Goal: Task Accomplishment & Management: Complete application form

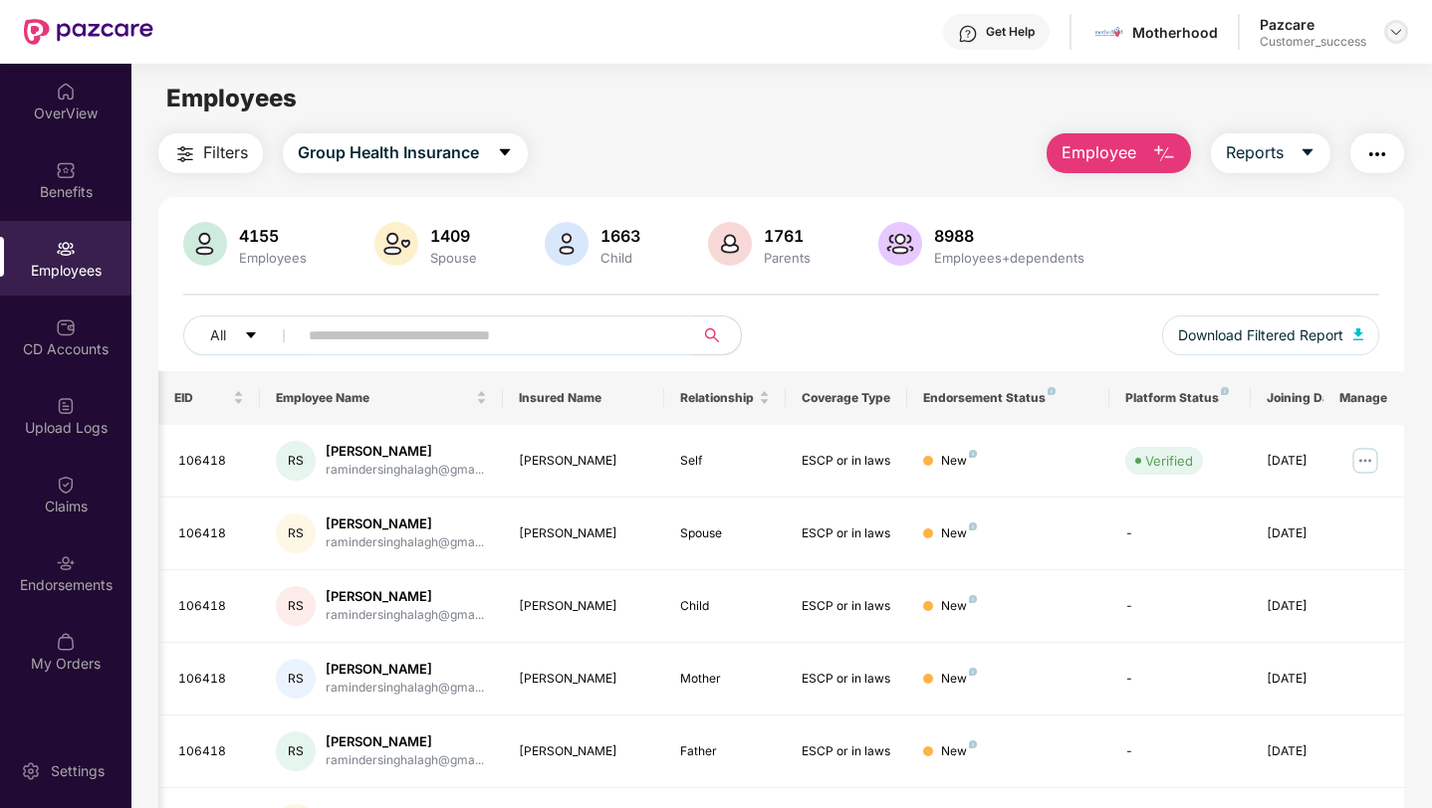
scroll to position [0, 50]
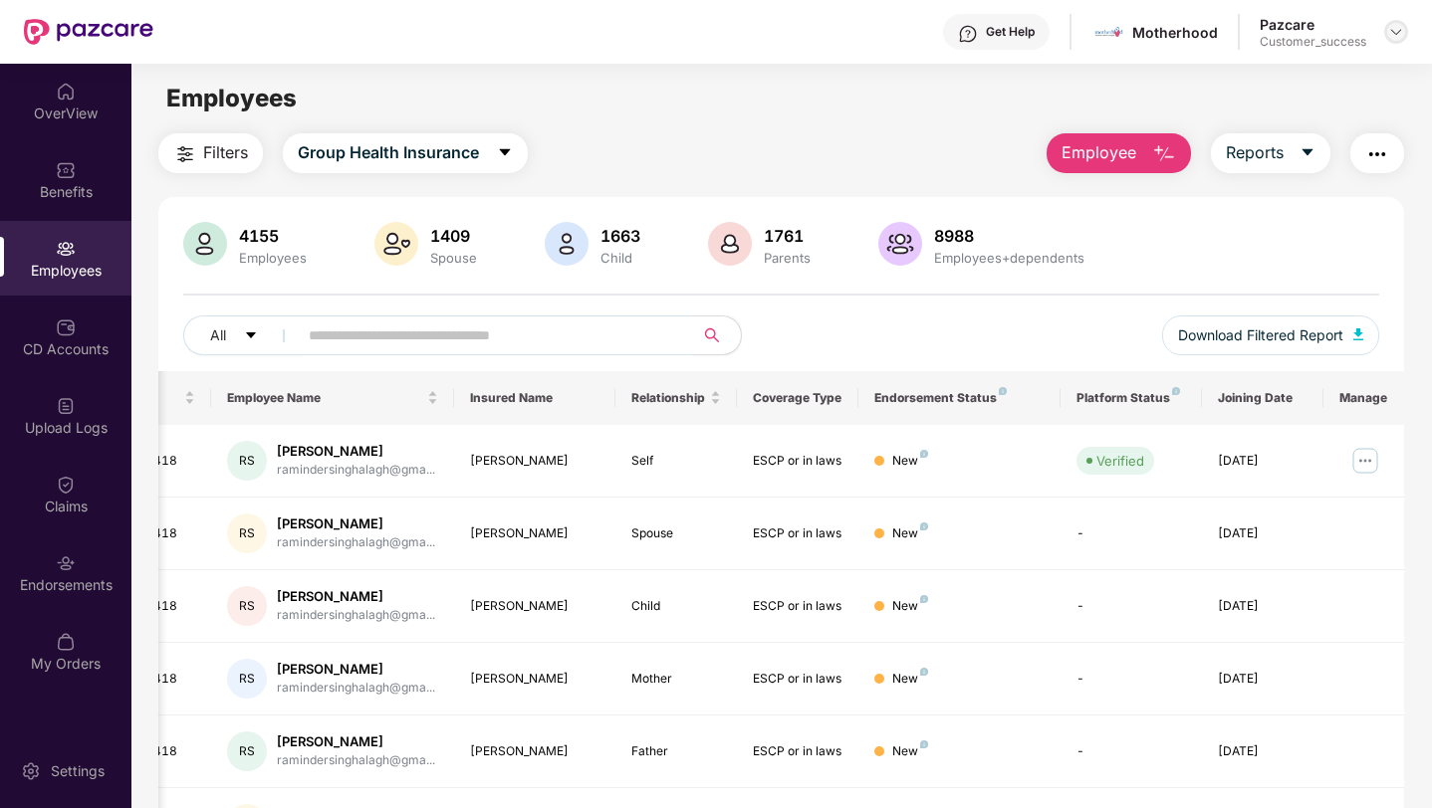
click at [1395, 35] on img at bounding box center [1396, 32] width 16 height 16
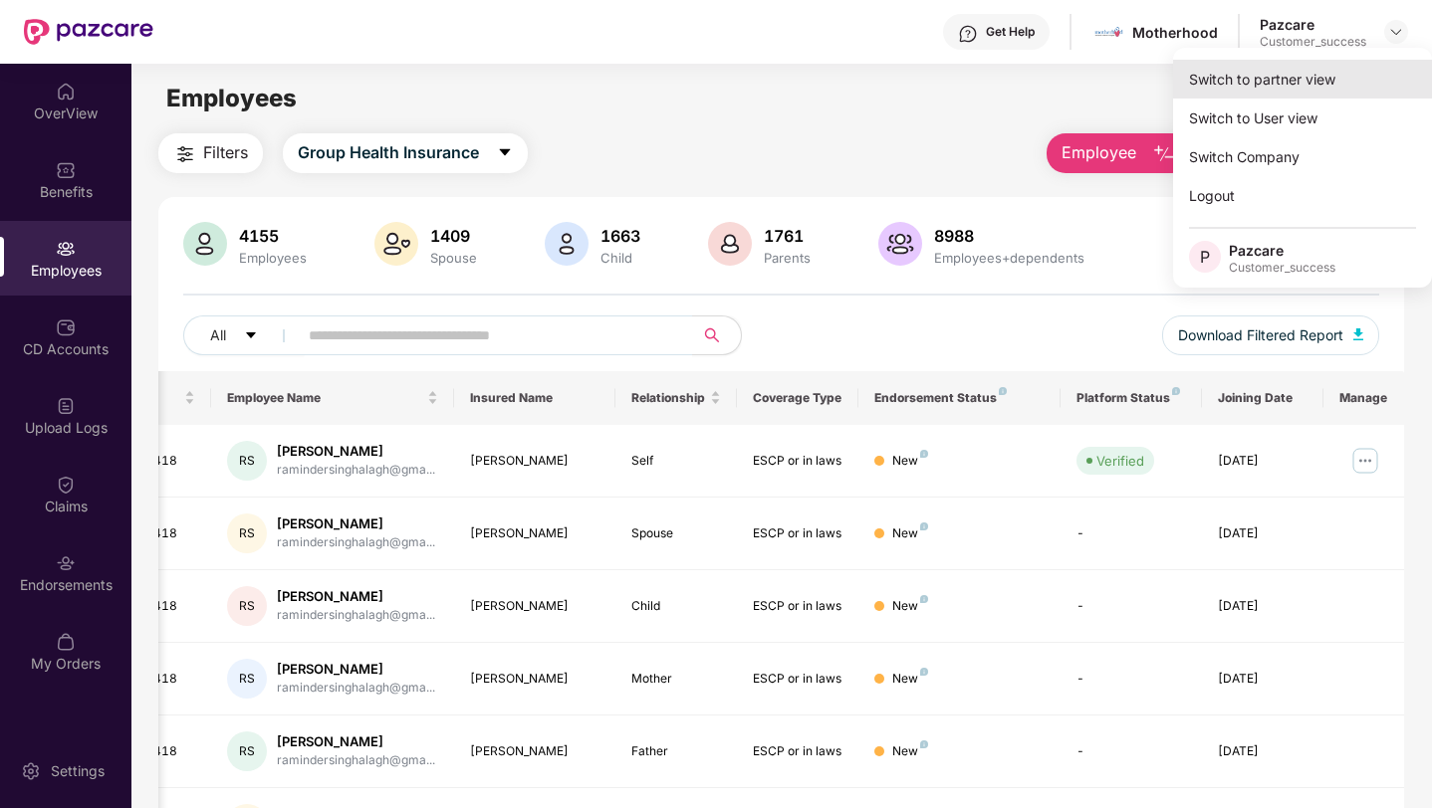
click at [1365, 85] on div "Switch to partner view" at bounding box center [1302, 79] width 259 height 39
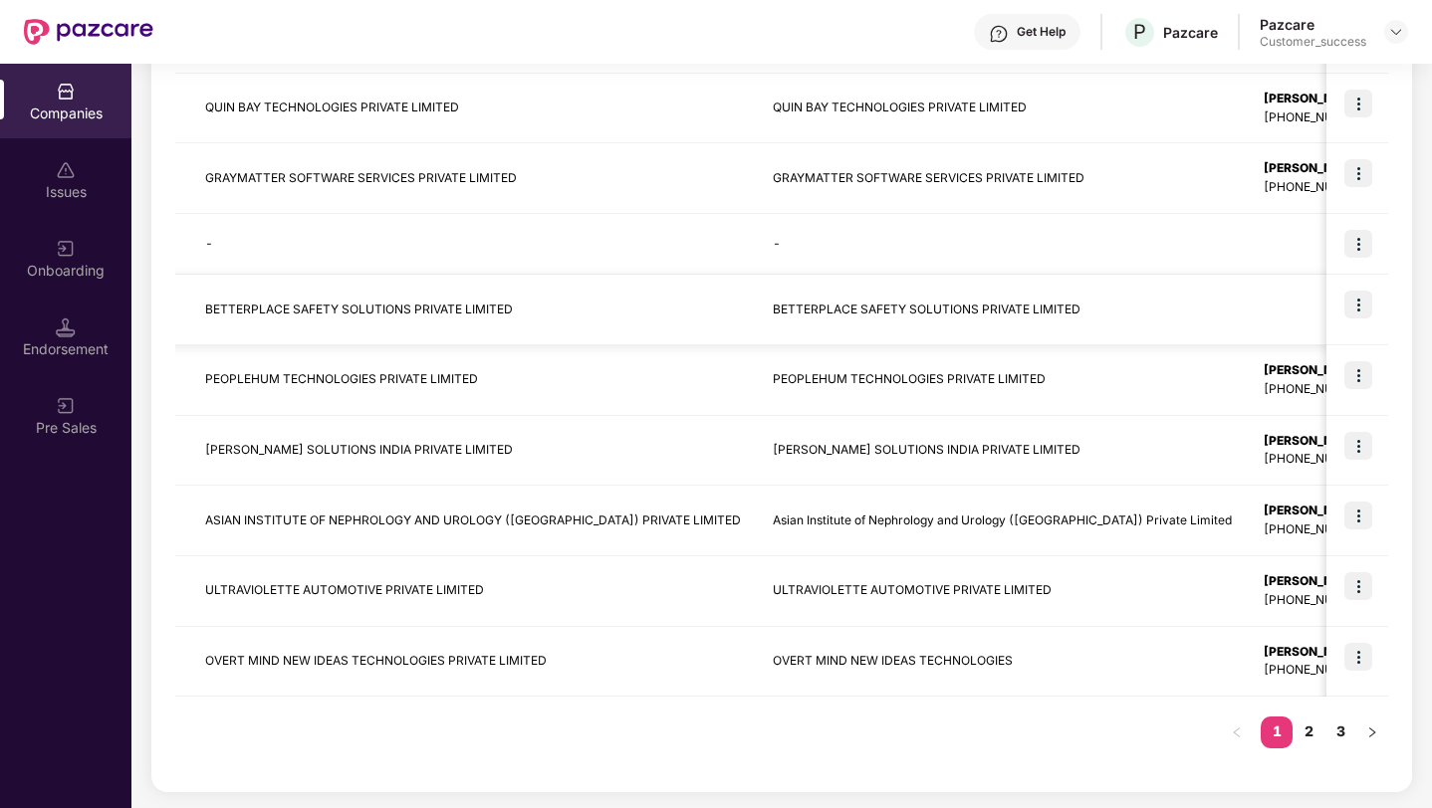
scroll to position [0, 0]
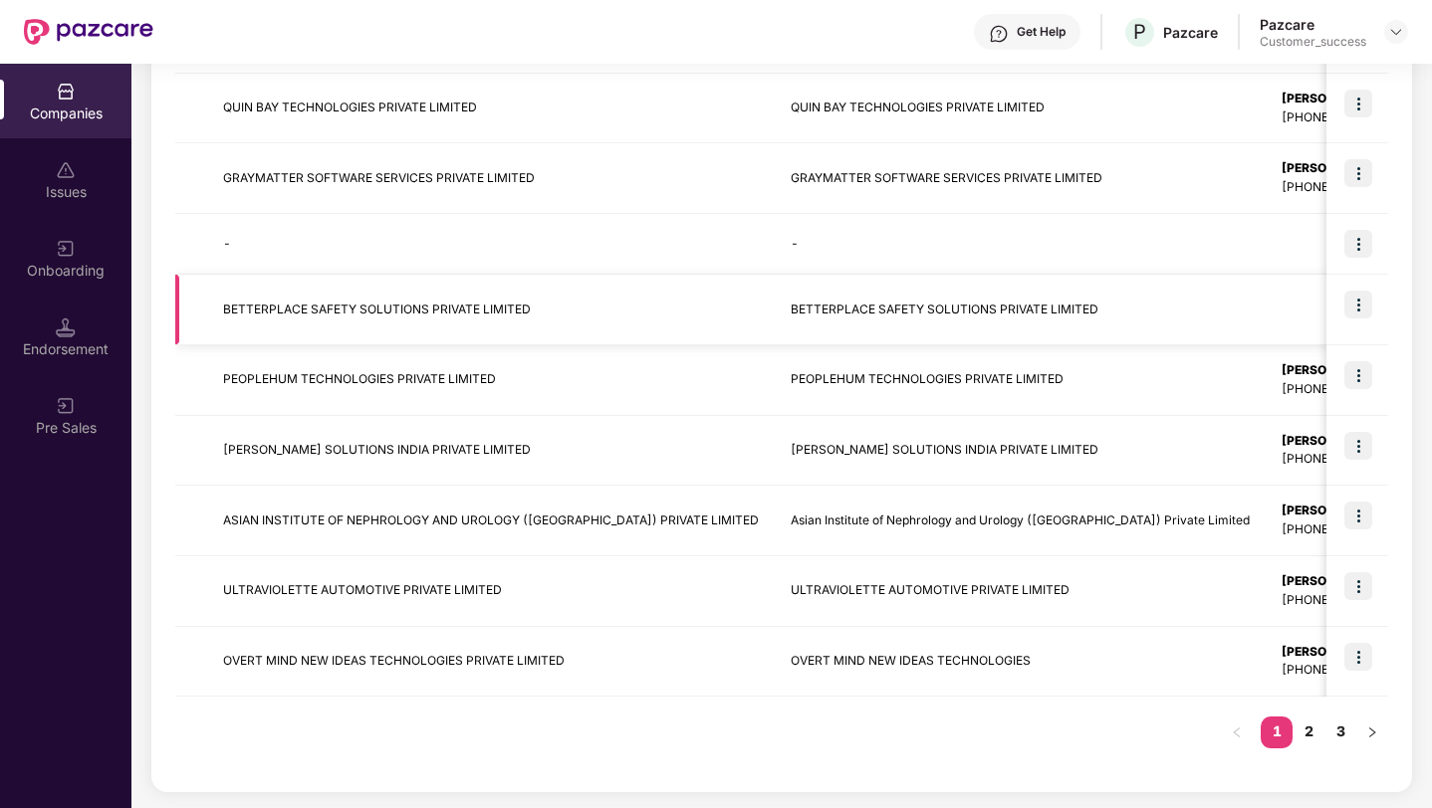
click at [1362, 309] on img at bounding box center [1358, 305] width 28 height 28
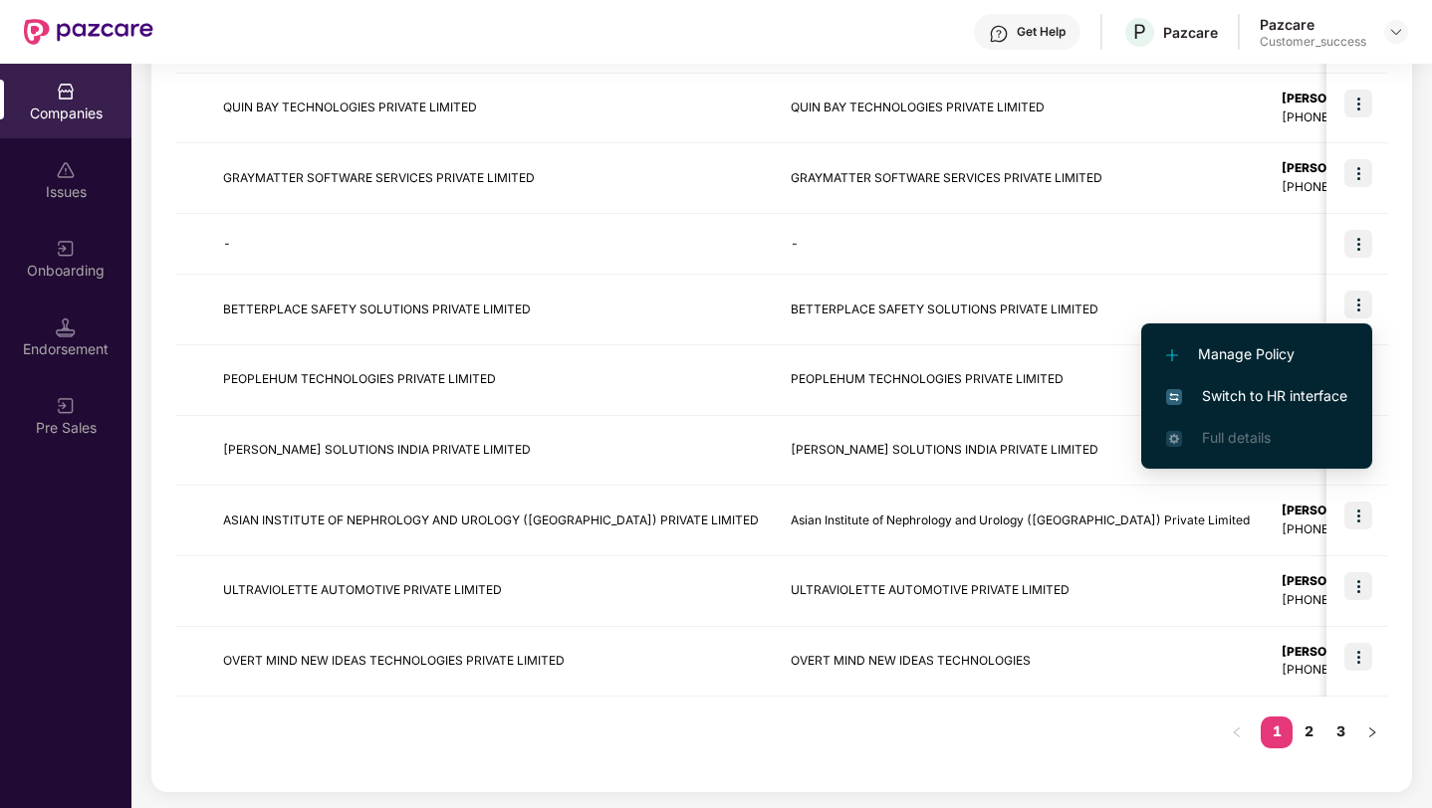
click at [1325, 398] on span "Switch to HR interface" at bounding box center [1256, 396] width 181 height 22
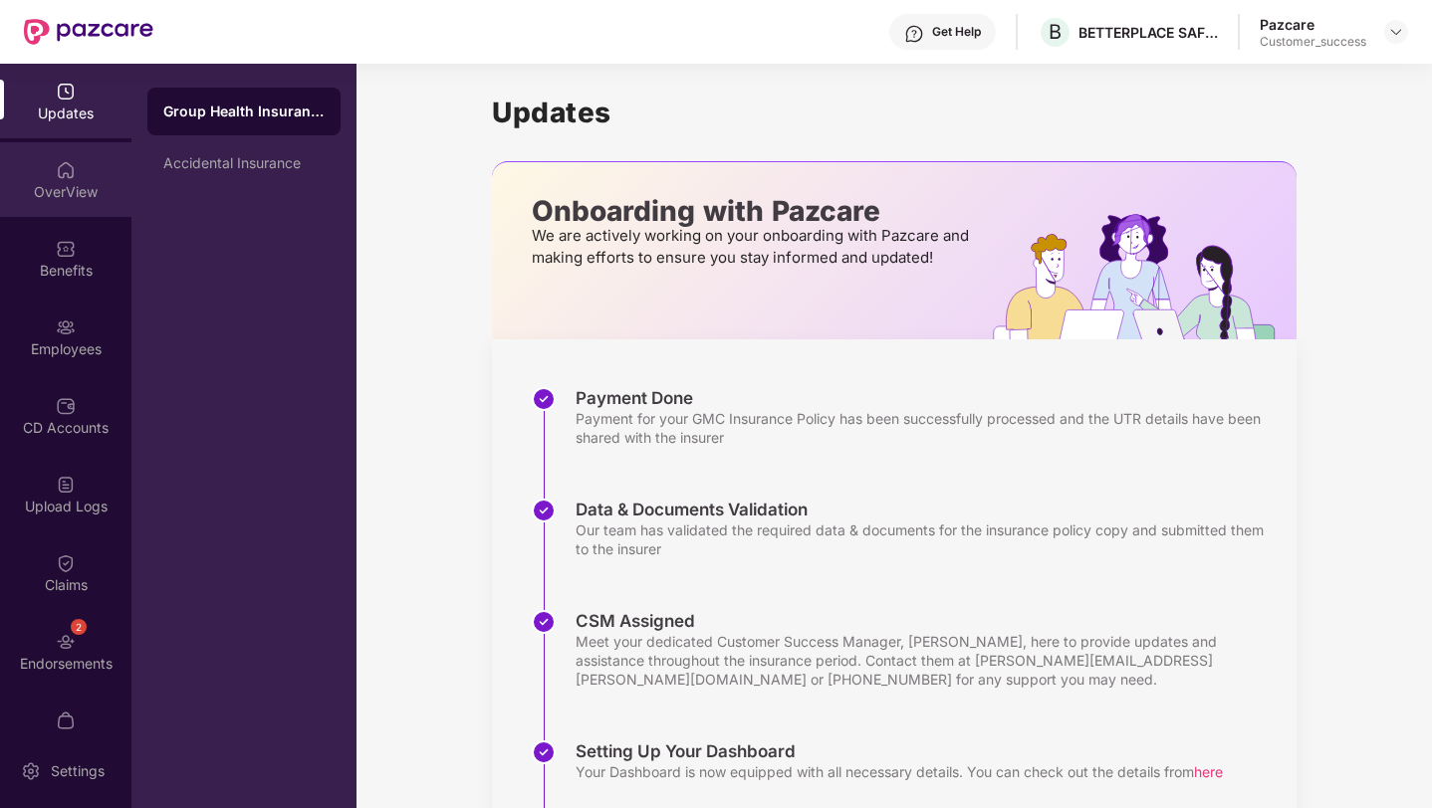
click at [54, 193] on div "OverView" at bounding box center [65, 192] width 131 height 20
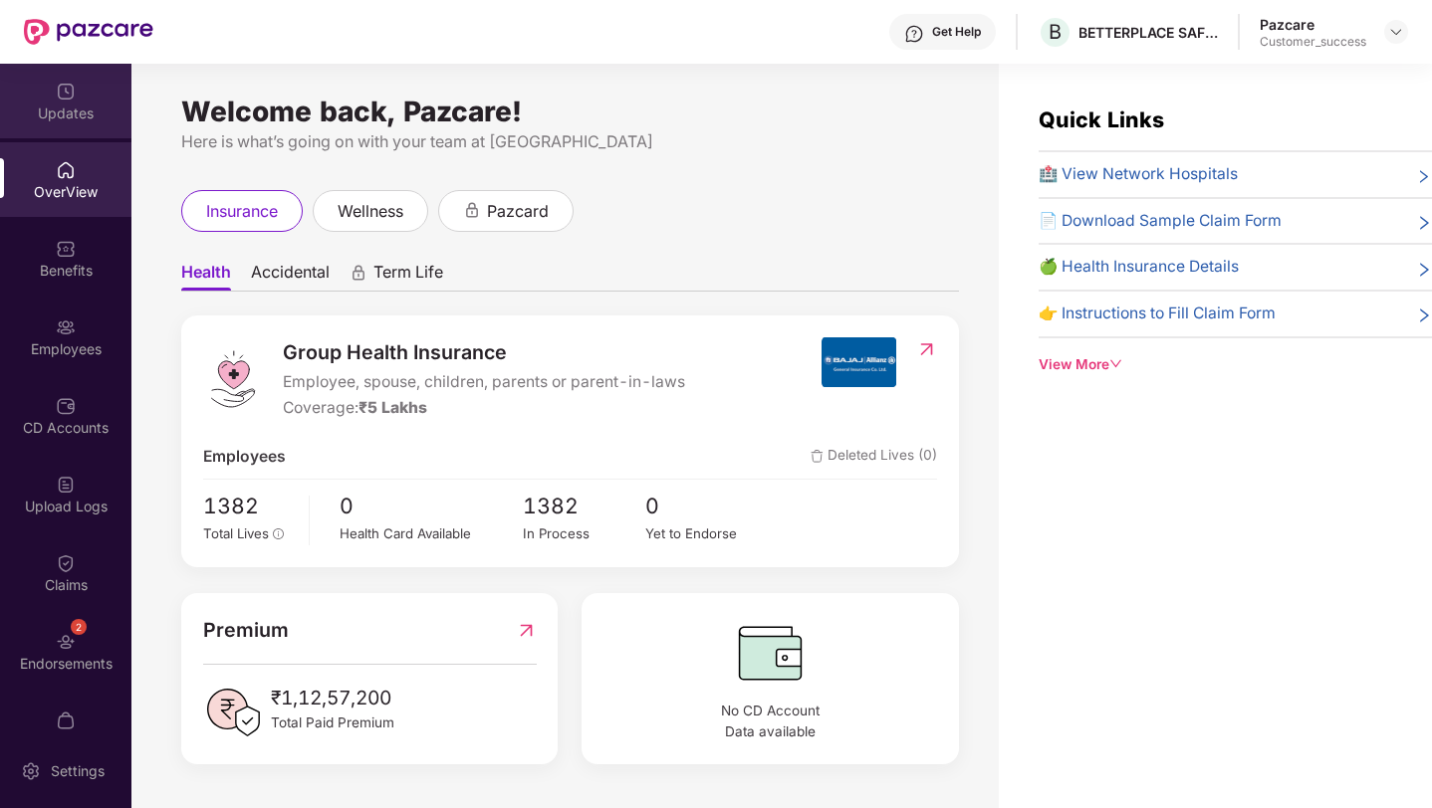
click at [36, 107] on div "Updates" at bounding box center [65, 114] width 131 height 20
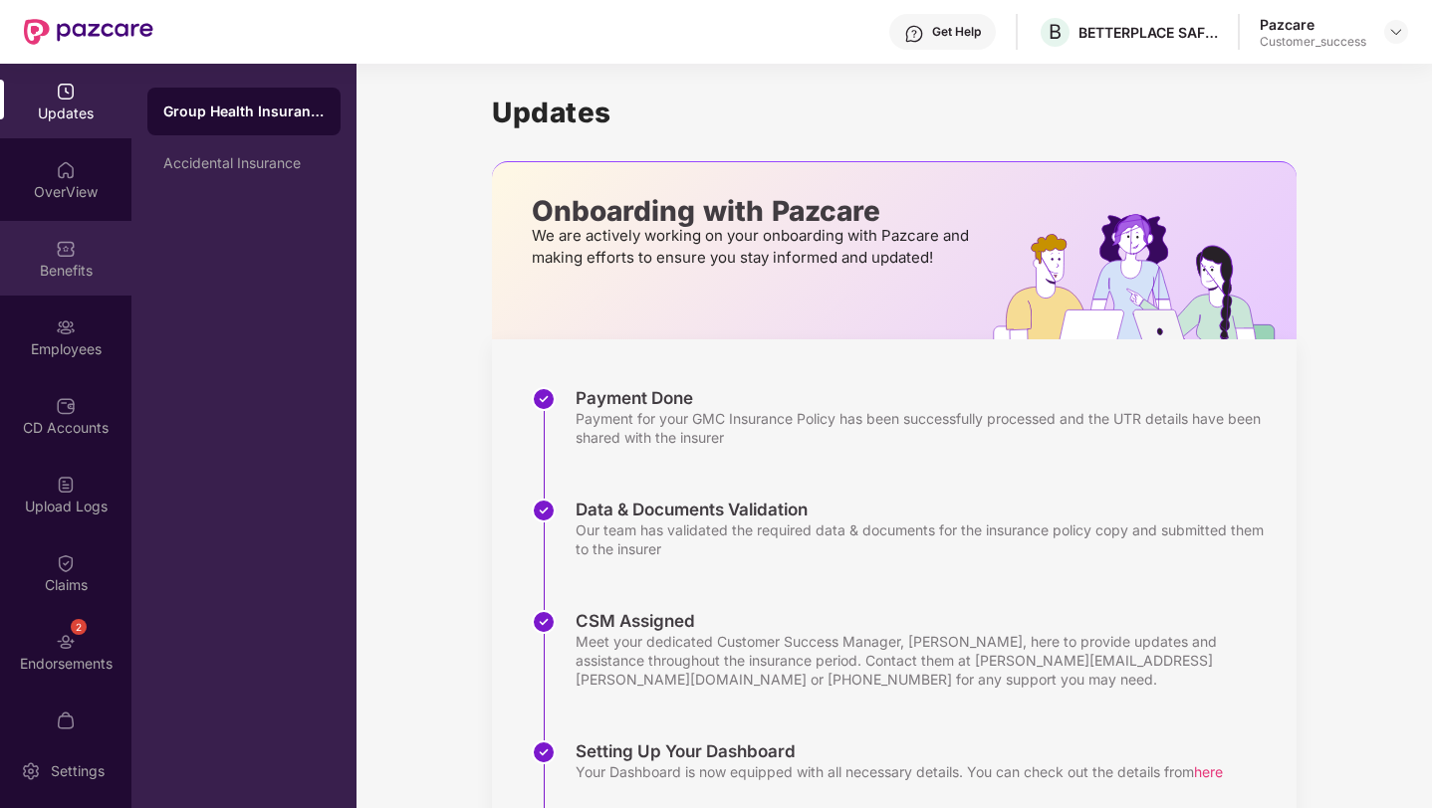
click at [71, 251] on img at bounding box center [66, 249] width 20 height 20
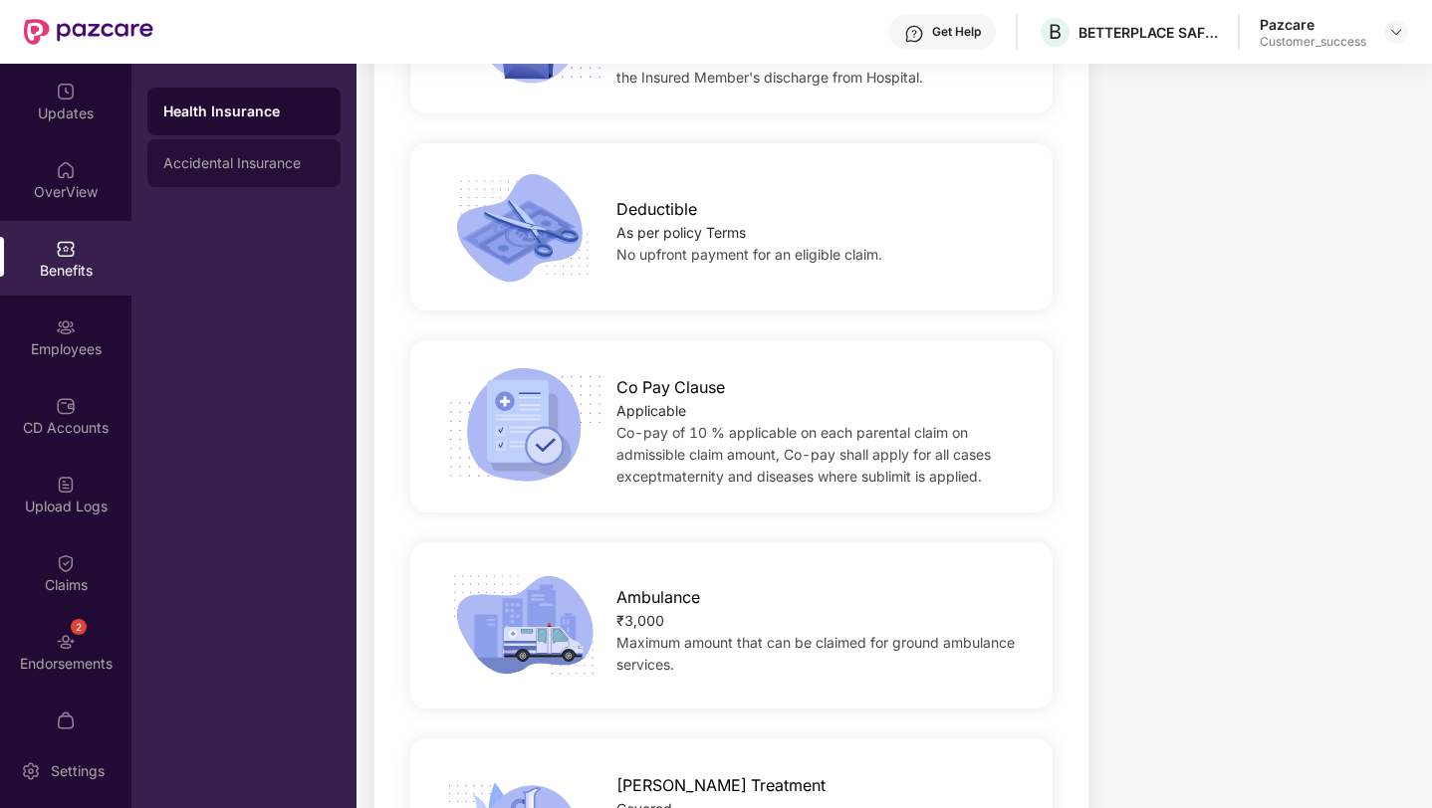
click at [263, 160] on div "Accidental Insurance" at bounding box center [243, 163] width 161 height 16
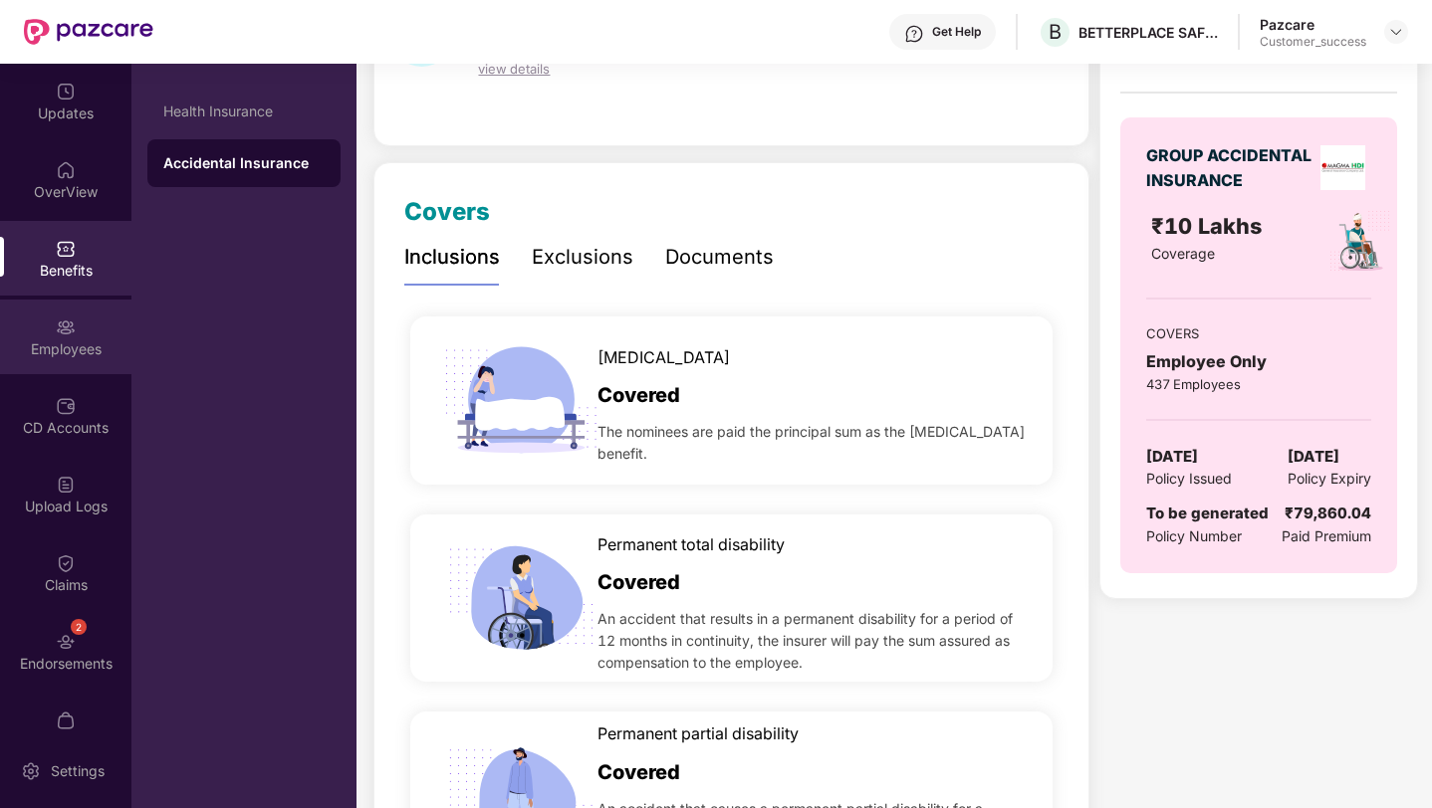
scroll to position [178, 0]
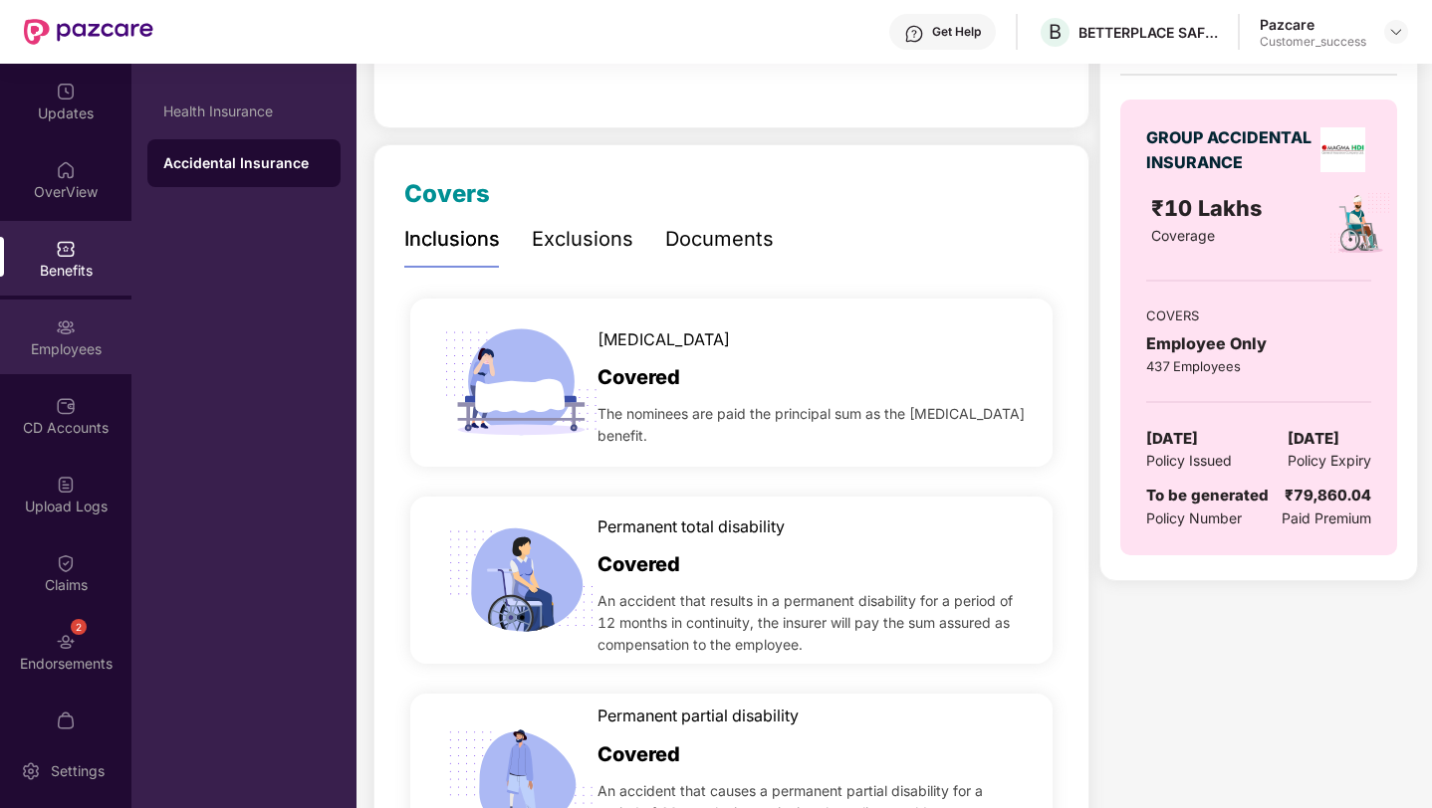
click at [96, 333] on div "Employees" at bounding box center [65, 337] width 131 height 75
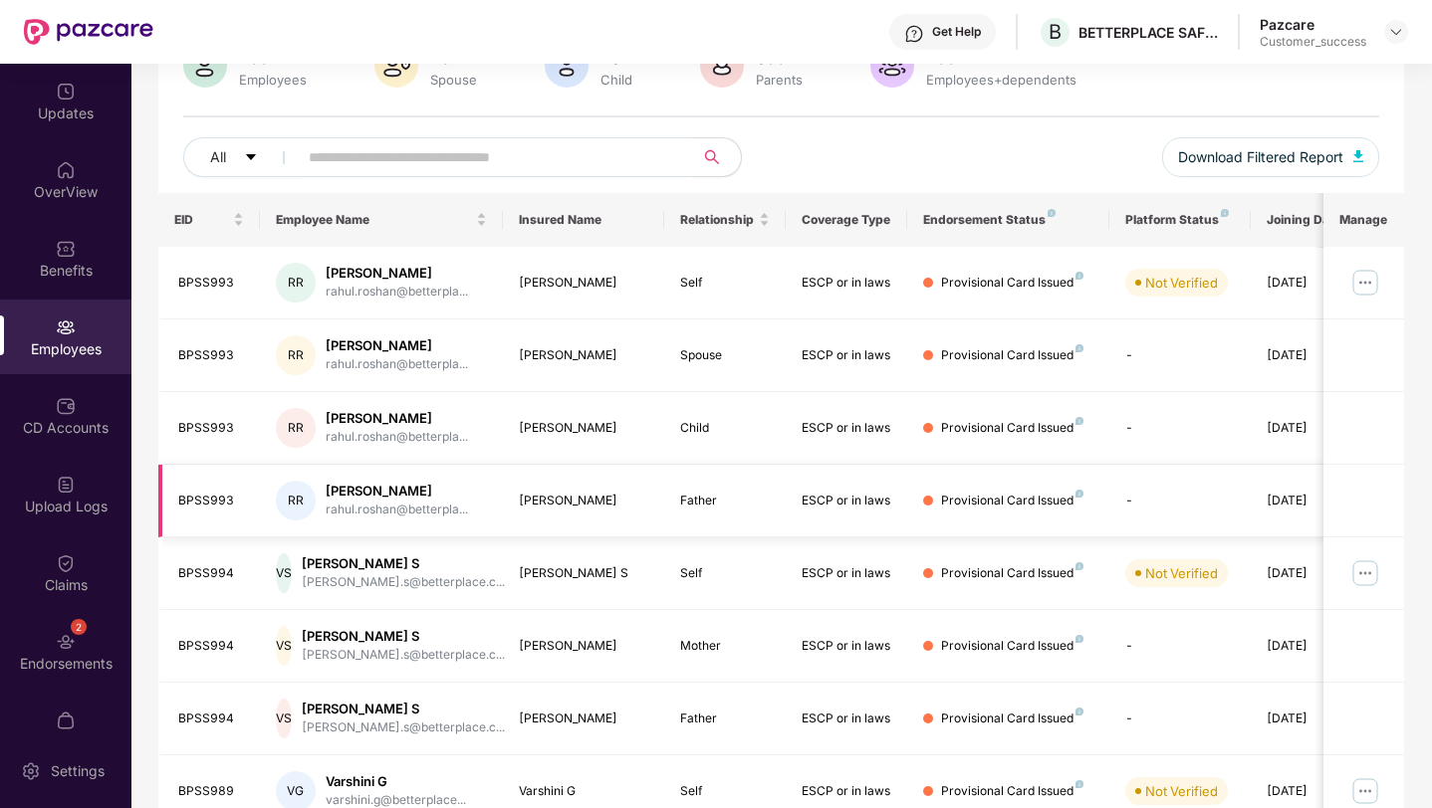
scroll to position [0, 0]
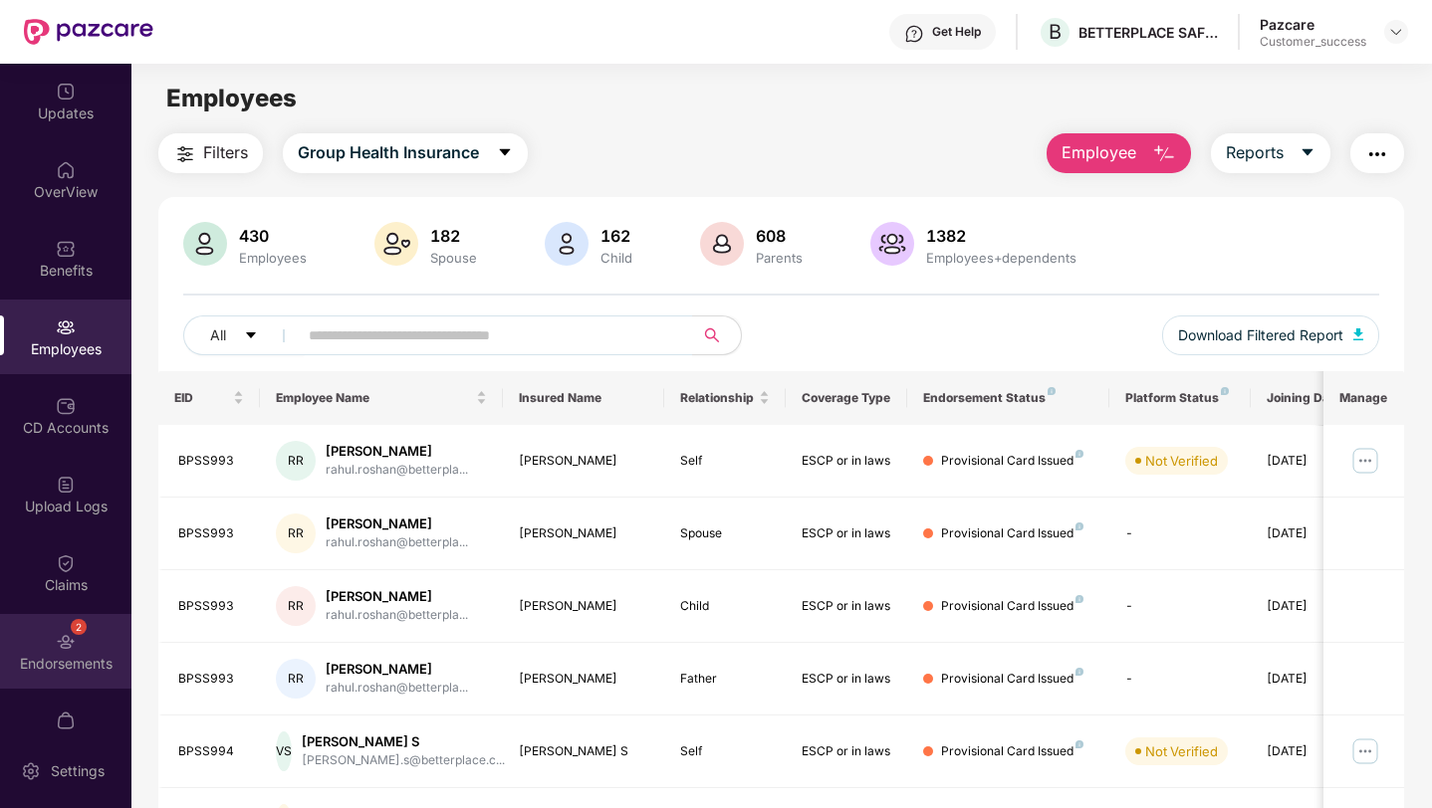
click at [69, 637] on img at bounding box center [66, 642] width 20 height 20
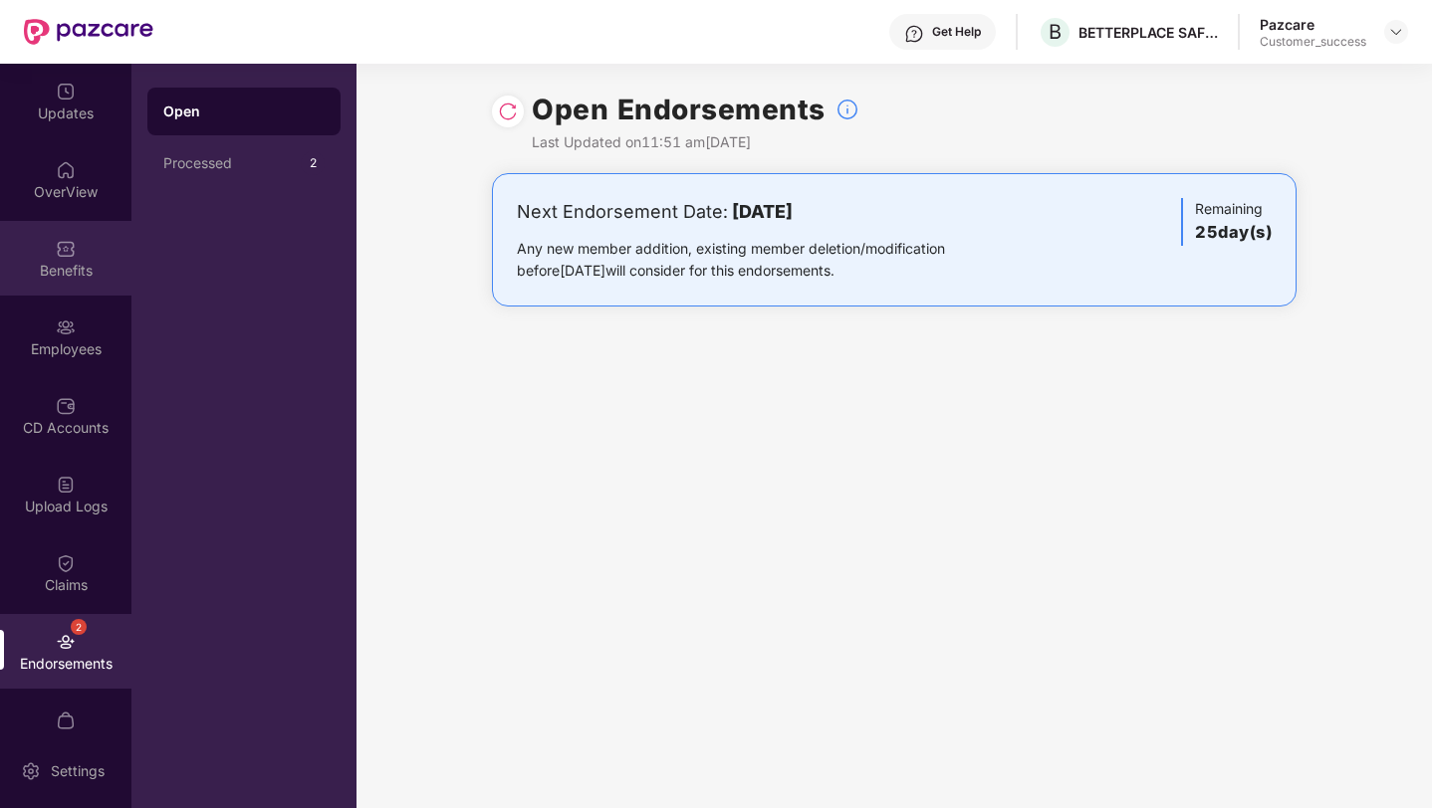
click at [56, 254] on img at bounding box center [66, 249] width 20 height 20
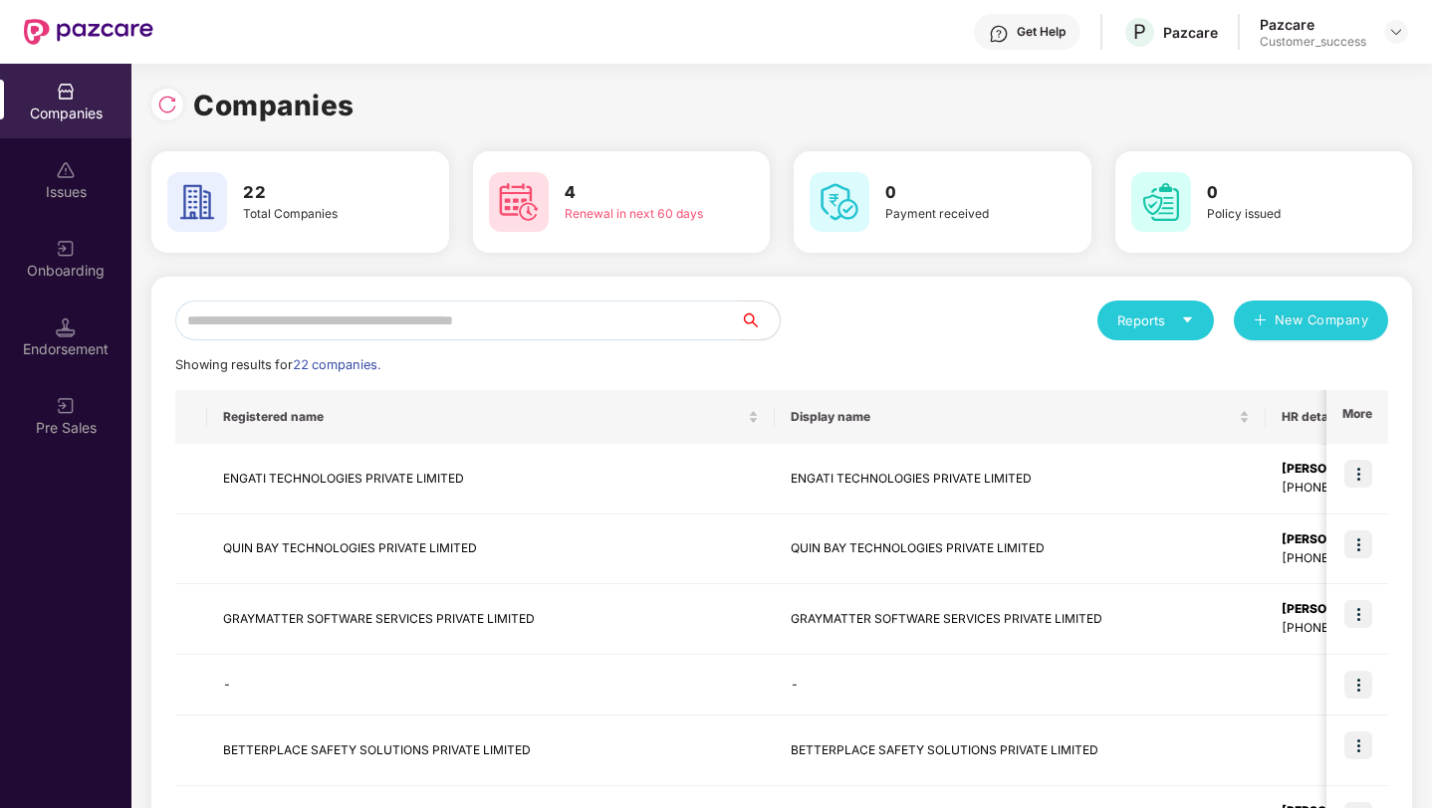
scroll to position [0, 2]
click at [431, 320] on input "text" at bounding box center [457, 321] width 564 height 40
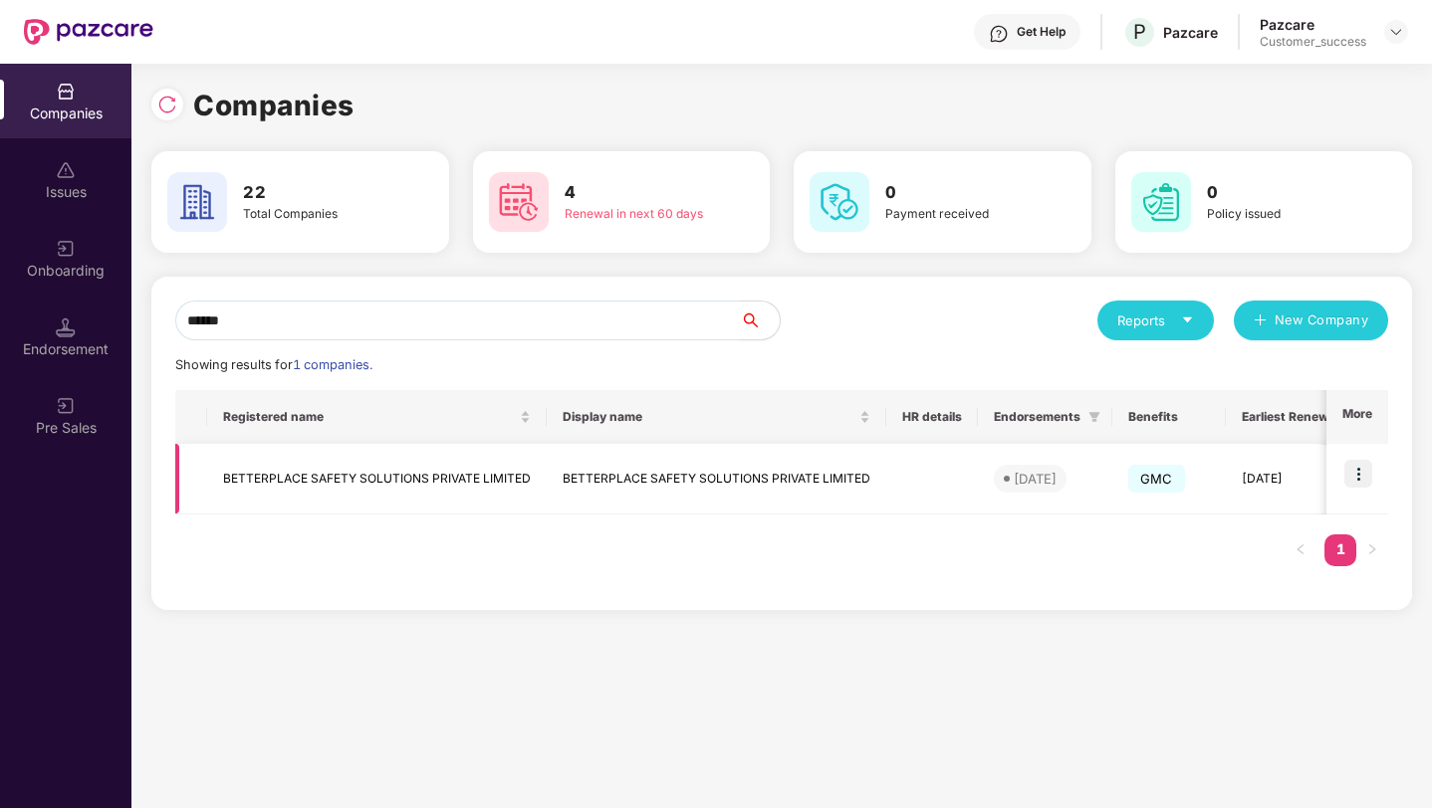
type input "******"
click at [1363, 475] on img at bounding box center [1358, 474] width 28 height 28
click at [1107, 625] on div "****** Reports New Company Showing results for 1 companies. Registered name Dis…" at bounding box center [781, 451] width 1260 height 349
click at [1388, 39] on img at bounding box center [1396, 32] width 16 height 16
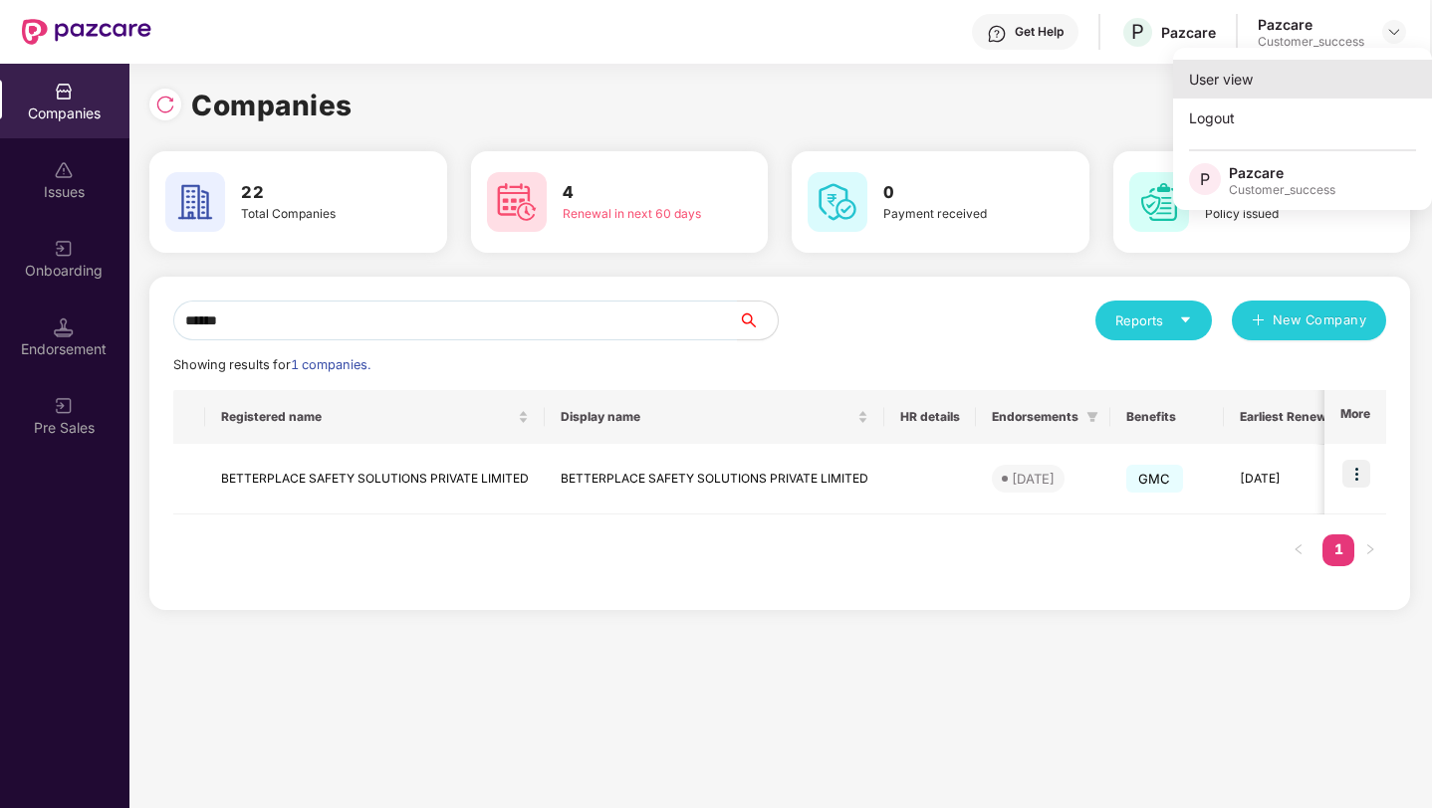
click at [1327, 89] on div "User view" at bounding box center [1302, 79] width 259 height 39
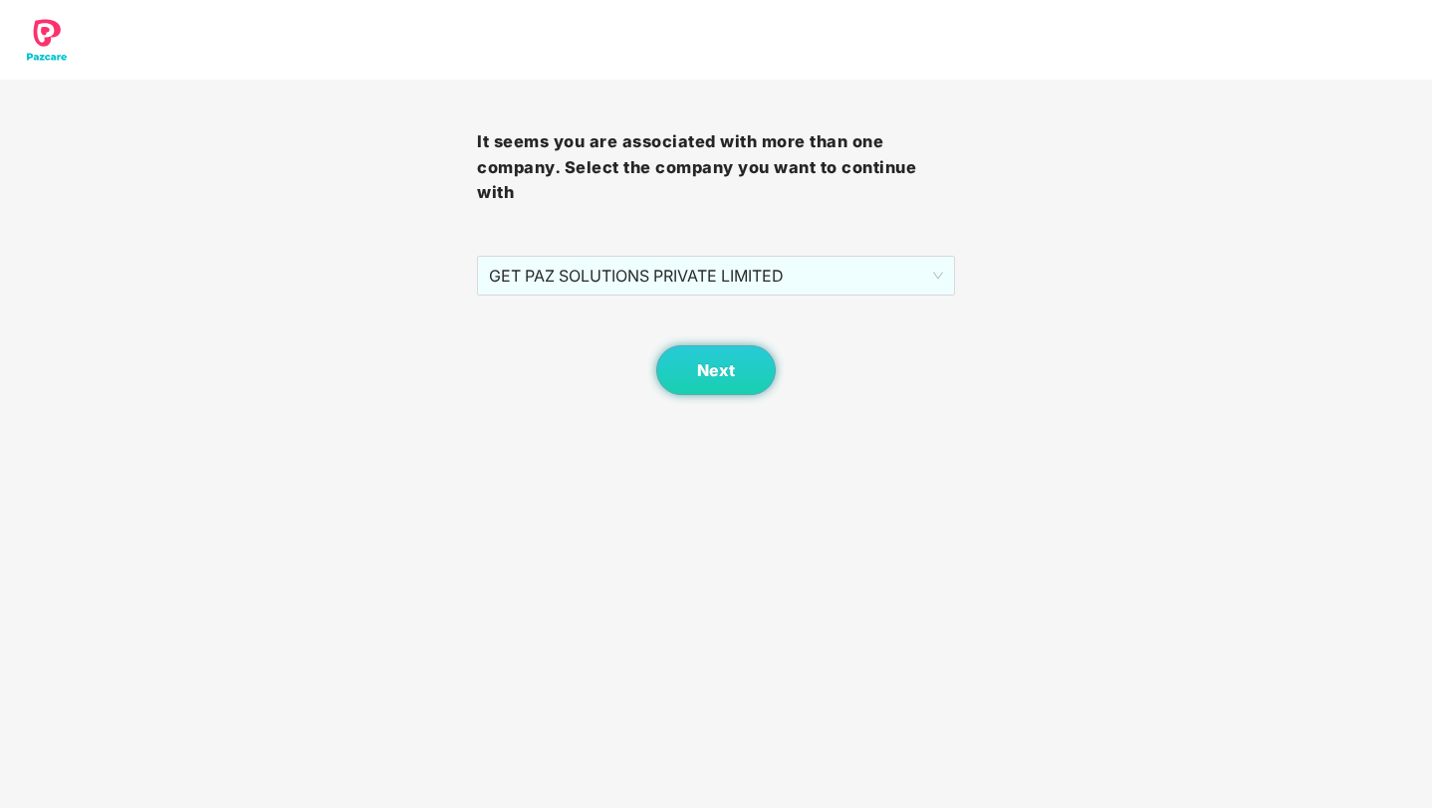
scroll to position [0, 0]
click at [750, 360] on button "Next" at bounding box center [715, 370] width 119 height 50
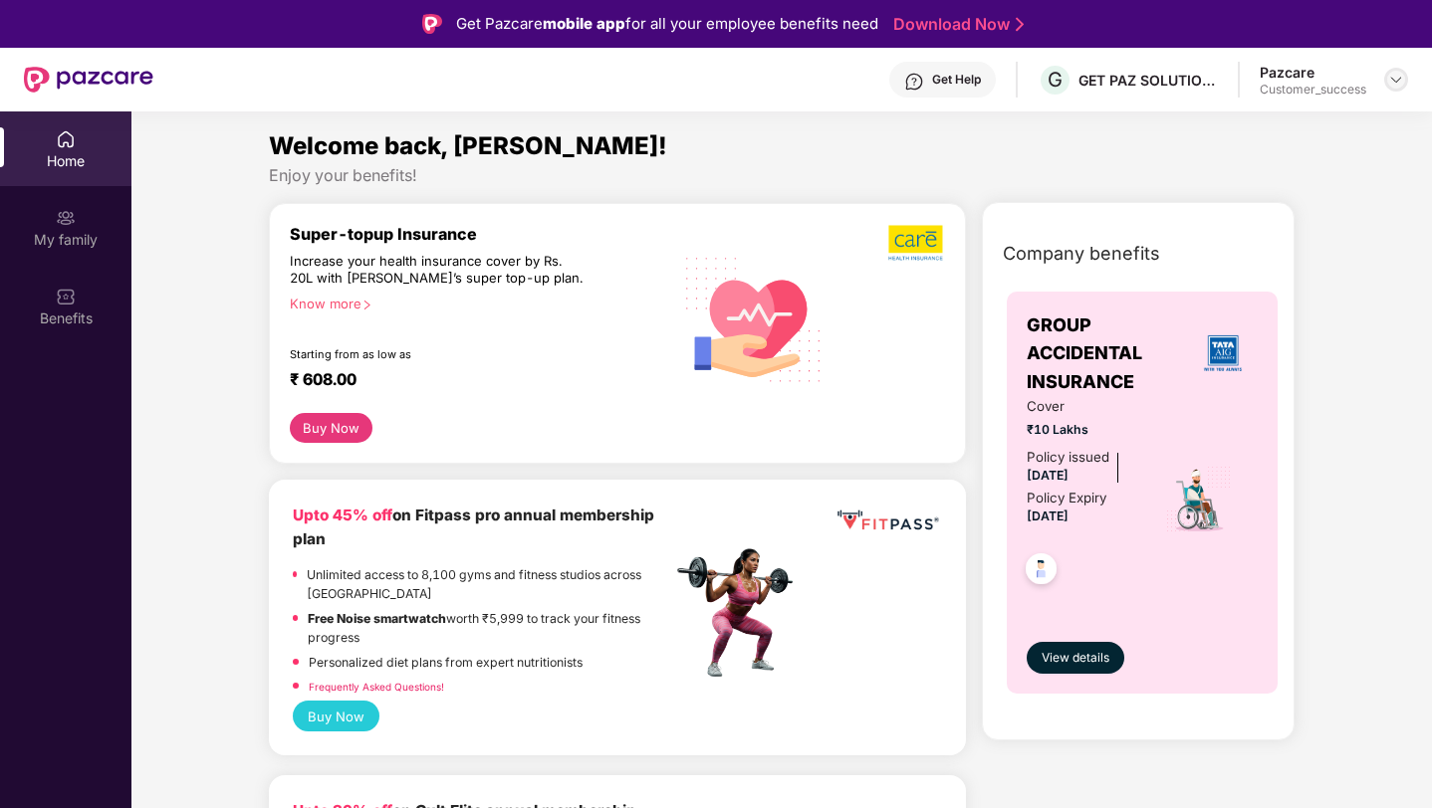
click at [1394, 80] on img at bounding box center [1396, 80] width 16 height 16
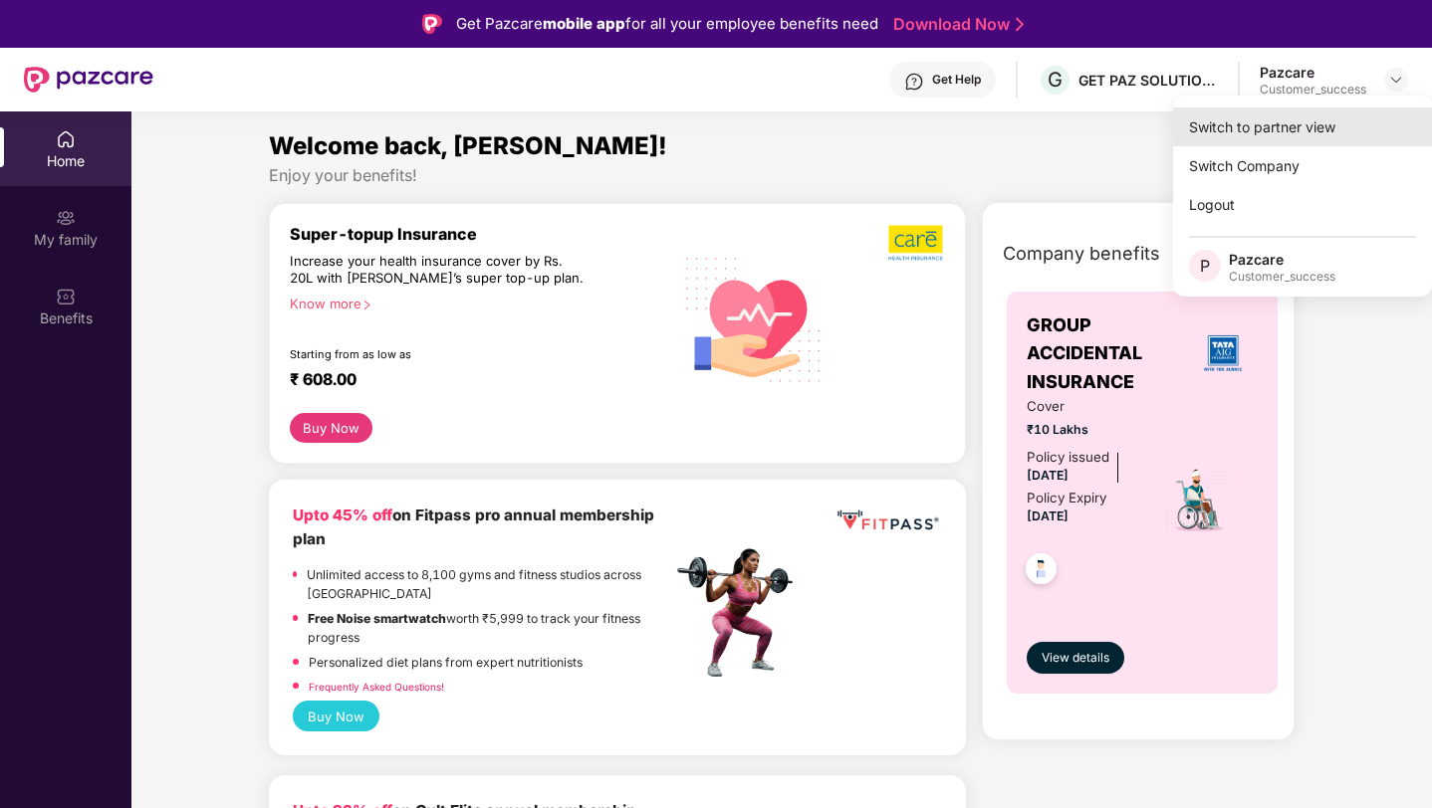
click at [1351, 138] on div "Switch to partner view" at bounding box center [1302, 127] width 259 height 39
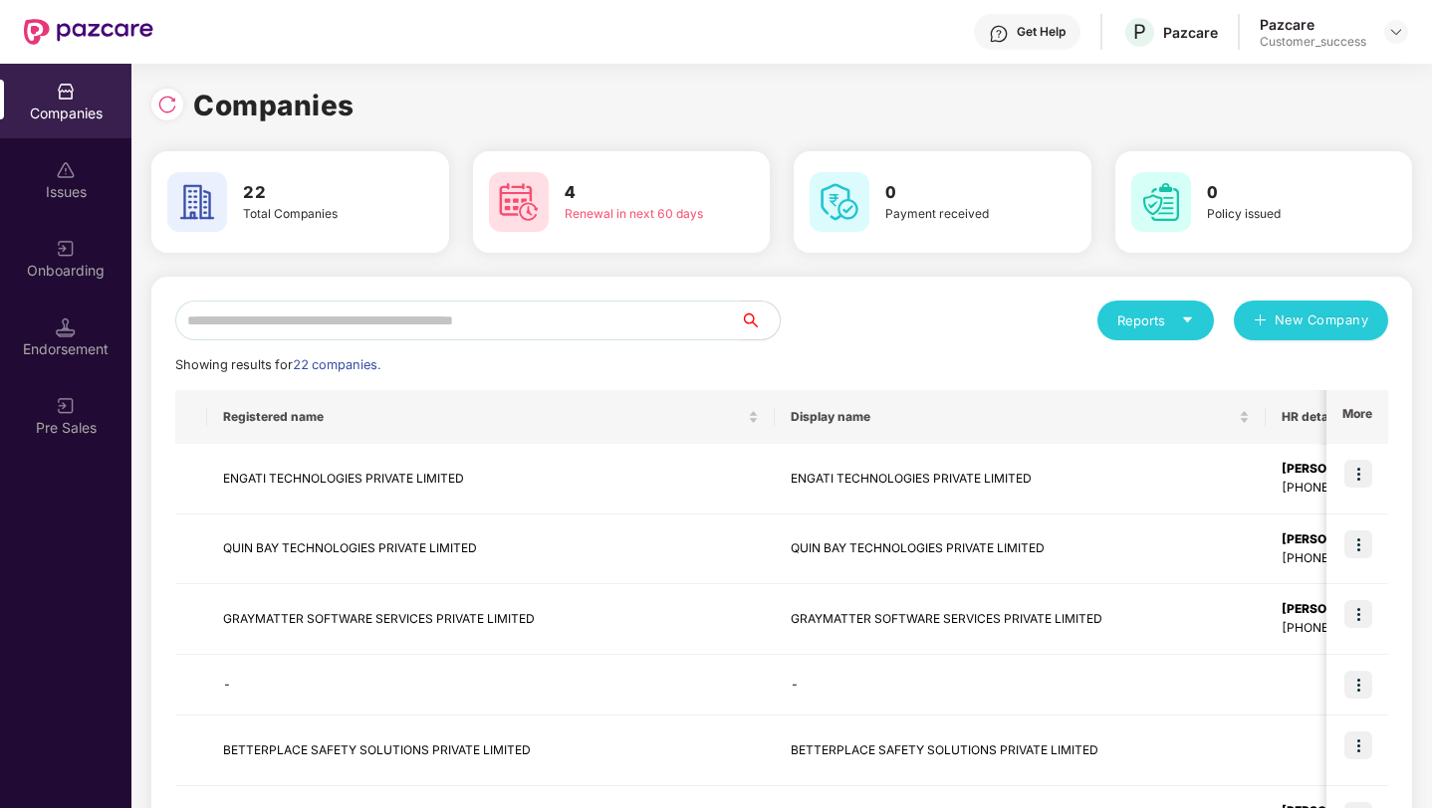
click at [610, 310] on input "text" at bounding box center [457, 321] width 564 height 40
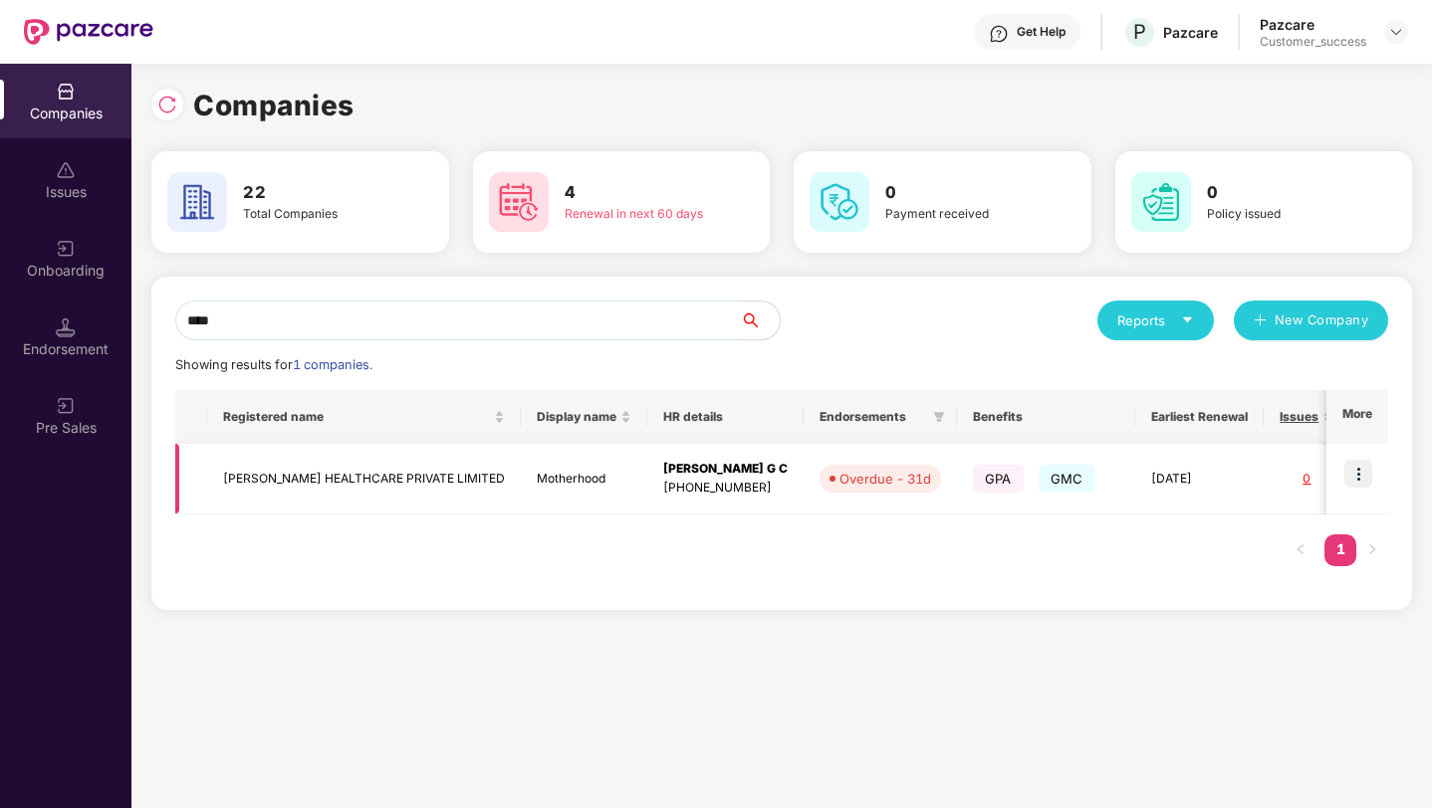
type input "****"
click at [1362, 468] on img at bounding box center [1358, 474] width 28 height 28
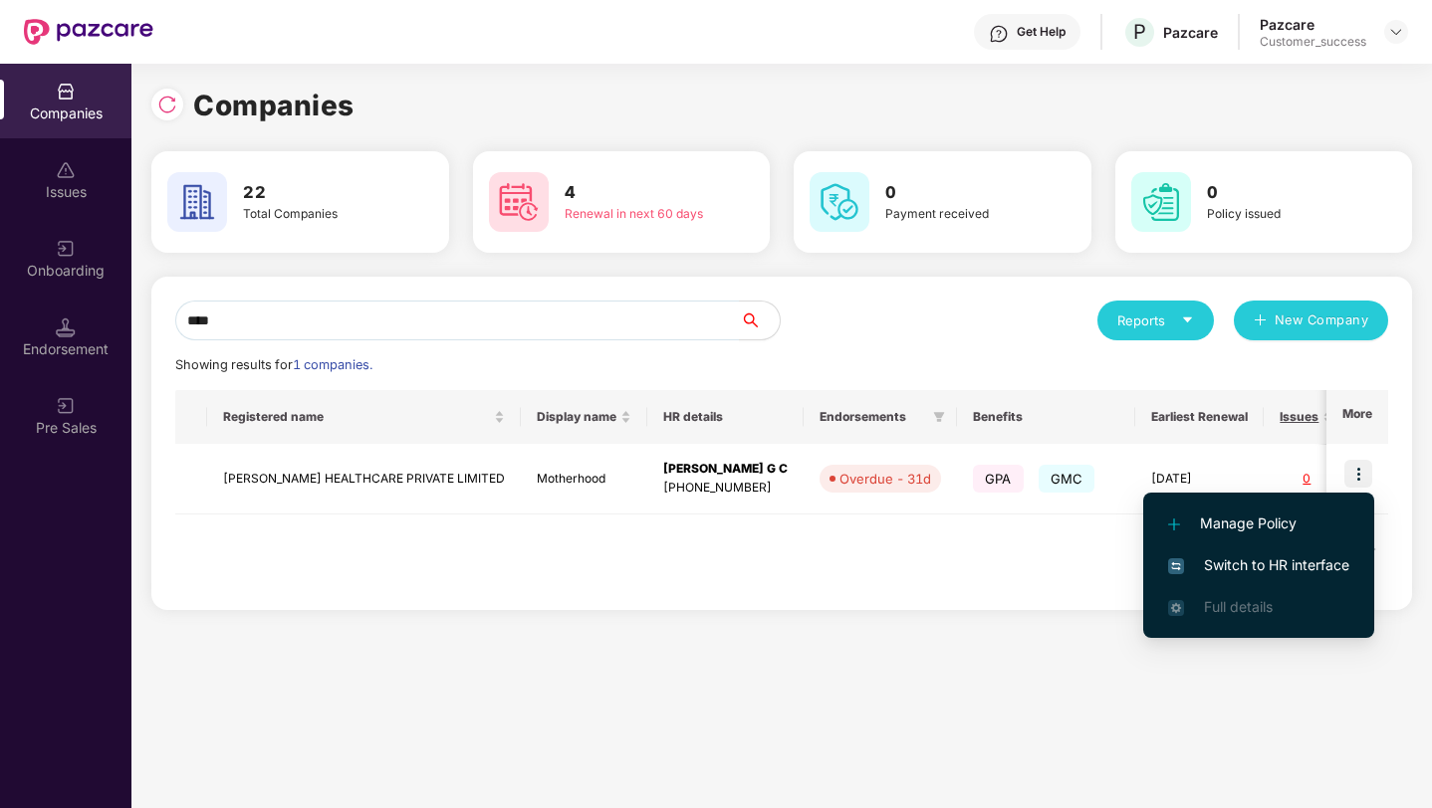
click at [1312, 565] on span "Switch to HR interface" at bounding box center [1258, 566] width 181 height 22
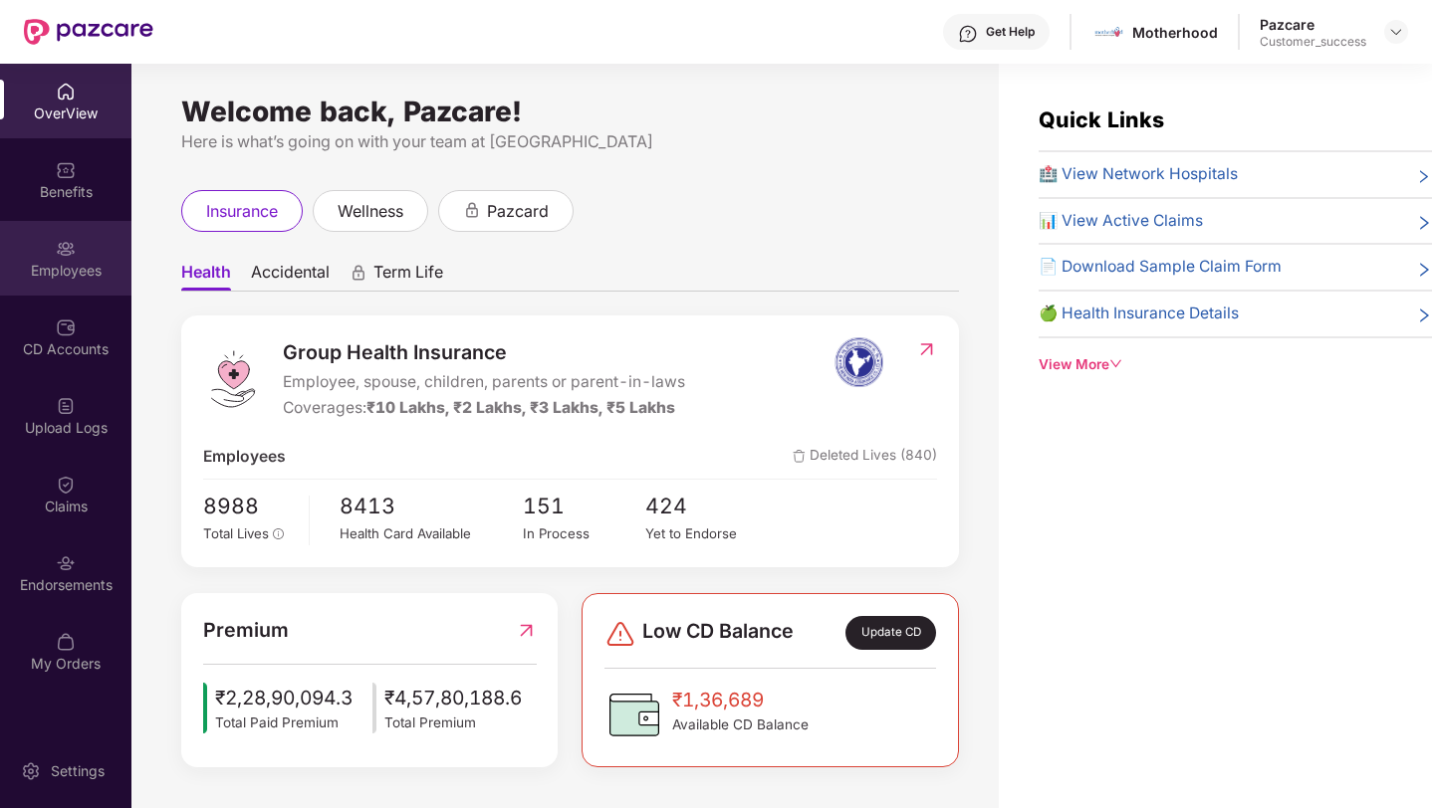
click at [25, 263] on div "Employees" at bounding box center [65, 271] width 131 height 20
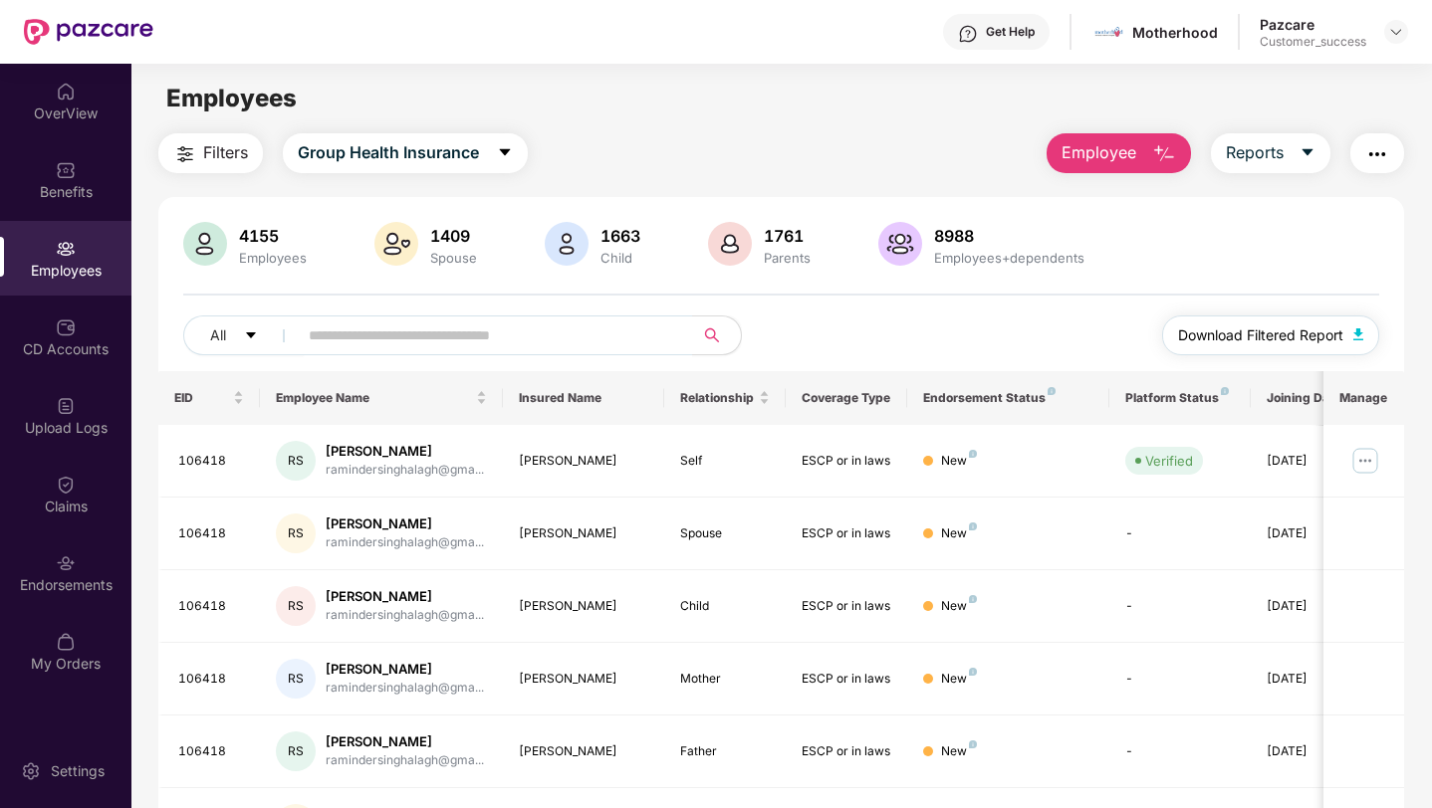
click at [1227, 325] on span "Download Filtered Report" at bounding box center [1260, 336] width 165 height 22
click at [66, 430] on div "Upload Logs" at bounding box center [65, 428] width 131 height 20
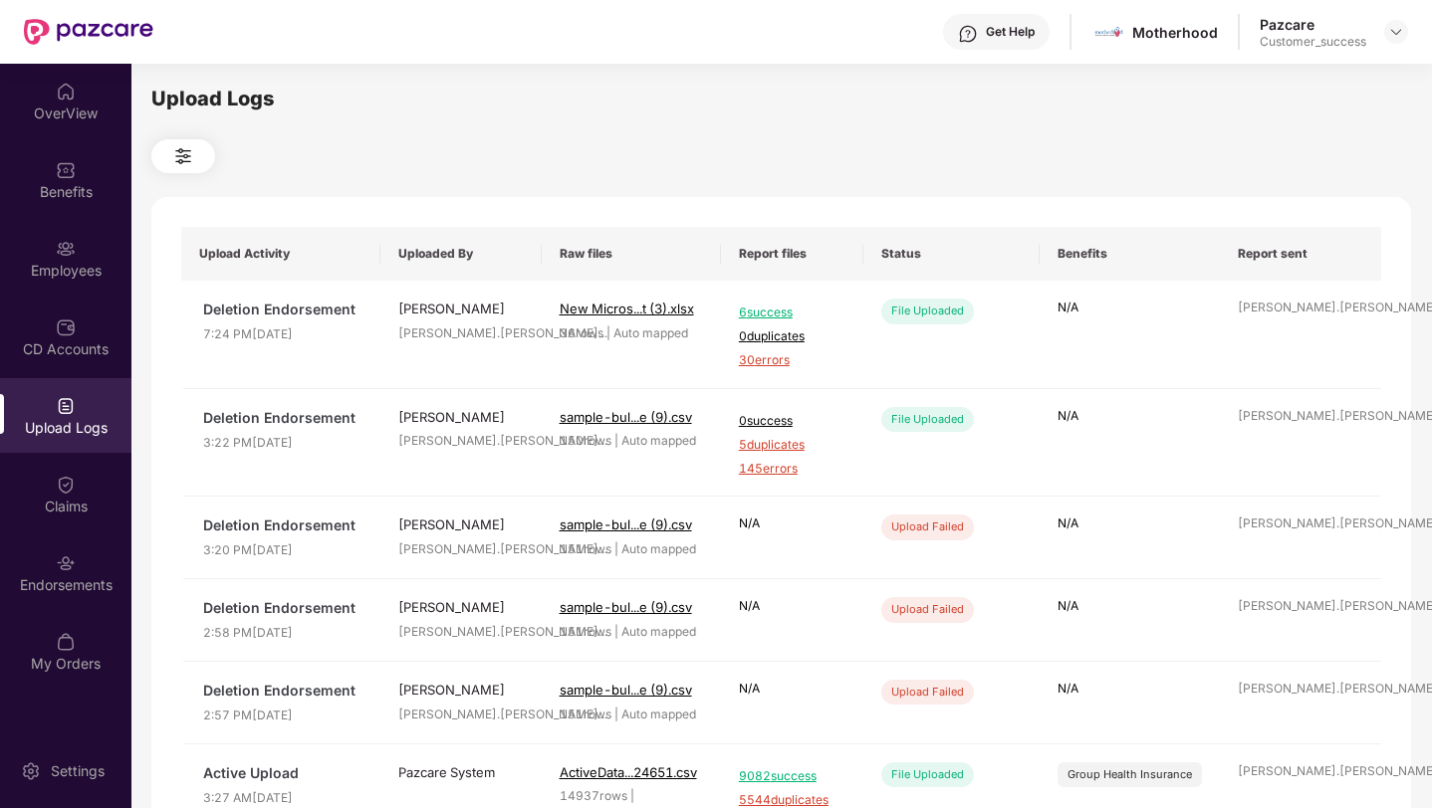
click at [180, 142] on button at bounding box center [183, 156] width 64 height 34
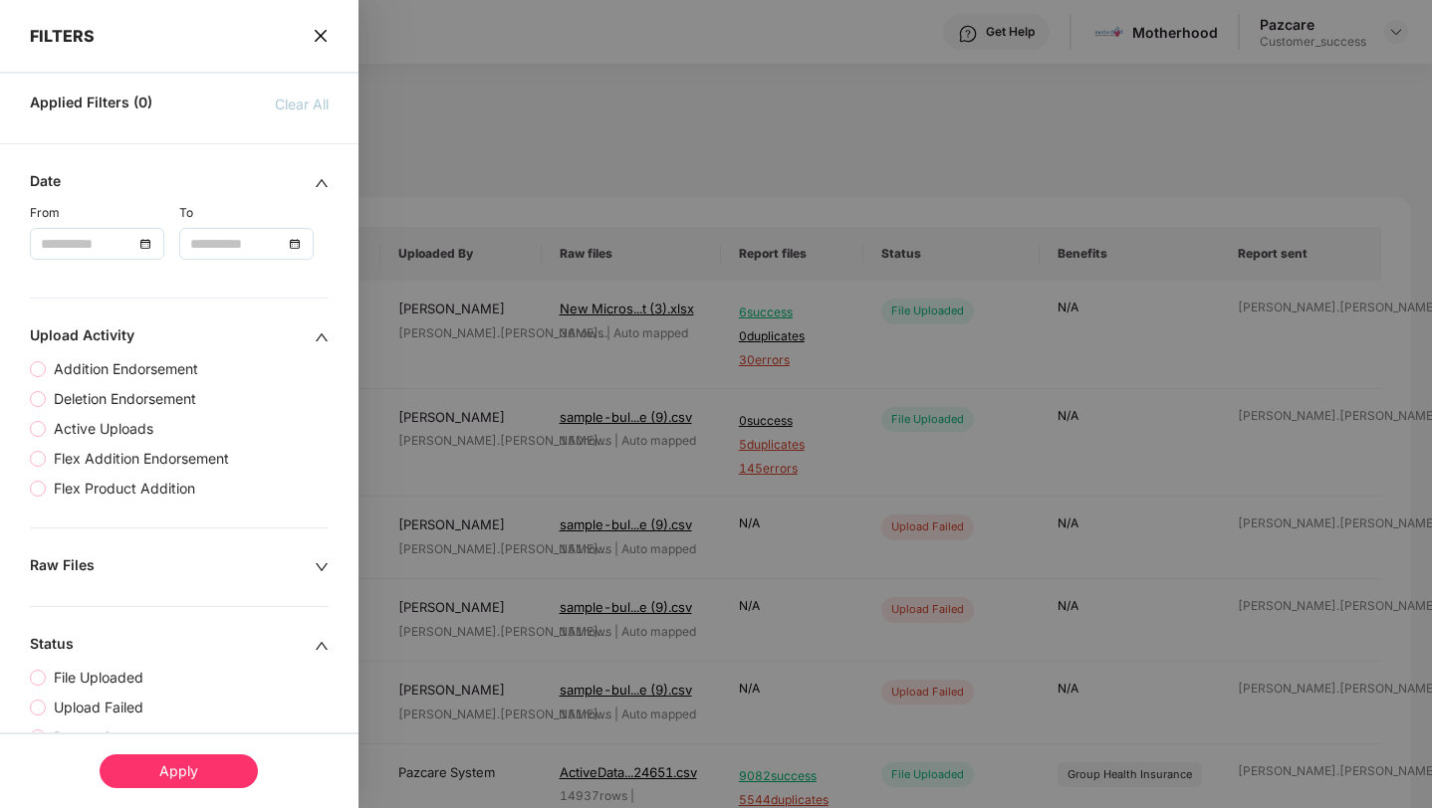
click at [454, 196] on div at bounding box center [716, 404] width 1432 height 808
click at [317, 28] on icon "close" at bounding box center [321, 36] width 16 height 16
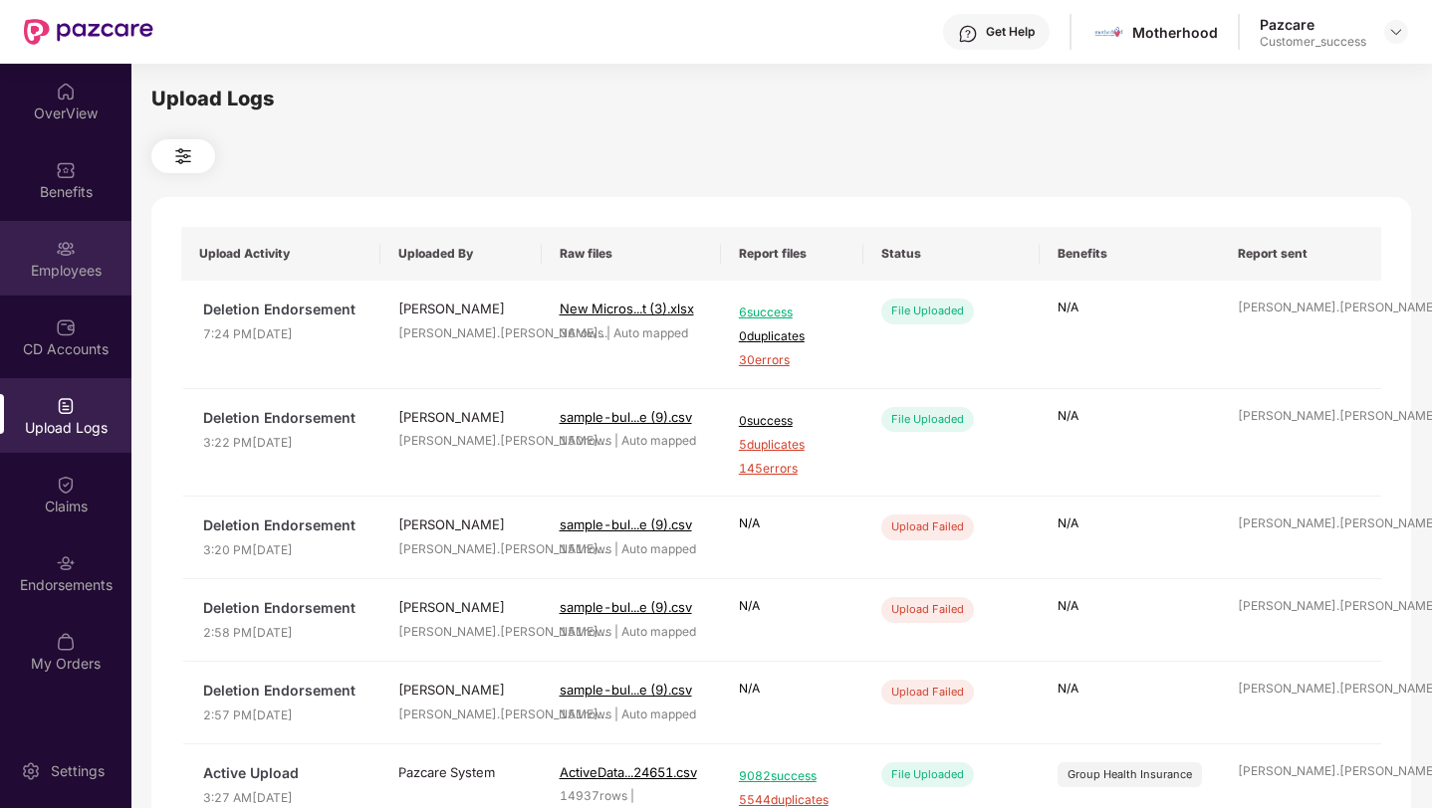
click at [48, 248] on div "Employees" at bounding box center [65, 258] width 131 height 75
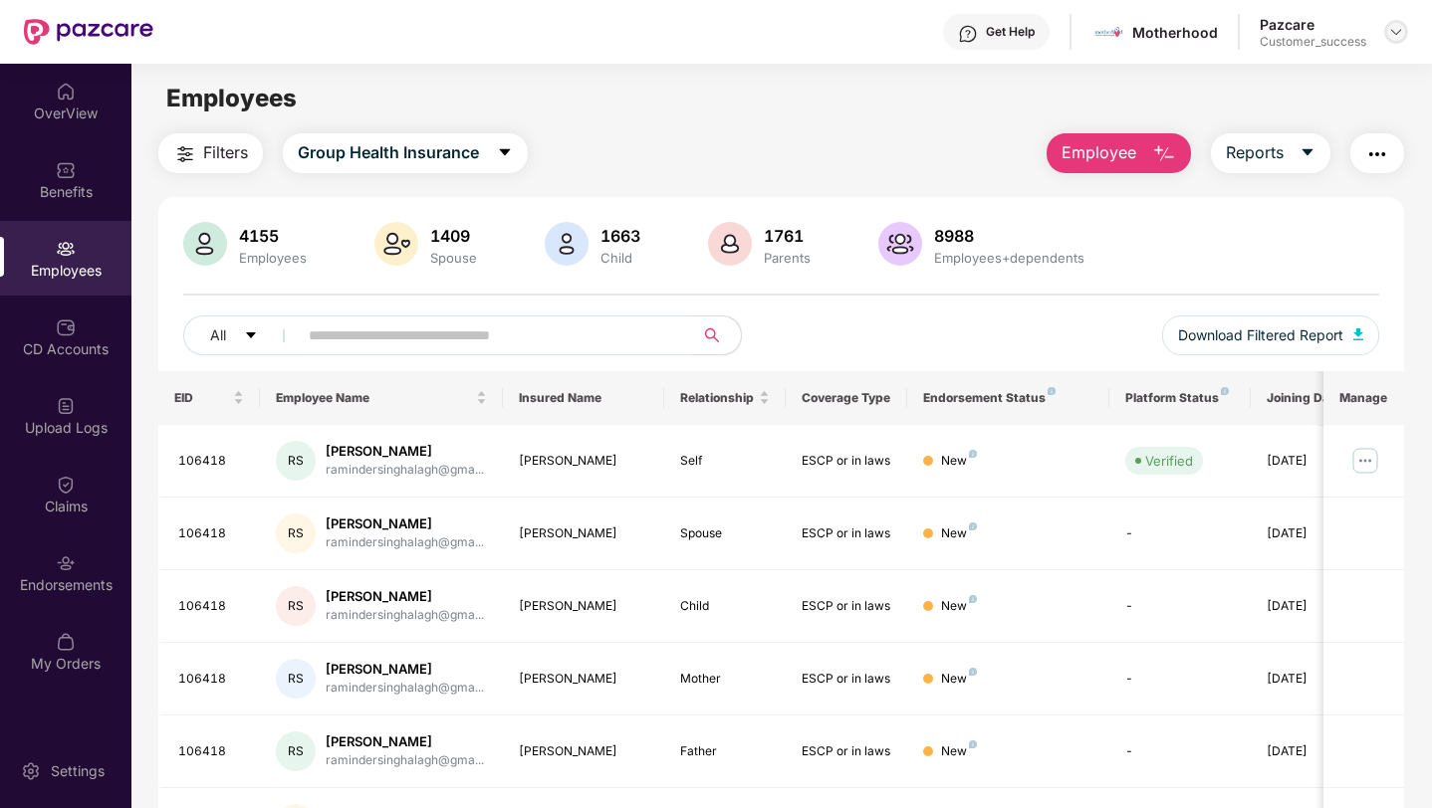
click at [1395, 31] on img at bounding box center [1396, 32] width 16 height 16
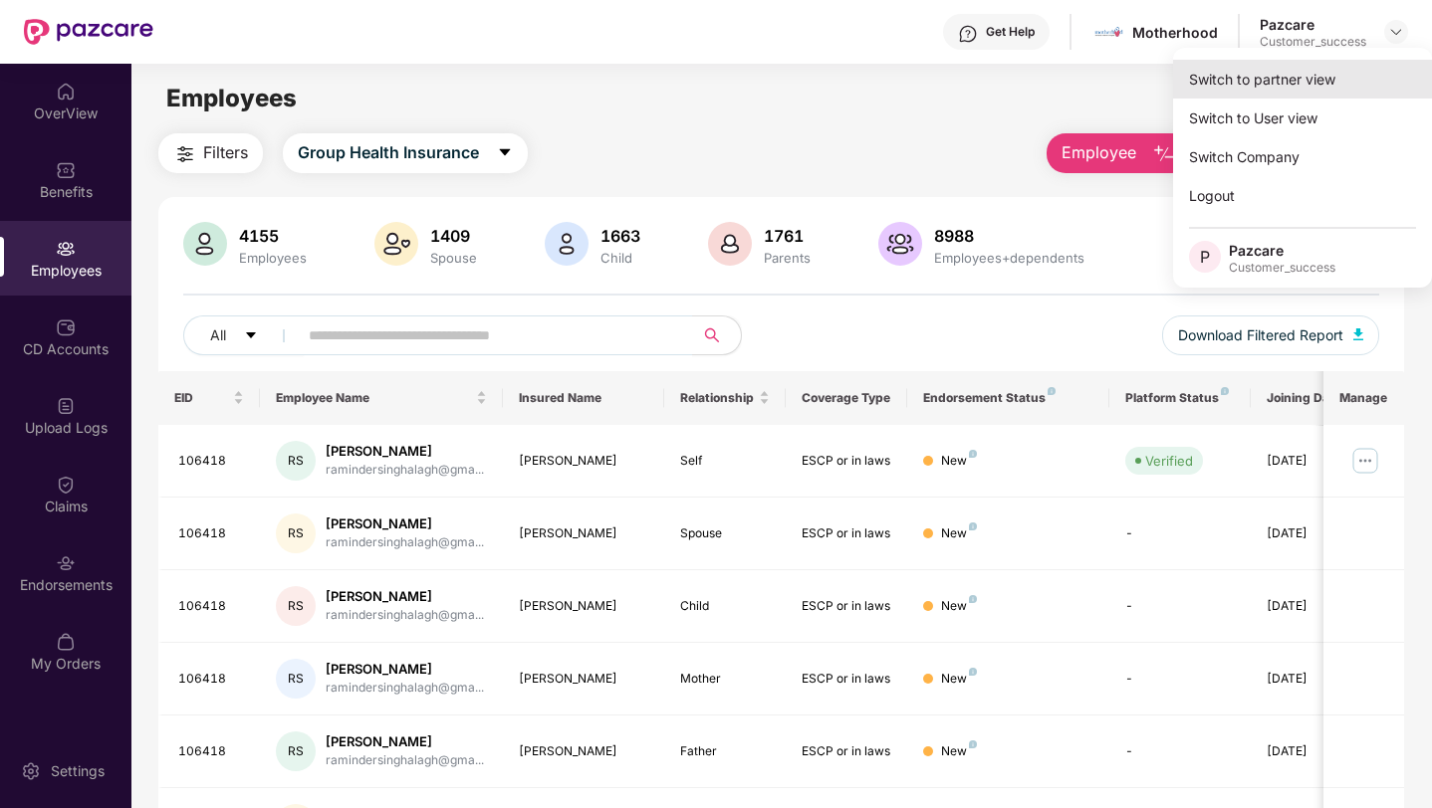
click at [1357, 64] on div "Switch to partner view" at bounding box center [1302, 79] width 259 height 39
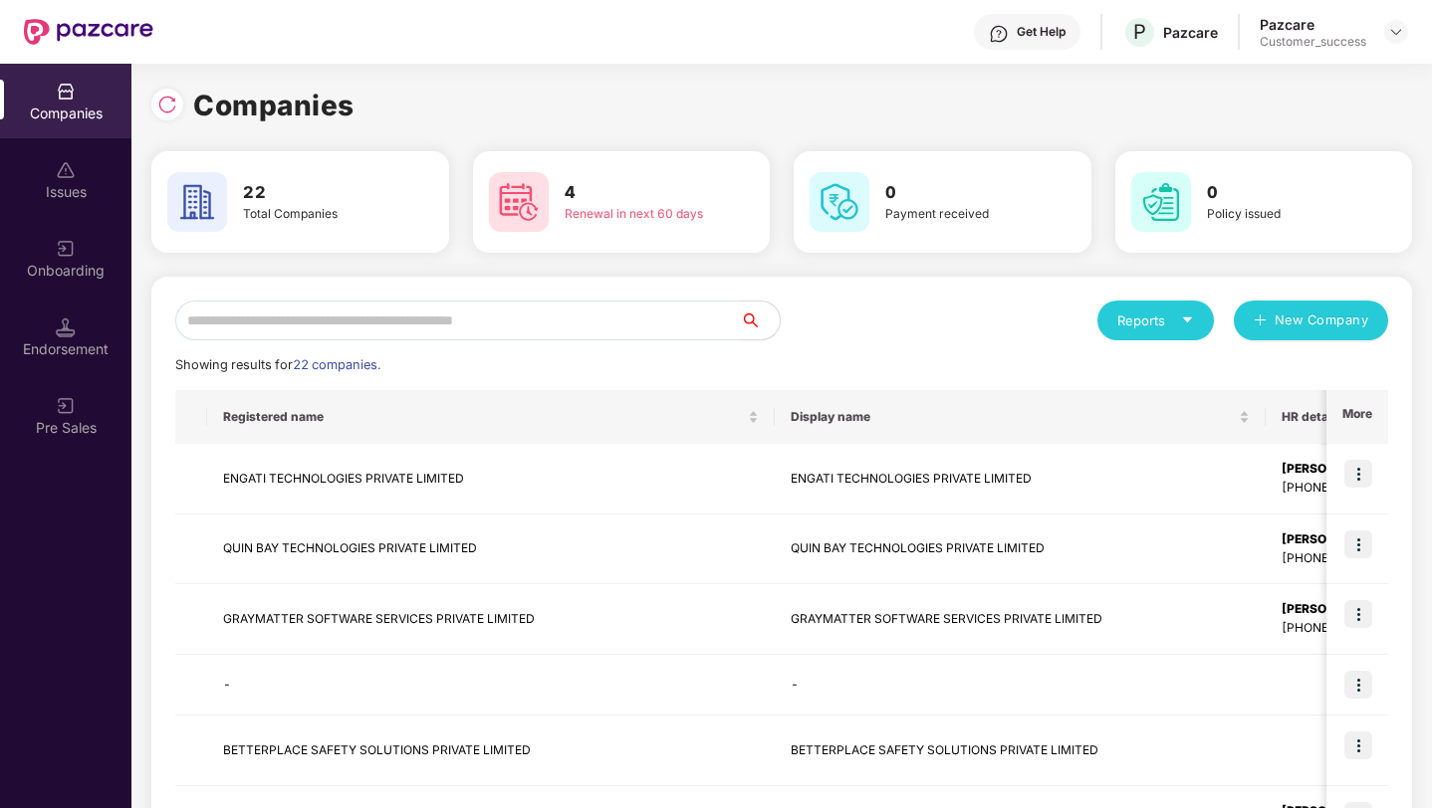
click at [643, 314] on input "text" at bounding box center [457, 321] width 564 height 40
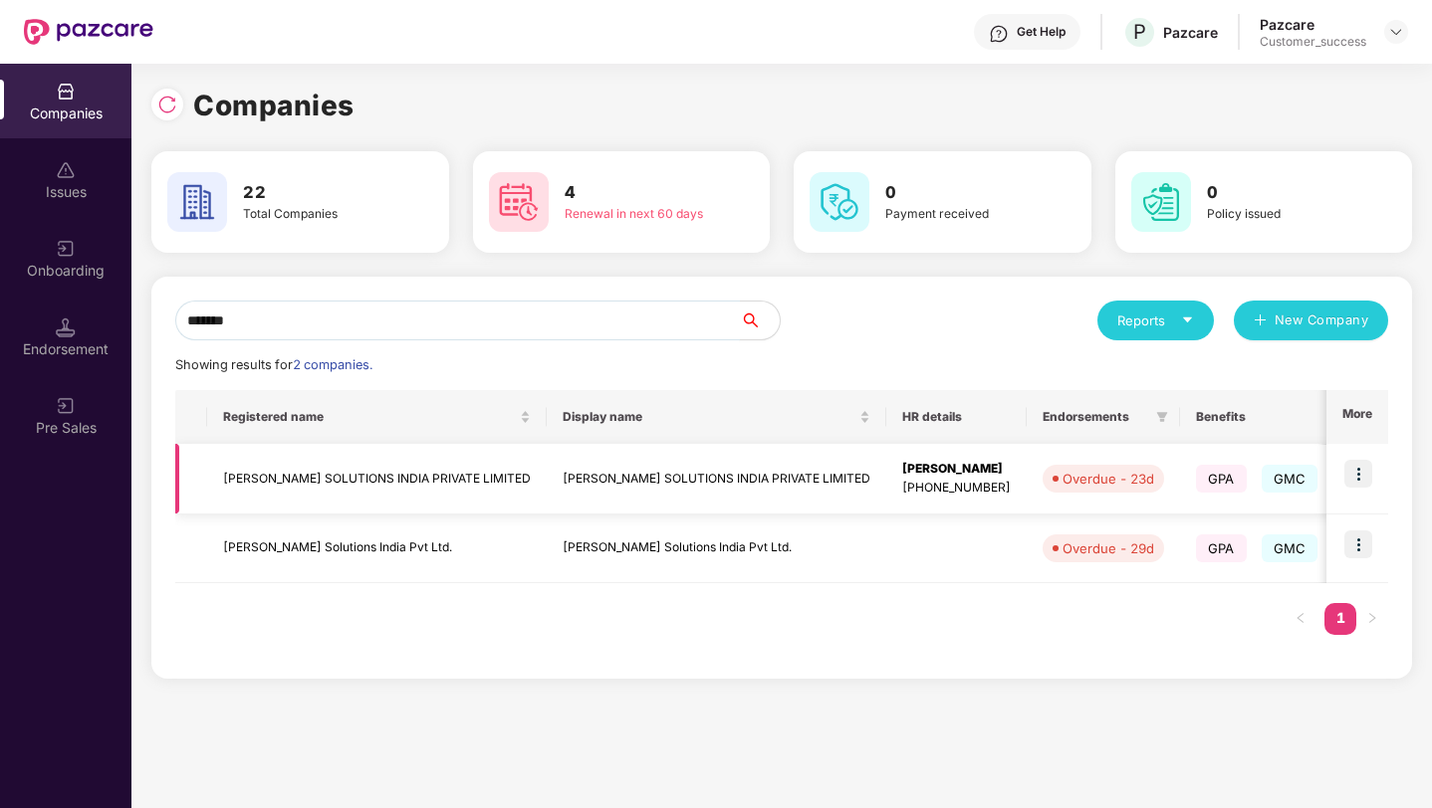
type input "*******"
drag, startPoint x: 914, startPoint y: 486, endPoint x: 803, endPoint y: 462, distance: 113.1
click at [886, 462] on td "[PERSON_NAME] [PHONE_NUMBER]" at bounding box center [956, 479] width 140 height 71
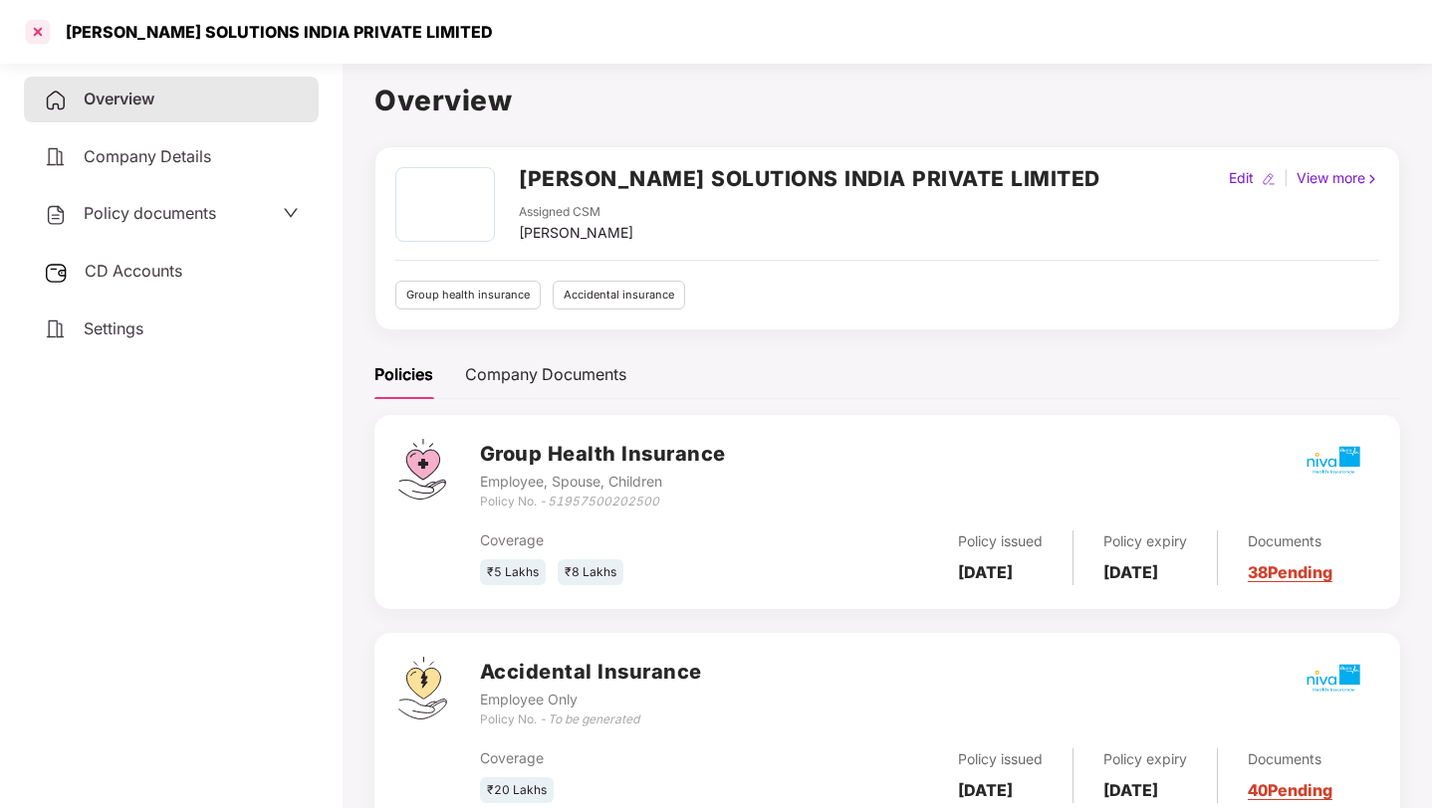
click at [36, 26] on div at bounding box center [38, 32] width 32 height 32
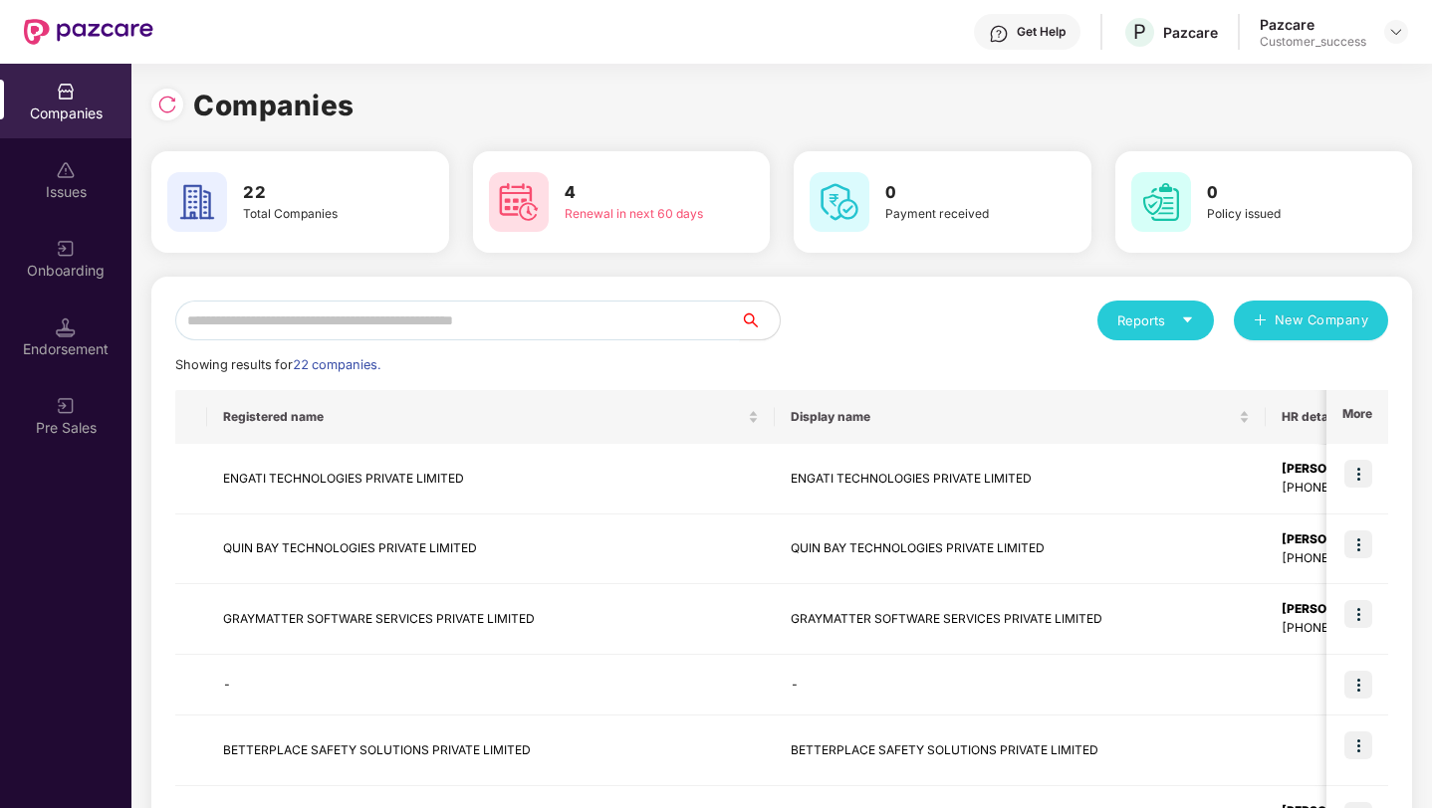
click at [496, 313] on input "text" at bounding box center [457, 321] width 564 height 40
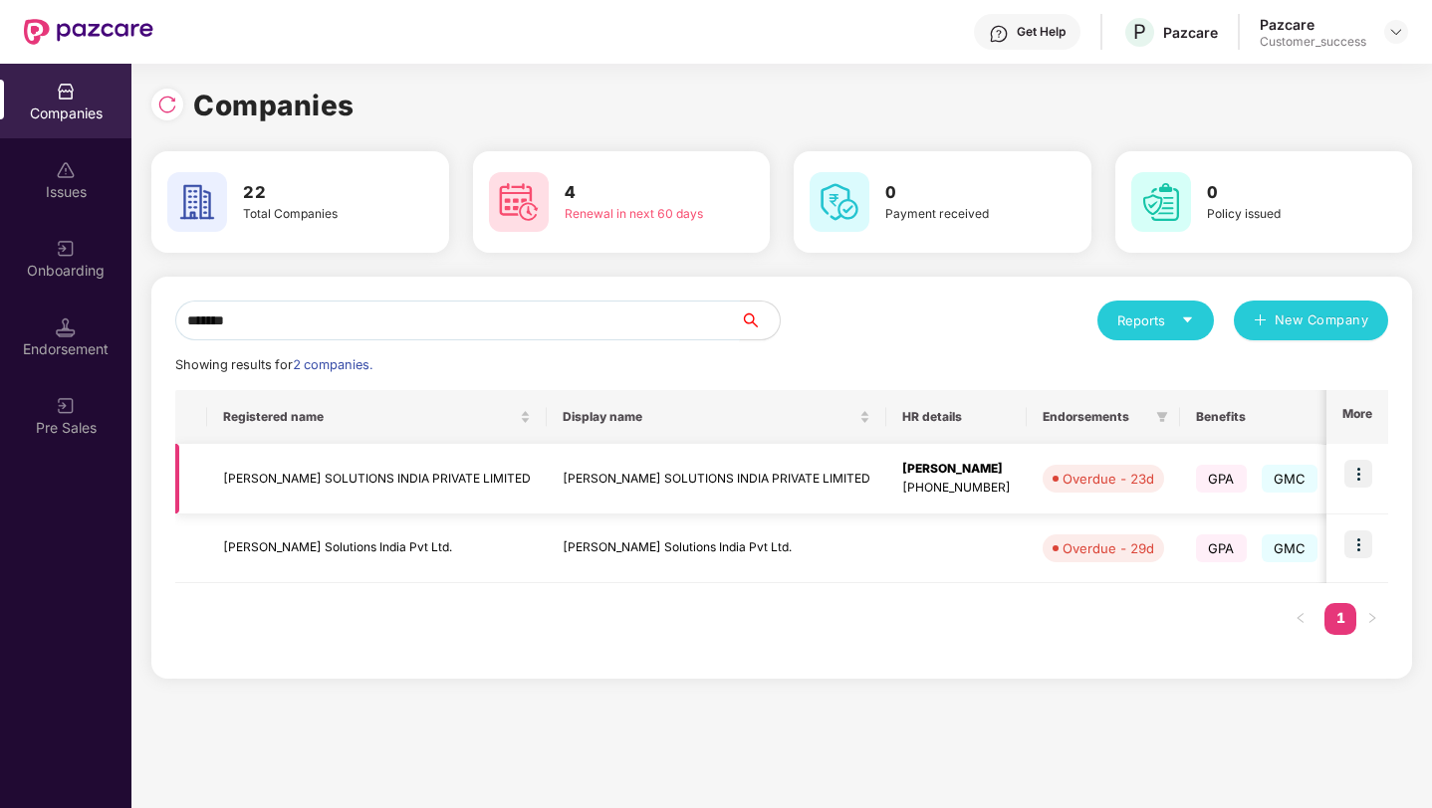
type input "*******"
click at [1362, 477] on img at bounding box center [1358, 474] width 28 height 28
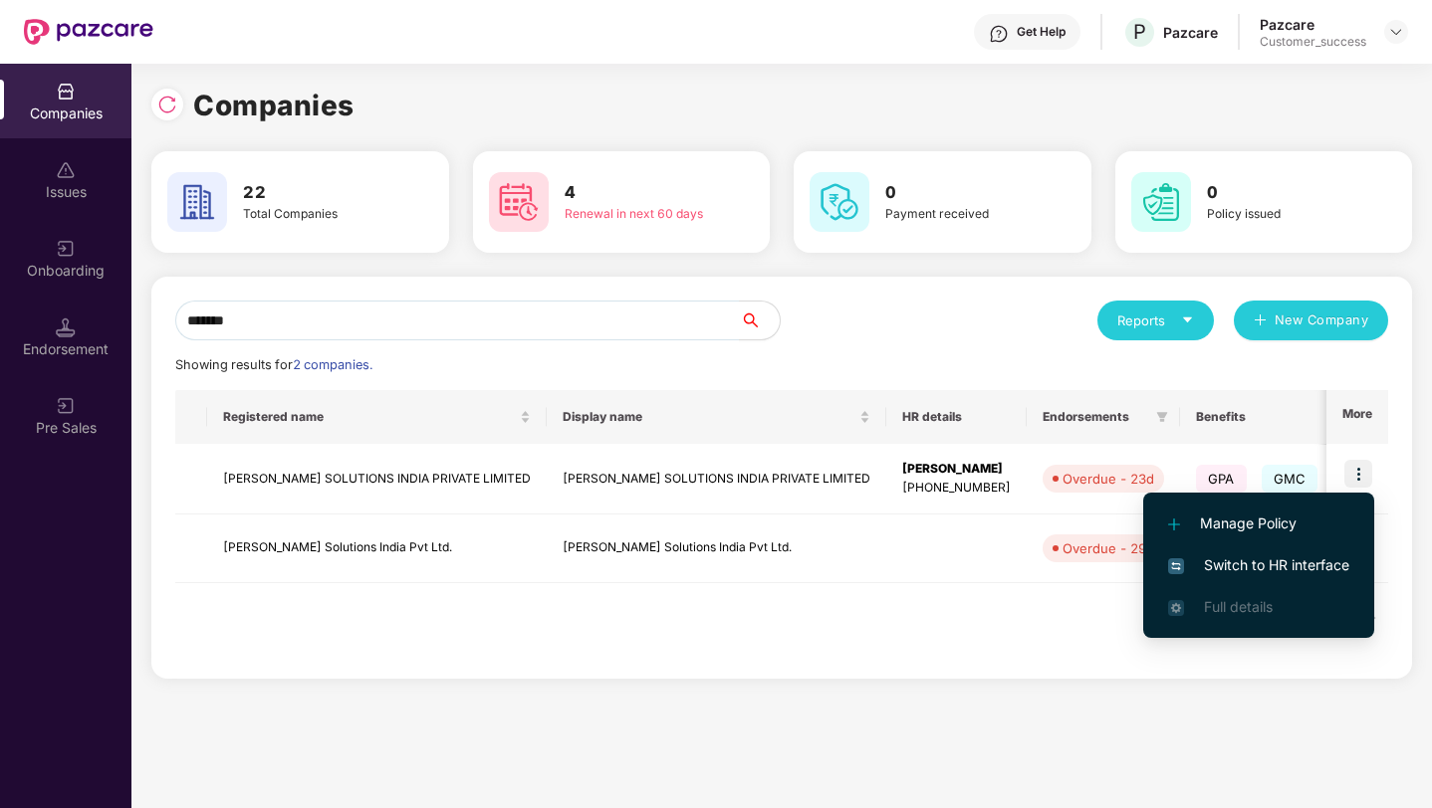
click at [1308, 561] on span "Switch to HR interface" at bounding box center [1258, 566] width 181 height 22
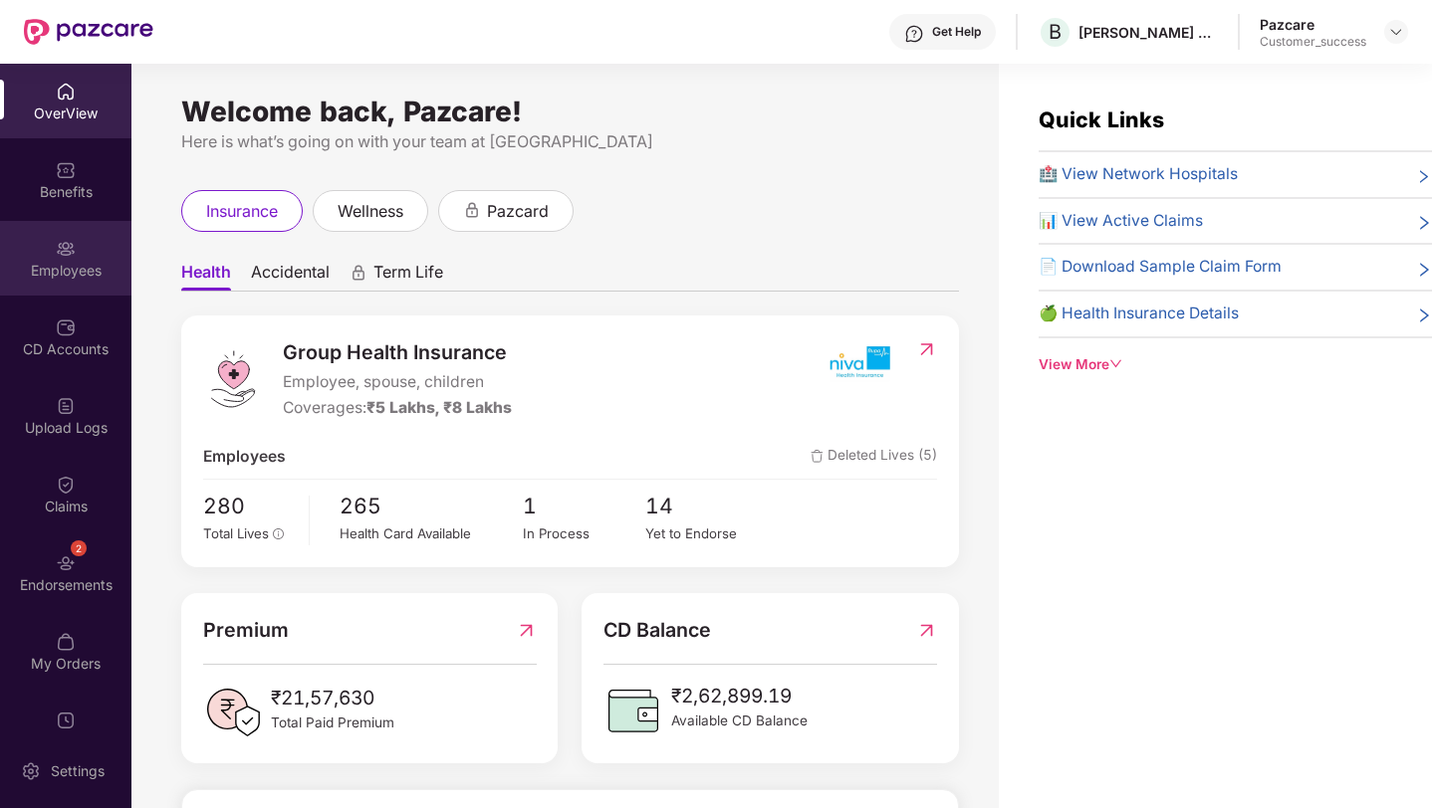
click at [61, 271] on div "Employees" at bounding box center [65, 271] width 131 height 20
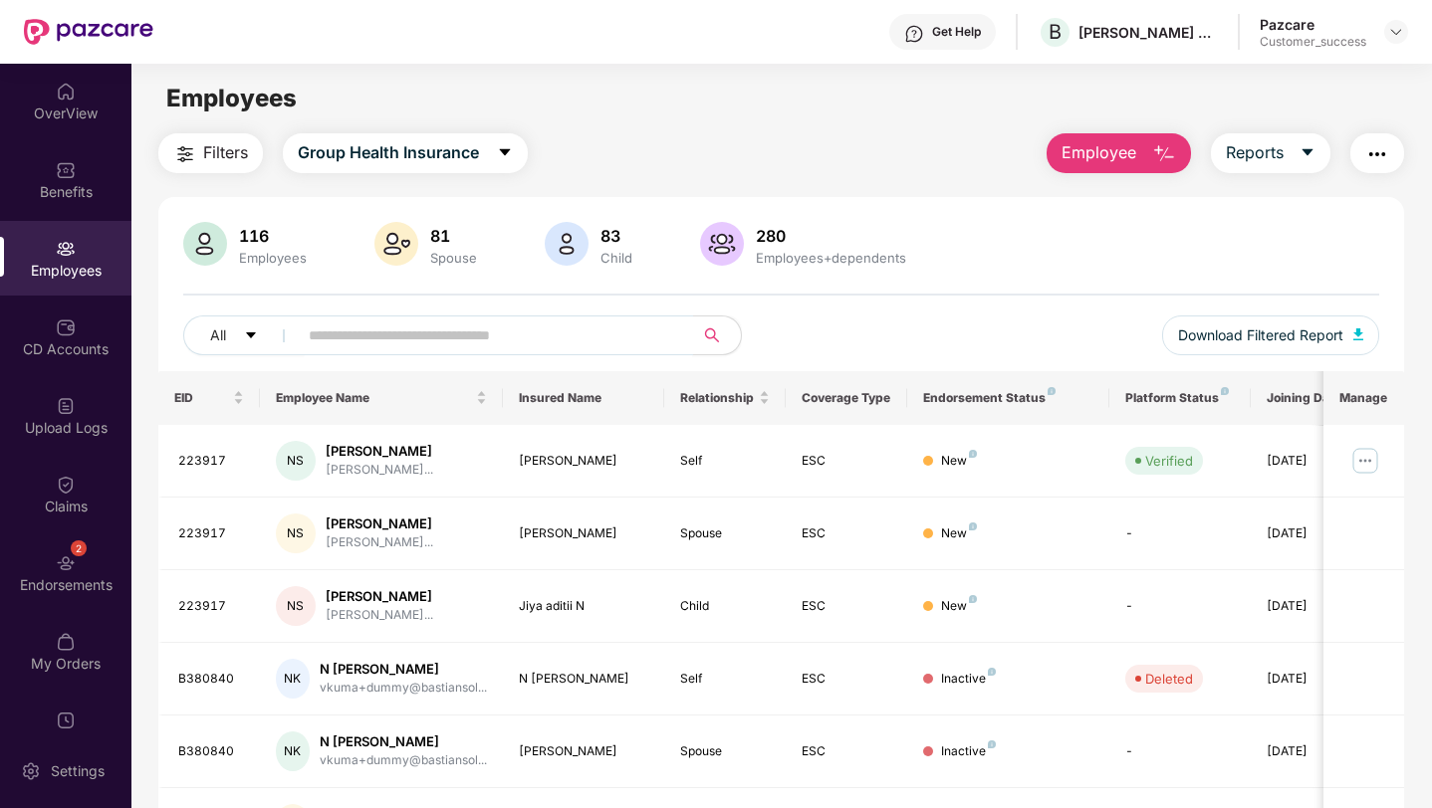
click at [342, 337] on input "text" at bounding box center [487, 336] width 357 height 30
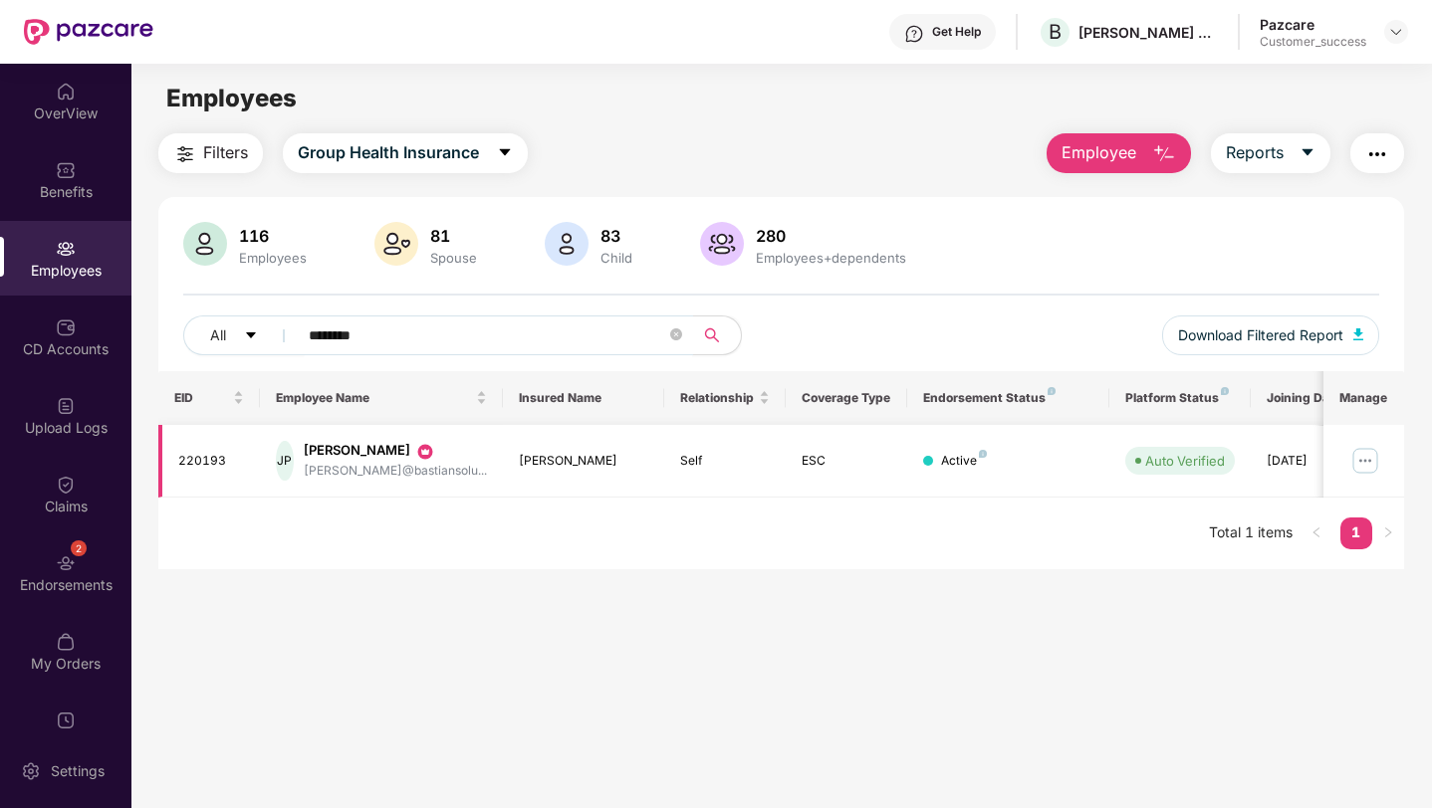
type input "********"
click at [1358, 463] on img at bounding box center [1365, 461] width 32 height 32
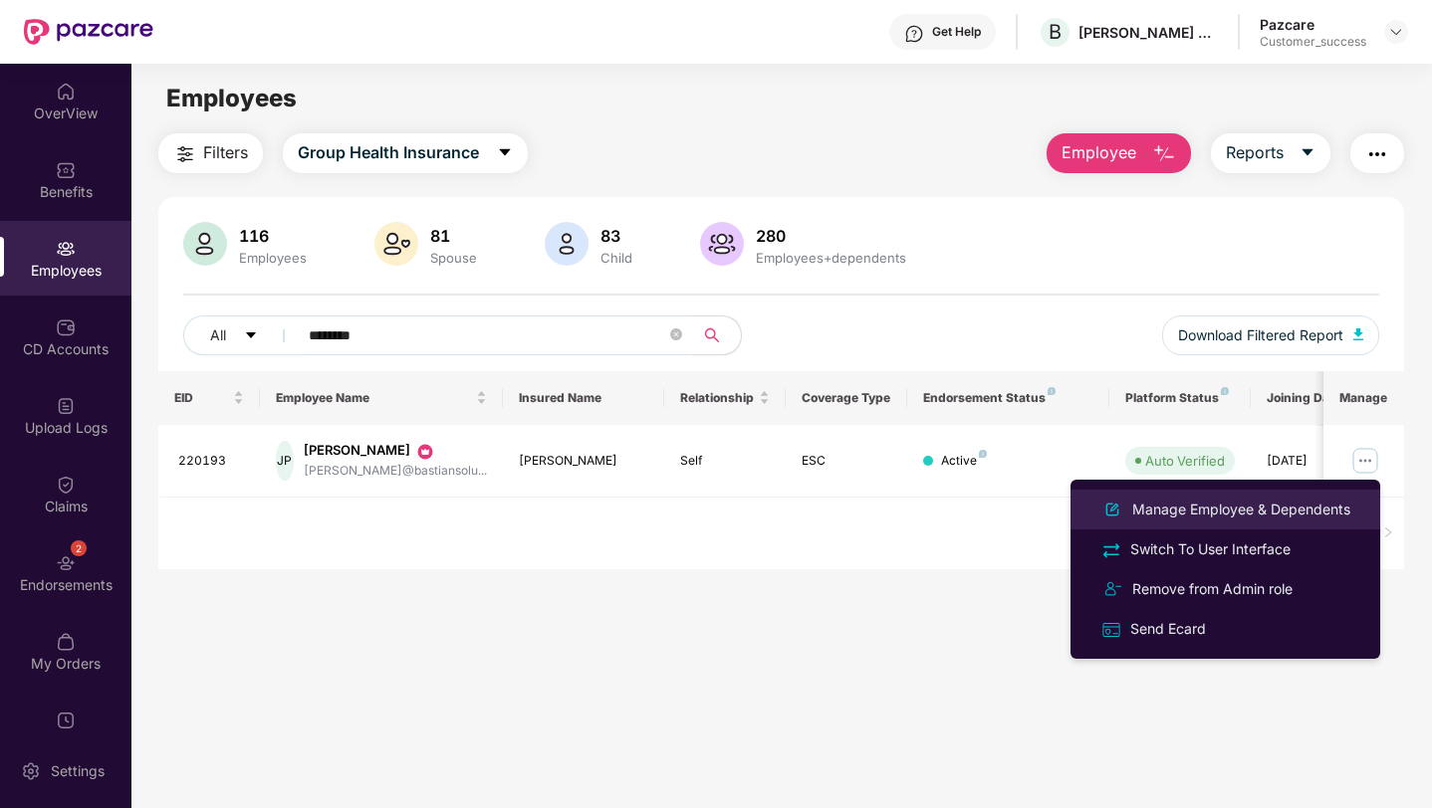
click at [1275, 514] on div "Manage Employee & Dependents" at bounding box center [1241, 510] width 226 height 22
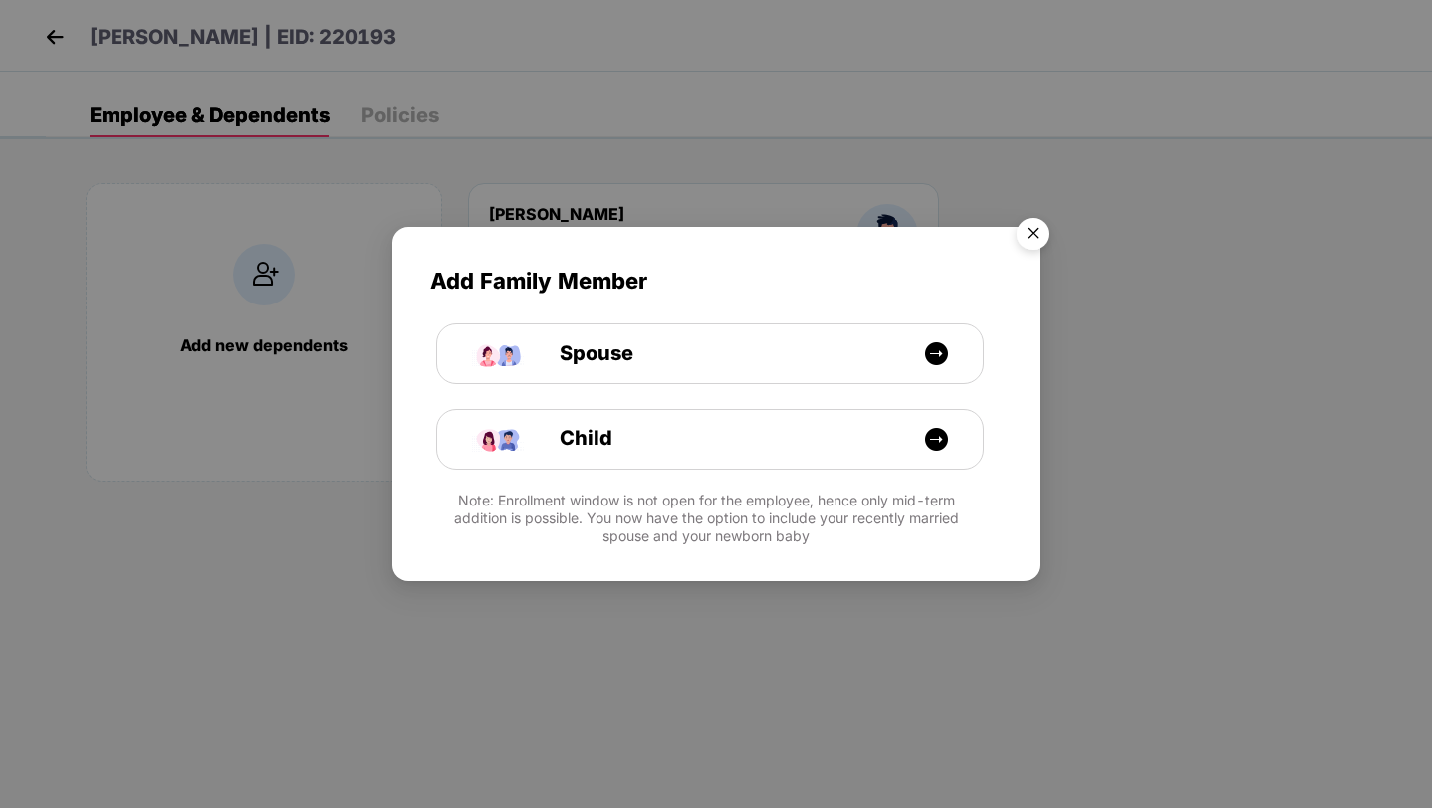
click at [1023, 231] on img "Close" at bounding box center [1033, 237] width 56 height 56
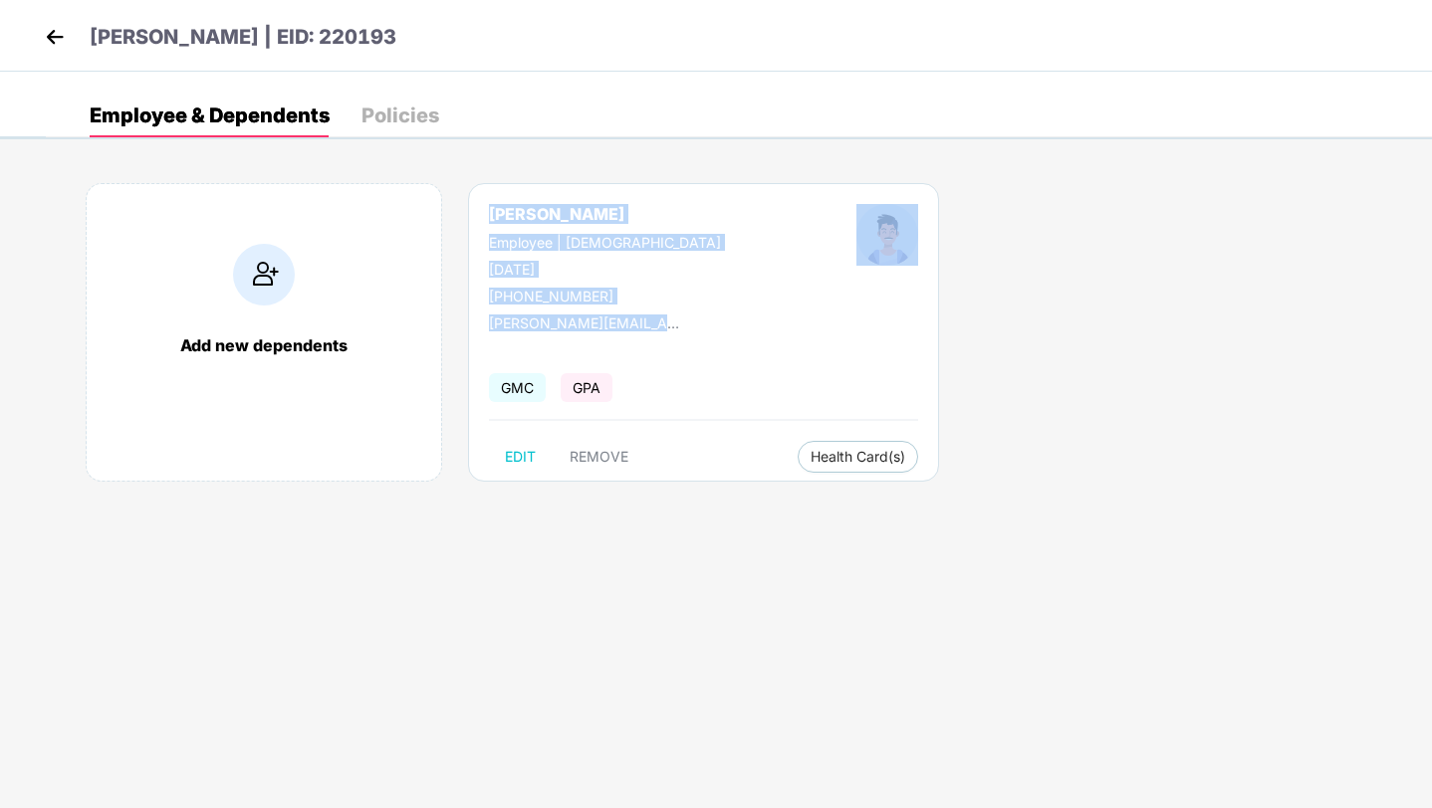
drag, startPoint x: 491, startPoint y: 213, endPoint x: 691, endPoint y: 328, distance: 230.5
click at [691, 328] on div "[PERSON_NAME] Employee | [DEMOGRAPHIC_DATA] [DATE] [PHONE_NUMBER] [PERSON_NAME]…" at bounding box center [703, 332] width 471 height 299
copy div "[PERSON_NAME] Employee | [DEMOGRAPHIC_DATA] [DATE] [PHONE_NUMBER] [PERSON_NAME]…"
click at [62, 41] on img at bounding box center [55, 37] width 30 height 30
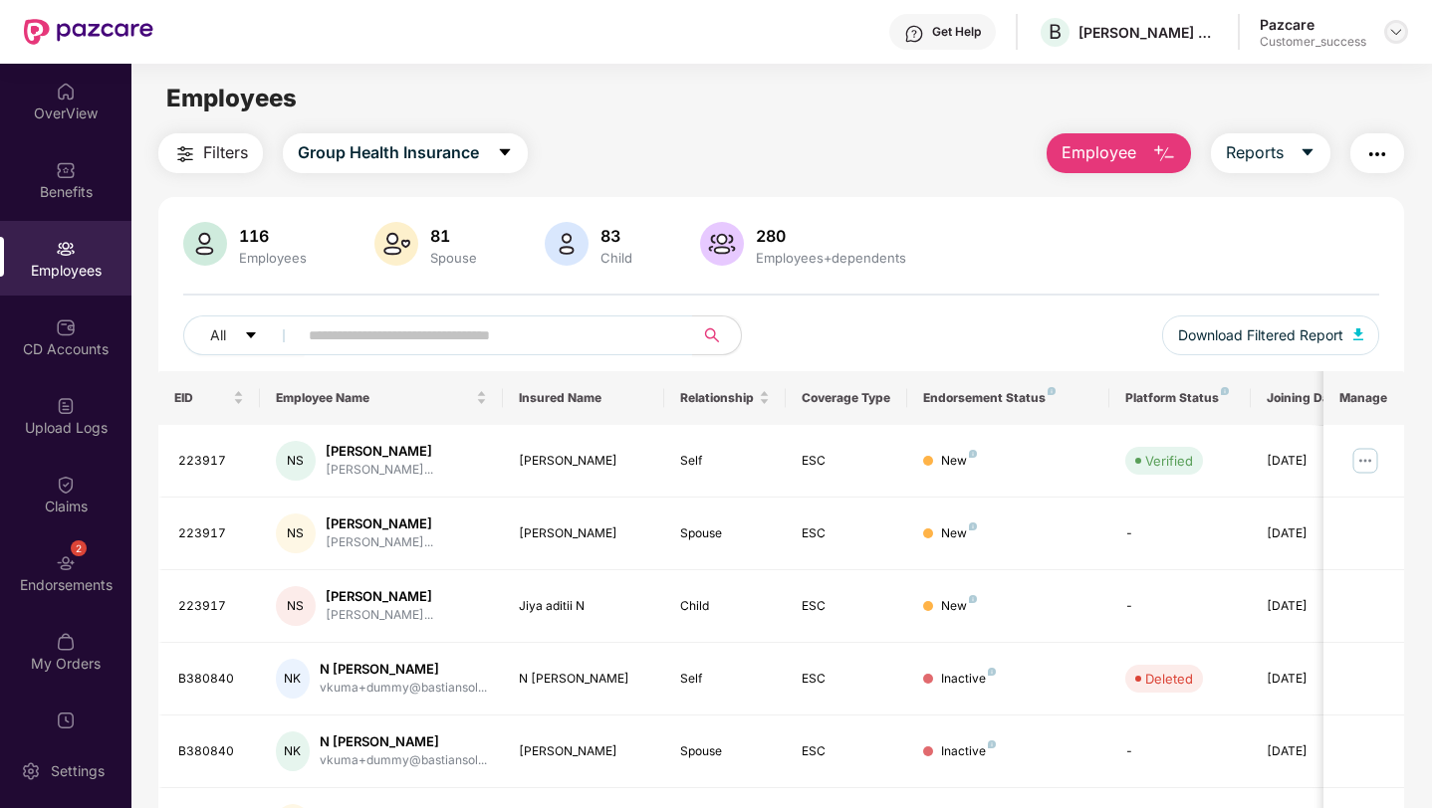
click at [1401, 37] on img at bounding box center [1396, 32] width 16 height 16
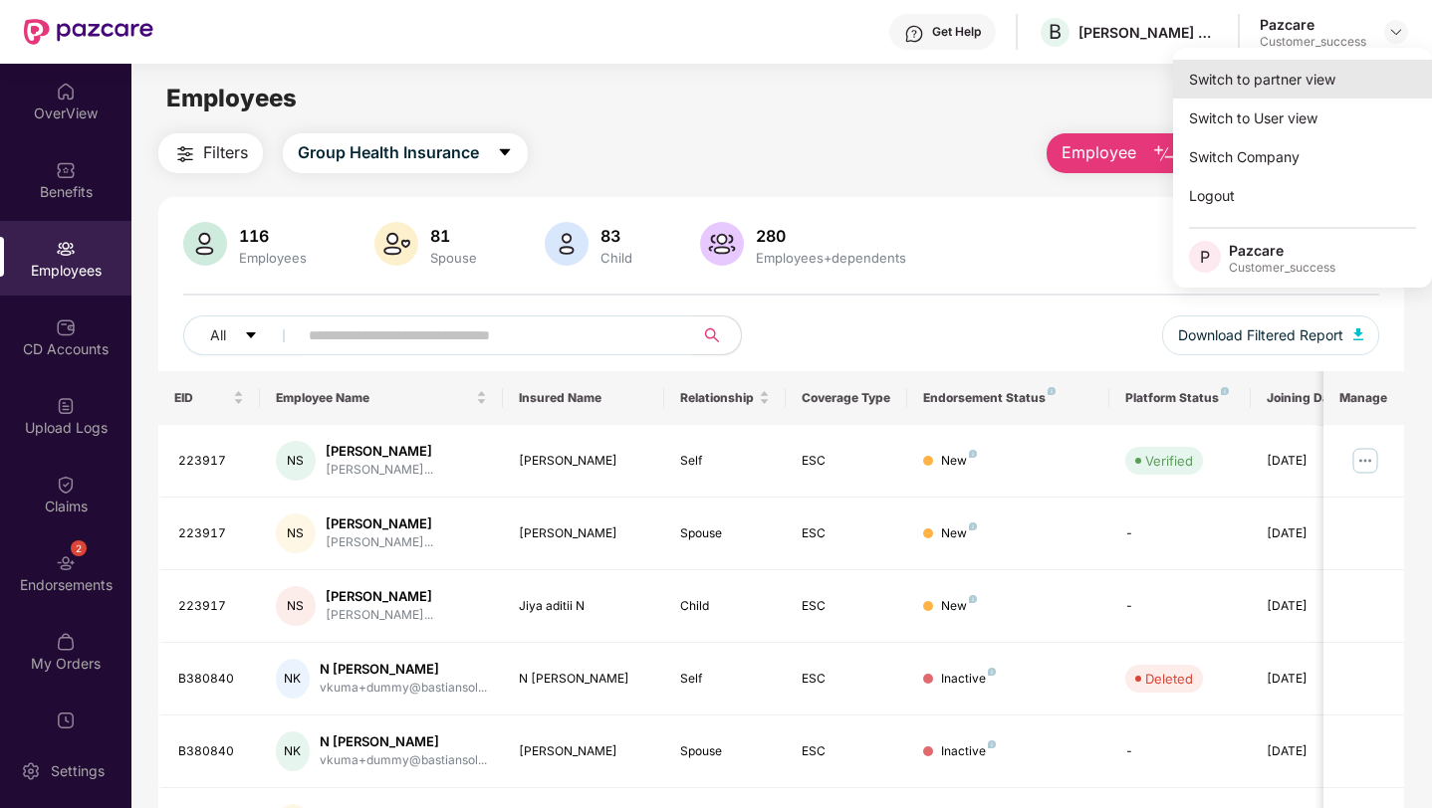
click at [1332, 82] on div "Switch to partner view" at bounding box center [1302, 79] width 259 height 39
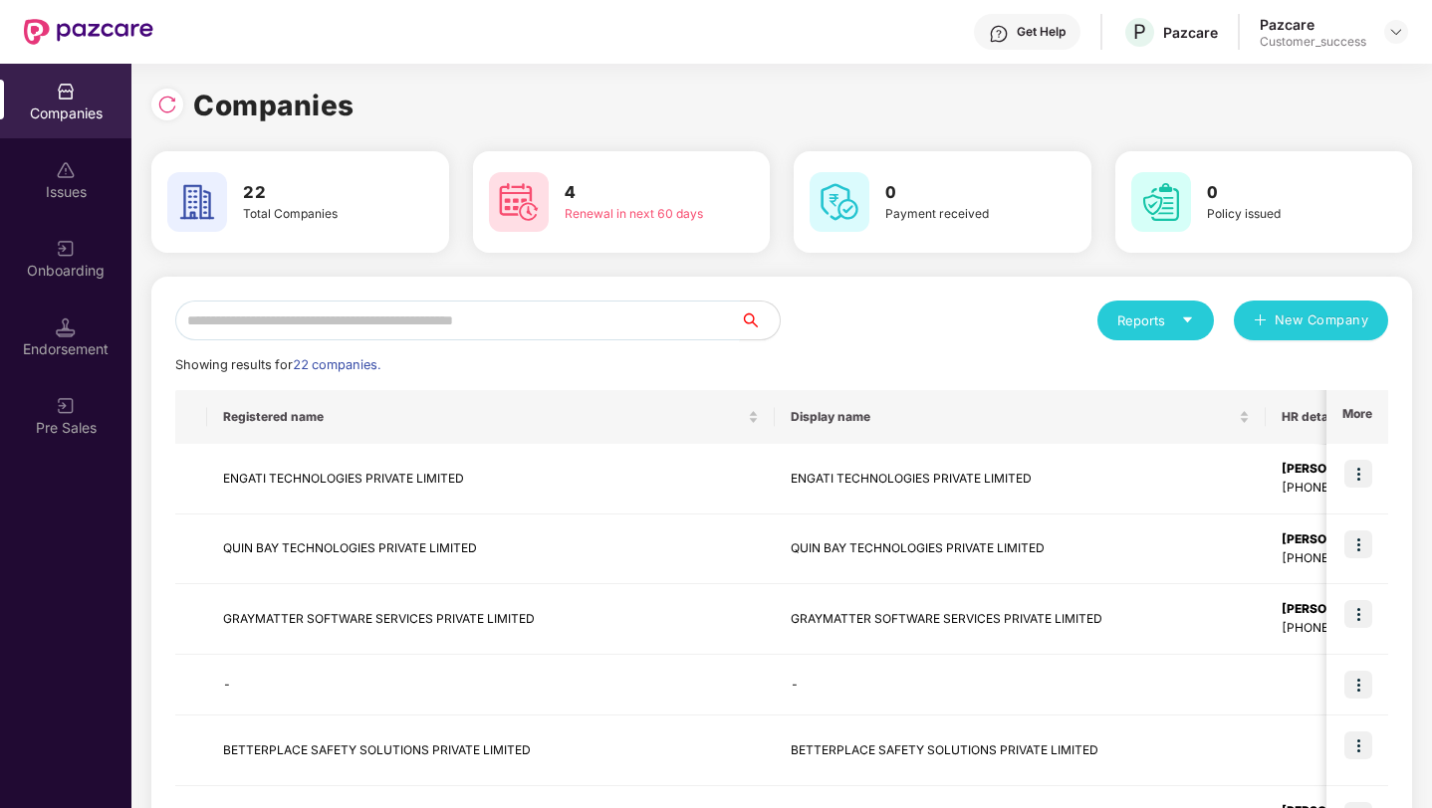
click at [419, 322] on input "text" at bounding box center [457, 321] width 564 height 40
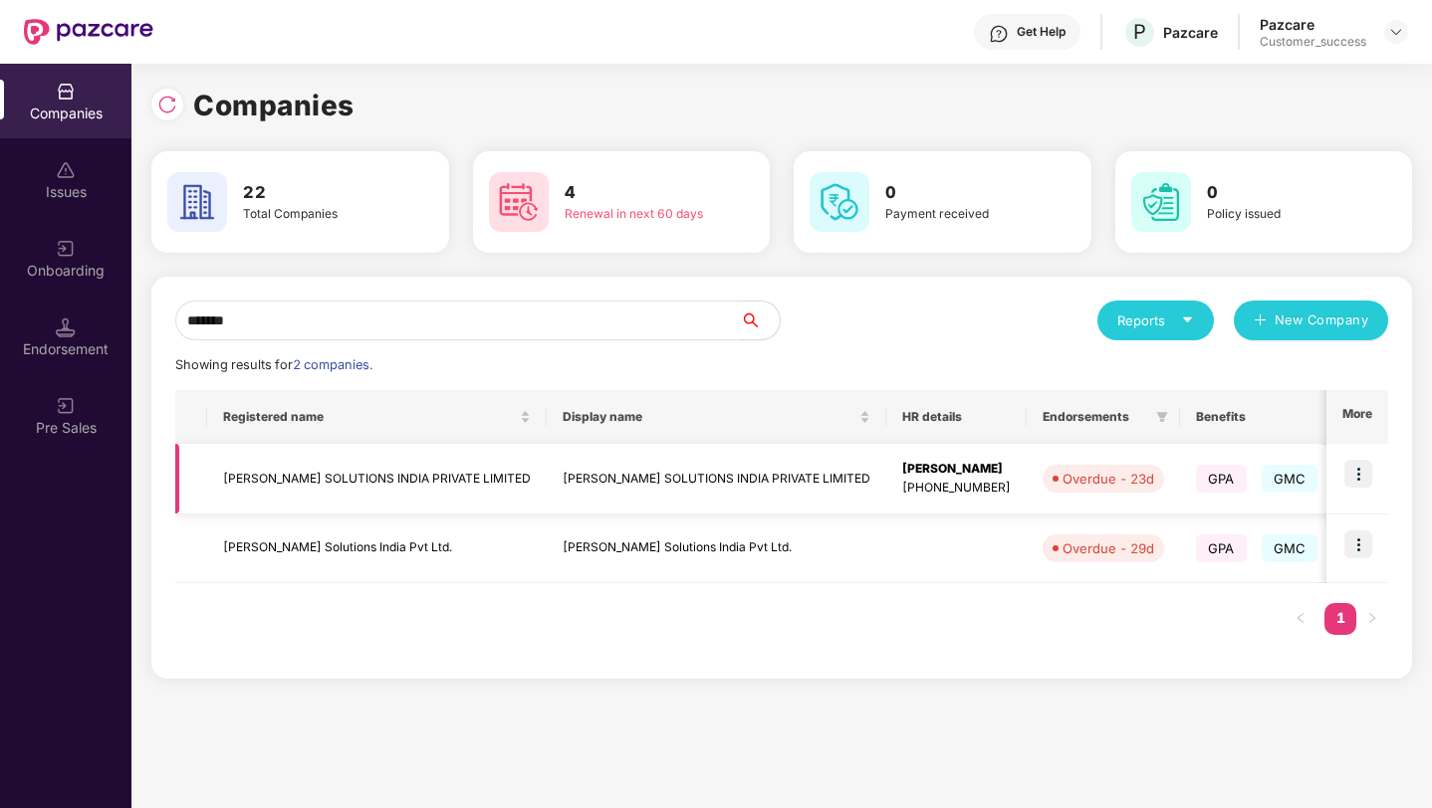
type input "*******"
click at [1356, 482] on img at bounding box center [1358, 474] width 28 height 28
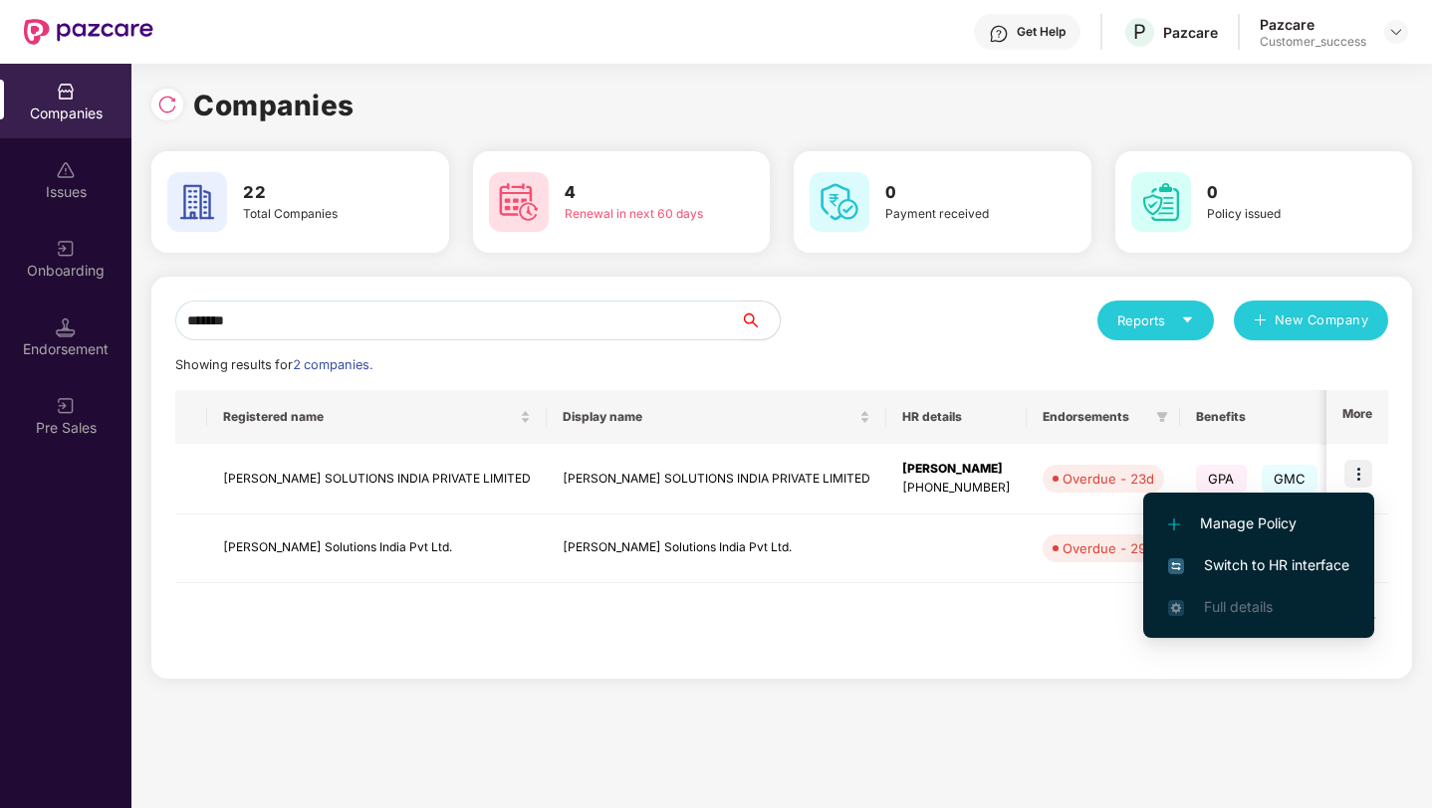
click at [1328, 562] on span "Switch to HR interface" at bounding box center [1258, 566] width 181 height 22
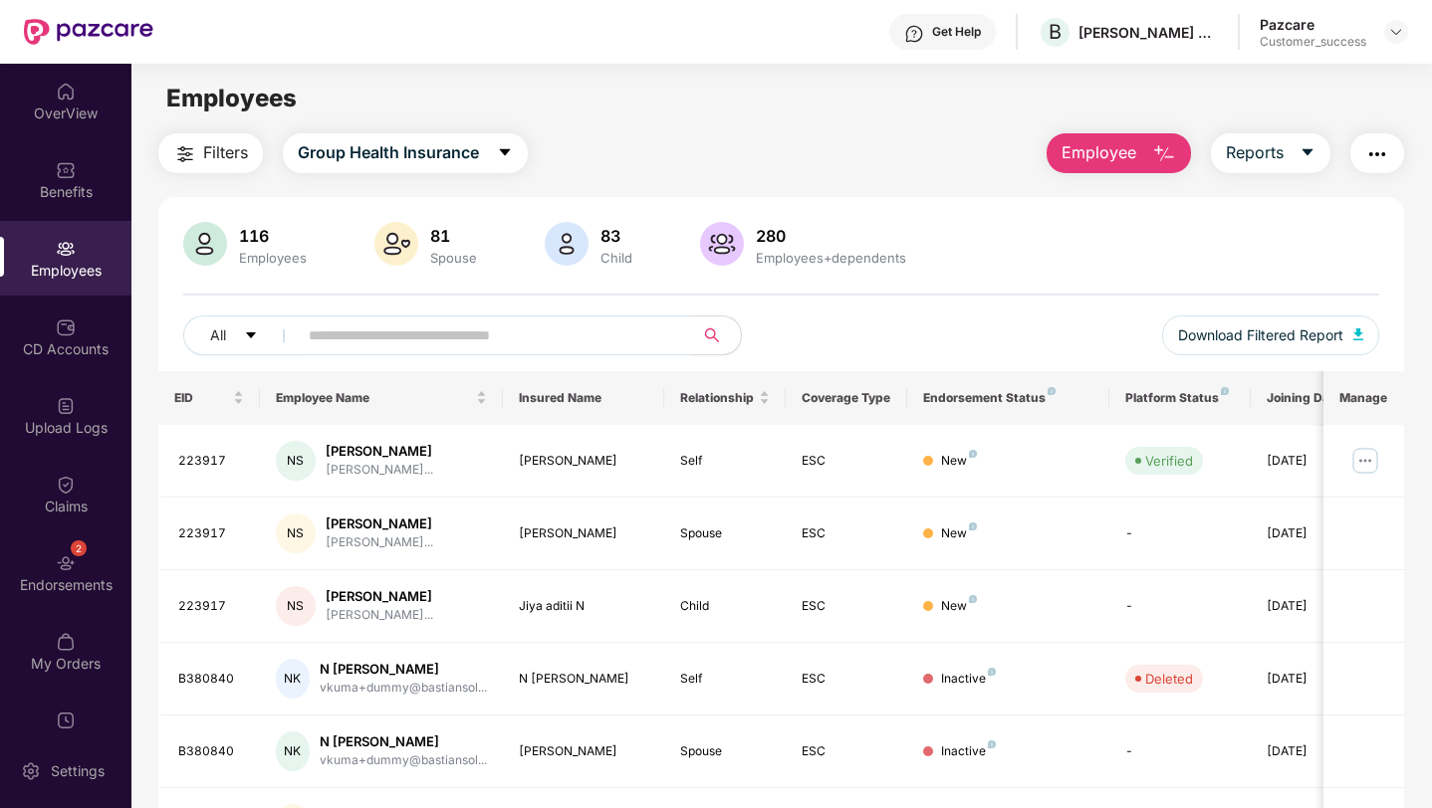
click at [342, 331] on input "text" at bounding box center [487, 336] width 357 height 30
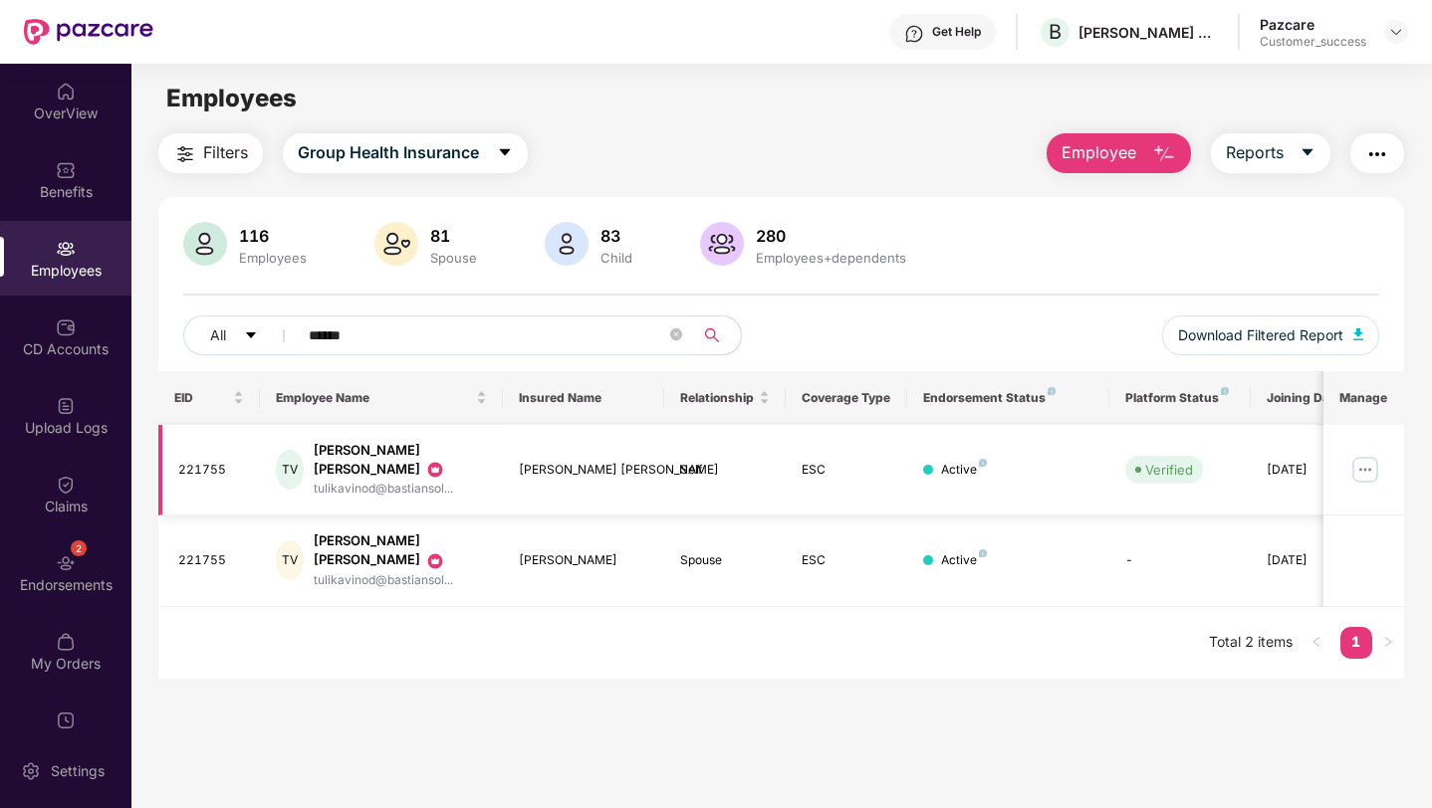
type input "******"
click at [1362, 454] on img at bounding box center [1365, 470] width 32 height 32
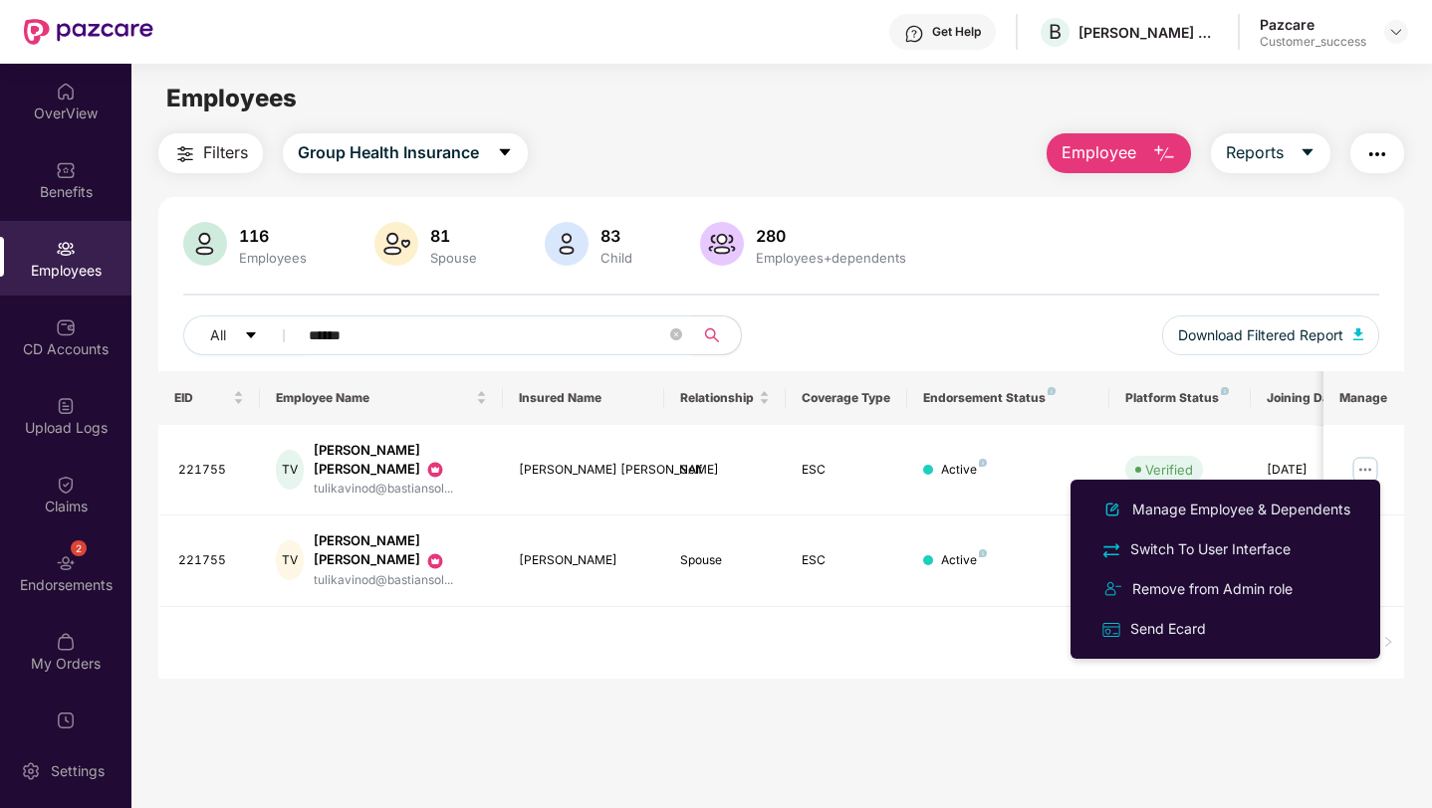
click at [1307, 489] on ul "Manage Employee & Dependents Switch To User Interface Remove from Admin role Se…" at bounding box center [1225, 569] width 310 height 179
click at [1309, 498] on div "Manage Employee & Dependents" at bounding box center [1225, 510] width 258 height 24
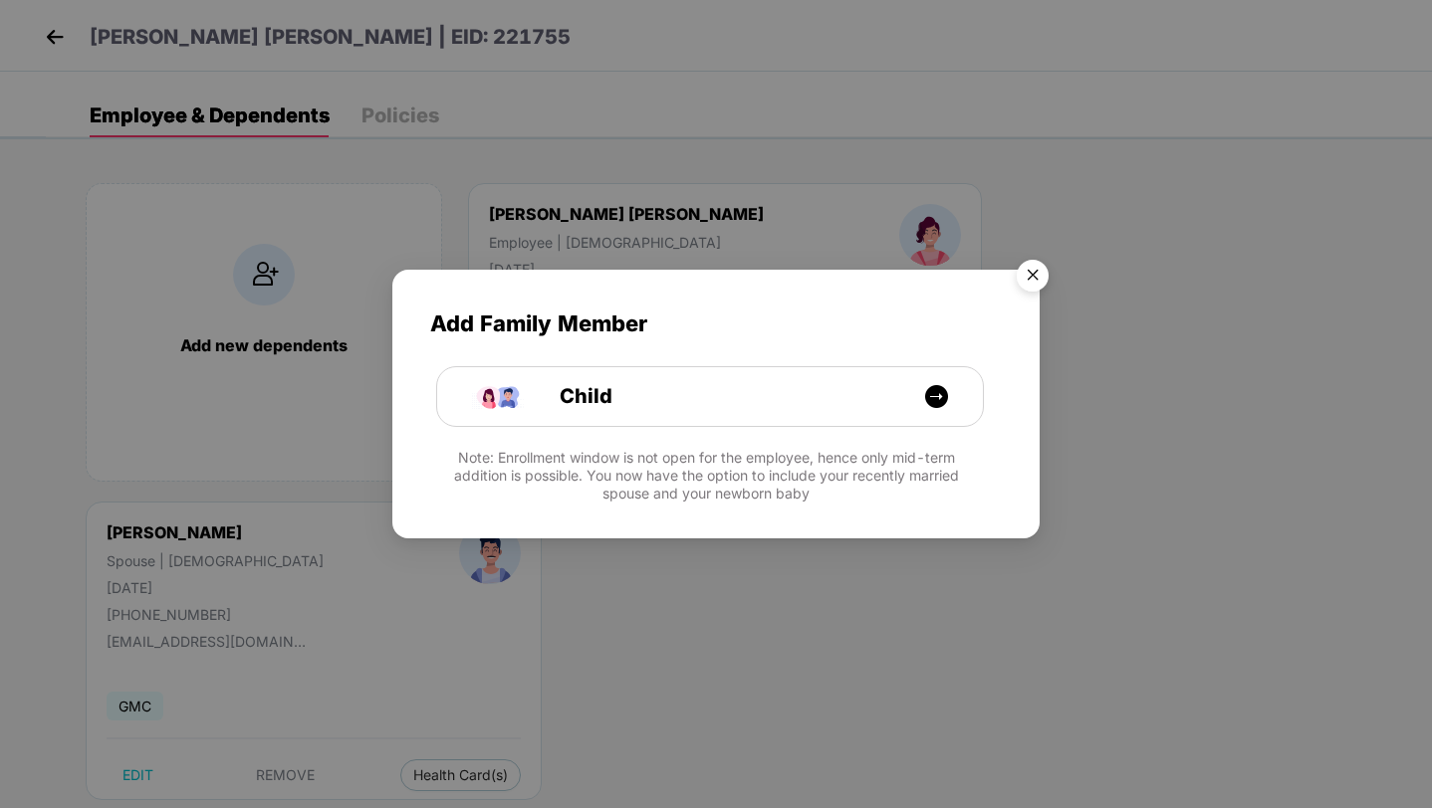
click at [1026, 274] on img "Close" at bounding box center [1033, 279] width 56 height 56
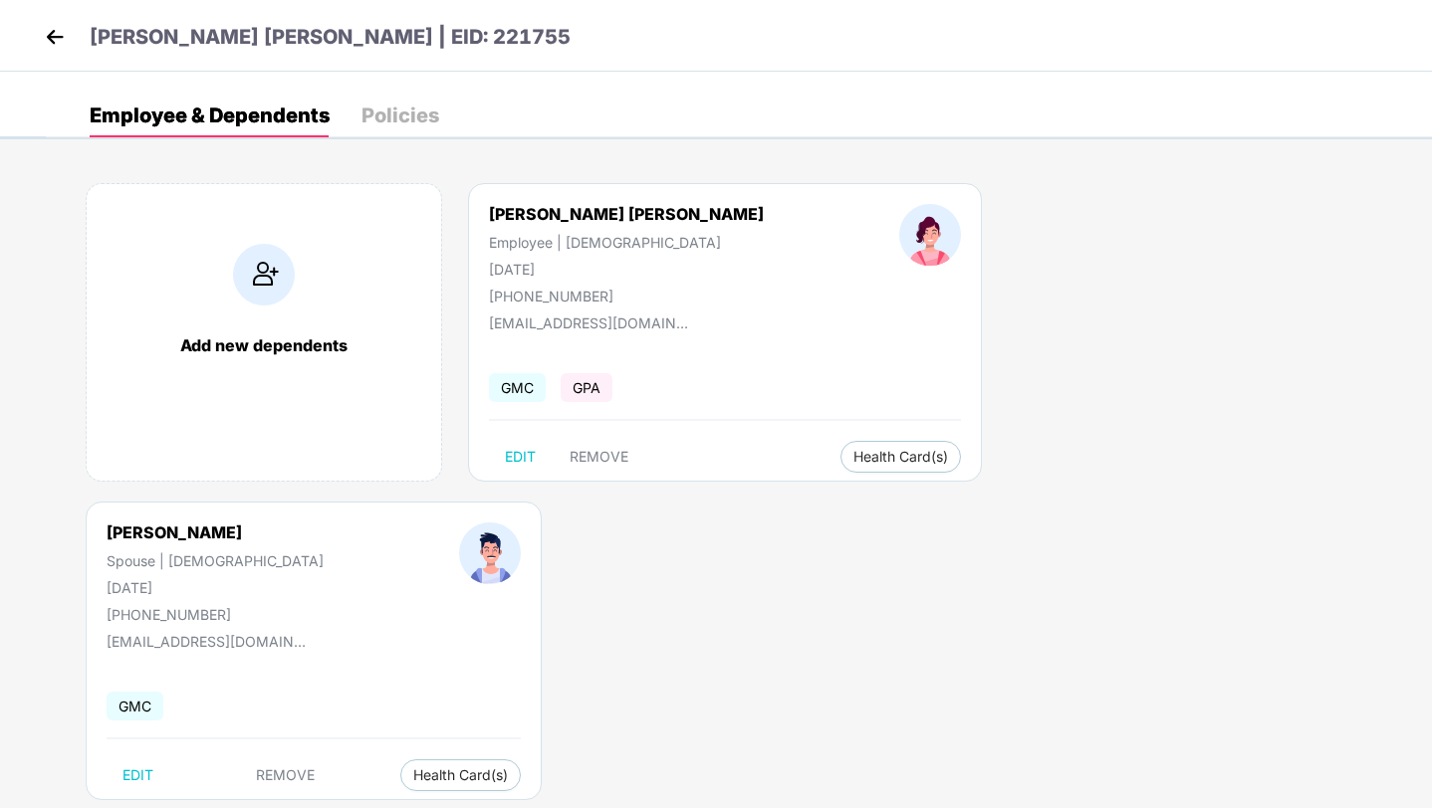
drag, startPoint x: 491, startPoint y: 204, endPoint x: 693, endPoint y: 327, distance: 236.3
click at [693, 327] on div "[PERSON_NAME] [PERSON_NAME] Employee | [DEMOGRAPHIC_DATA] [DATE] [PHONE_NUMBER]…" at bounding box center [725, 332] width 514 height 299
copy div "[PERSON_NAME] [PERSON_NAME] Employee | [DEMOGRAPHIC_DATA] [DATE] [PHONE_NUMBER]…"
click at [55, 45] on img at bounding box center [55, 37] width 30 height 30
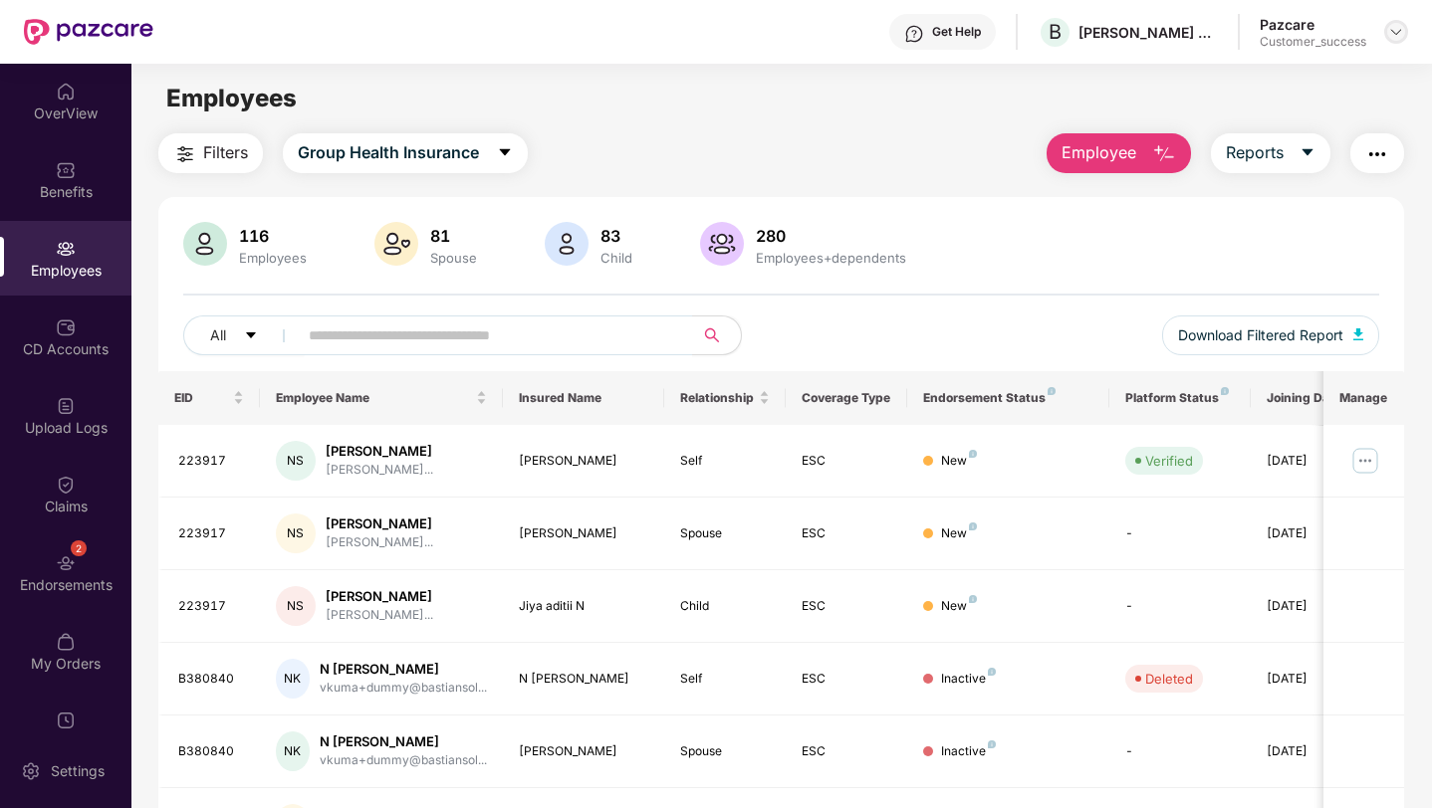
click at [1400, 27] on img at bounding box center [1396, 32] width 16 height 16
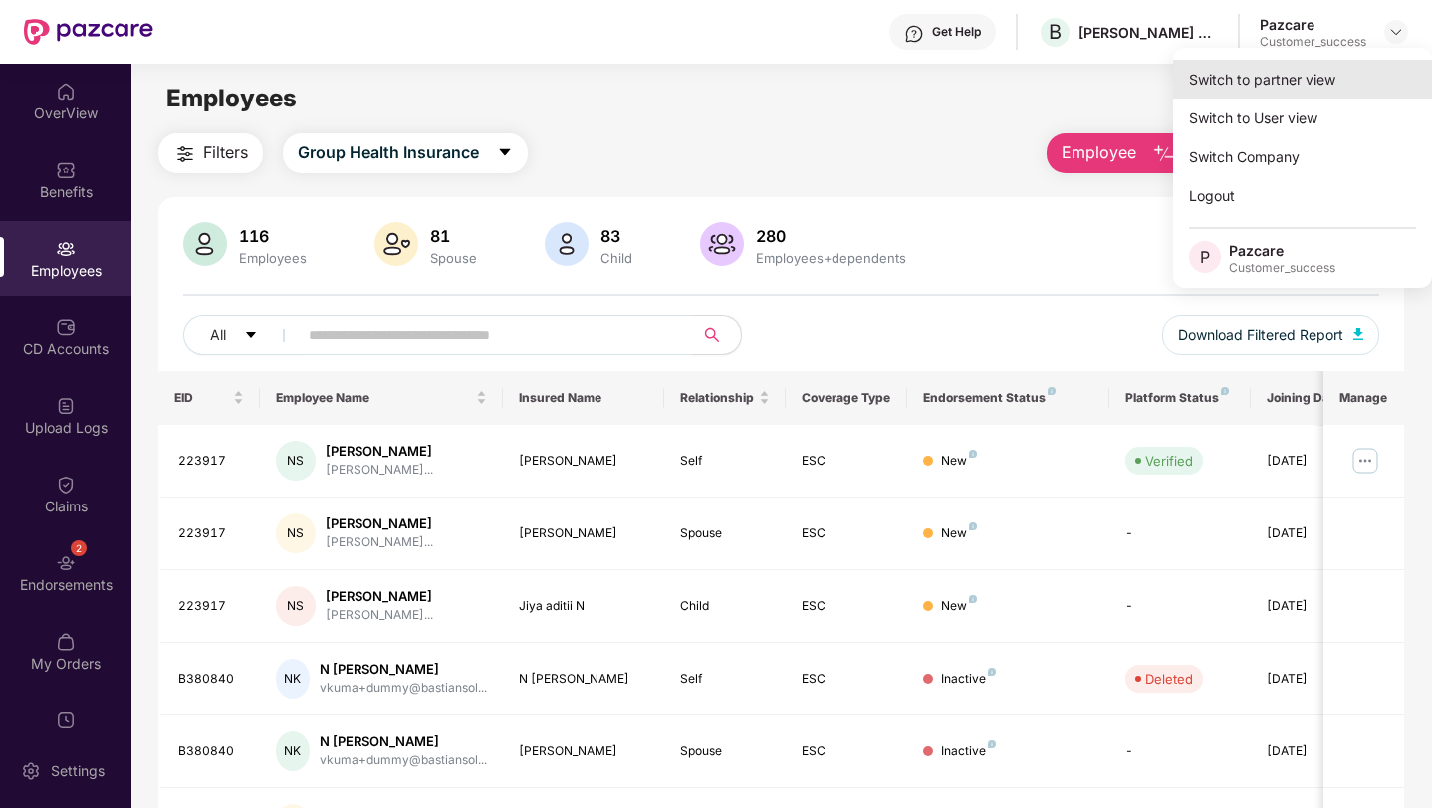
click at [1372, 64] on div "Switch to partner view" at bounding box center [1302, 79] width 259 height 39
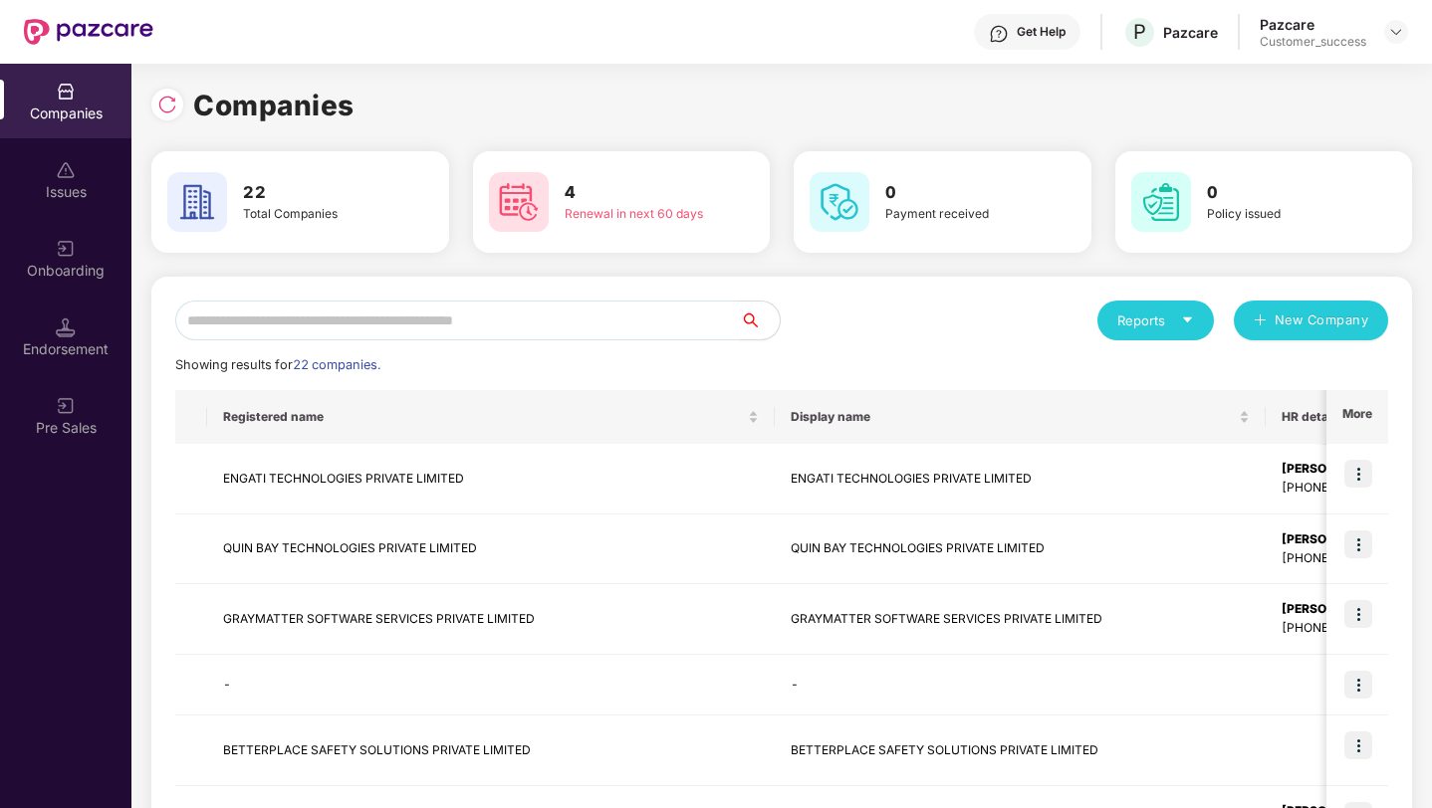
click at [607, 298] on div "Reports New Company Showing results for 22 companies. Registered name Display n…" at bounding box center [781, 755] width 1260 height 957
click at [616, 323] on input "text" at bounding box center [457, 321] width 564 height 40
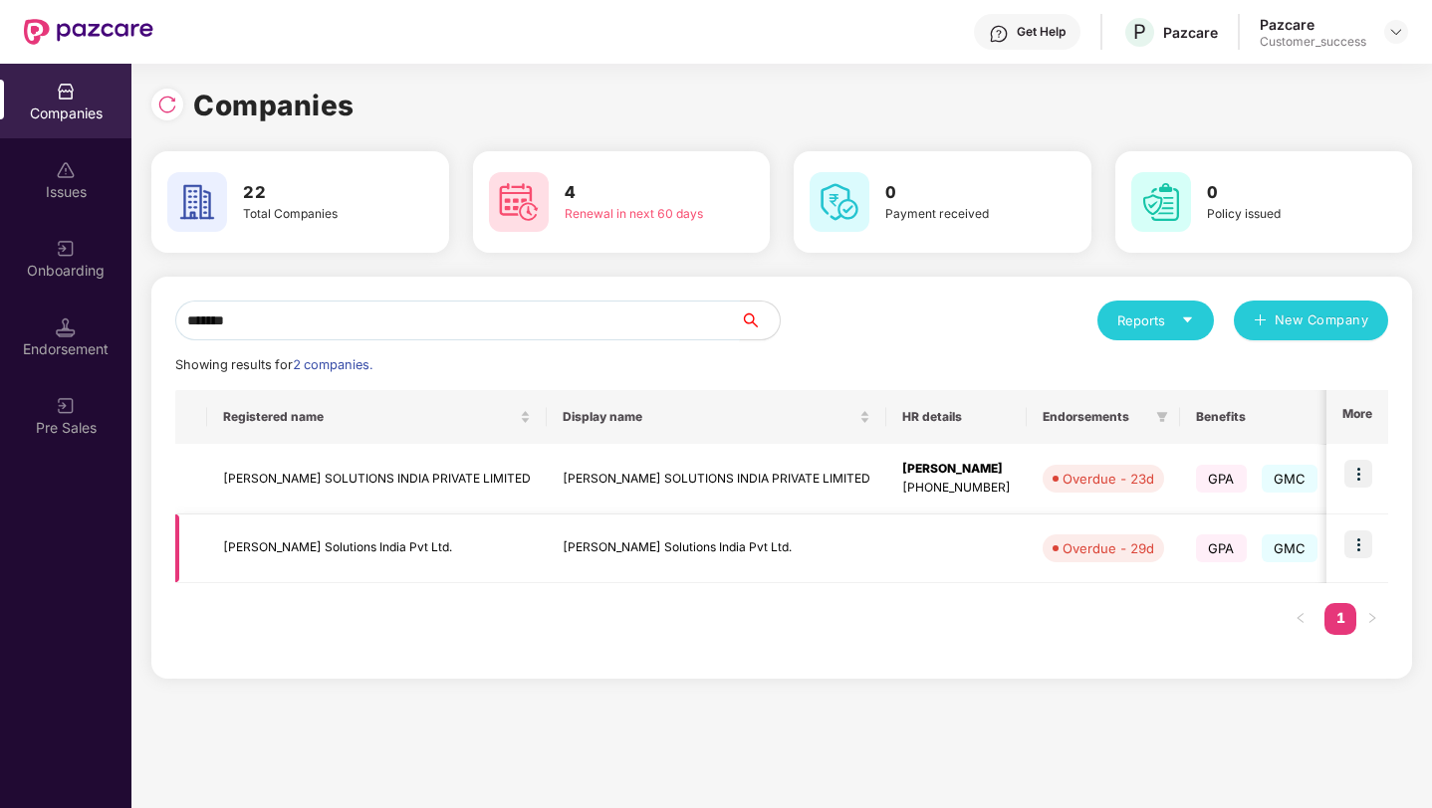
type input "*******"
click at [1351, 543] on img at bounding box center [1358, 545] width 28 height 28
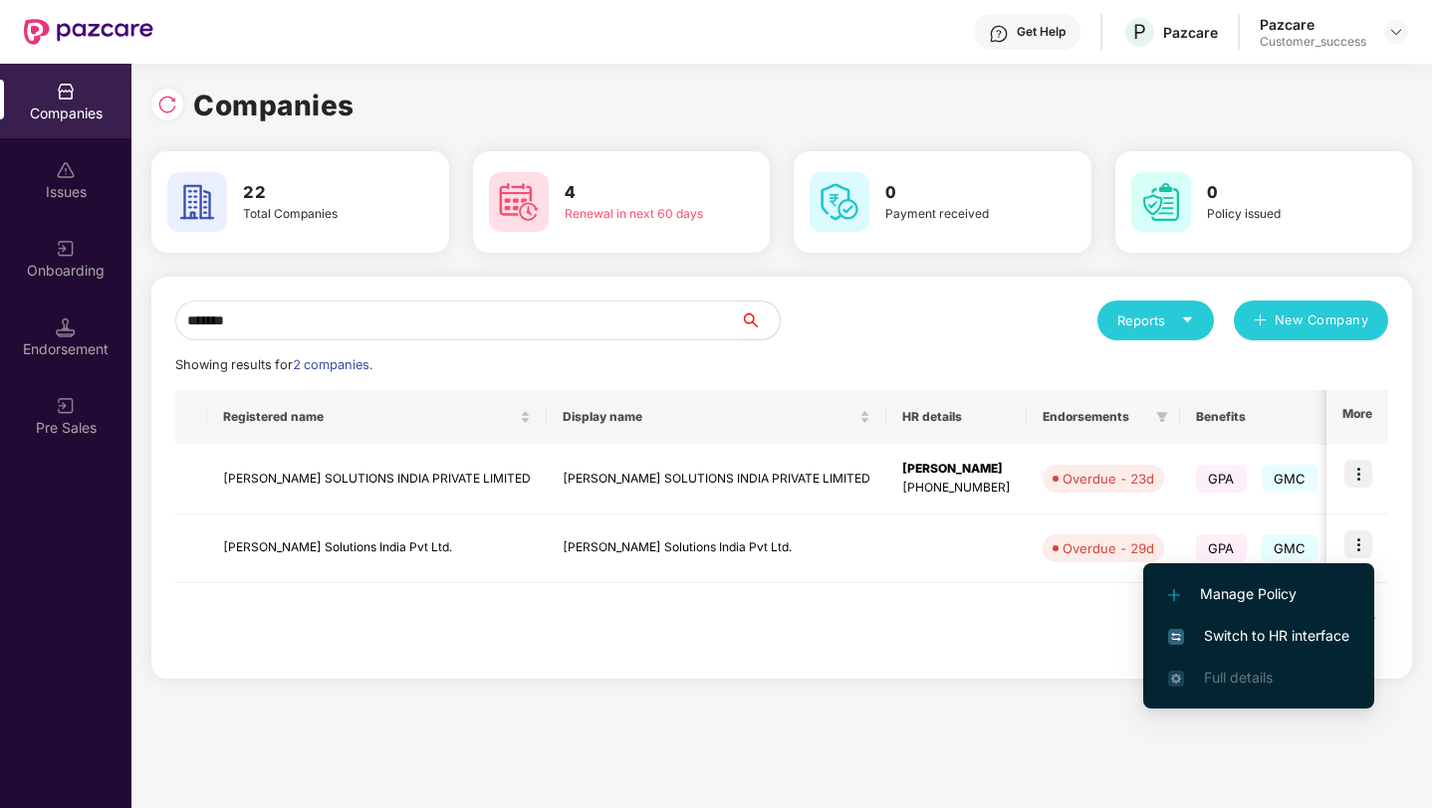
click at [1297, 638] on span "Switch to HR interface" at bounding box center [1258, 636] width 181 height 22
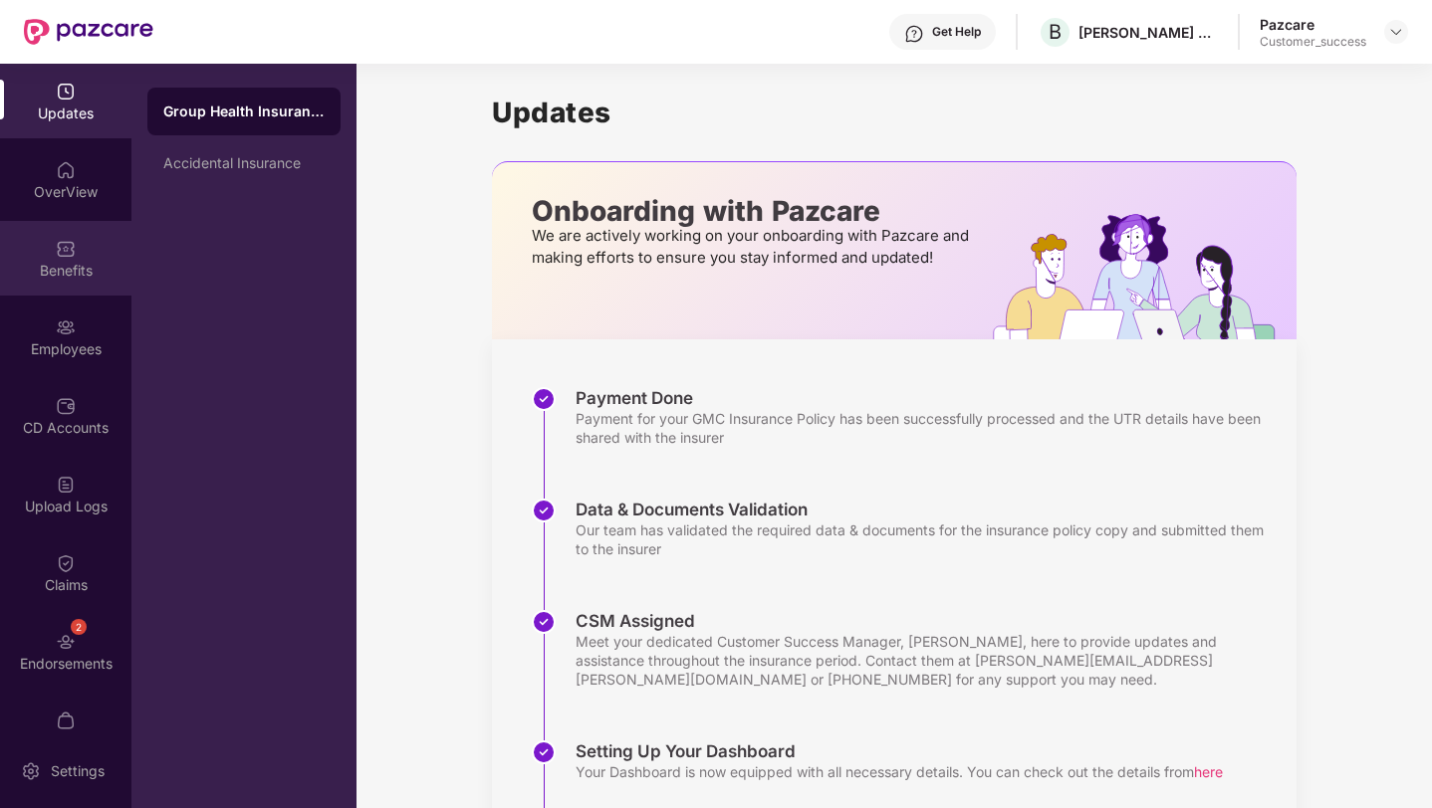
click at [40, 254] on div "Benefits" at bounding box center [65, 258] width 131 height 75
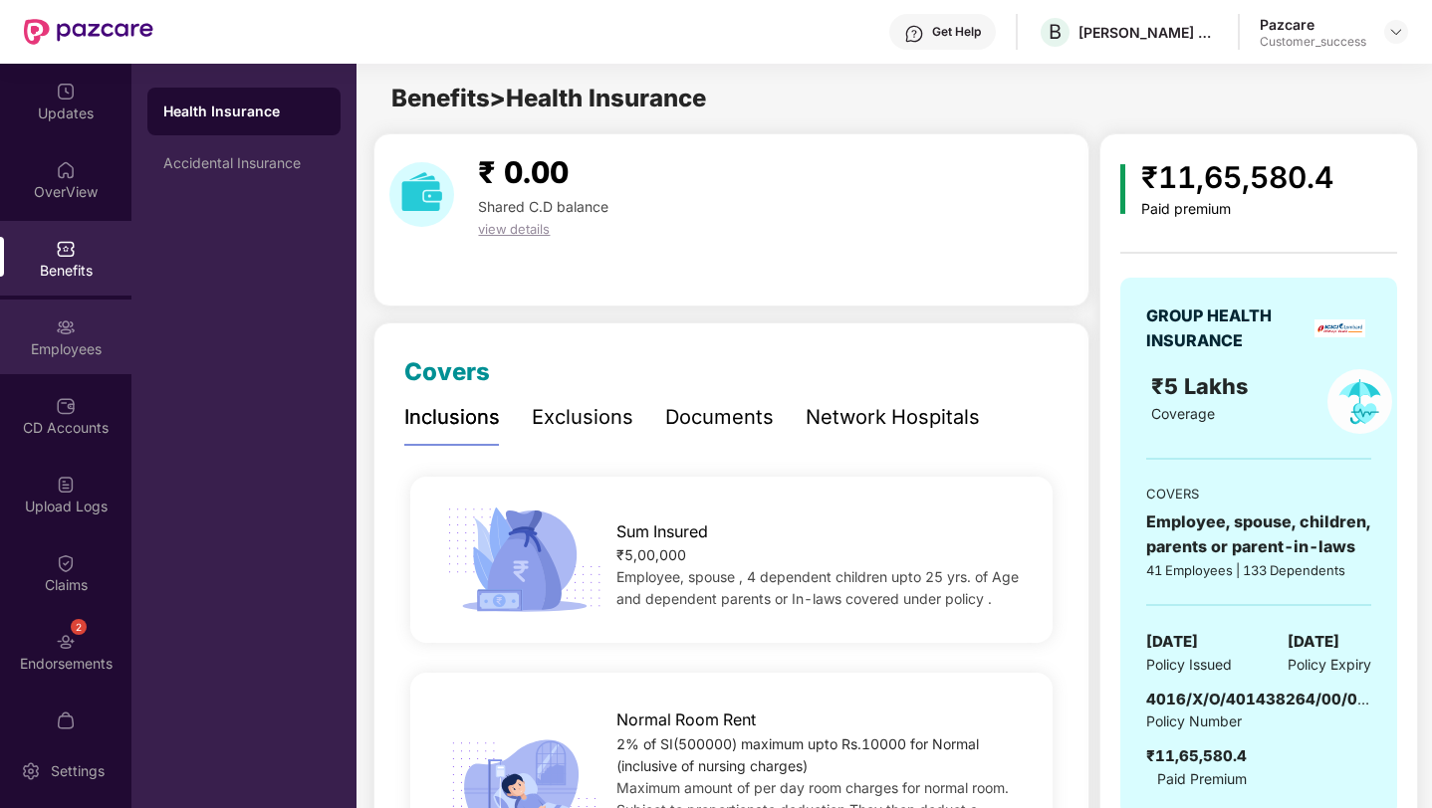
click at [40, 342] on div "Employees" at bounding box center [65, 349] width 131 height 20
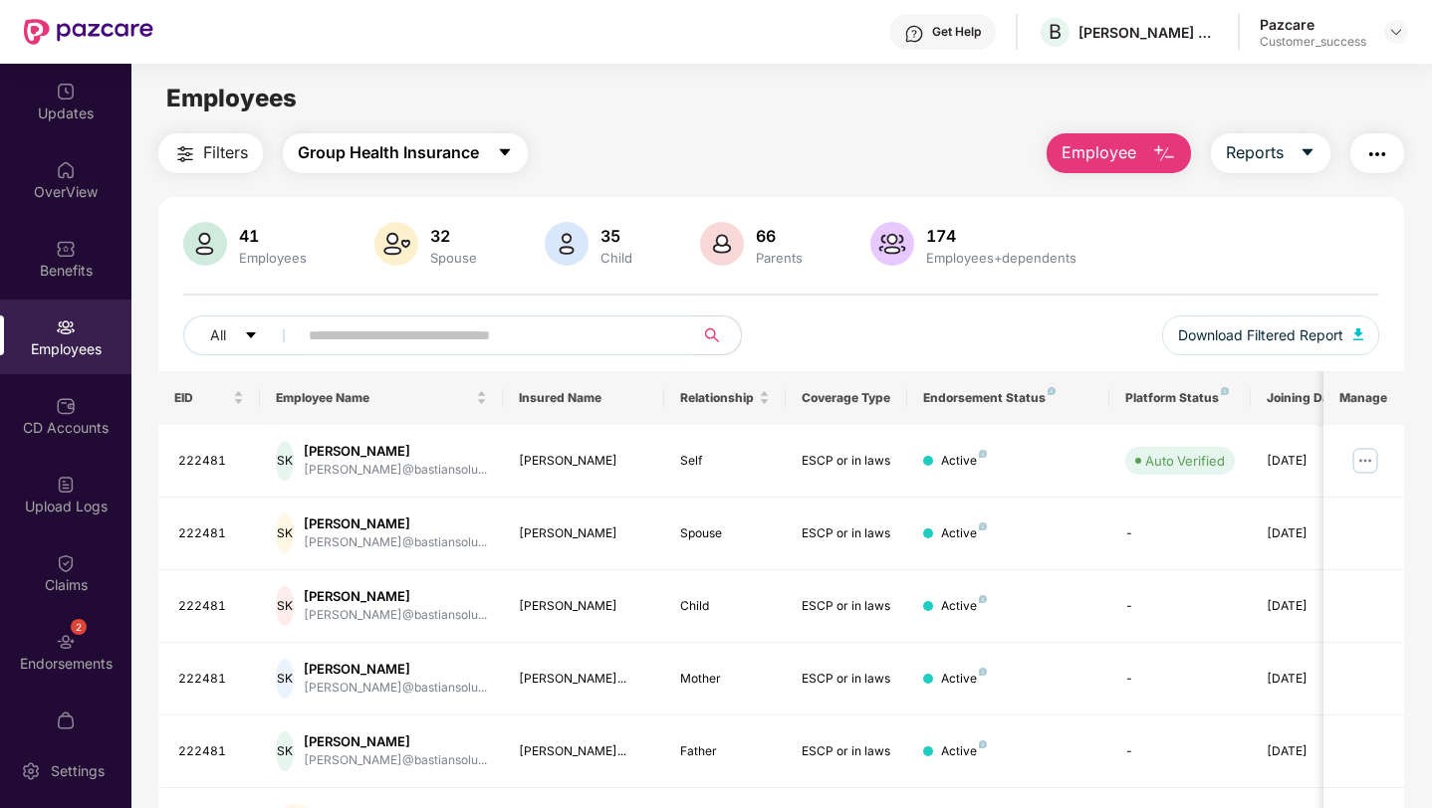
click at [394, 158] on span "Group Health Insurance" at bounding box center [388, 152] width 181 height 25
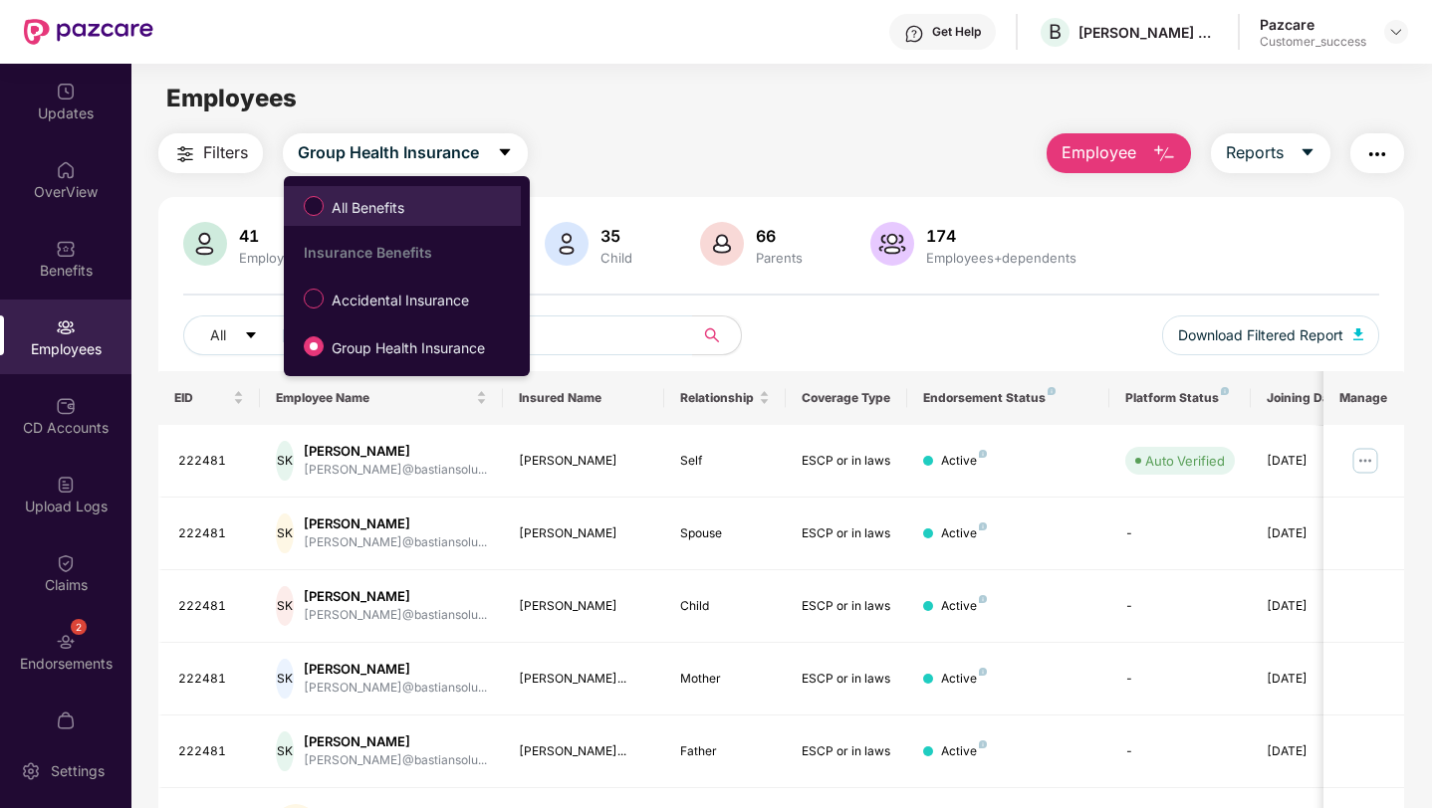
click at [404, 206] on span "All Benefits" at bounding box center [368, 208] width 89 height 22
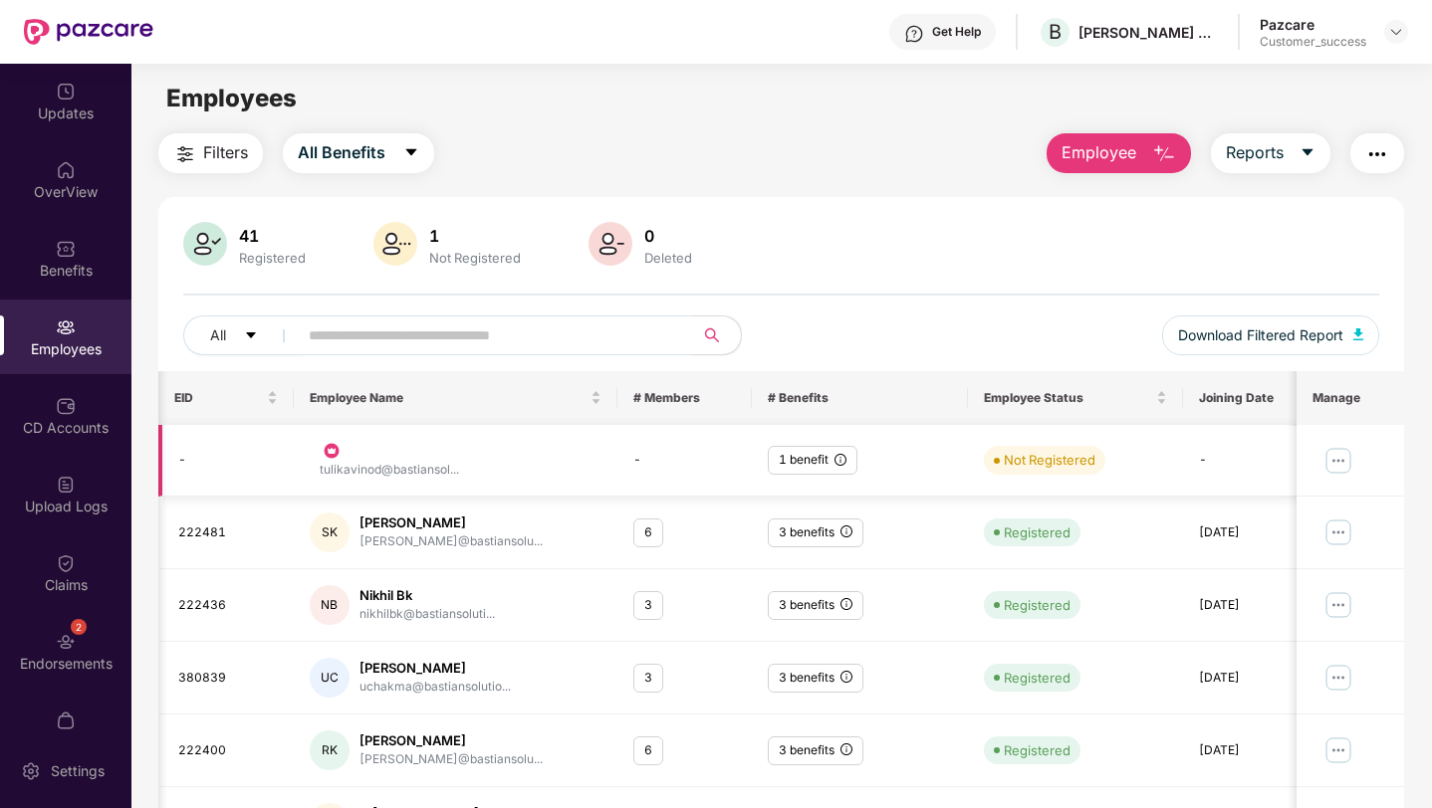
scroll to position [0, 50]
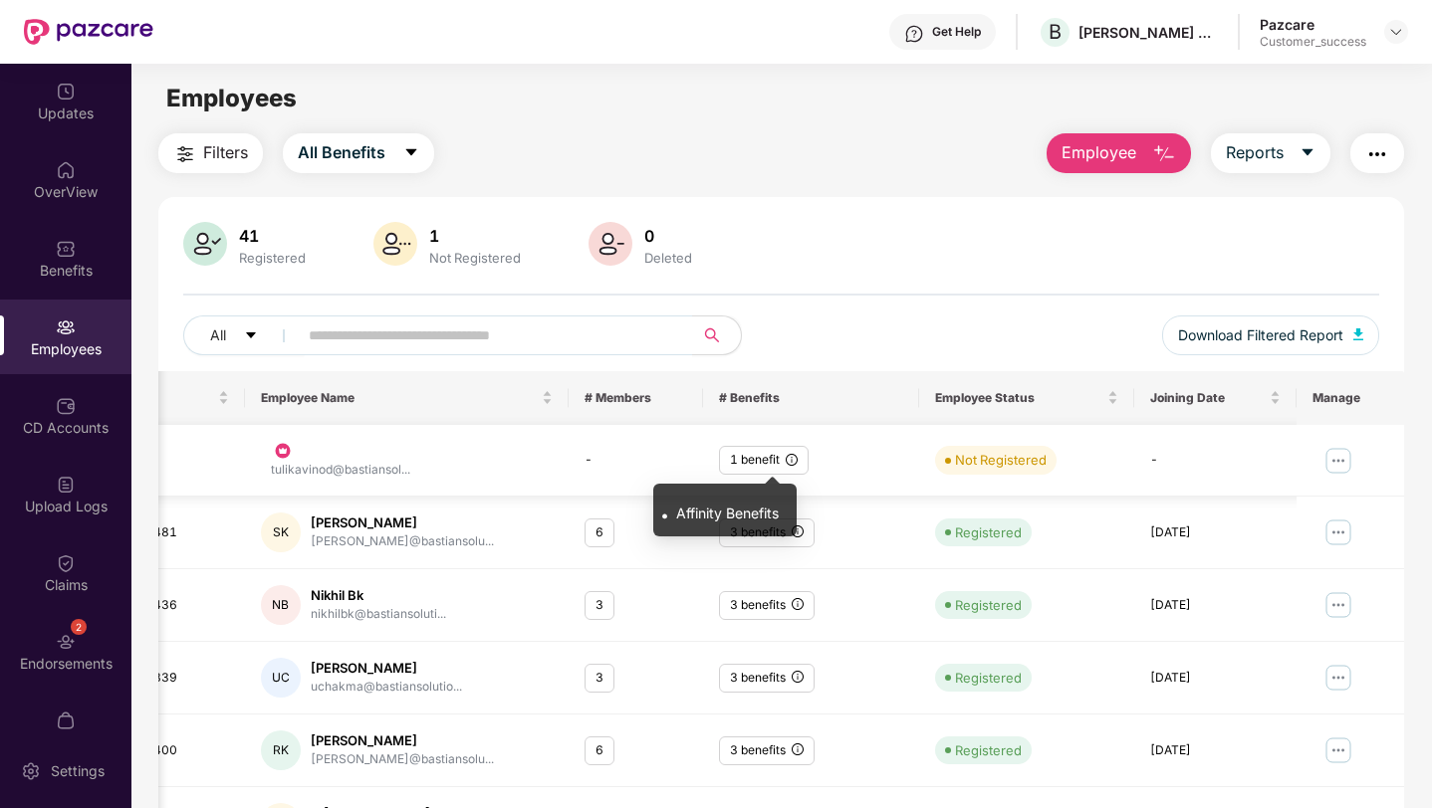
click at [792, 464] on icon "info-circle" at bounding box center [792, 460] width 12 height 12
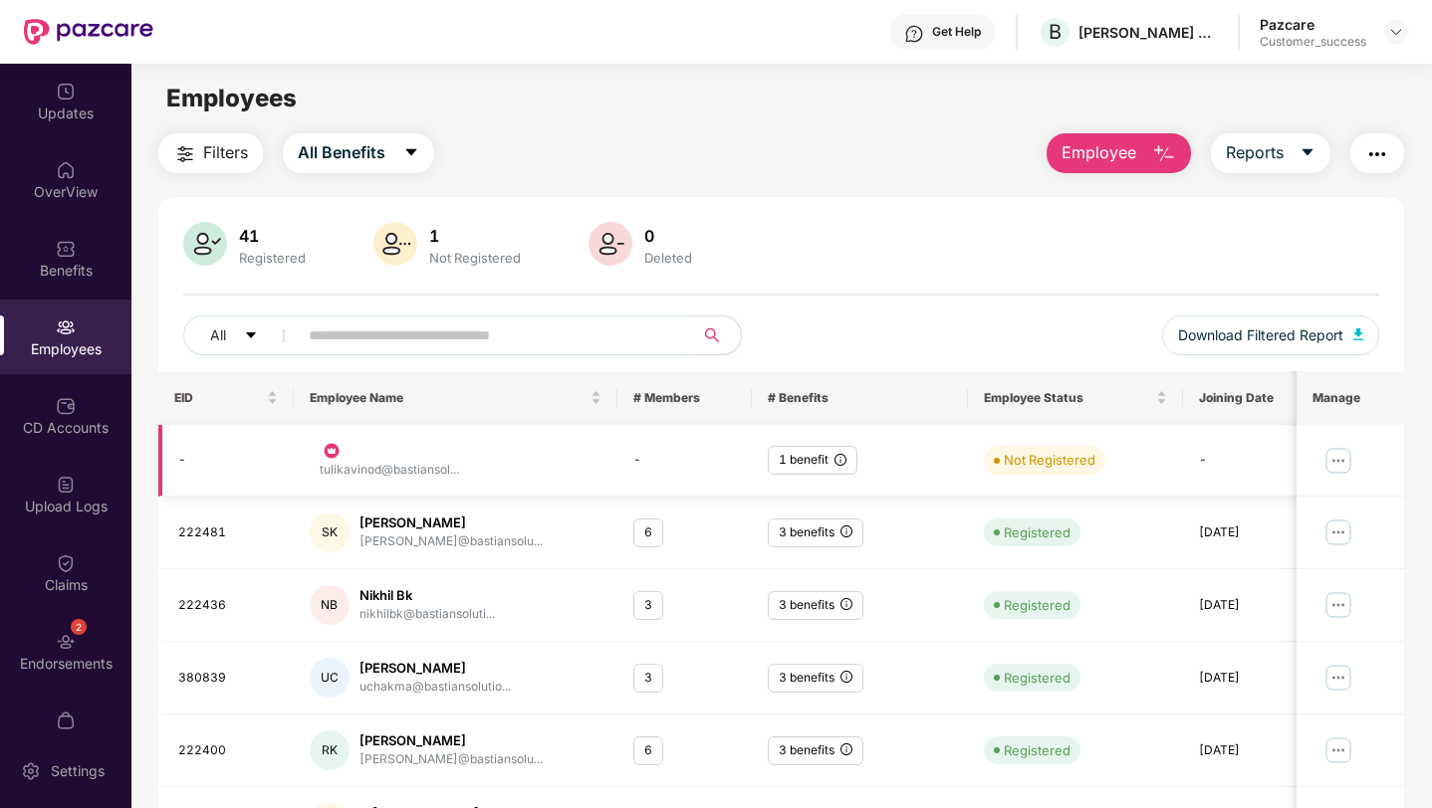
click at [400, 473] on div "tulikavinod@bastiansol..." at bounding box center [389, 470] width 139 height 19
click at [1333, 465] on img at bounding box center [1337, 461] width 32 height 32
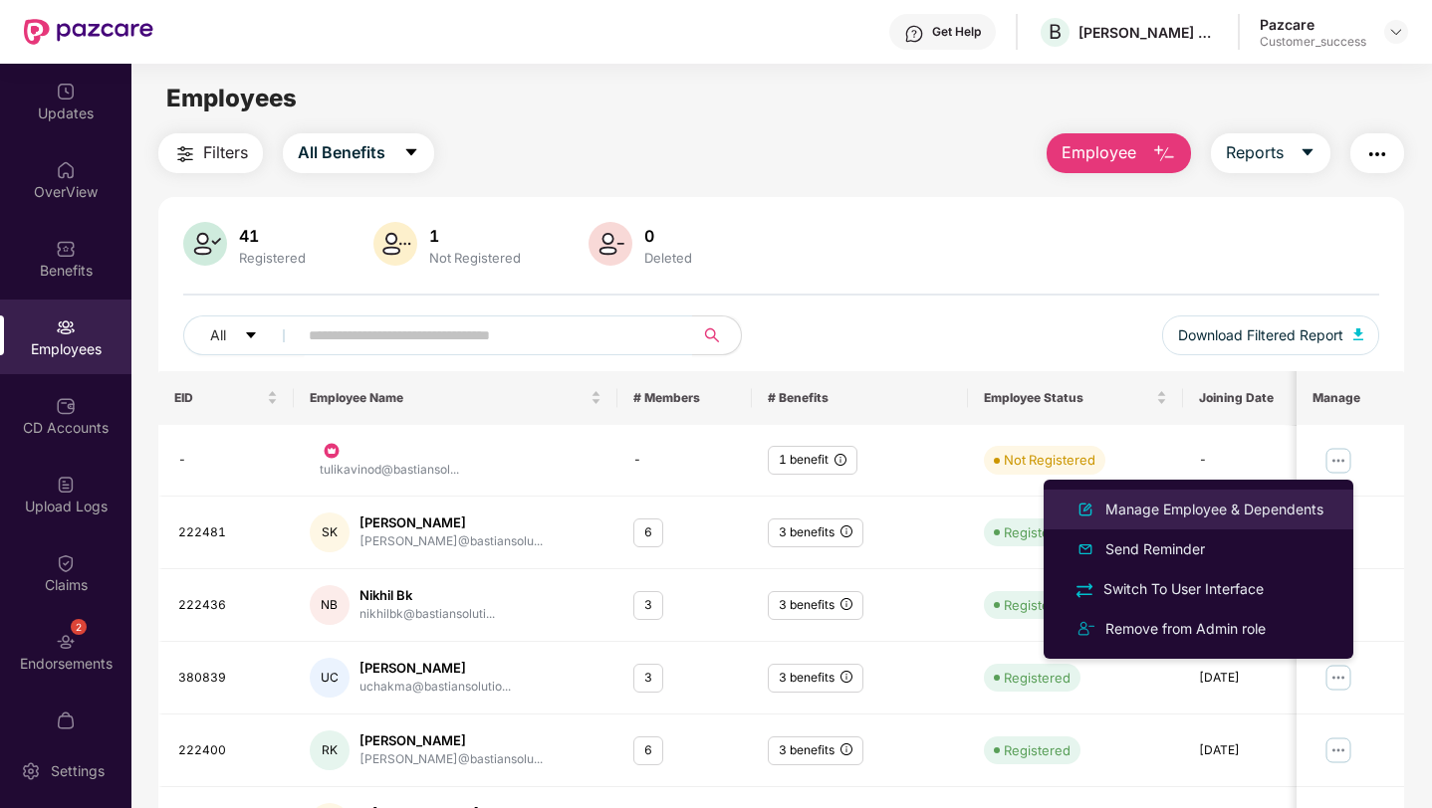
click at [1259, 506] on div "Manage Employee & Dependents" at bounding box center [1214, 510] width 226 height 22
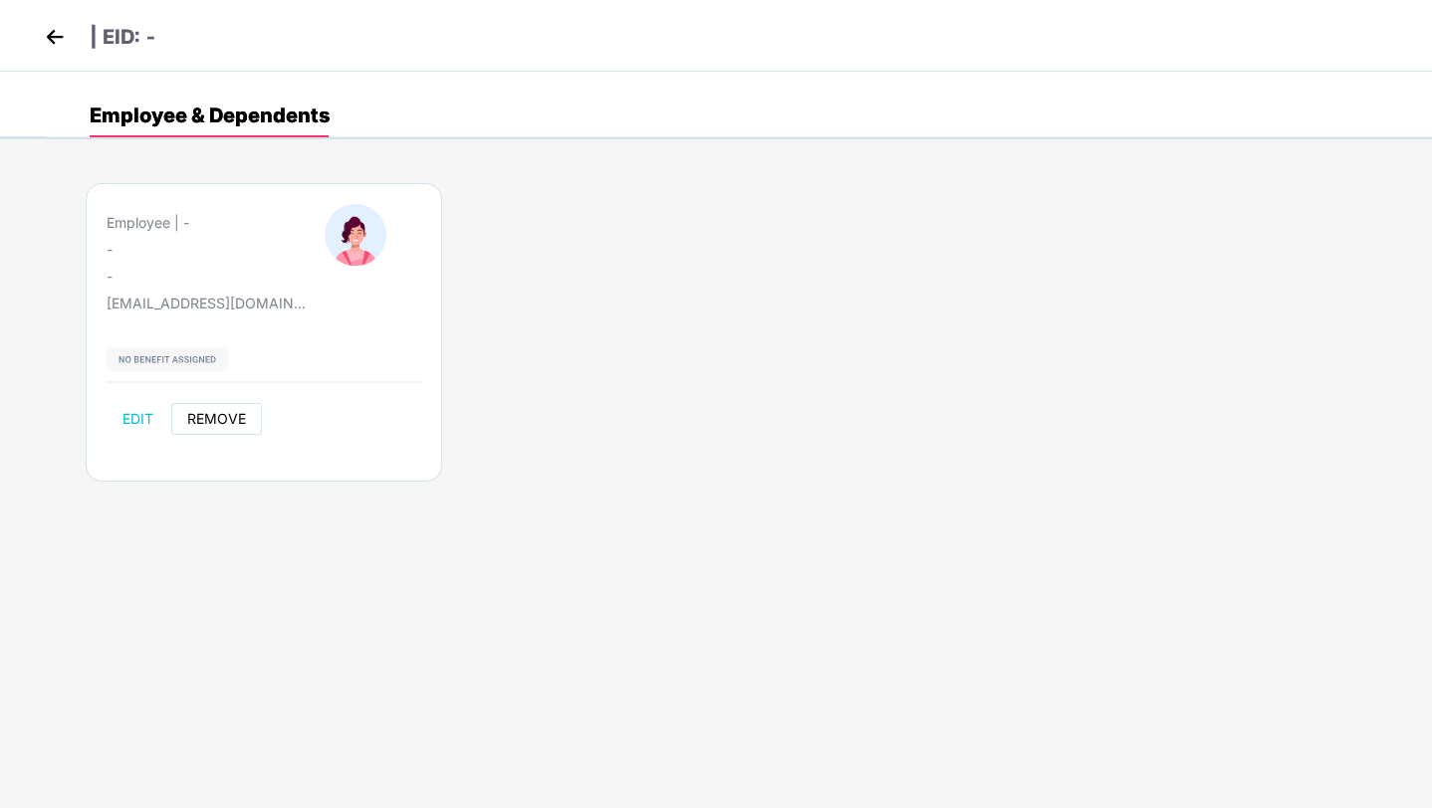
click at [210, 423] on span "REMOVE" at bounding box center [216, 419] width 59 height 16
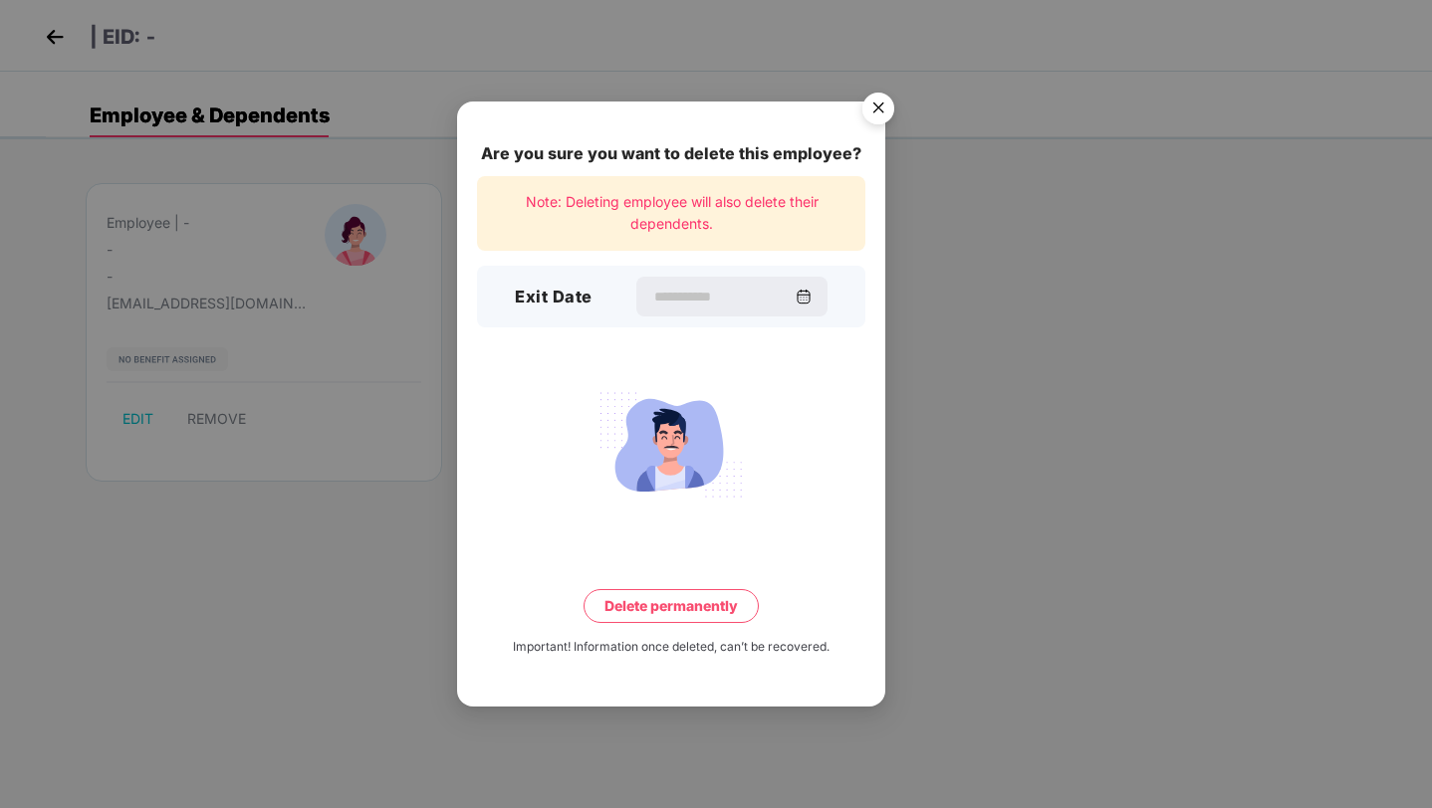
click at [879, 105] on img "Close" at bounding box center [878, 112] width 56 height 56
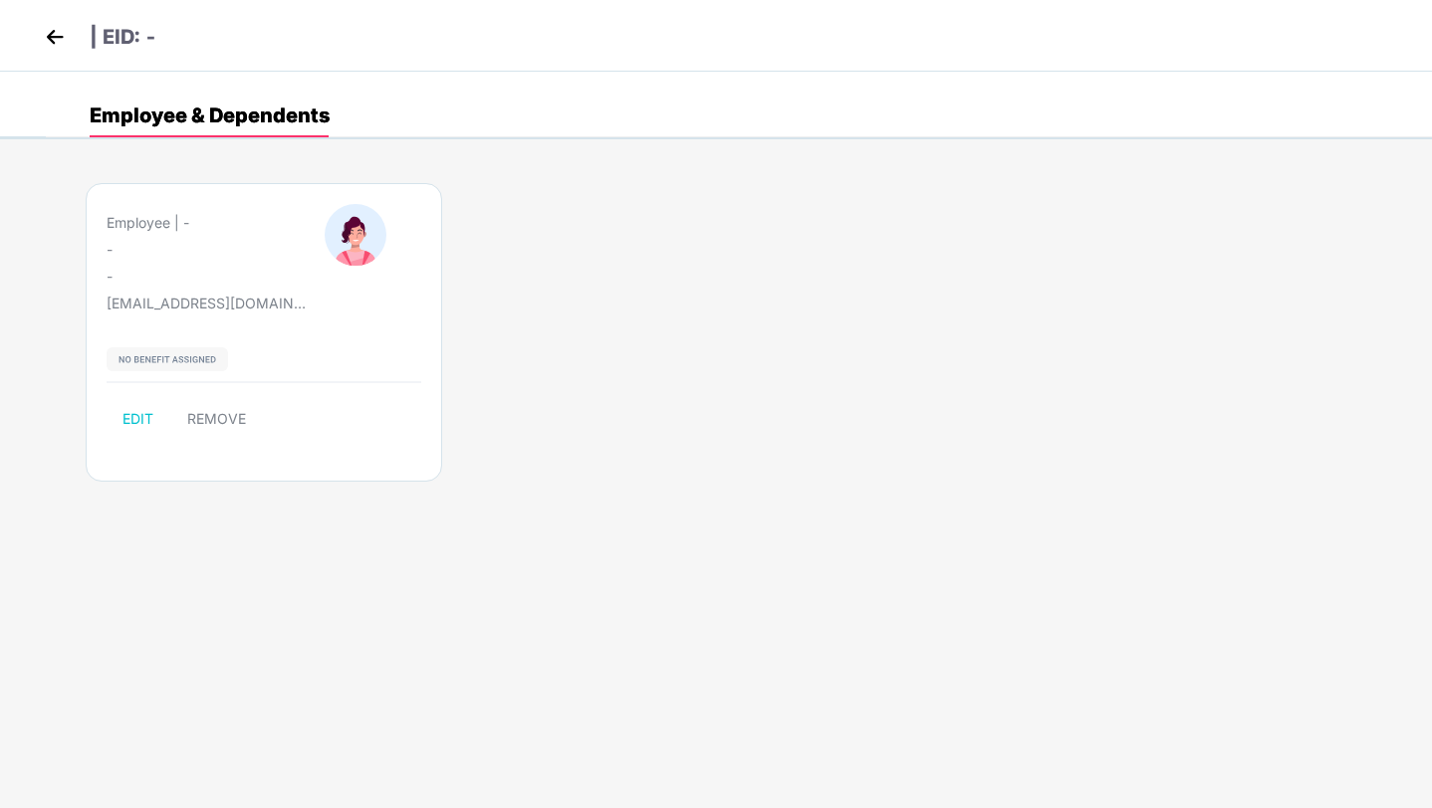
click at [62, 36] on img at bounding box center [55, 37] width 30 height 30
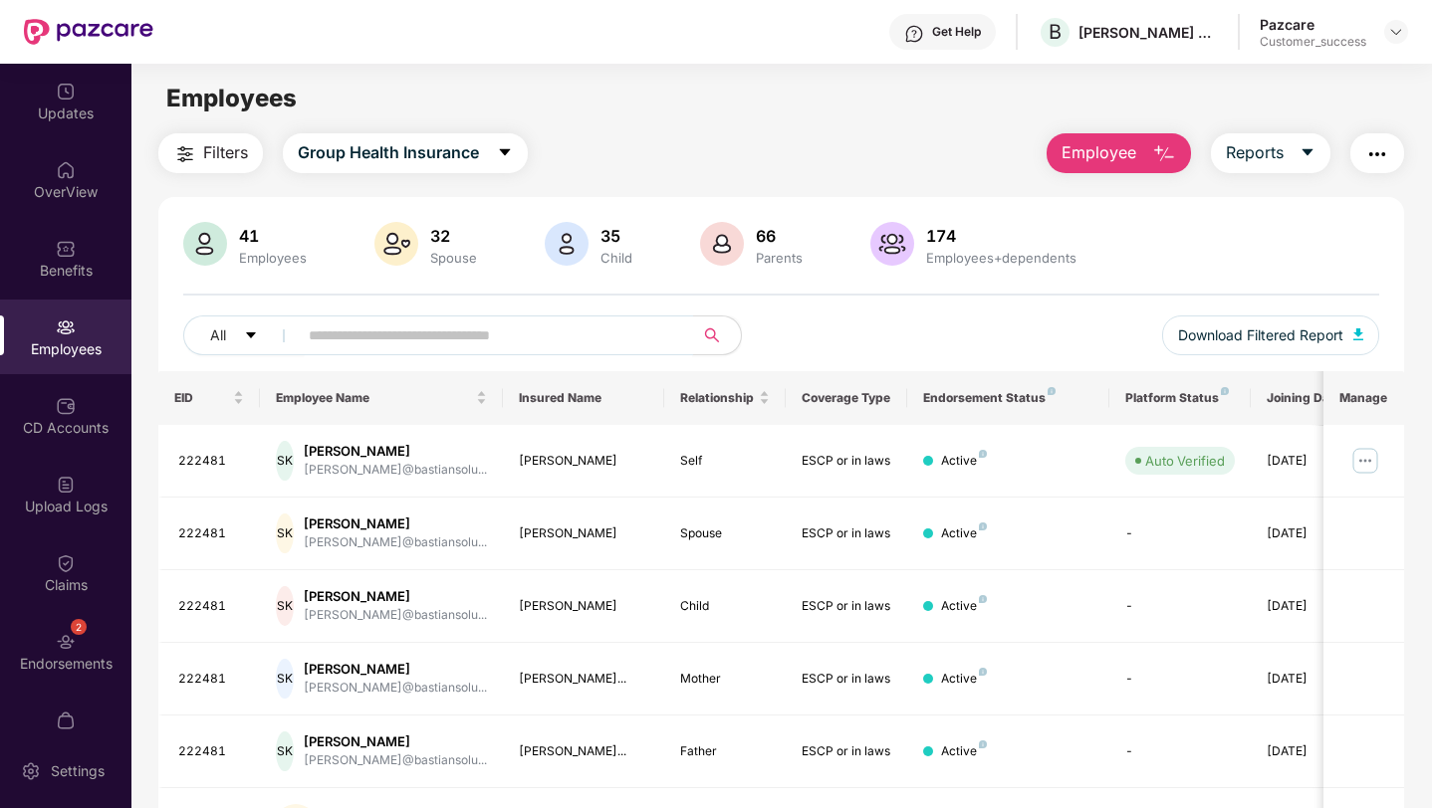
click at [324, 328] on input "text" at bounding box center [487, 336] width 357 height 30
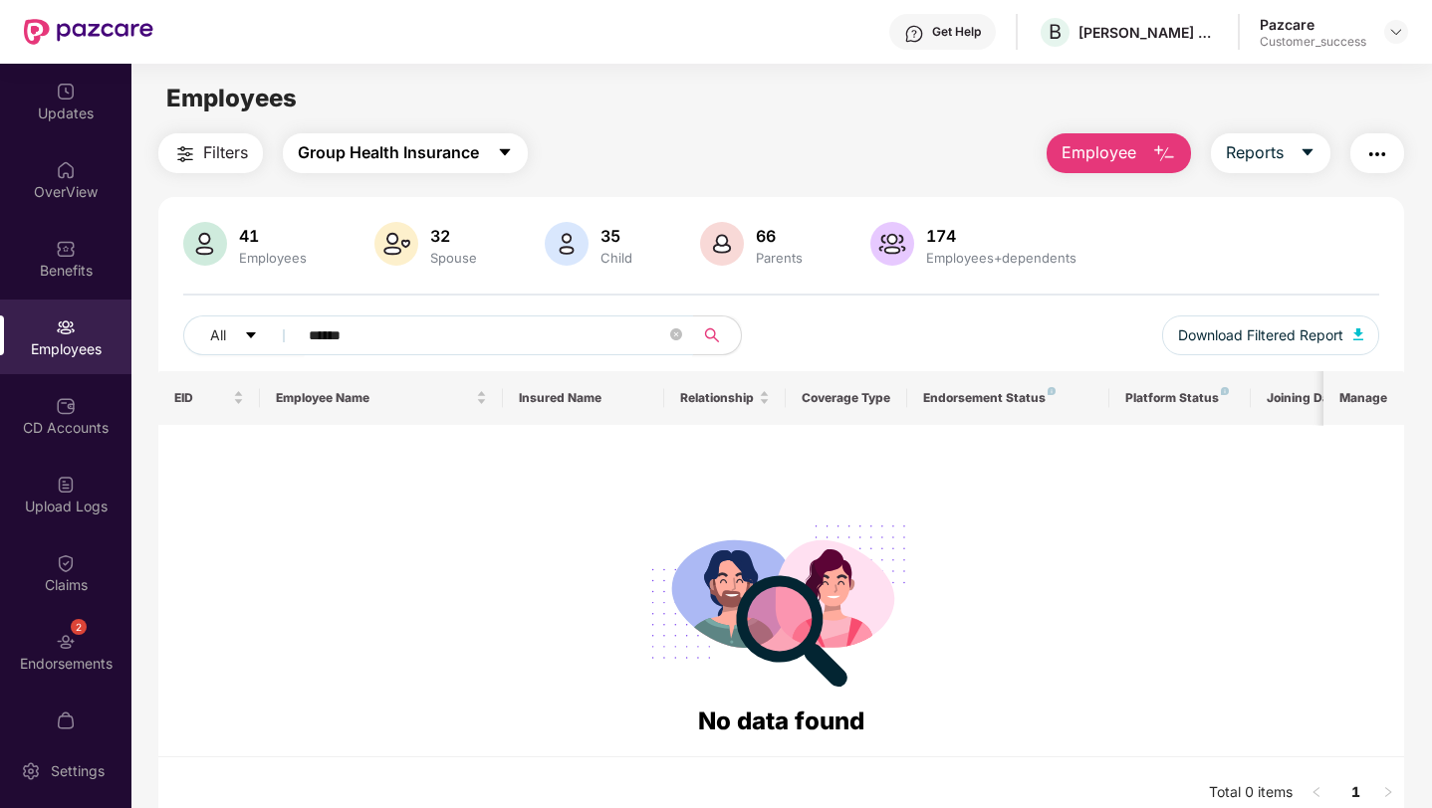
type input "******"
click at [428, 161] on span "Group Health Insurance" at bounding box center [388, 152] width 181 height 25
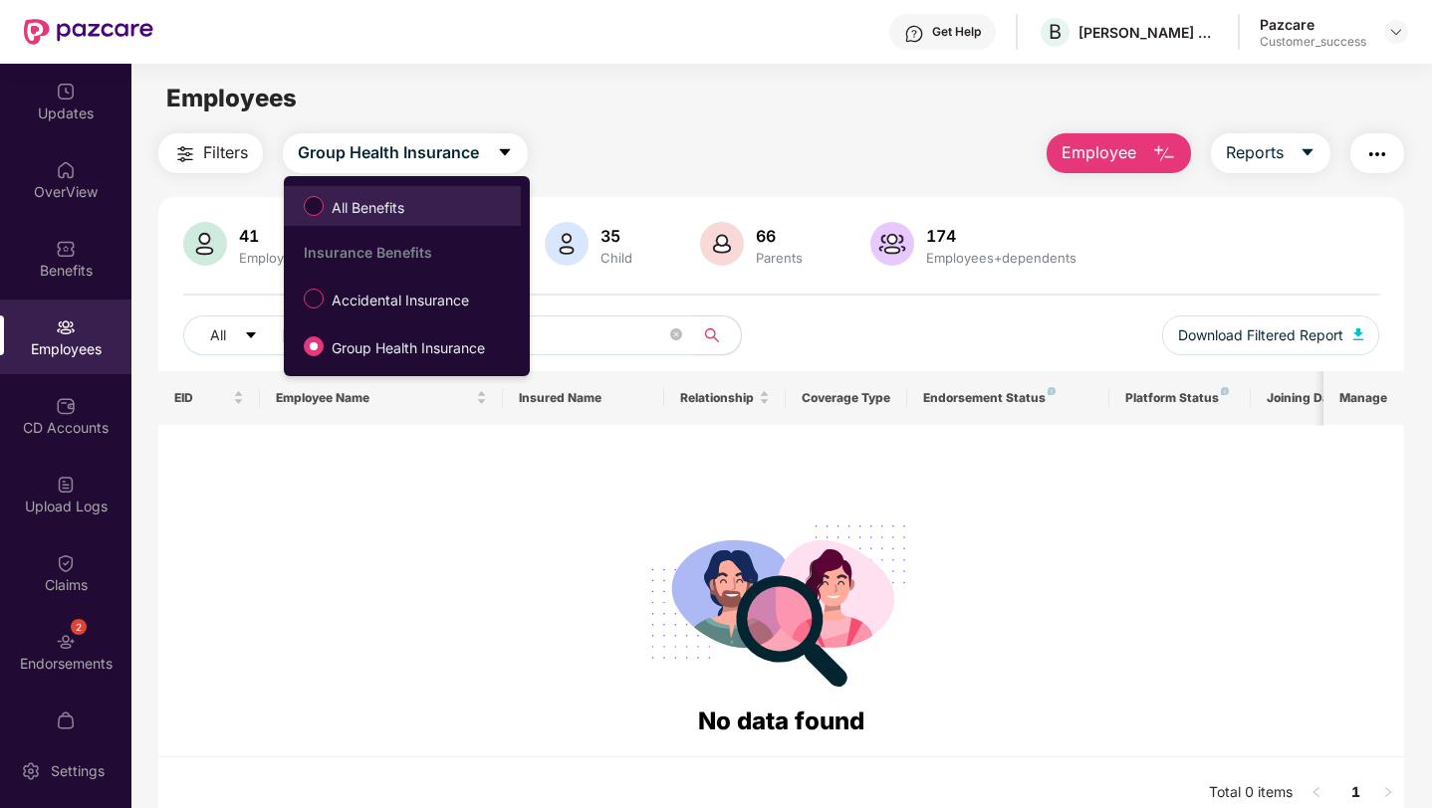
click at [426, 202] on span "All Benefits" at bounding box center [402, 206] width 217 height 34
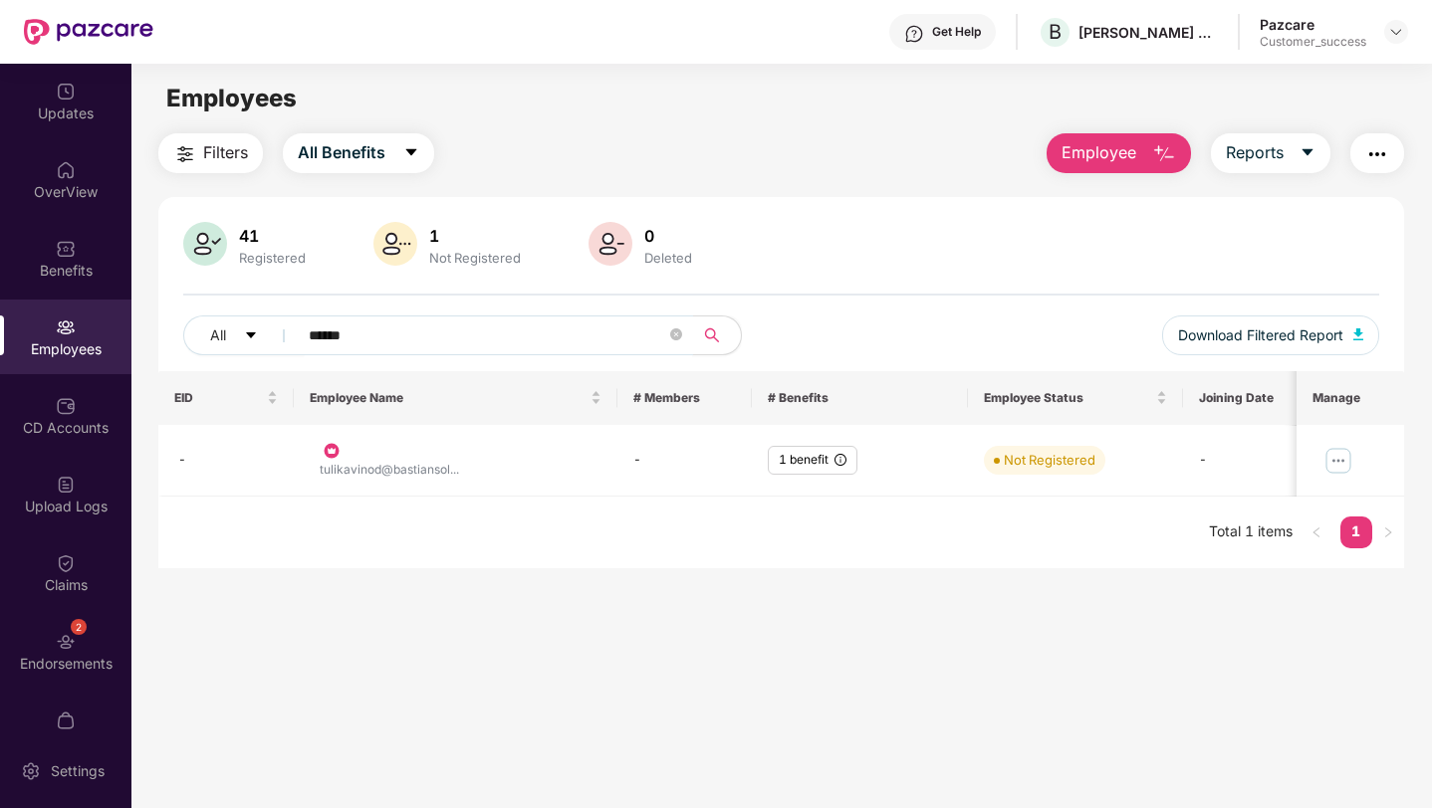
drag, startPoint x: 418, startPoint y: 331, endPoint x: 309, endPoint y: 329, distance: 109.5
click at [309, 330] on input "******" at bounding box center [487, 336] width 357 height 30
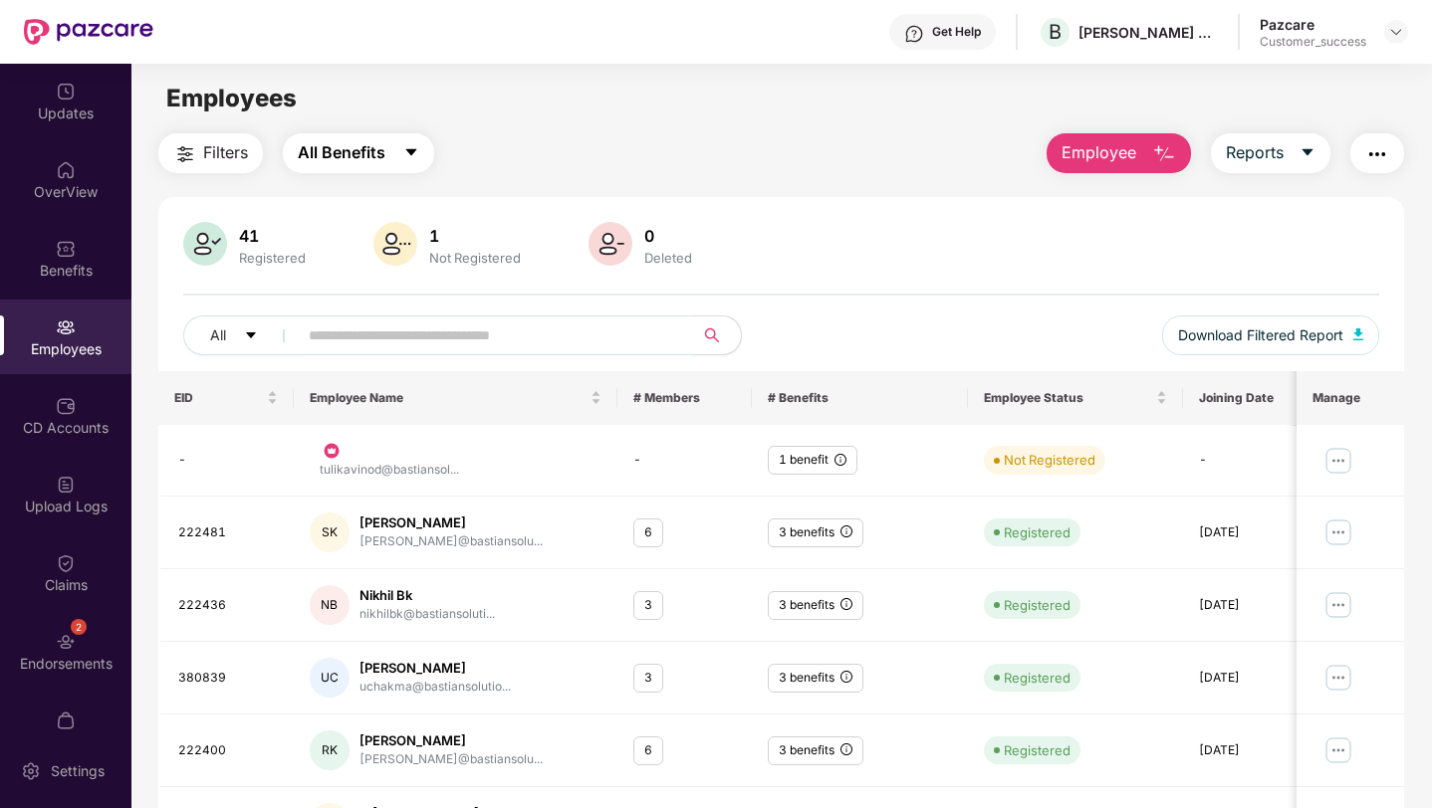
click at [335, 153] on span "All Benefits" at bounding box center [342, 152] width 88 height 25
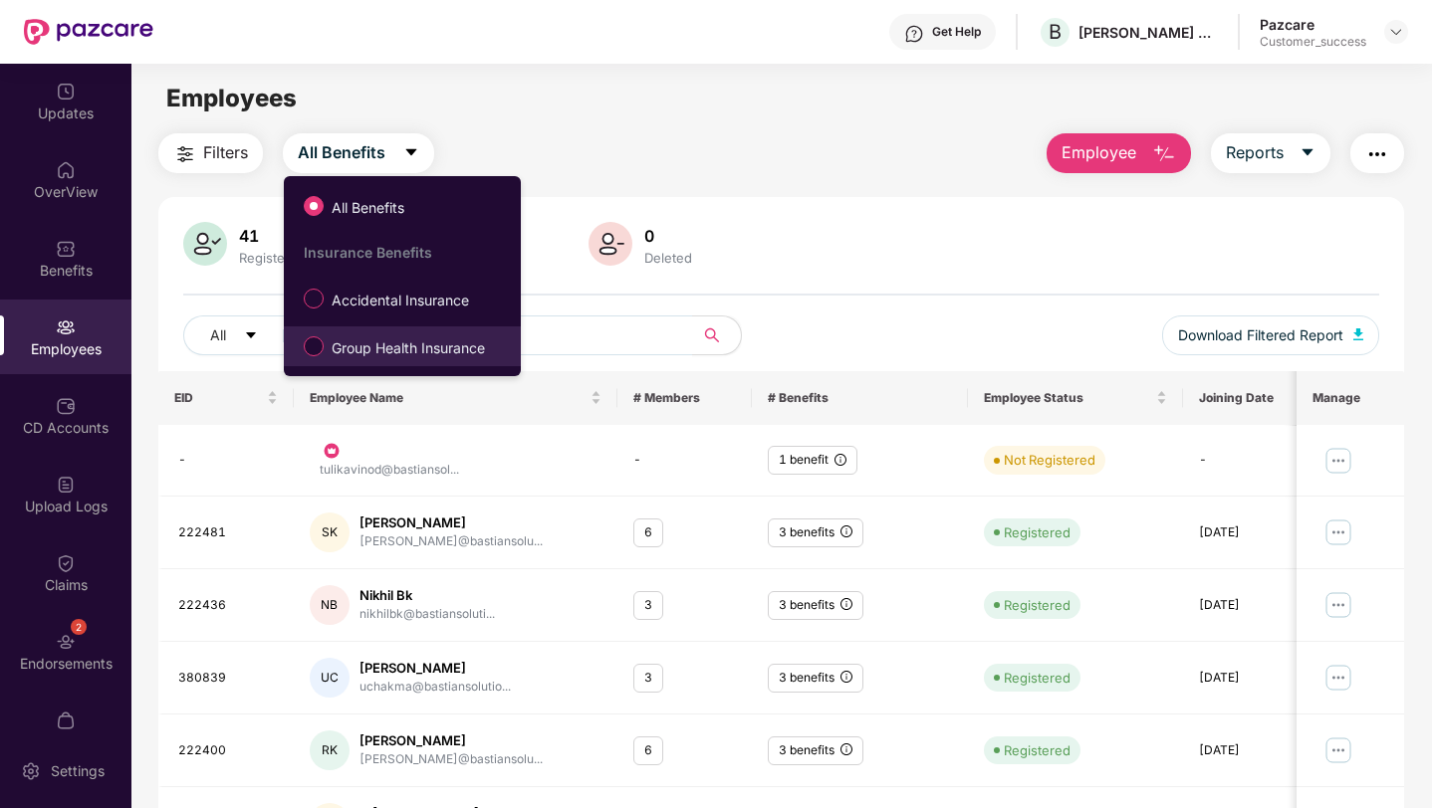
click at [362, 339] on span "Group Health Insurance" at bounding box center [408, 348] width 169 height 22
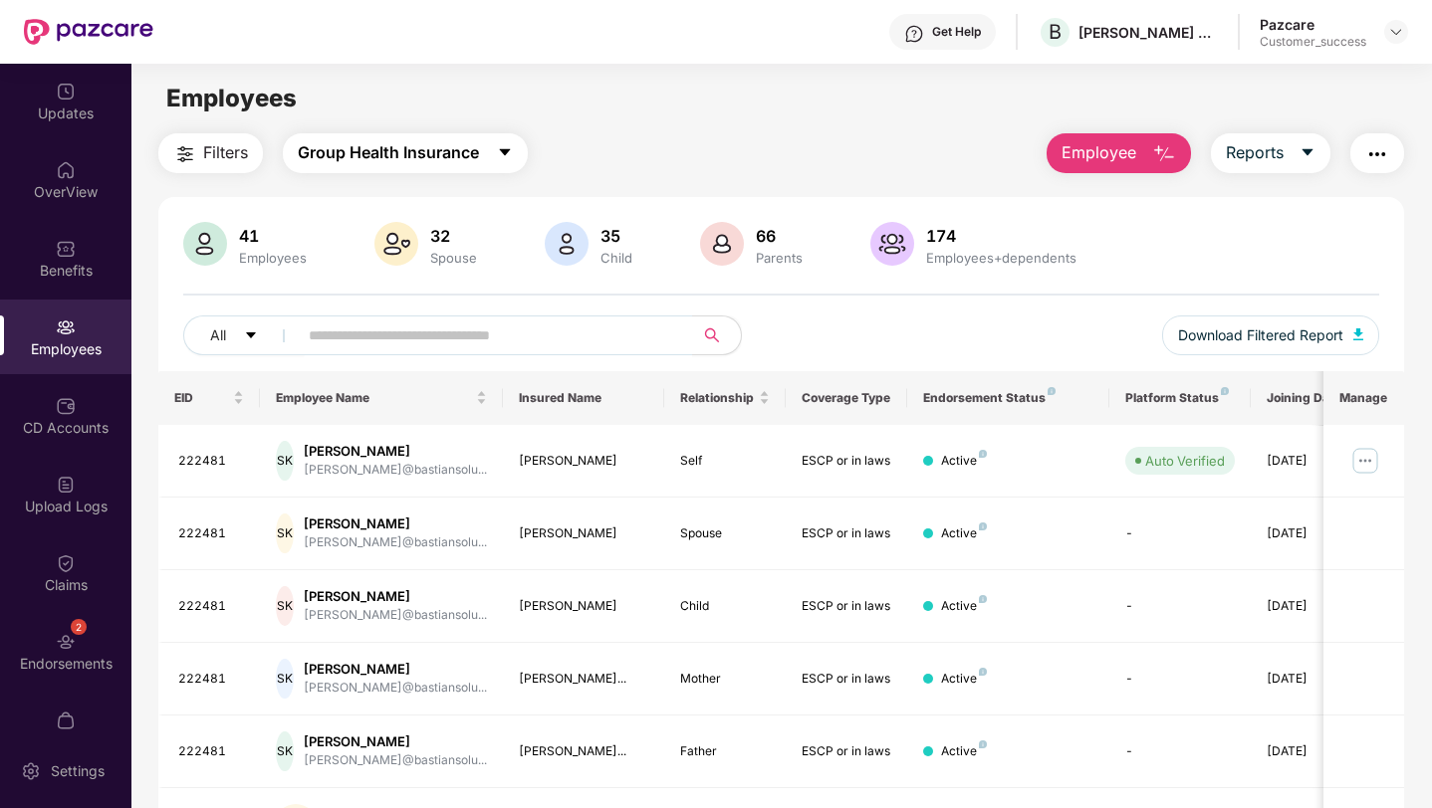
click at [346, 144] on span "Group Health Insurance" at bounding box center [388, 152] width 181 height 25
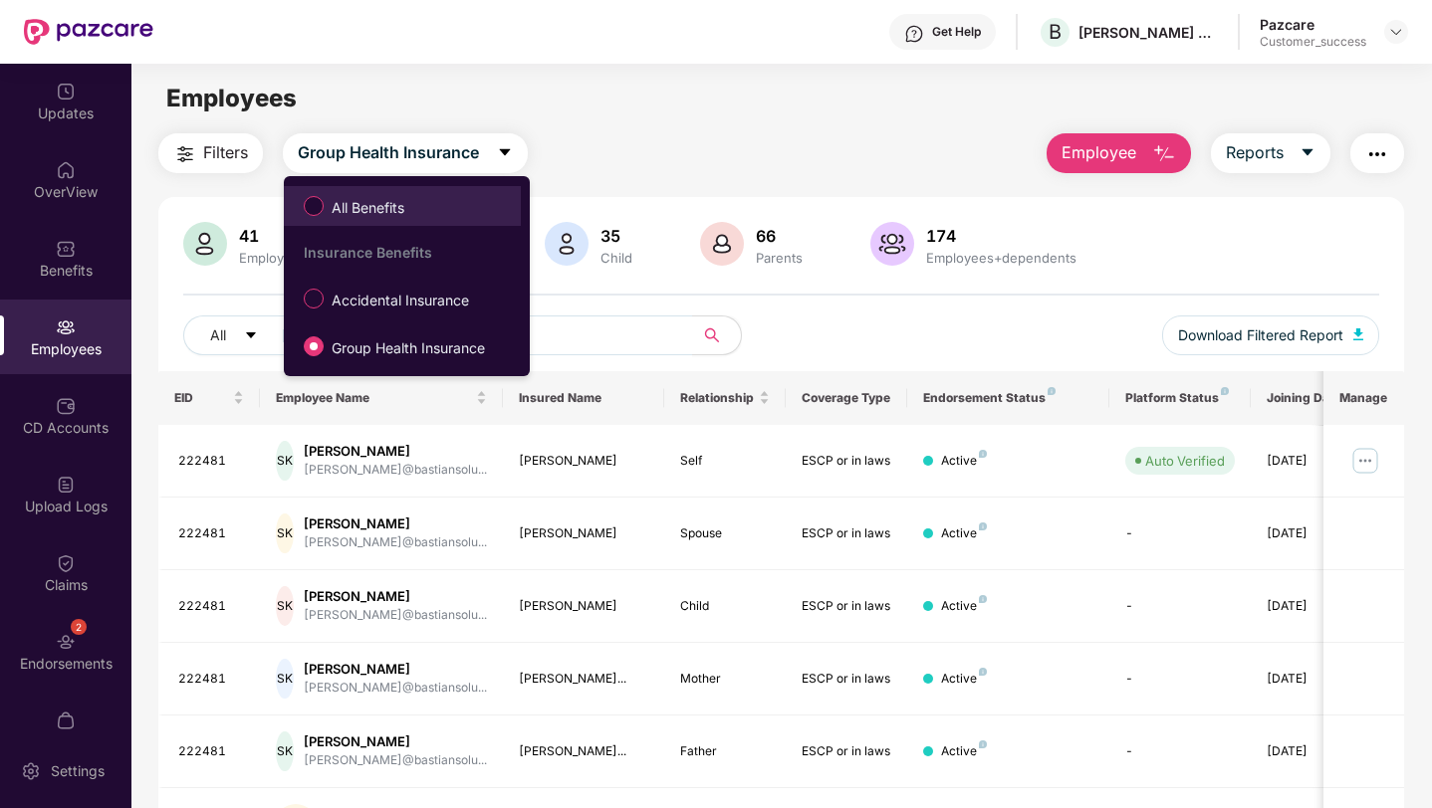
click at [342, 222] on label "All Benefits" at bounding box center [358, 206] width 128 height 34
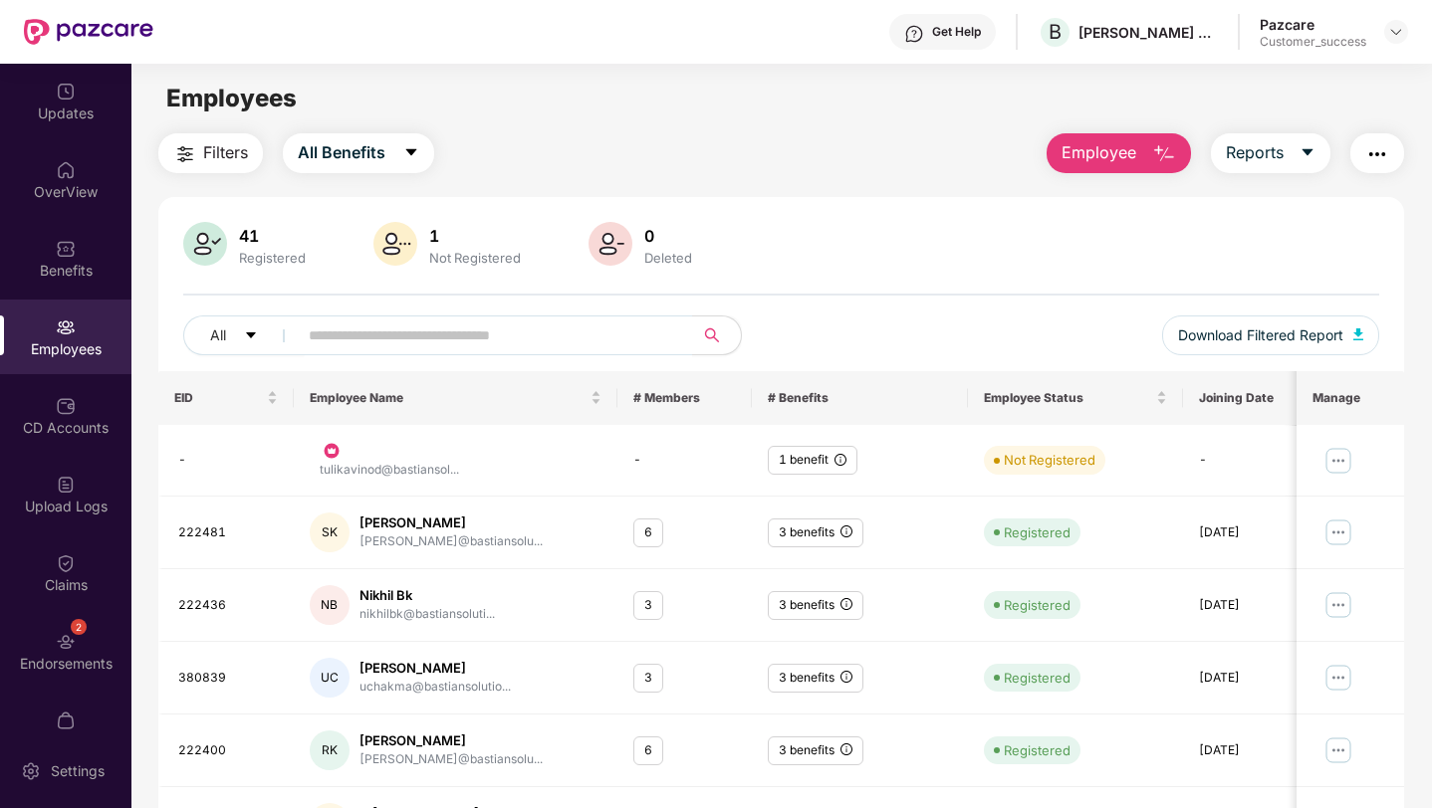
click at [1116, 158] on span "Employee" at bounding box center [1098, 152] width 75 height 25
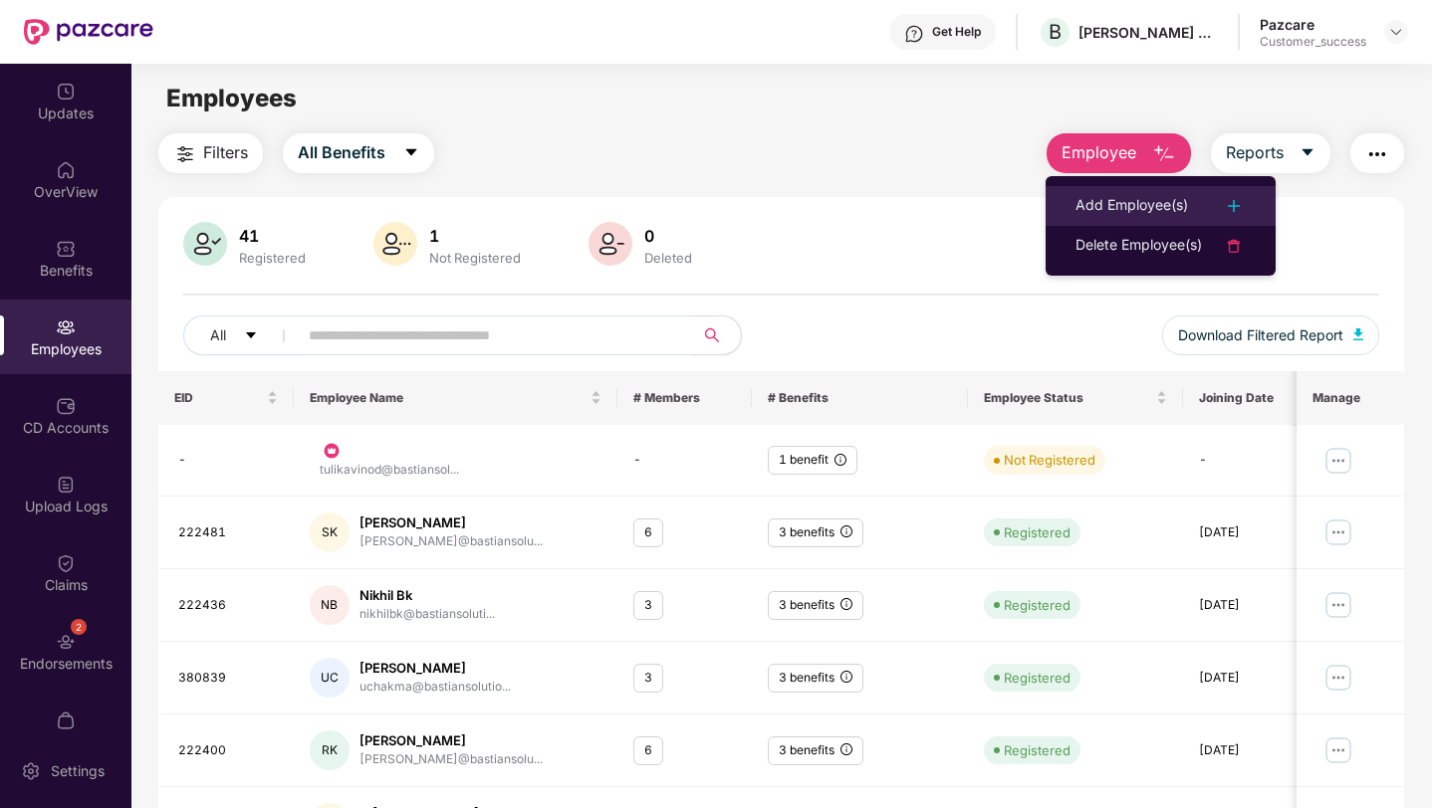
click at [1087, 199] on div "Add Employee(s)" at bounding box center [1131, 206] width 112 height 24
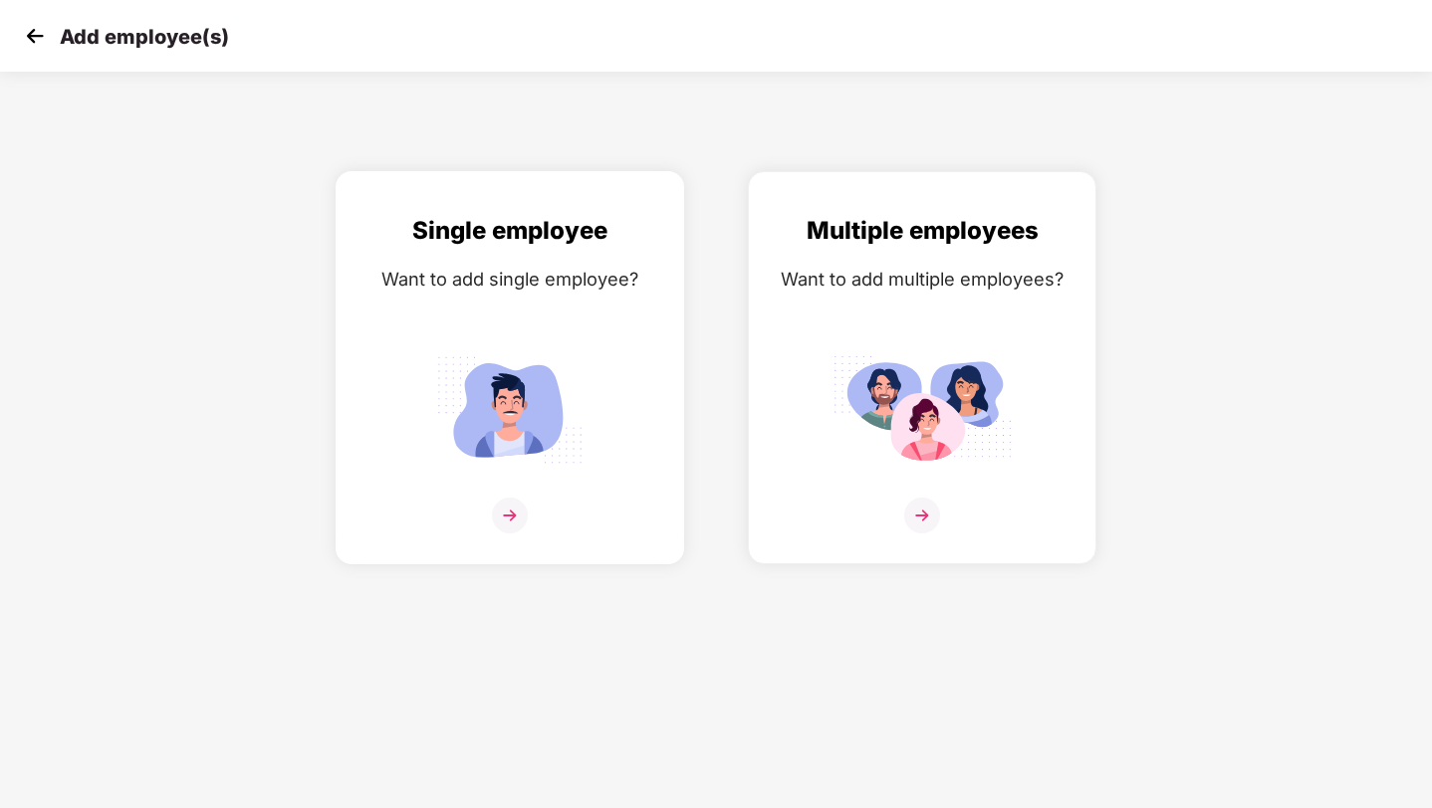
click at [602, 256] on div "Single employee Want to add single employee?" at bounding box center [509, 385] width 307 height 346
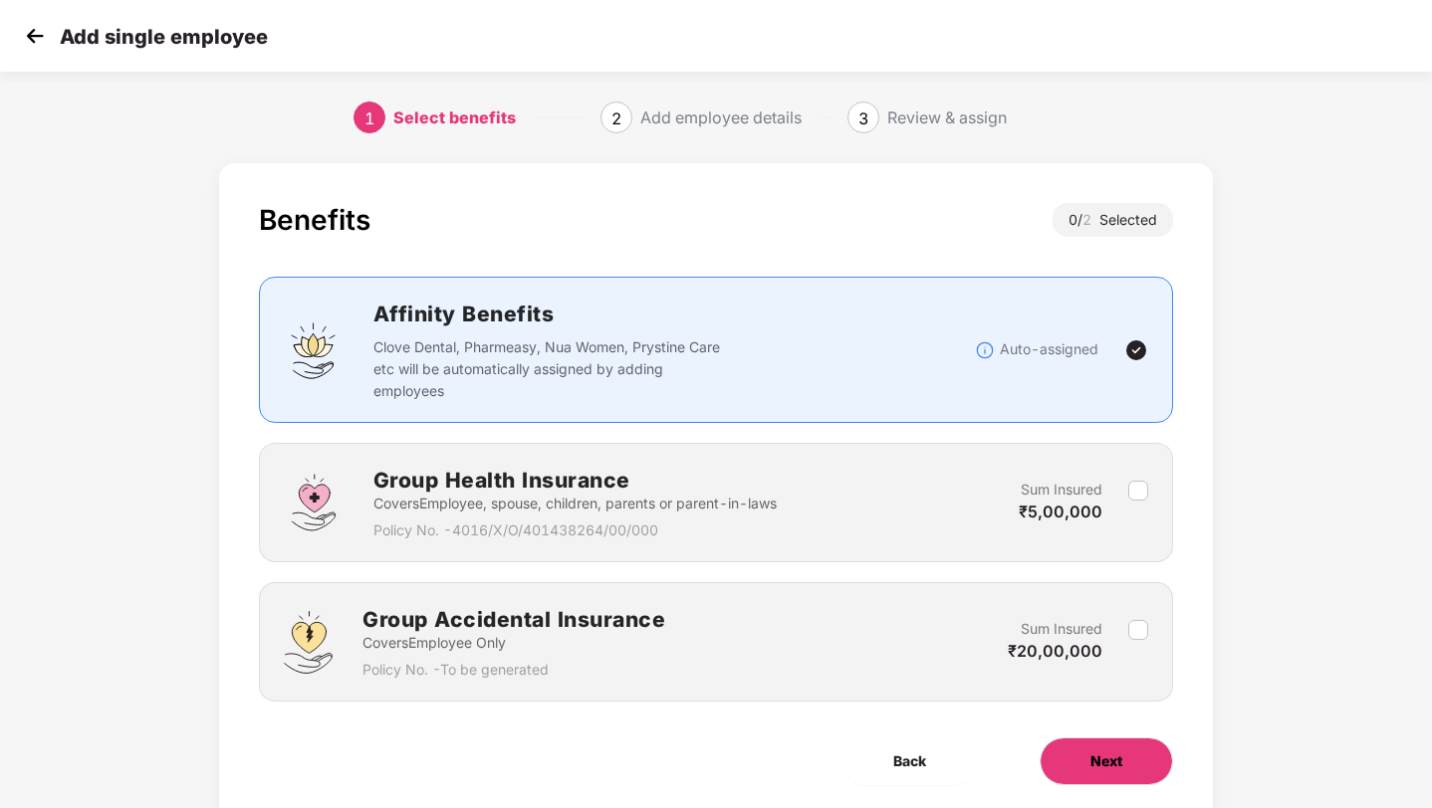
click at [1105, 761] on span "Next" at bounding box center [1106, 762] width 32 height 22
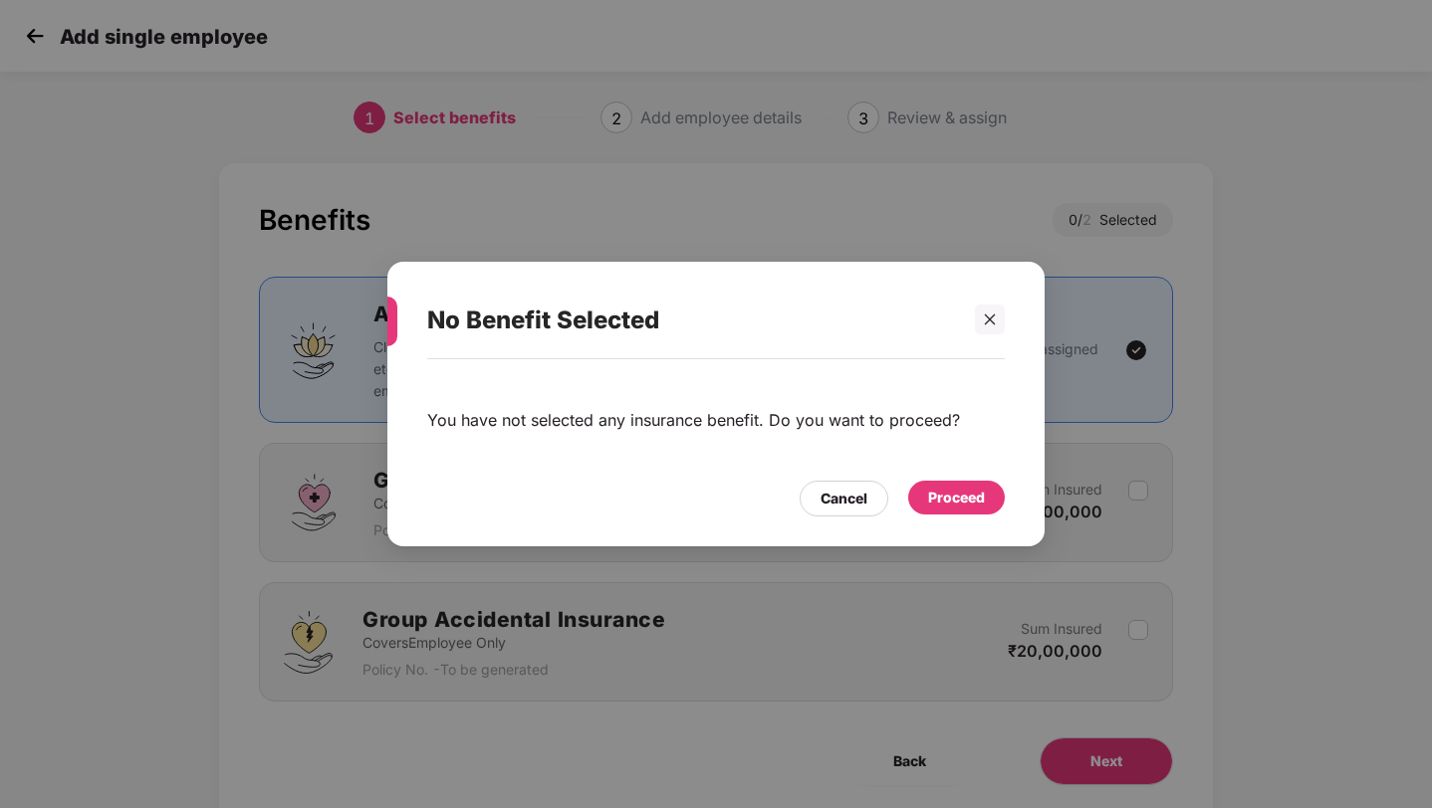
click at [919, 491] on div "Proceed" at bounding box center [956, 498] width 97 height 34
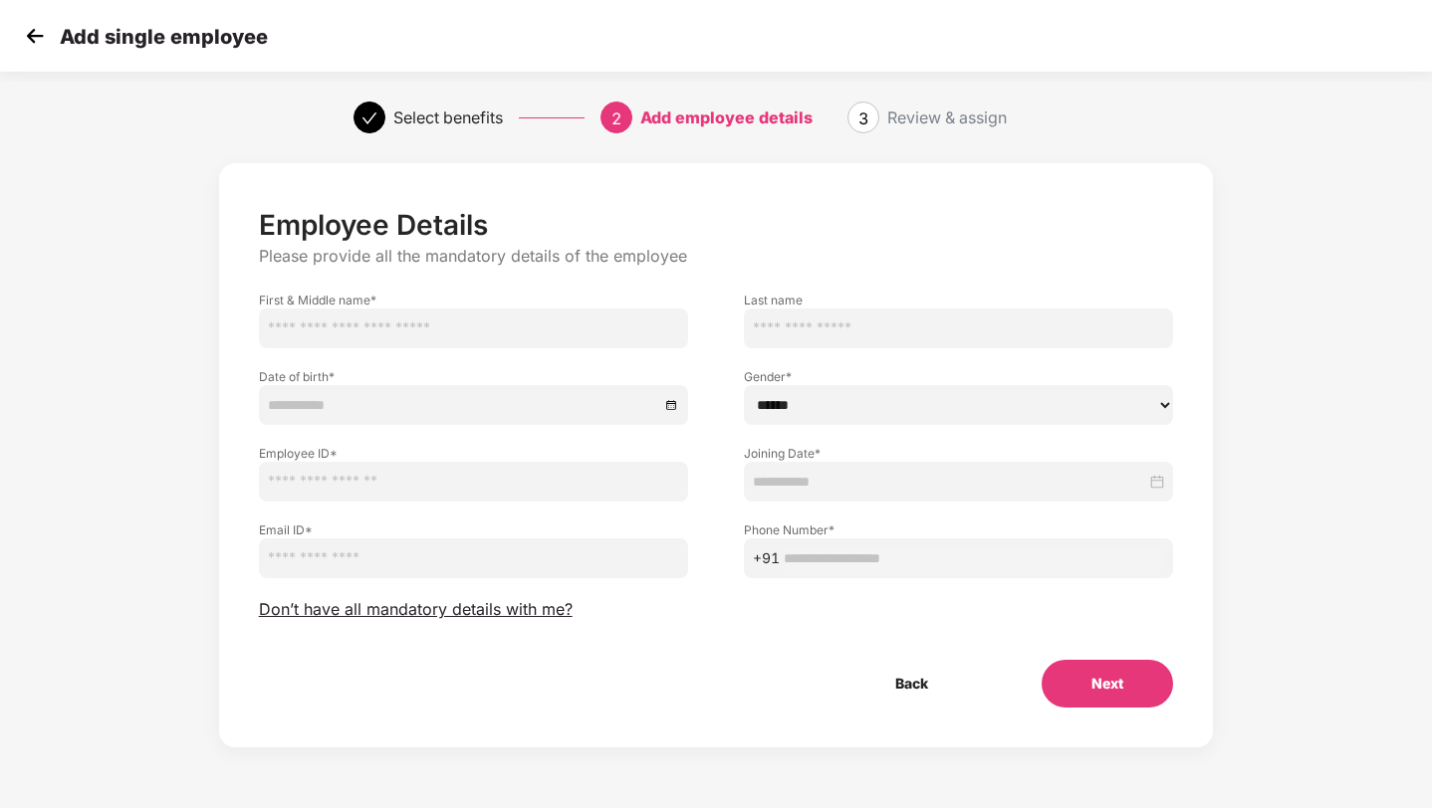
click at [460, 324] on input "text" at bounding box center [473, 329] width 429 height 40
paste input "**********"
type input "**********"
click at [329, 417] on div at bounding box center [473, 405] width 429 height 40
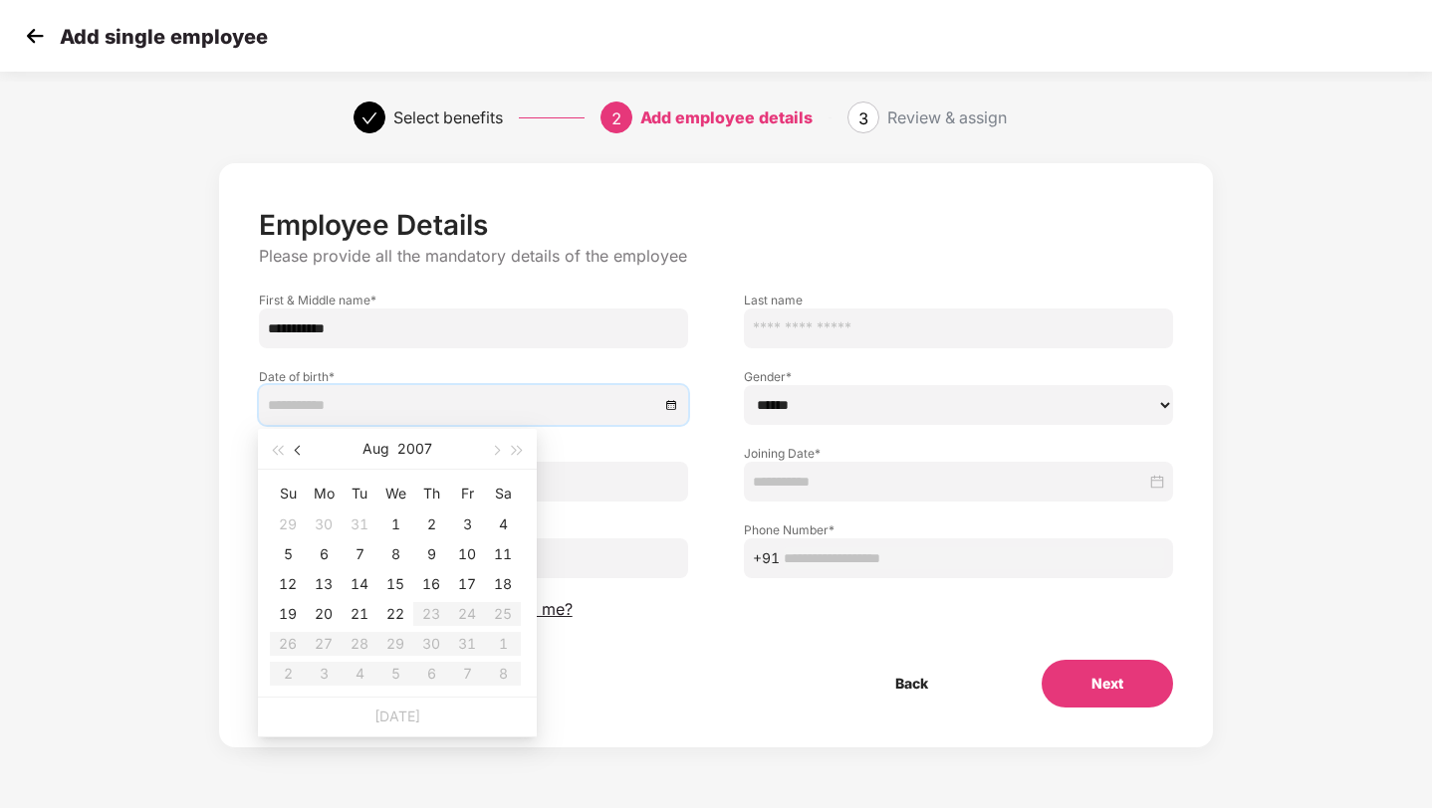
click at [296, 453] on button "button" at bounding box center [299, 449] width 22 height 40
click at [267, 450] on button "button" at bounding box center [277, 449] width 22 height 40
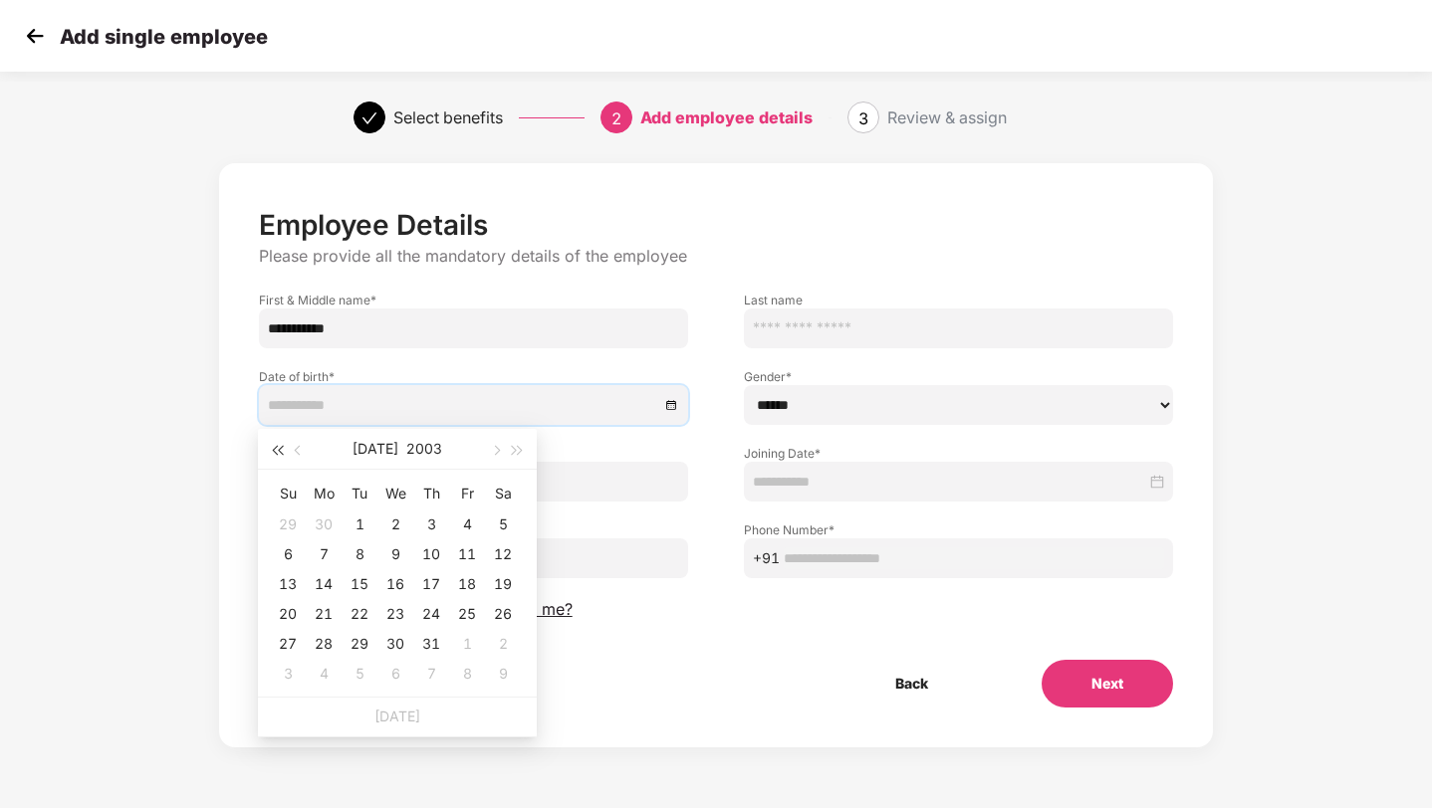
click at [267, 450] on button "button" at bounding box center [277, 449] width 22 height 40
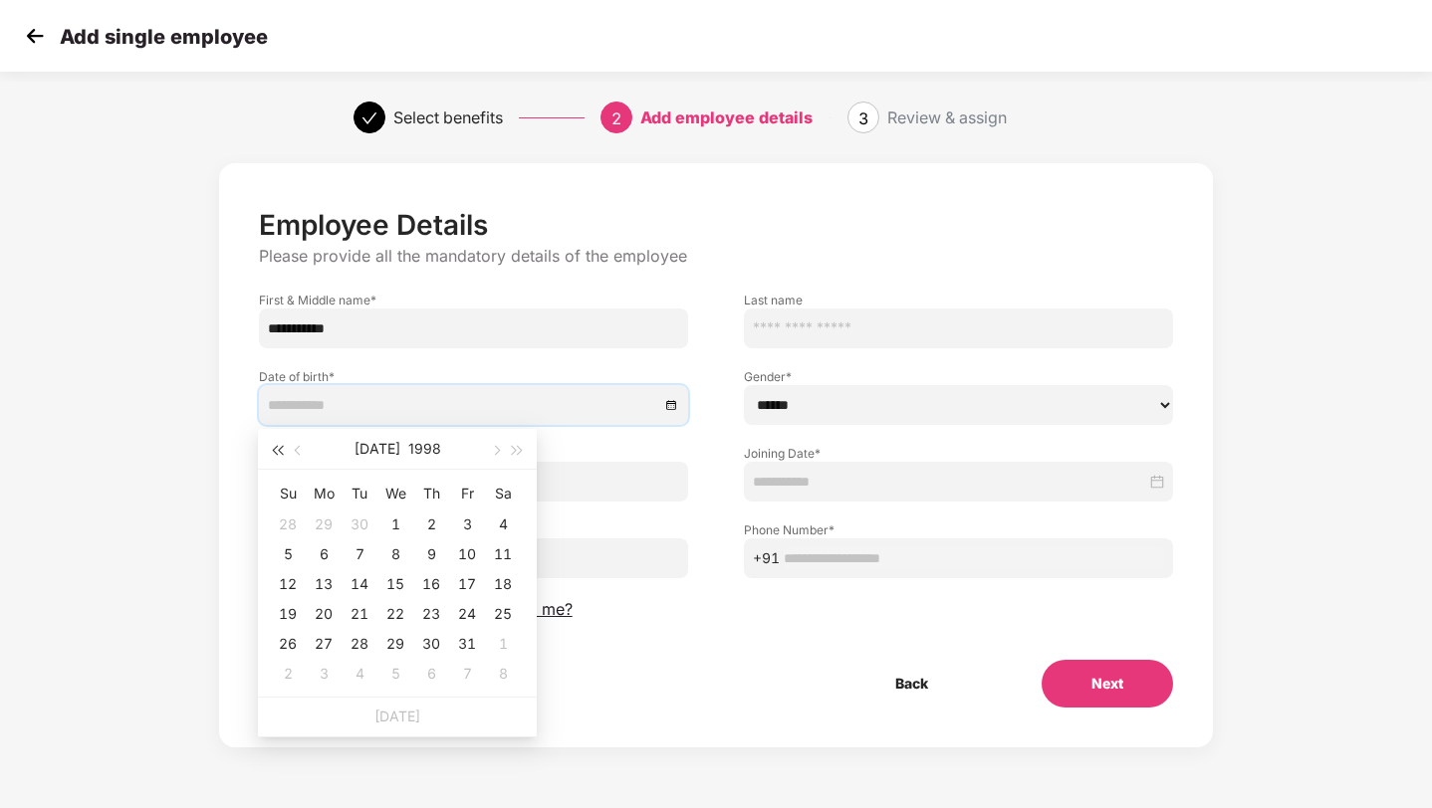
click at [267, 450] on button "button" at bounding box center [277, 449] width 22 height 40
click at [497, 451] on span "button" at bounding box center [495, 451] width 10 height 10
type input "**********"
click at [499, 588] on div "16" at bounding box center [503, 584] width 24 height 24
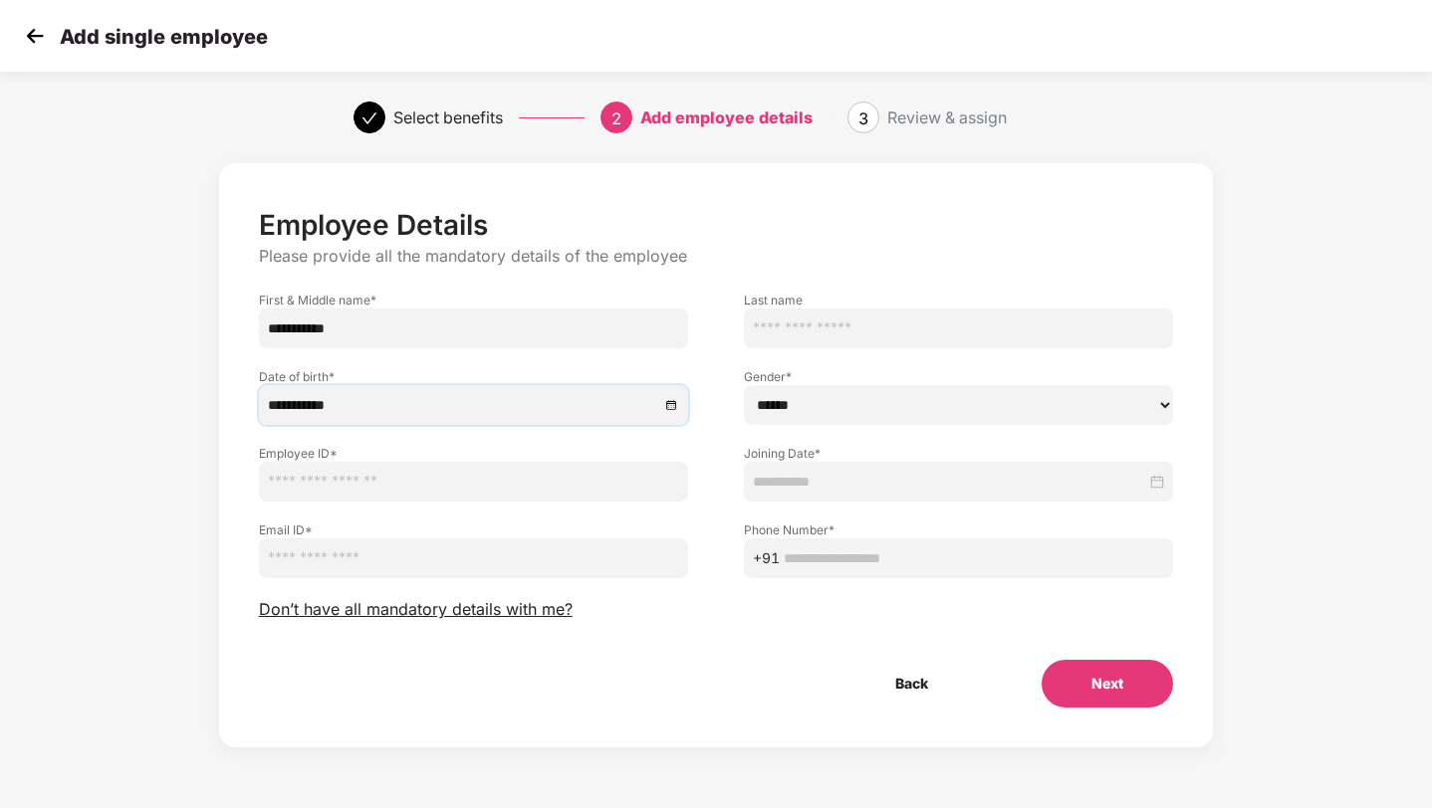
click at [768, 390] on select "****** **** ******" at bounding box center [958, 405] width 429 height 40
select select "****"
click at [605, 479] on input "text" at bounding box center [473, 482] width 429 height 40
type input "****"
click at [839, 493] on div at bounding box center [958, 482] width 429 height 40
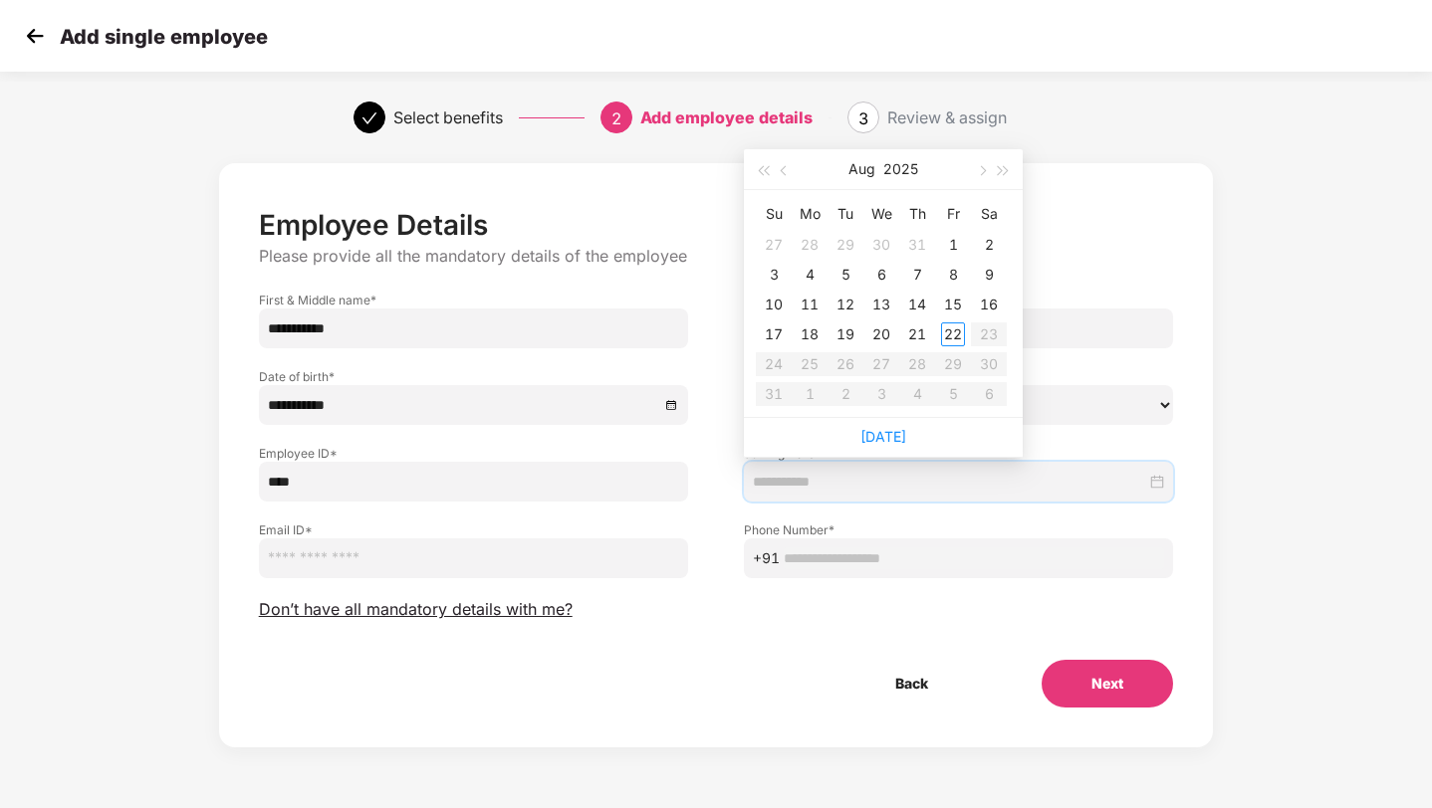
type input "**********"
click at [946, 233] on div "1" at bounding box center [953, 245] width 24 height 24
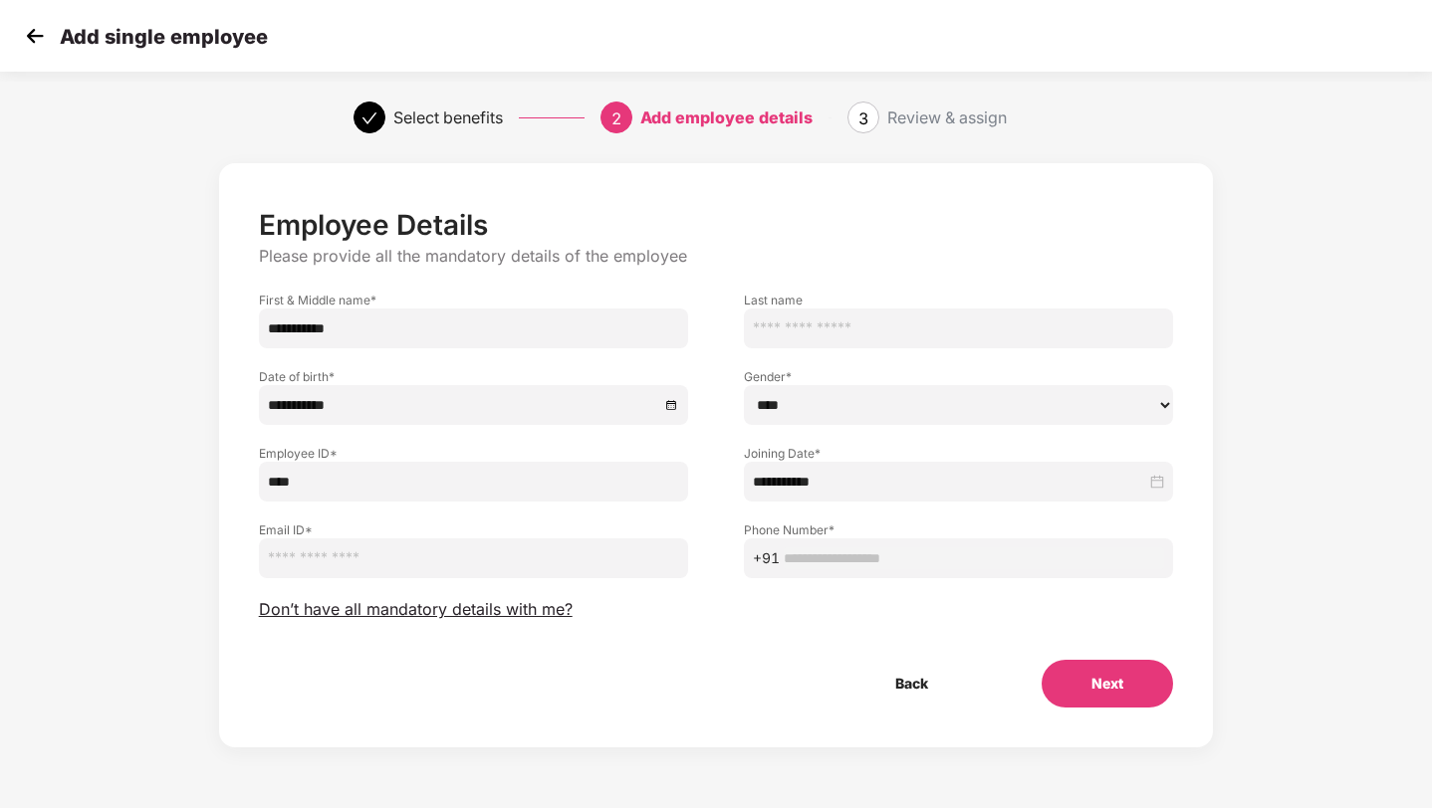
click at [402, 563] on input "email" at bounding box center [473, 559] width 429 height 40
click at [375, 566] on input "email" at bounding box center [473, 559] width 429 height 40
paste input "**********"
type input "**********"
click at [853, 553] on input "text" at bounding box center [974, 559] width 380 height 22
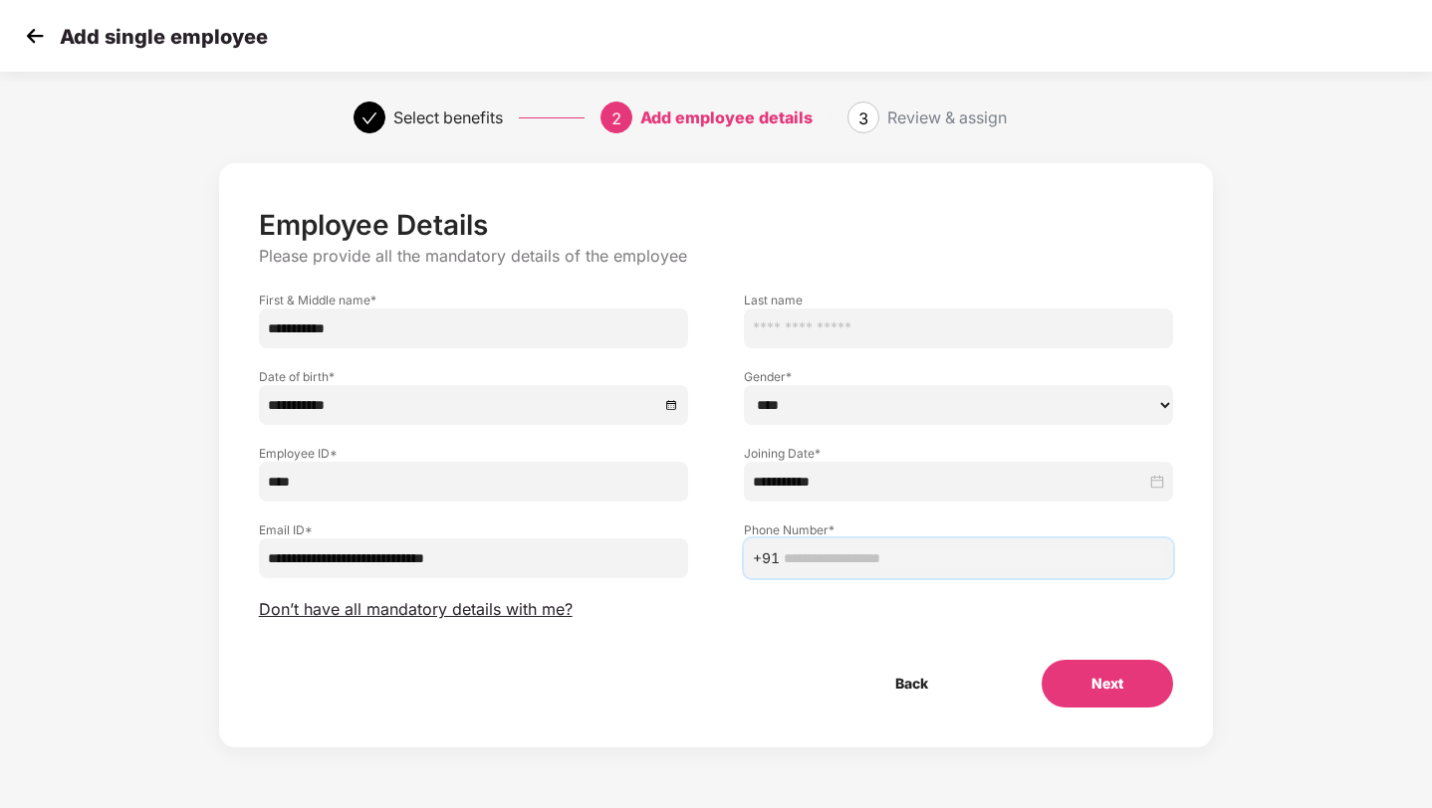
paste input "**********"
click at [809, 557] on input "**********" at bounding box center [974, 559] width 380 height 22
type input "**********"
click at [809, 583] on div "**********" at bounding box center [716, 458] width 915 height 500
click at [788, 557] on input "**********" at bounding box center [974, 559] width 380 height 22
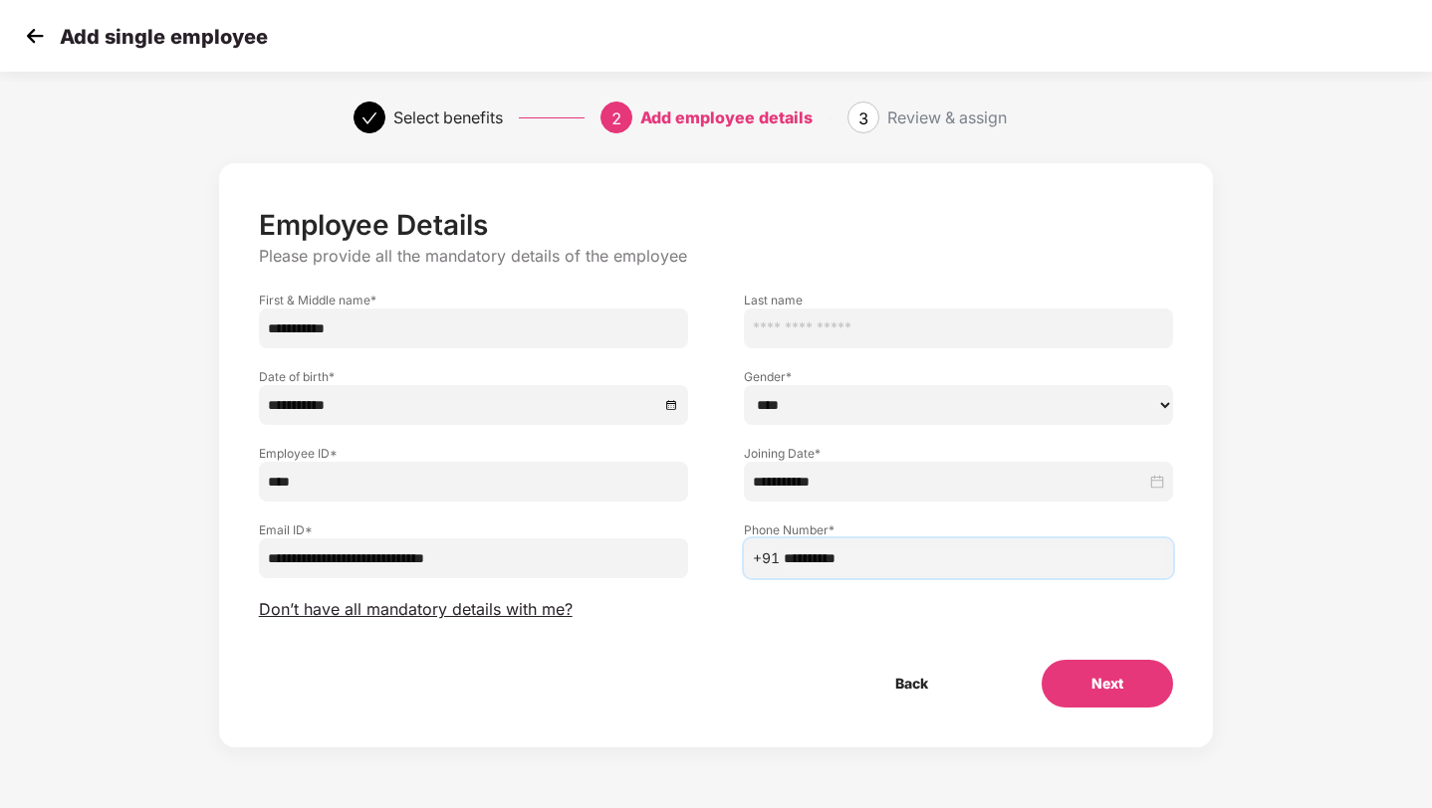
click at [1080, 673] on button "Next" at bounding box center [1106, 684] width 131 height 48
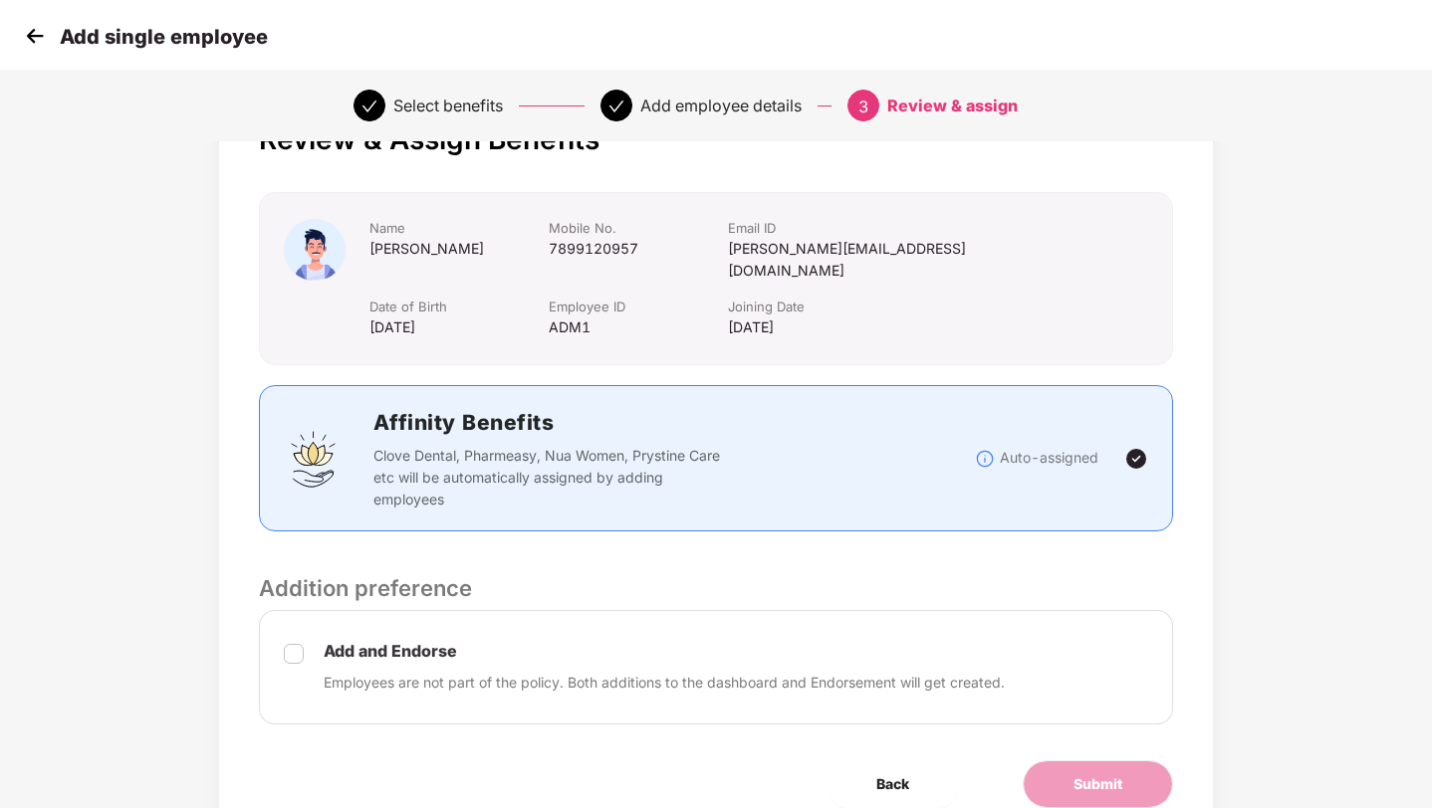
scroll to position [147, 0]
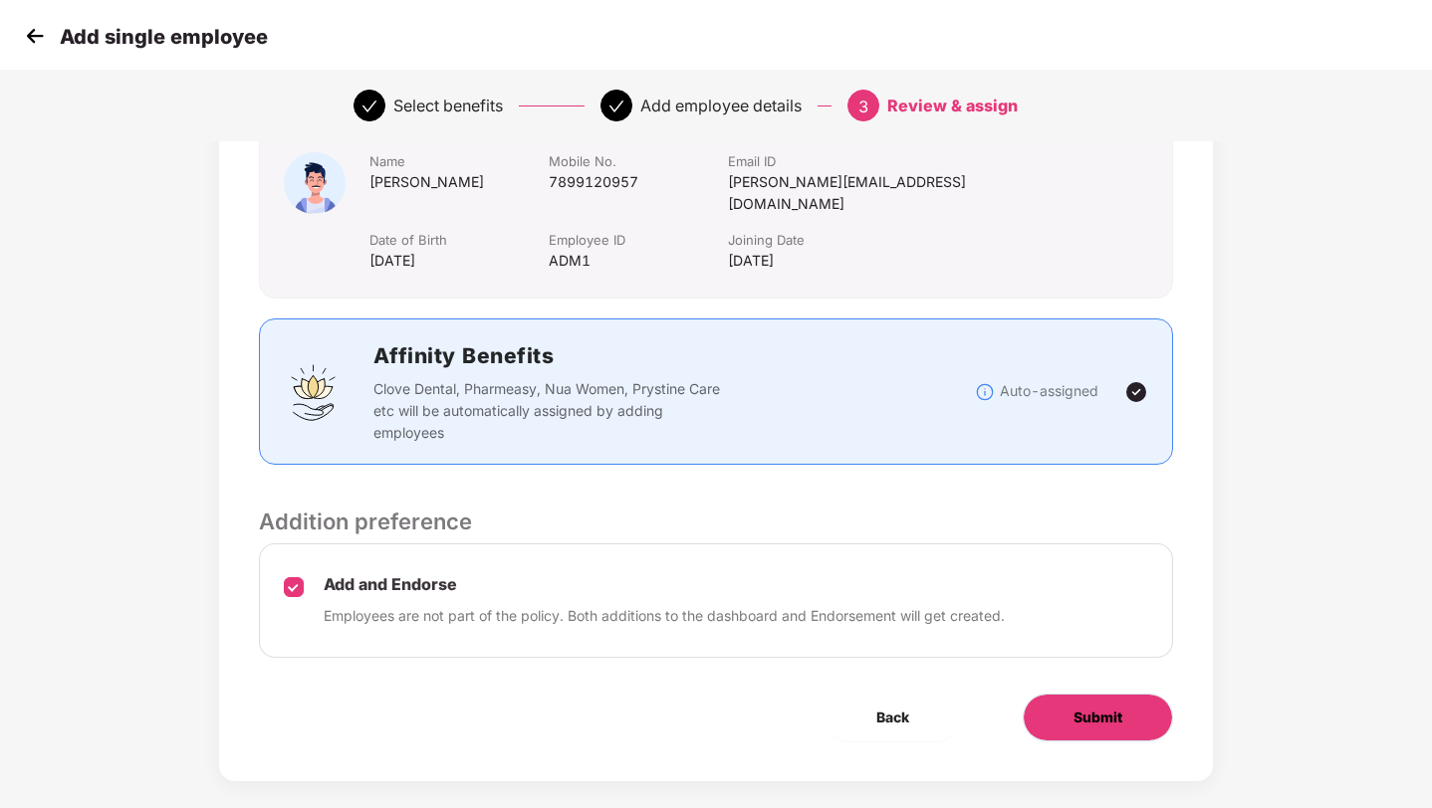
click at [1054, 694] on button "Submit" at bounding box center [1097, 718] width 150 height 48
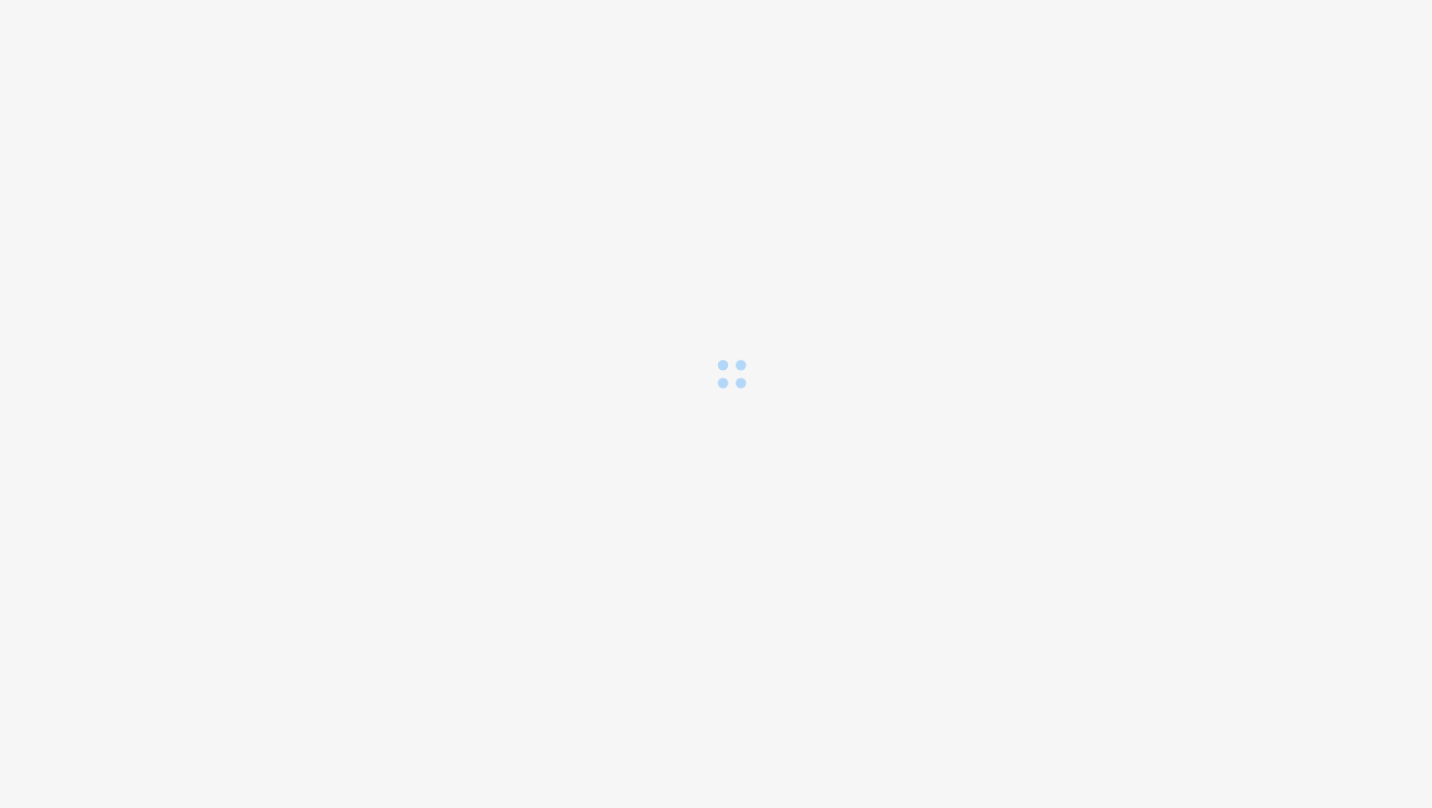
scroll to position [0, 0]
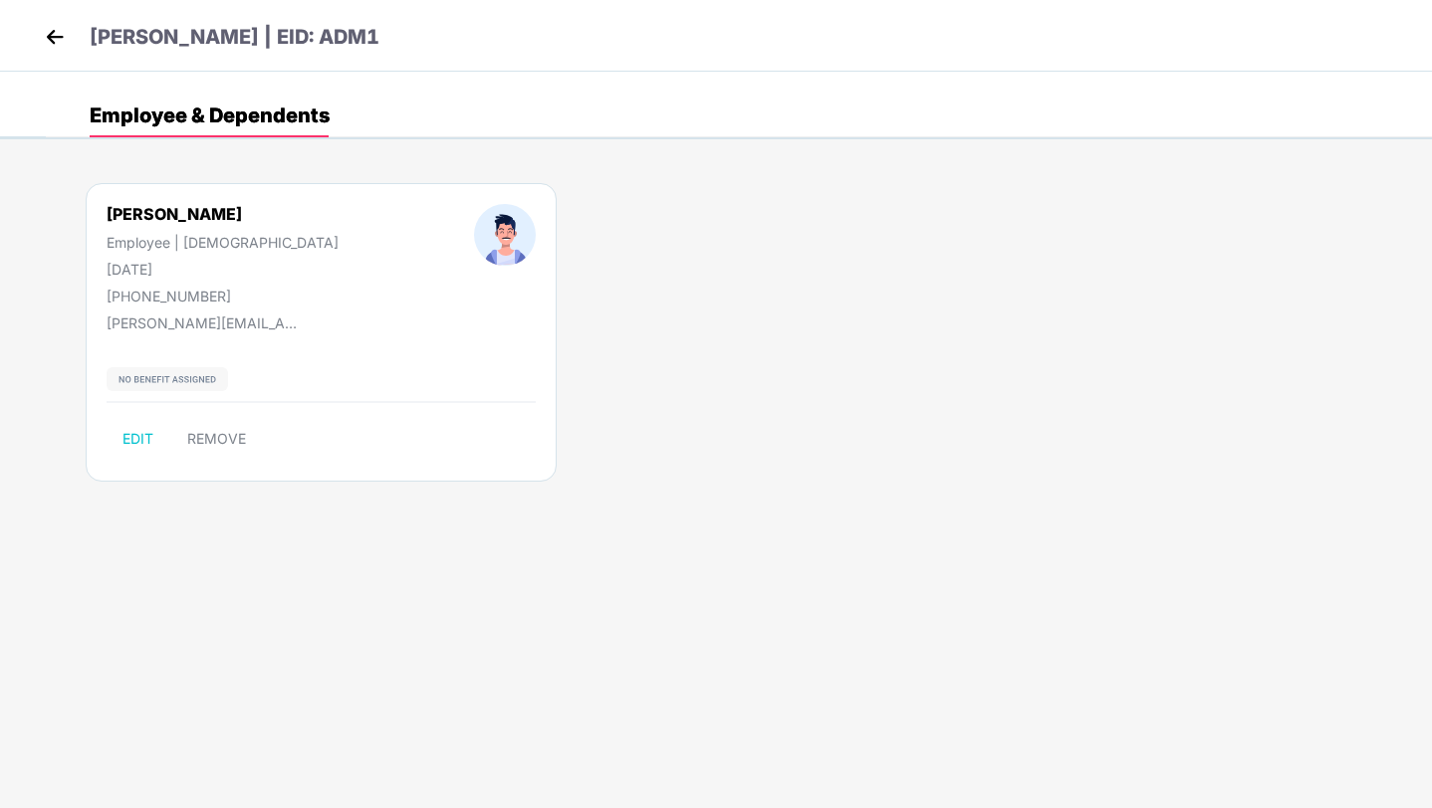
click at [54, 41] on img at bounding box center [55, 37] width 30 height 30
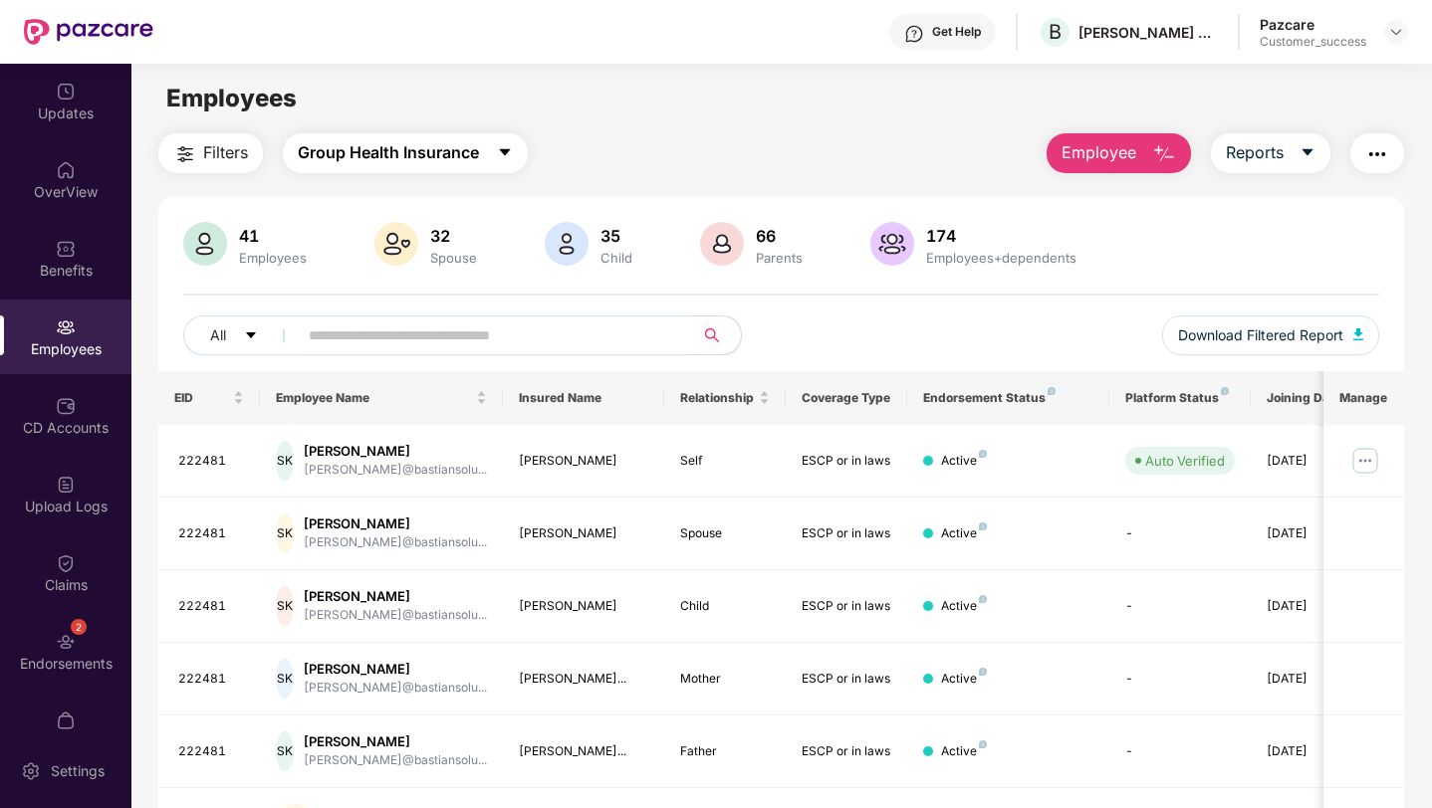
click at [358, 156] on span "Group Health Insurance" at bounding box center [388, 152] width 181 height 25
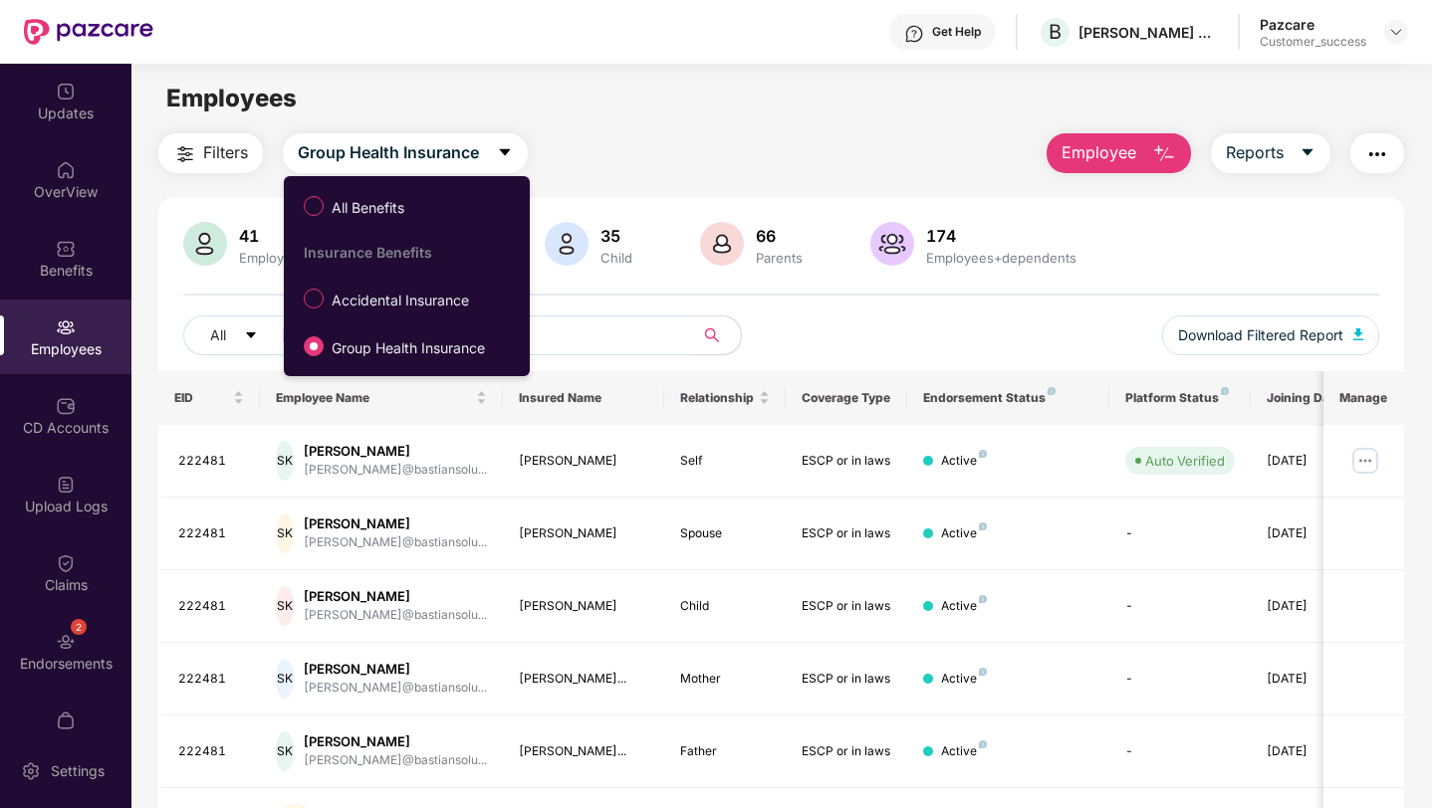
click at [355, 193] on label "All Benefits" at bounding box center [358, 206] width 128 height 34
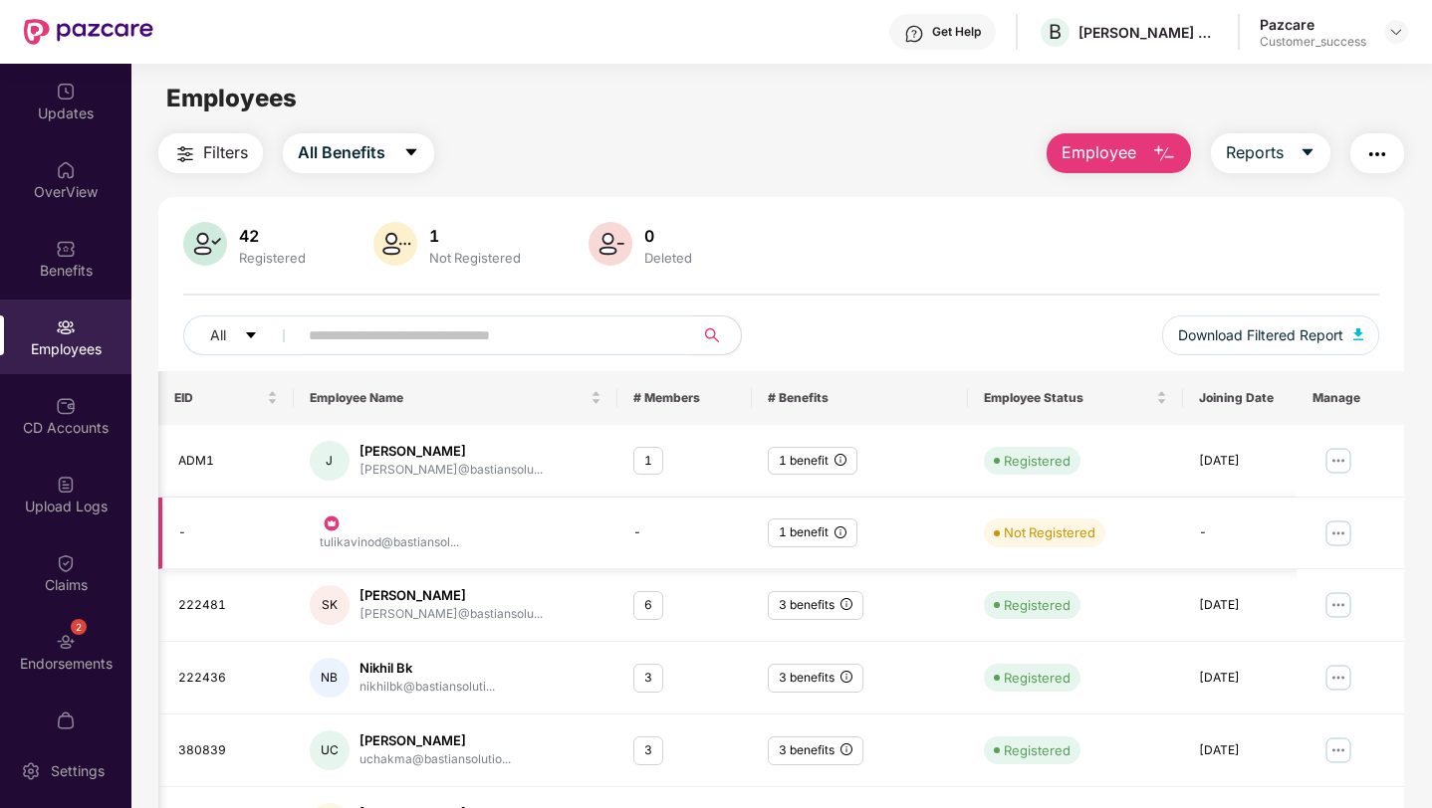
scroll to position [0, 50]
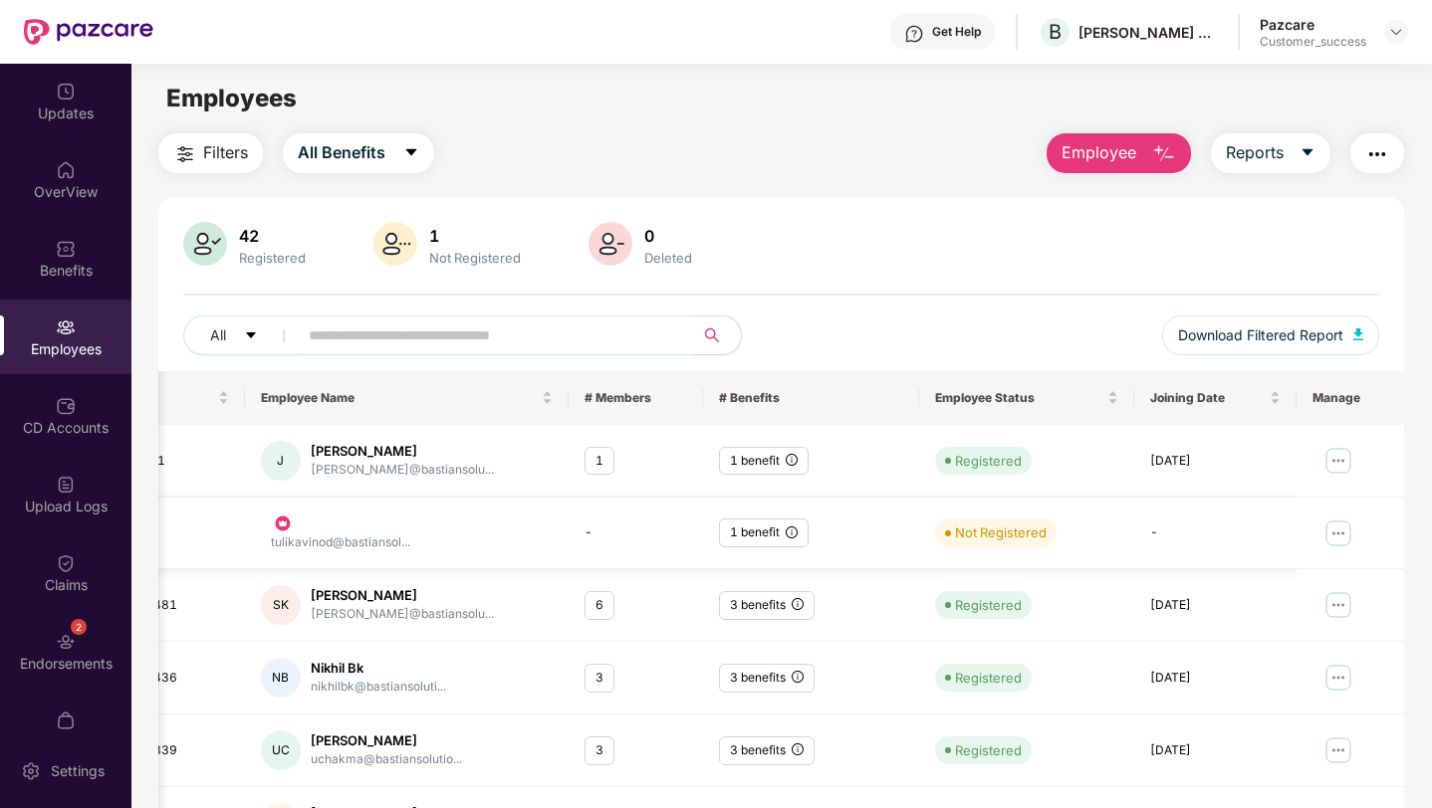
click at [1321, 532] on img at bounding box center [1337, 534] width 32 height 32
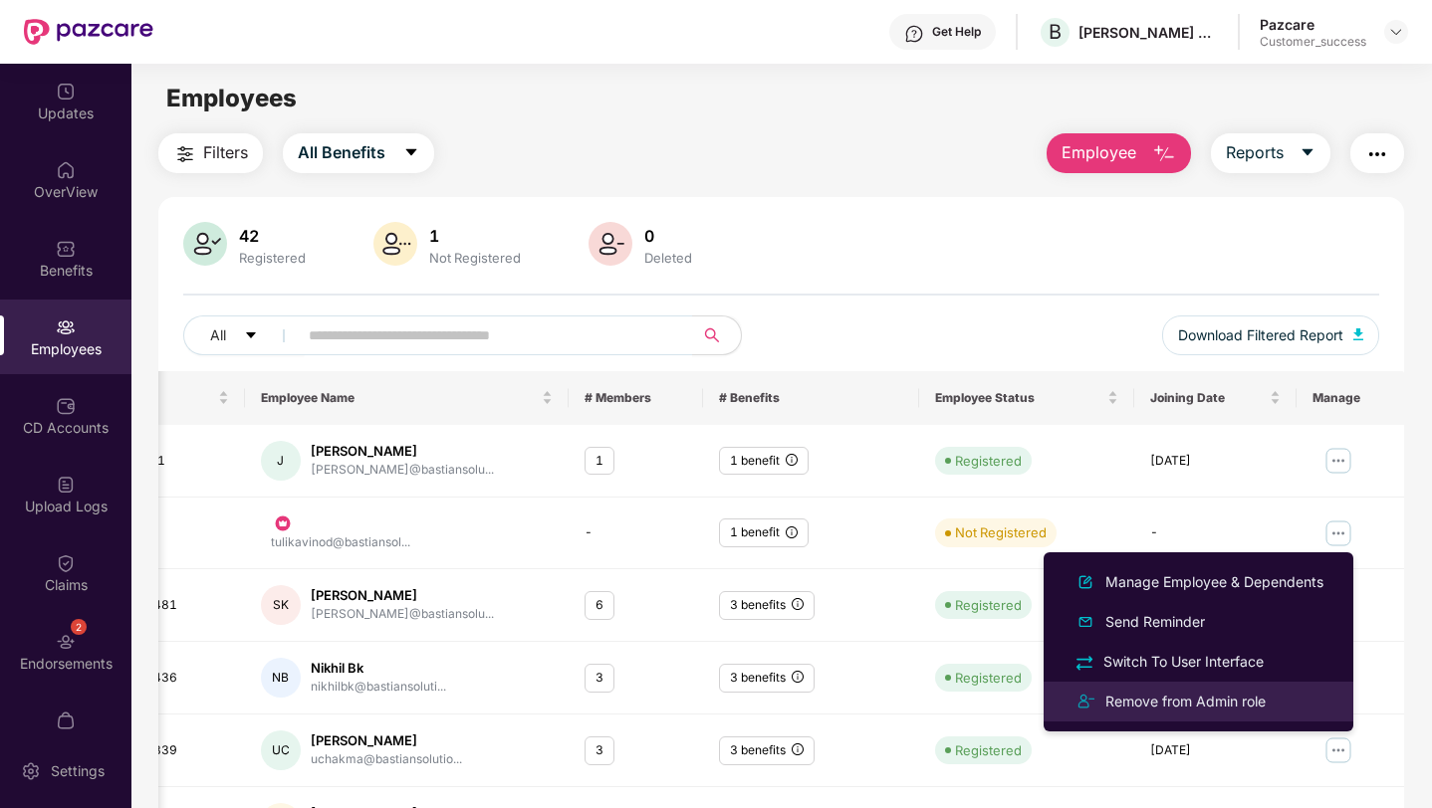
click at [1271, 700] on div "Remove from Admin role" at bounding box center [1198, 702] width 258 height 24
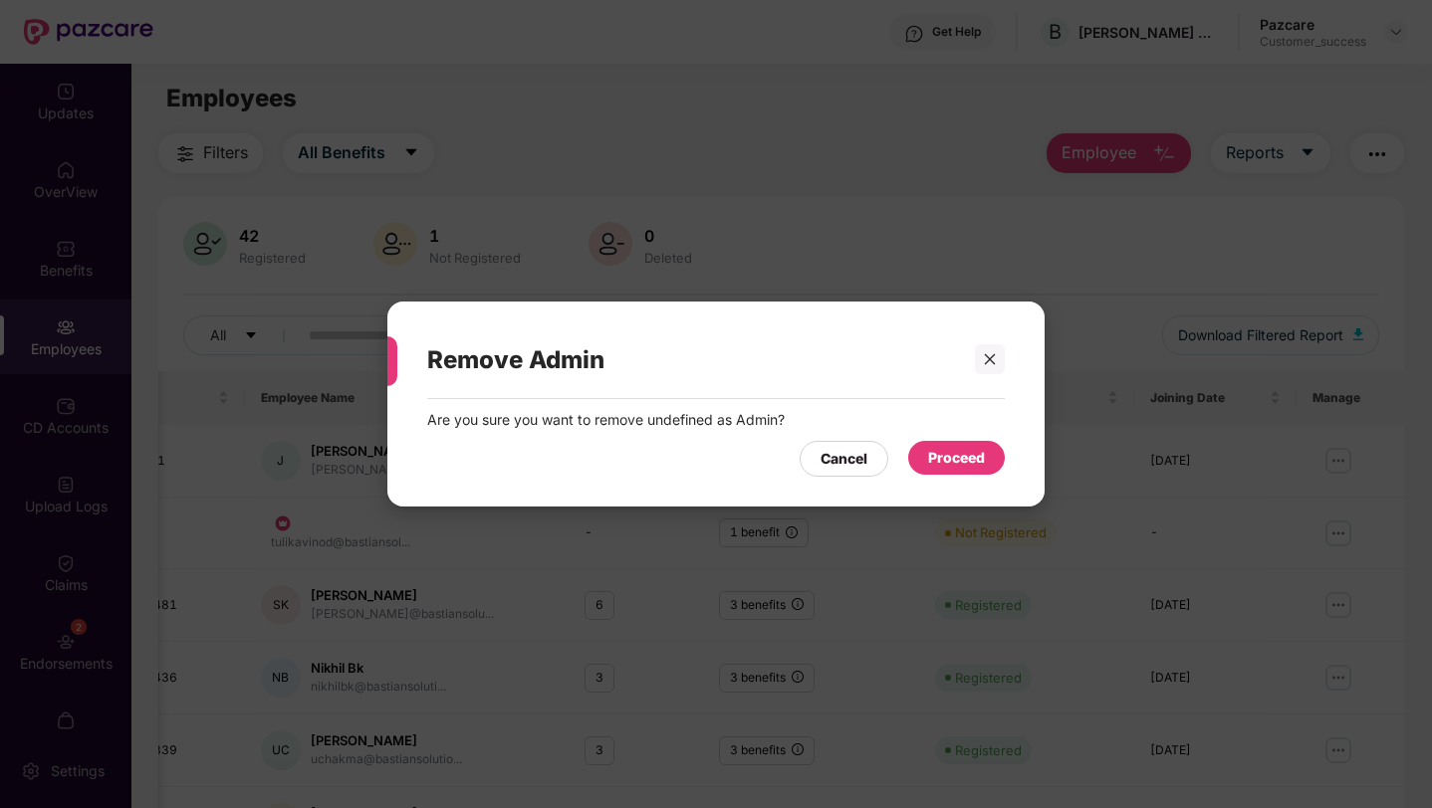
click at [968, 469] on div "Proceed" at bounding box center [956, 458] width 57 height 22
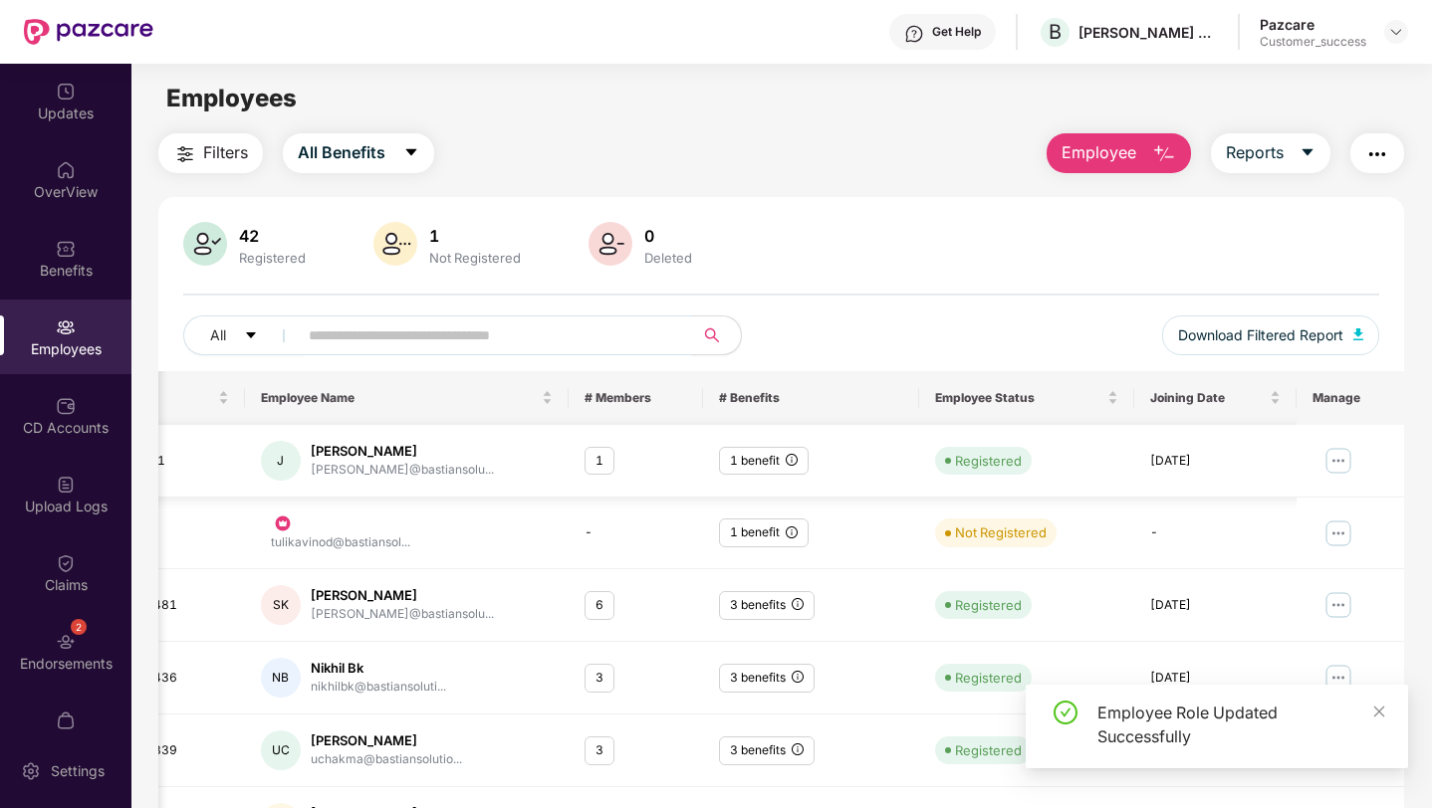
click at [1336, 452] on img at bounding box center [1337, 461] width 32 height 32
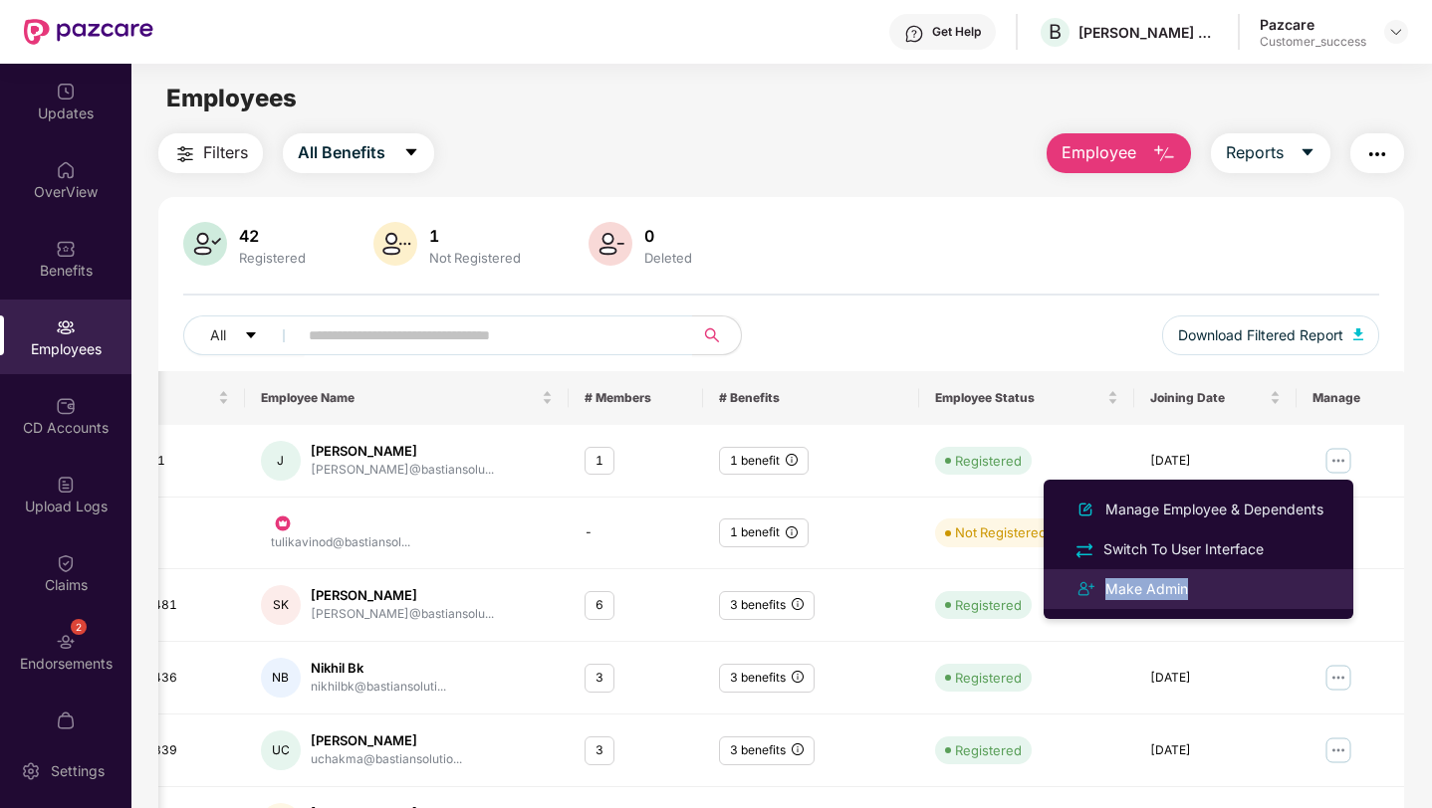
click at [1206, 578] on div "Make Admin" at bounding box center [1198, 589] width 258 height 24
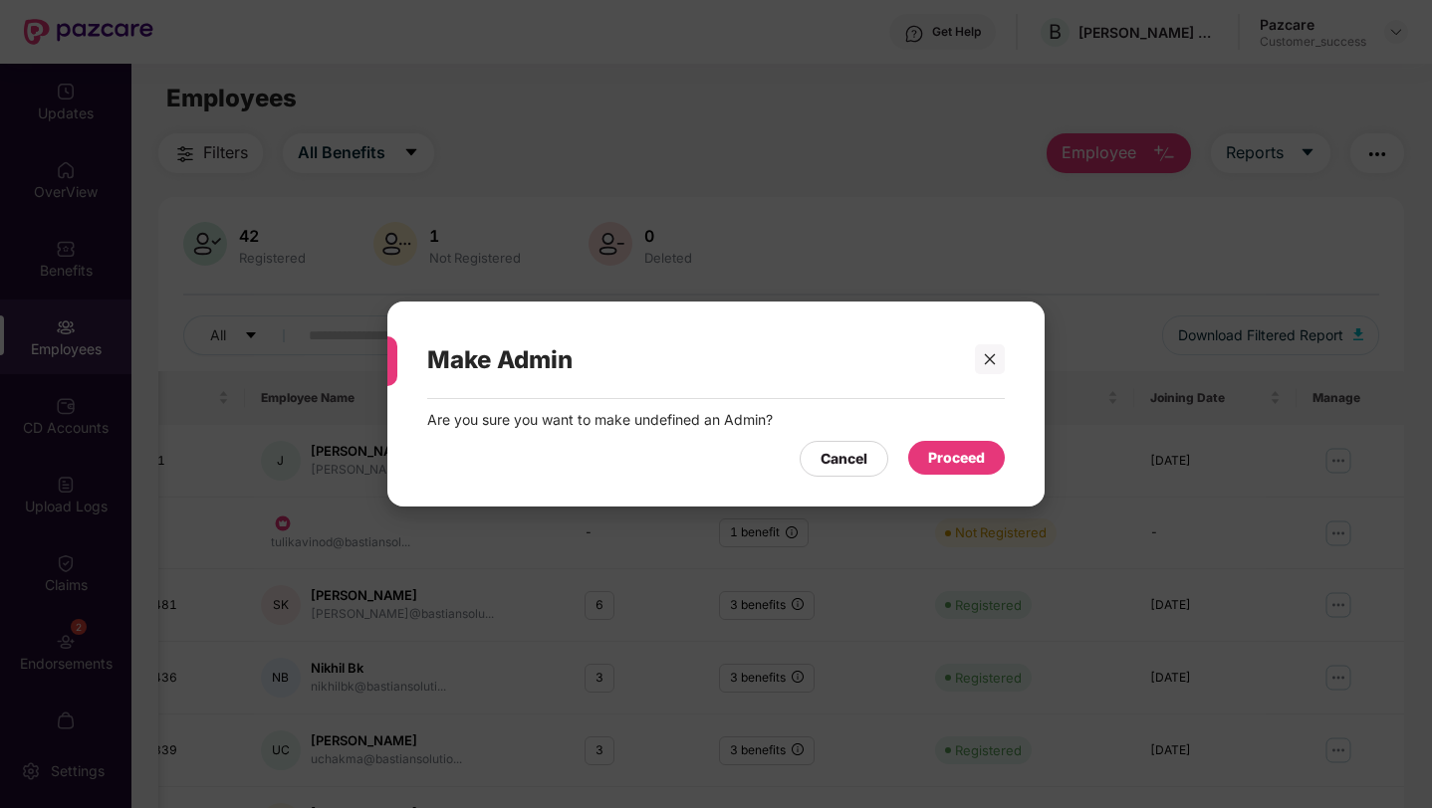
click at [939, 455] on div "Proceed" at bounding box center [956, 458] width 57 height 22
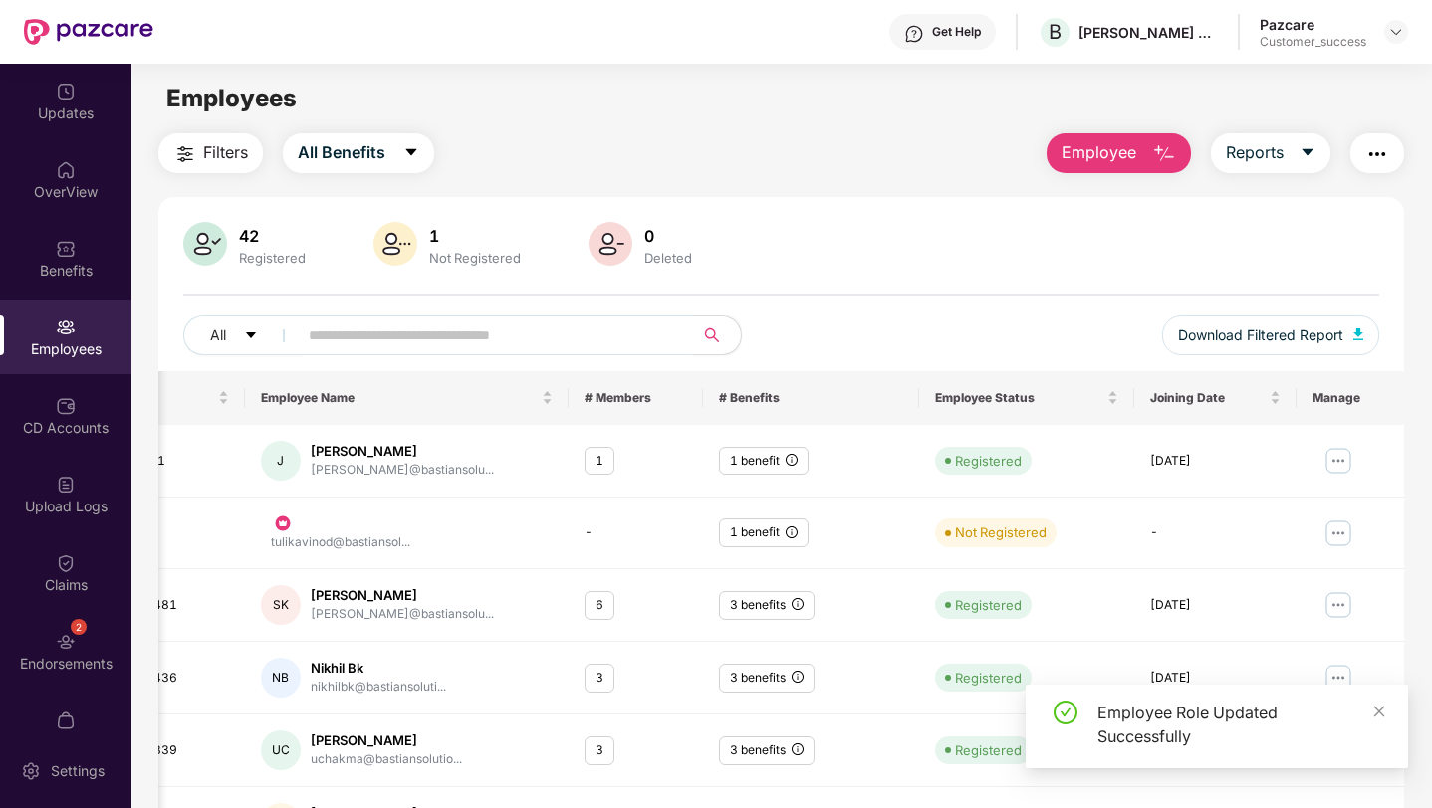
click at [432, 332] on input "text" at bounding box center [487, 336] width 357 height 30
click at [1098, 157] on span "Employee" at bounding box center [1098, 152] width 75 height 25
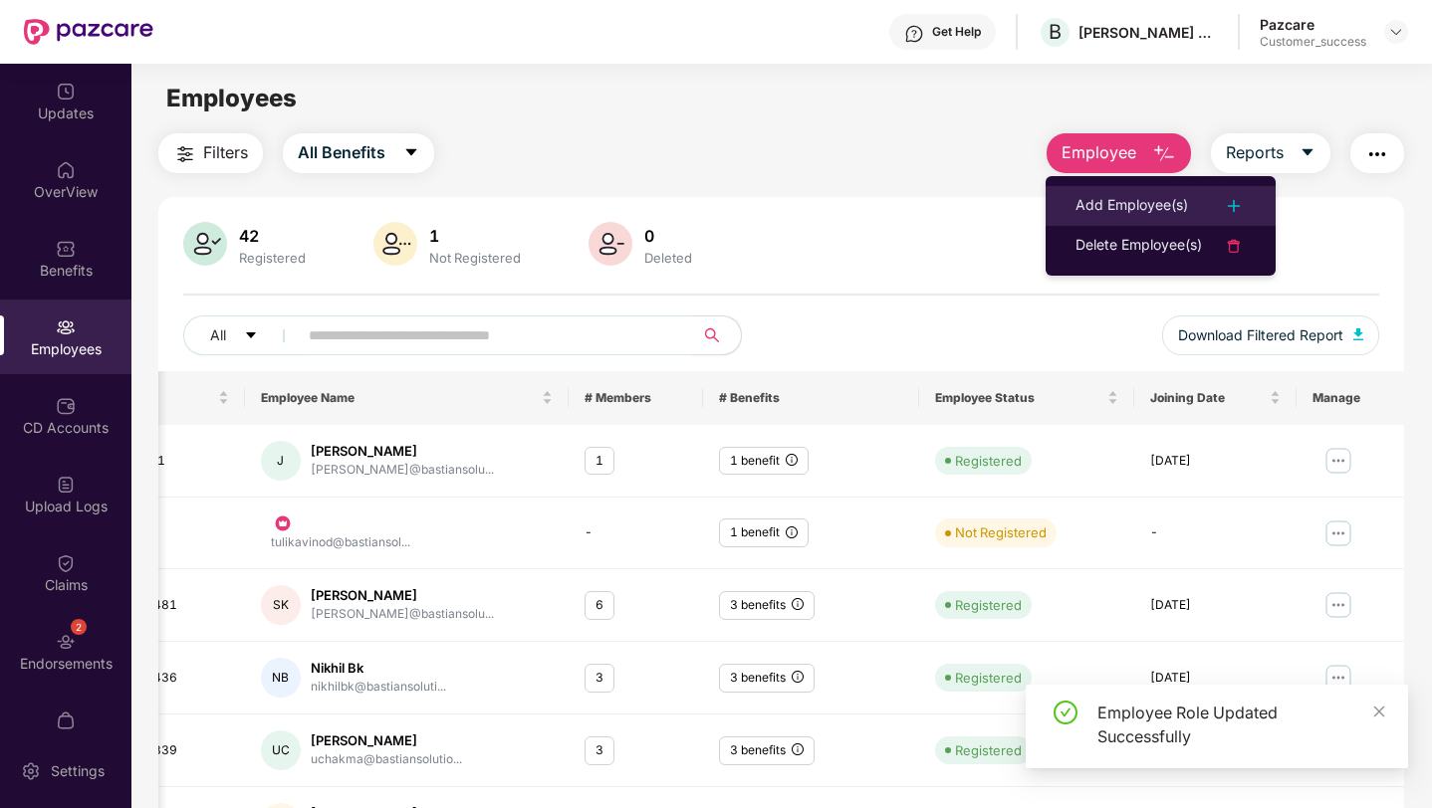
click at [1095, 208] on div "Add Employee(s)" at bounding box center [1131, 206] width 112 height 24
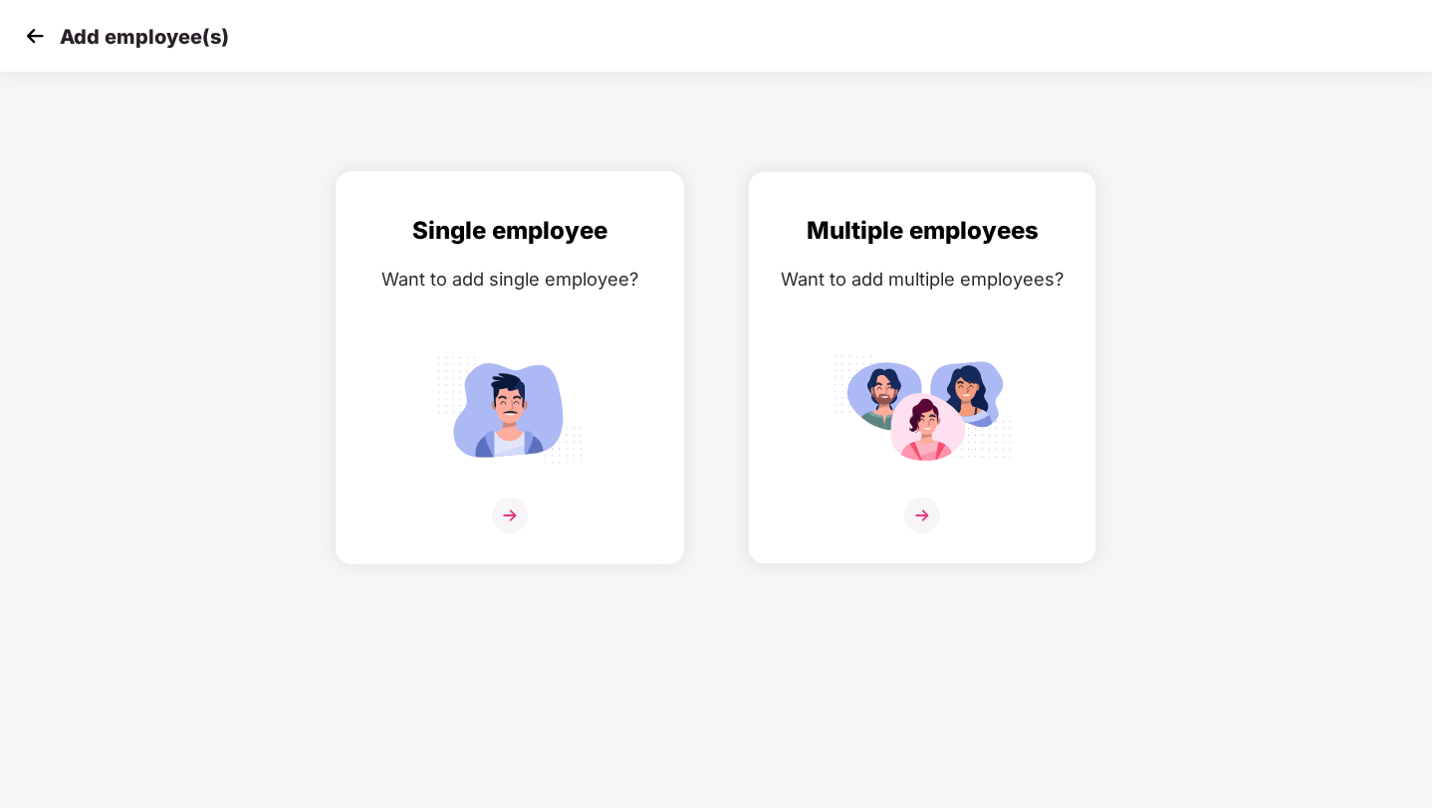
click at [503, 296] on div "Single employee Want to add single employee?" at bounding box center [509, 385] width 307 height 346
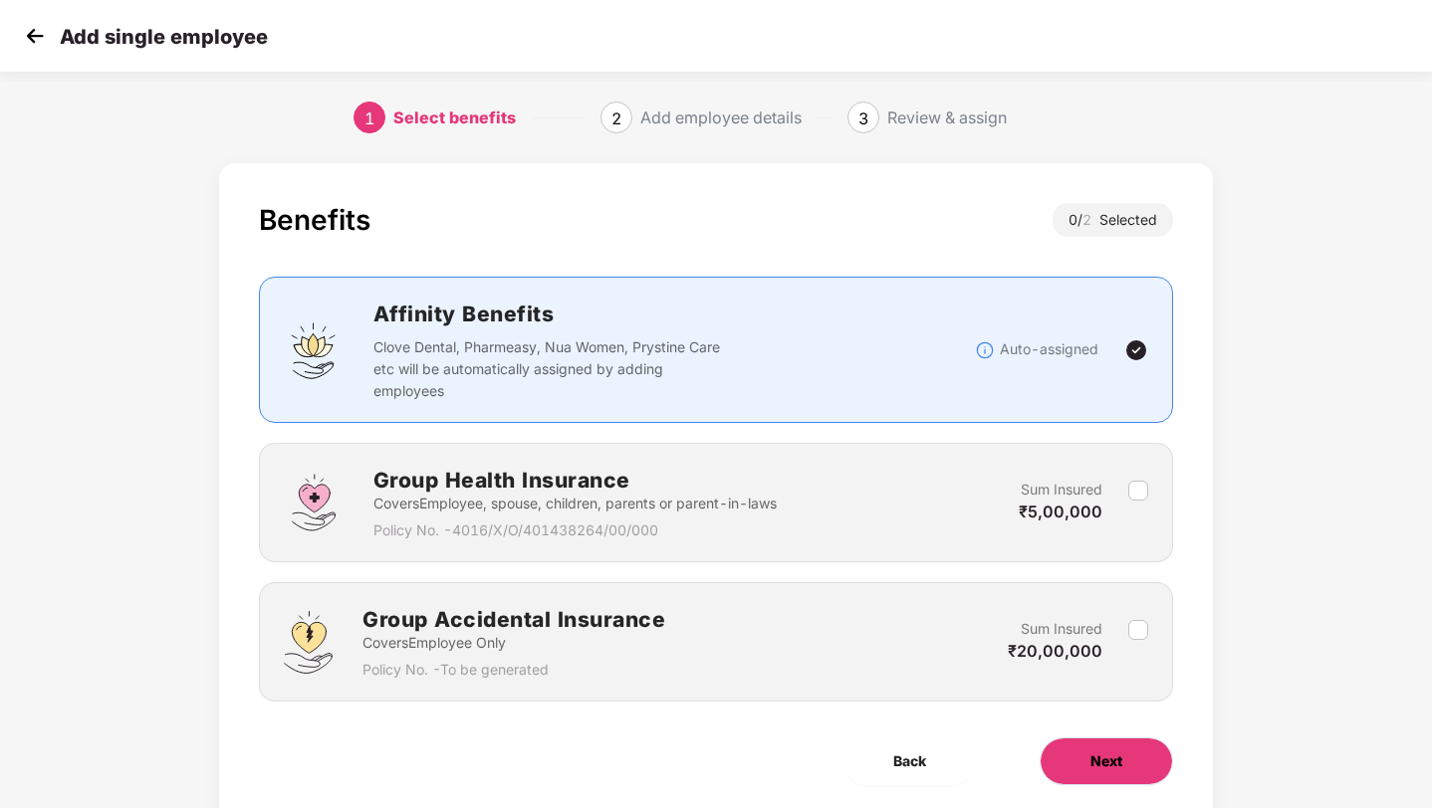
click at [1128, 754] on button "Next" at bounding box center [1105, 762] width 133 height 48
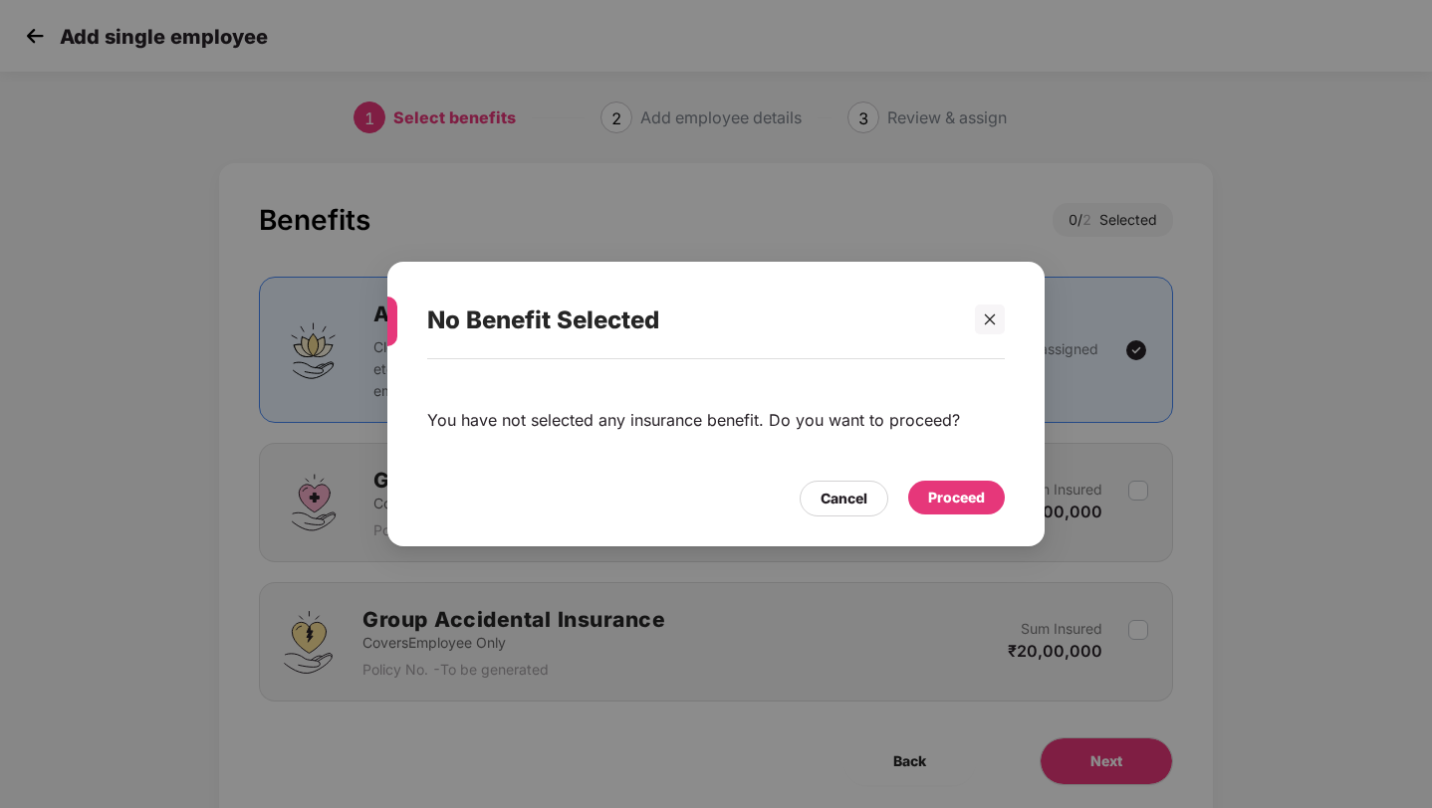
click at [958, 488] on div "Proceed" at bounding box center [956, 498] width 57 height 22
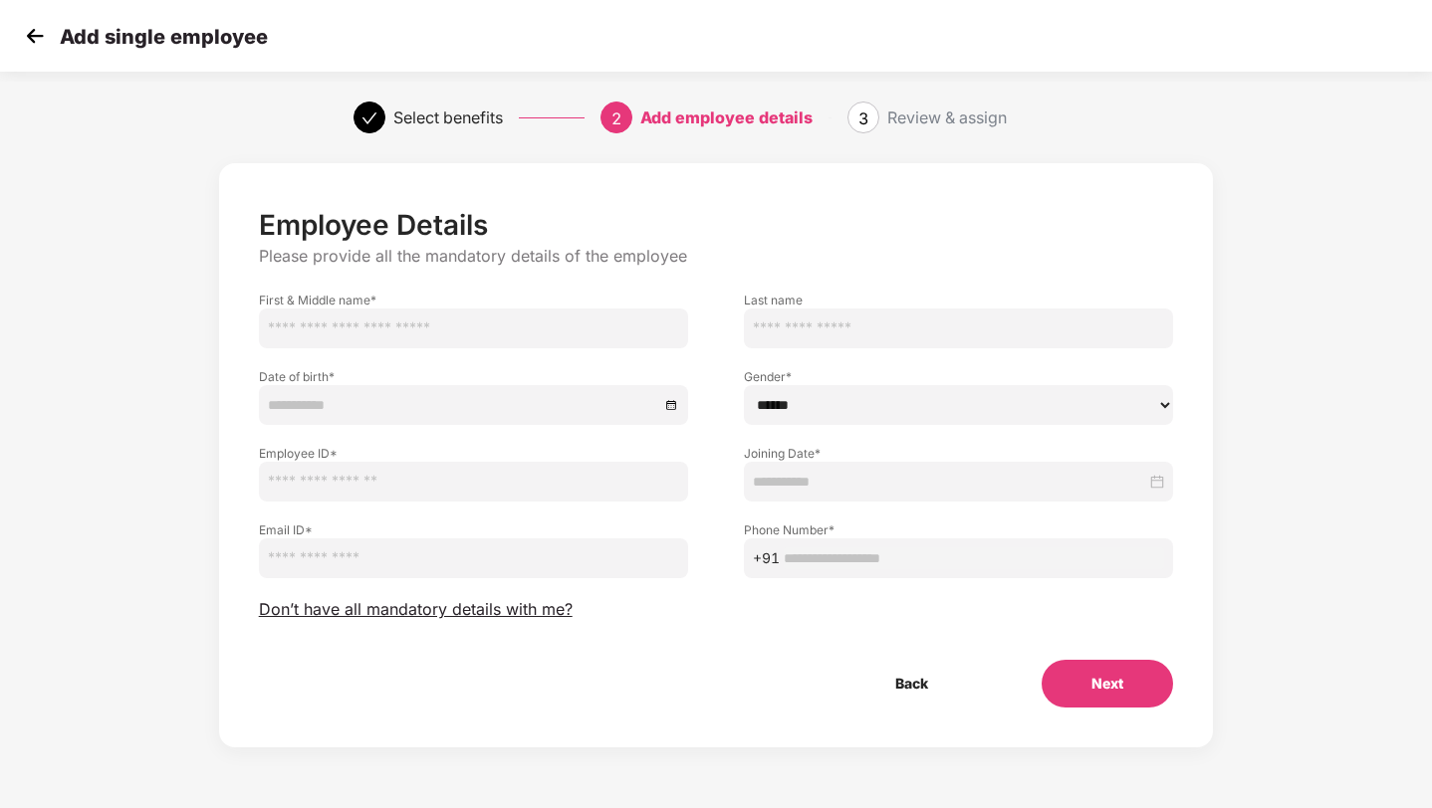
click at [330, 332] on input "text" at bounding box center [473, 329] width 429 height 40
click at [311, 341] on input "text" at bounding box center [473, 329] width 429 height 40
paste input "**********"
type input "**********"
click at [554, 403] on input at bounding box center [463, 405] width 391 height 22
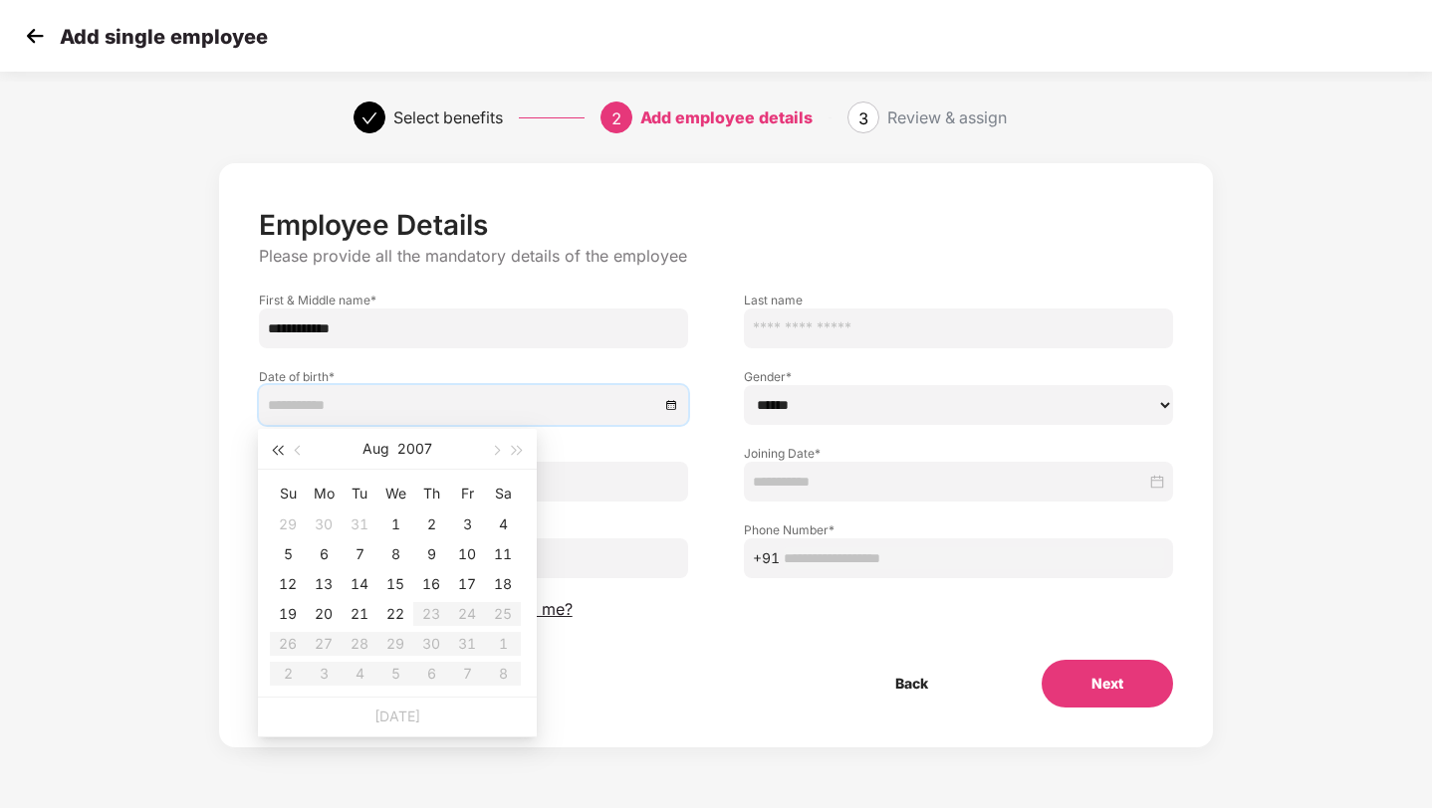
click at [278, 449] on span "button" at bounding box center [277, 451] width 10 height 10
click at [277, 449] on span "button" at bounding box center [277, 451] width 10 height 10
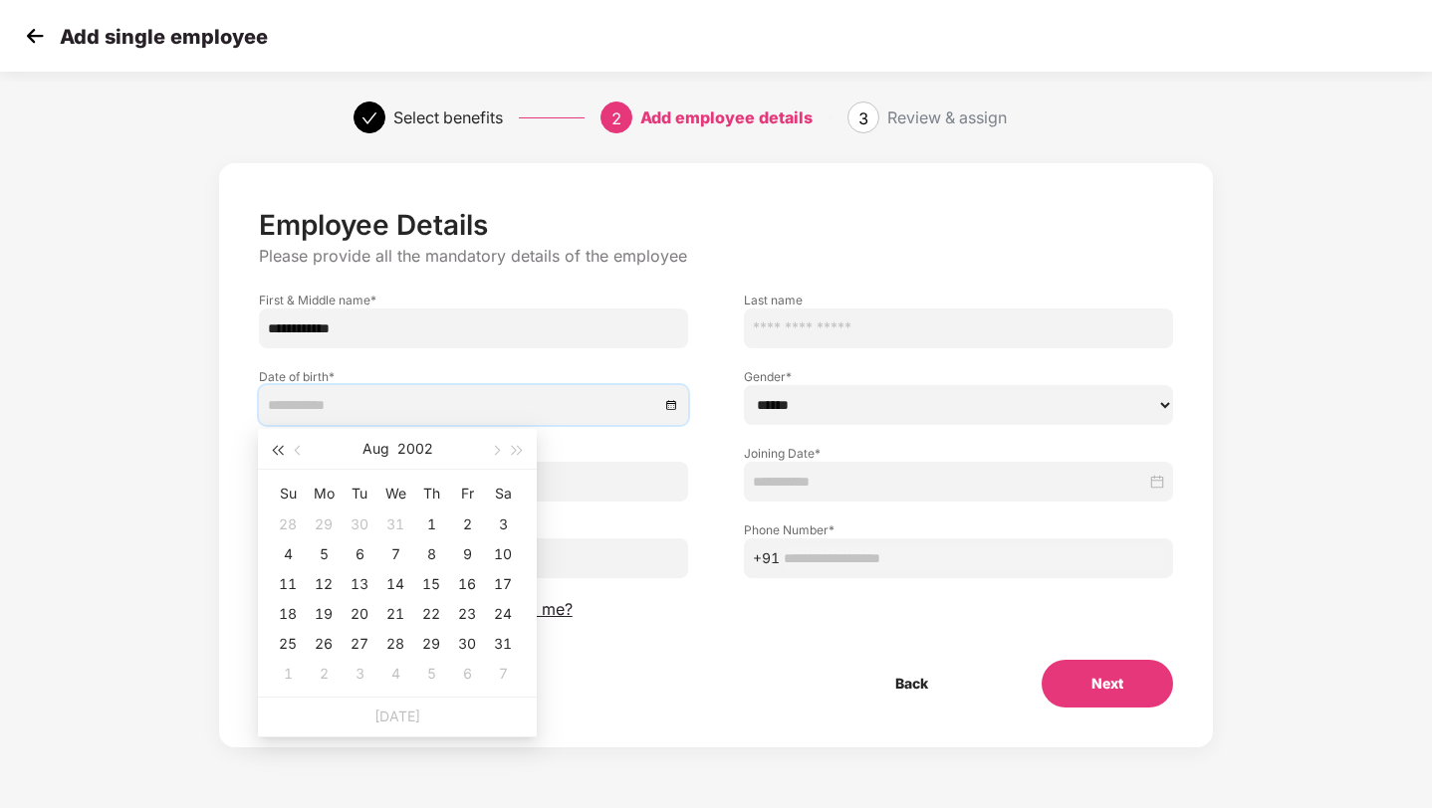
click at [277, 449] on span "button" at bounding box center [277, 451] width 10 height 10
click at [276, 450] on span "button" at bounding box center [277, 451] width 10 height 10
click at [275, 450] on span "button" at bounding box center [277, 451] width 10 height 10
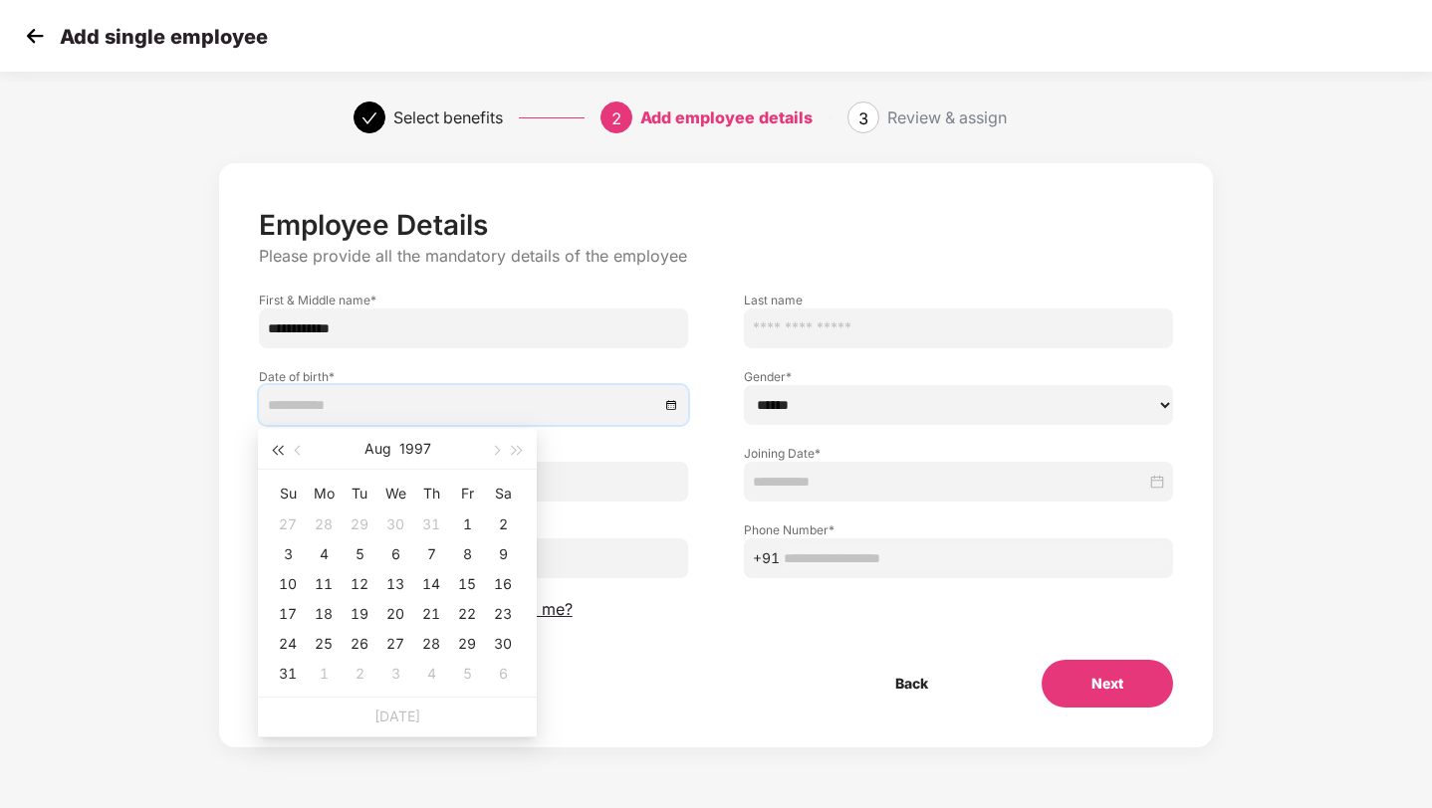
click at [275, 450] on span "button" at bounding box center [277, 451] width 10 height 10
click at [303, 451] on button "button" at bounding box center [299, 449] width 22 height 40
click at [302, 452] on span "button" at bounding box center [300, 451] width 10 height 10
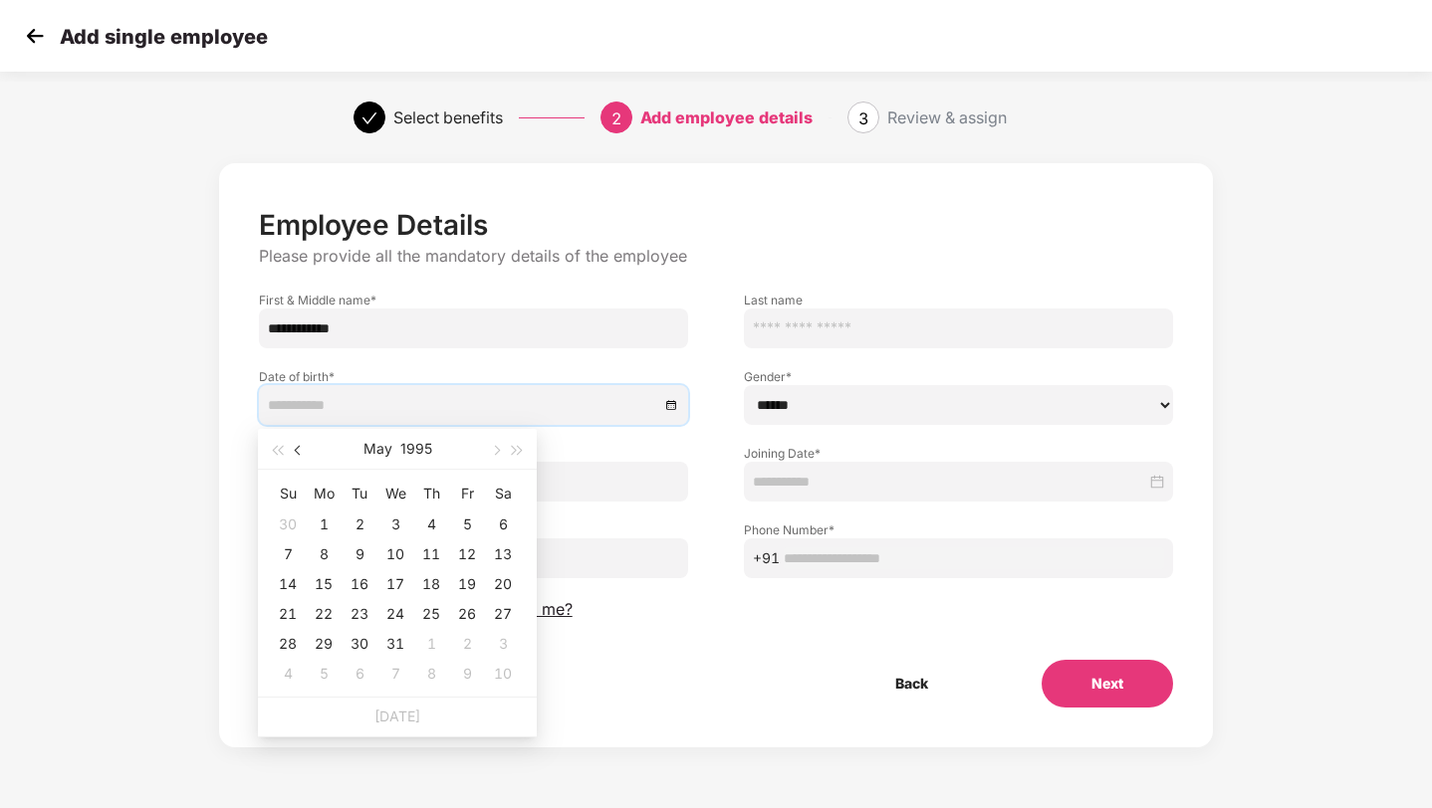
click at [302, 452] on span "button" at bounding box center [300, 451] width 10 height 10
click at [302, 452] on button "button" at bounding box center [299, 449] width 22 height 40
type input "**********"
click at [287, 614] on div "19" at bounding box center [288, 614] width 24 height 24
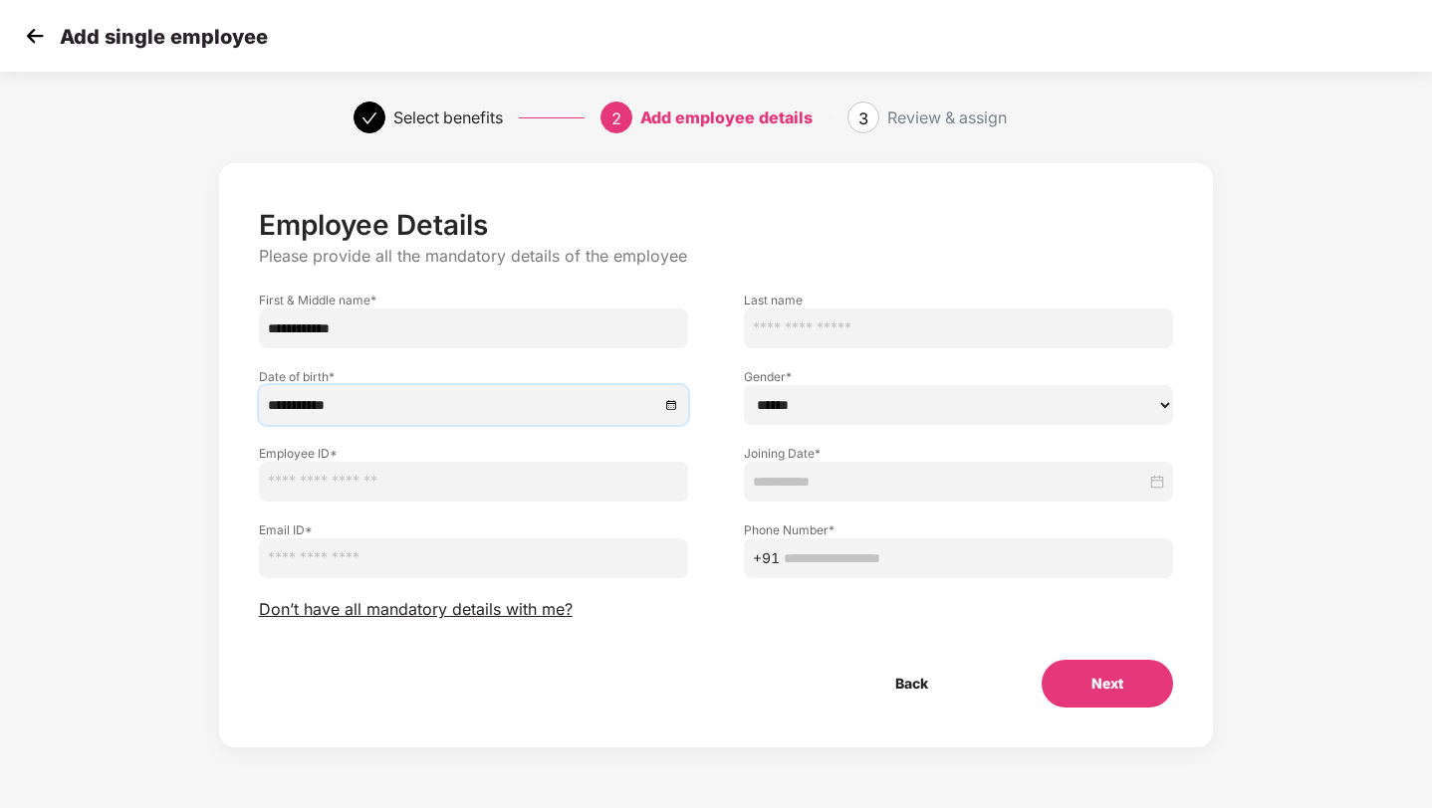
click at [779, 410] on select "****** **** ******" at bounding box center [958, 405] width 429 height 40
select select "******"
click at [633, 489] on input "text" at bounding box center [473, 482] width 429 height 40
click at [285, 484] on input "*****" at bounding box center [473, 482] width 429 height 40
type input "****"
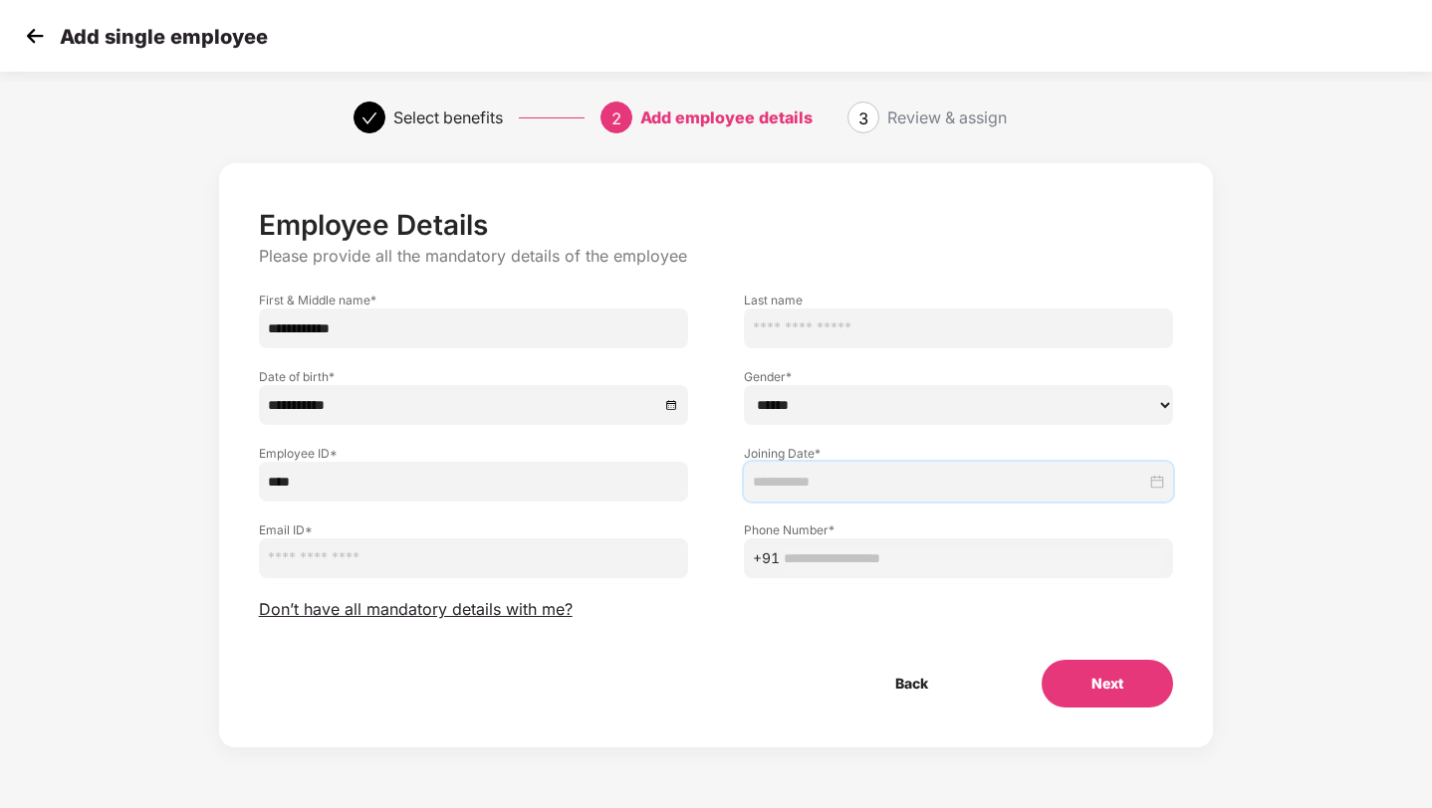
click at [758, 477] on input at bounding box center [949, 482] width 393 height 22
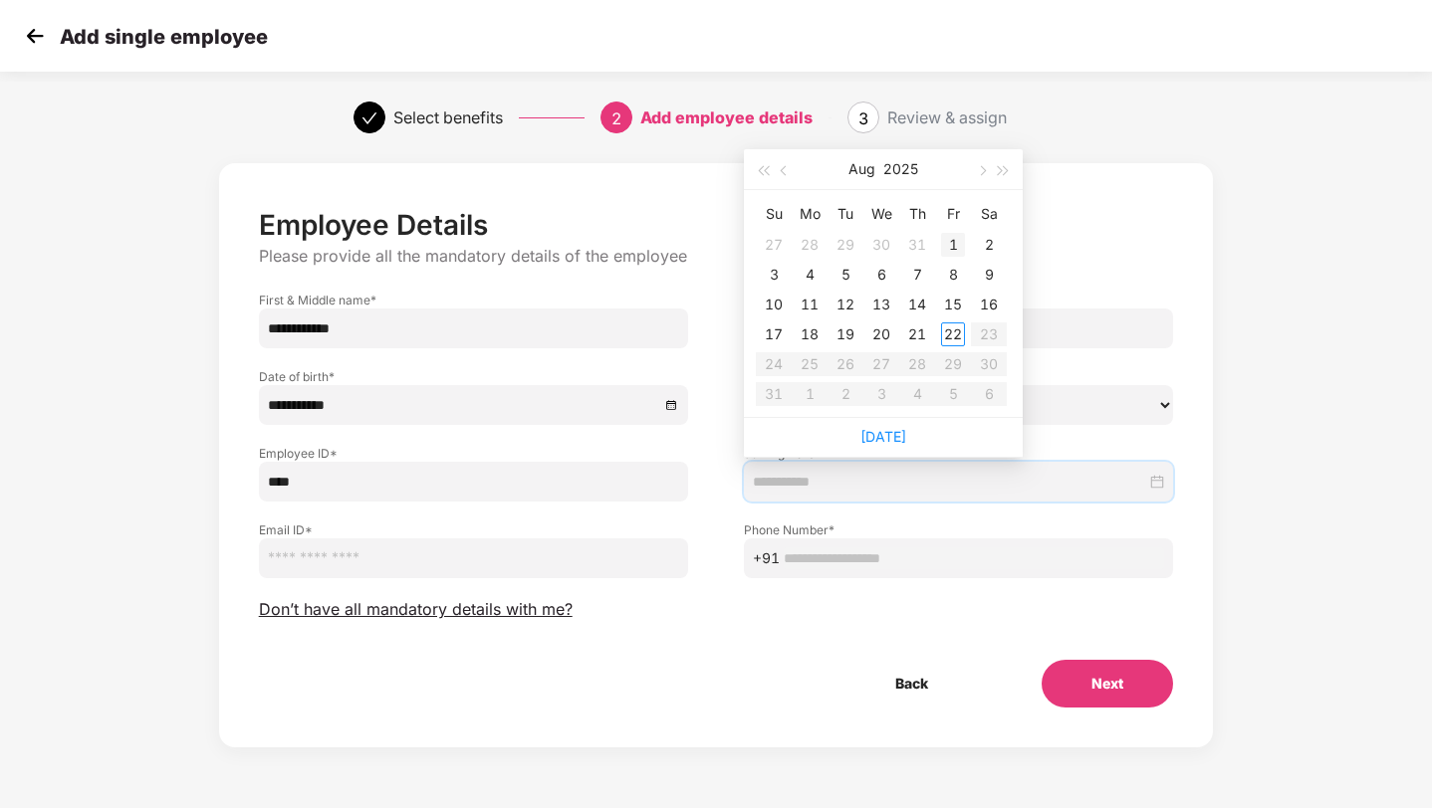
type input "**********"
click at [951, 234] on div "1" at bounding box center [953, 245] width 24 height 24
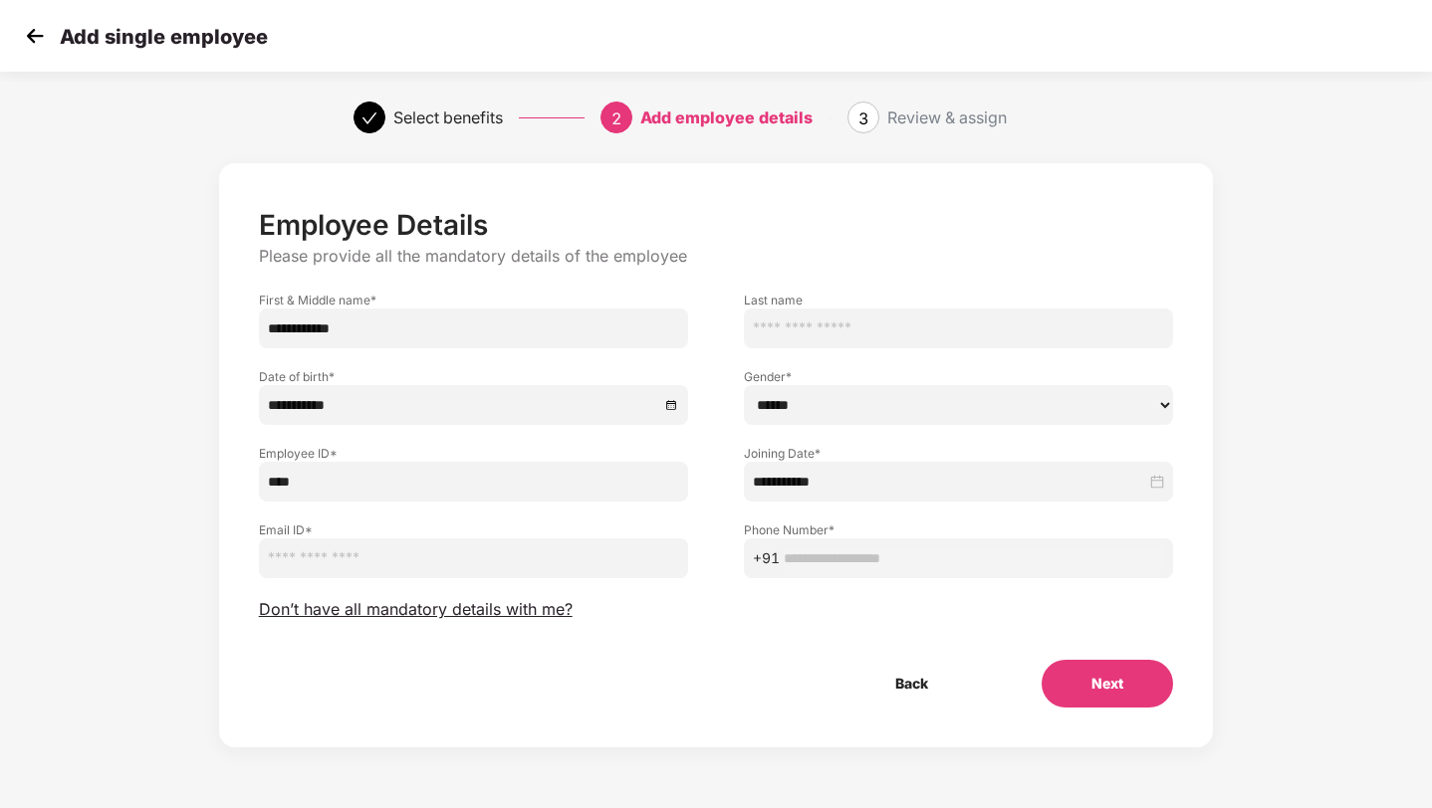
click at [539, 551] on input "email" at bounding box center [473, 559] width 429 height 40
click at [337, 556] on input "email" at bounding box center [473, 559] width 429 height 40
paste input "**********"
type input "**********"
click at [844, 559] on input "text" at bounding box center [974, 559] width 380 height 22
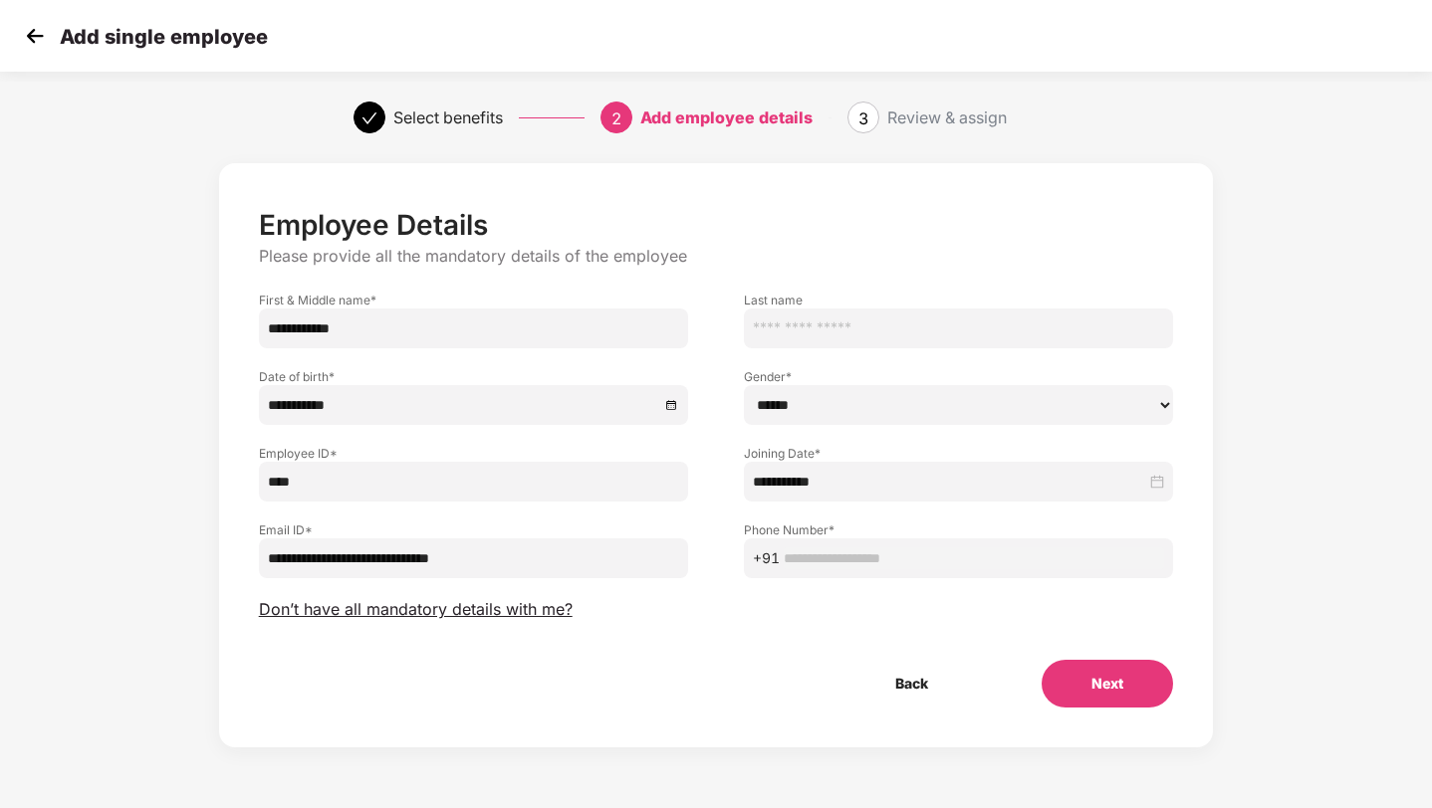
click at [813, 569] on span "+91" at bounding box center [958, 559] width 429 height 40
paste input "**********"
click at [813, 562] on input "**********" at bounding box center [974, 559] width 380 height 22
type input "**********"
click at [1061, 669] on button "Next" at bounding box center [1106, 684] width 131 height 48
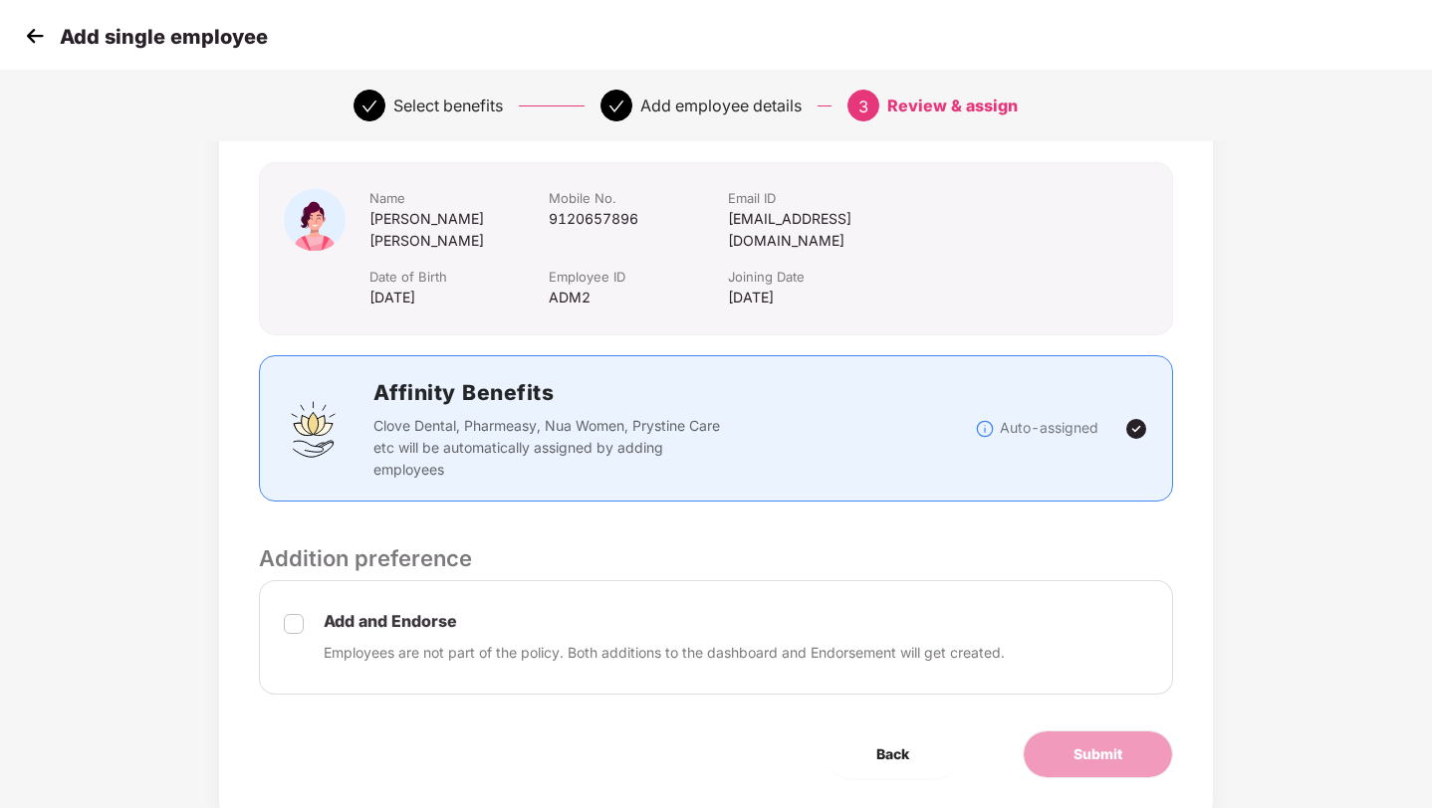
scroll to position [147, 0]
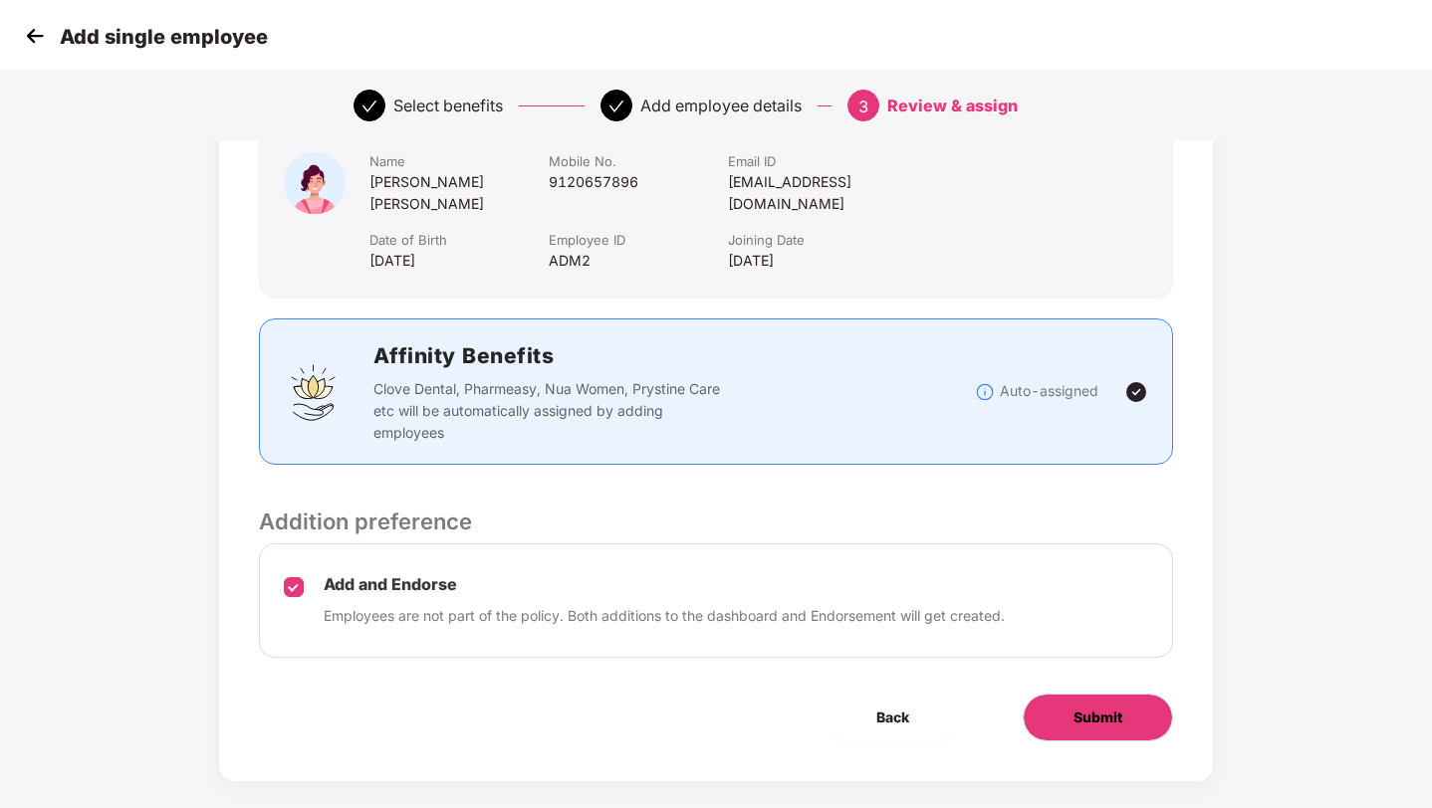
click at [1076, 707] on span "Submit" at bounding box center [1097, 718] width 49 height 22
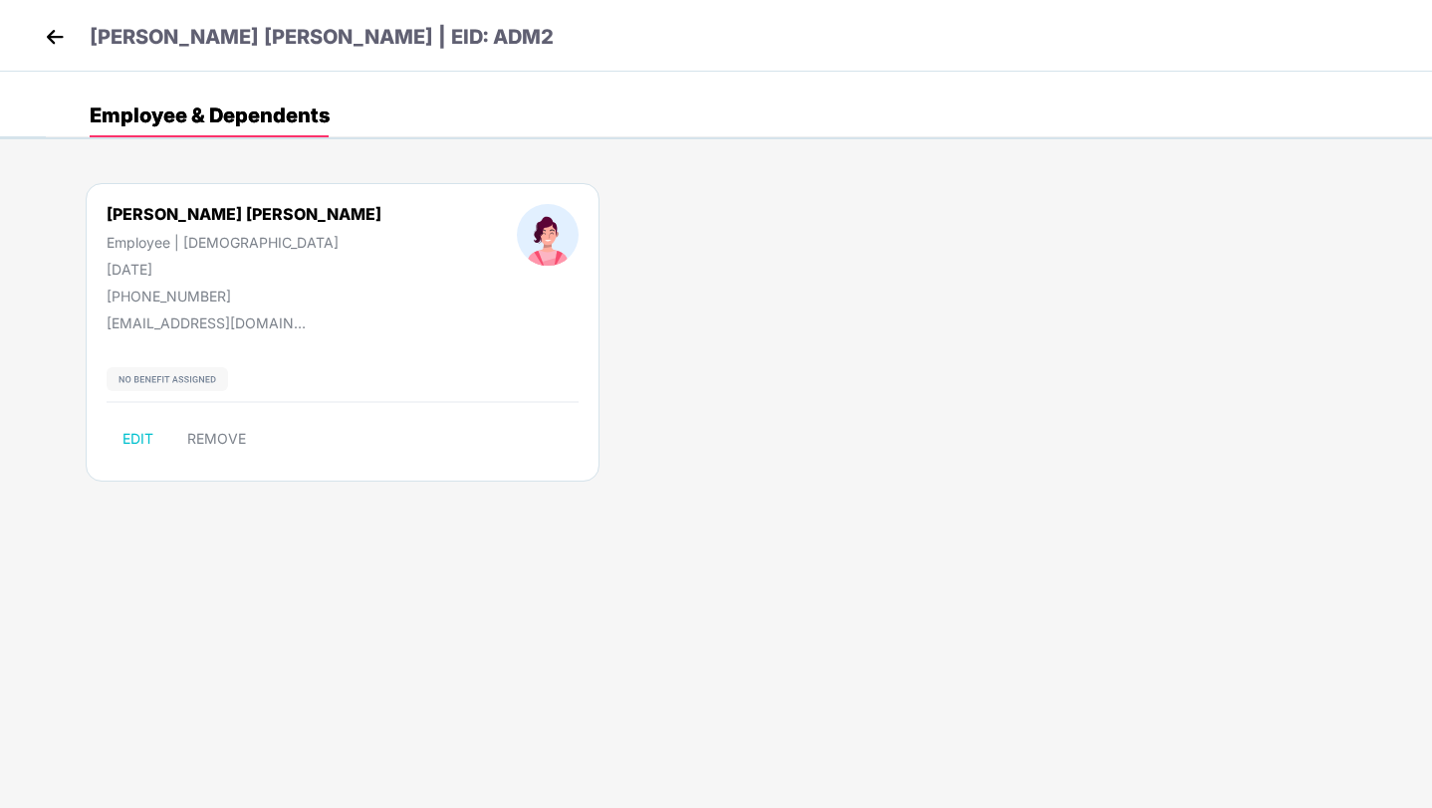
click at [62, 37] on img at bounding box center [55, 37] width 30 height 30
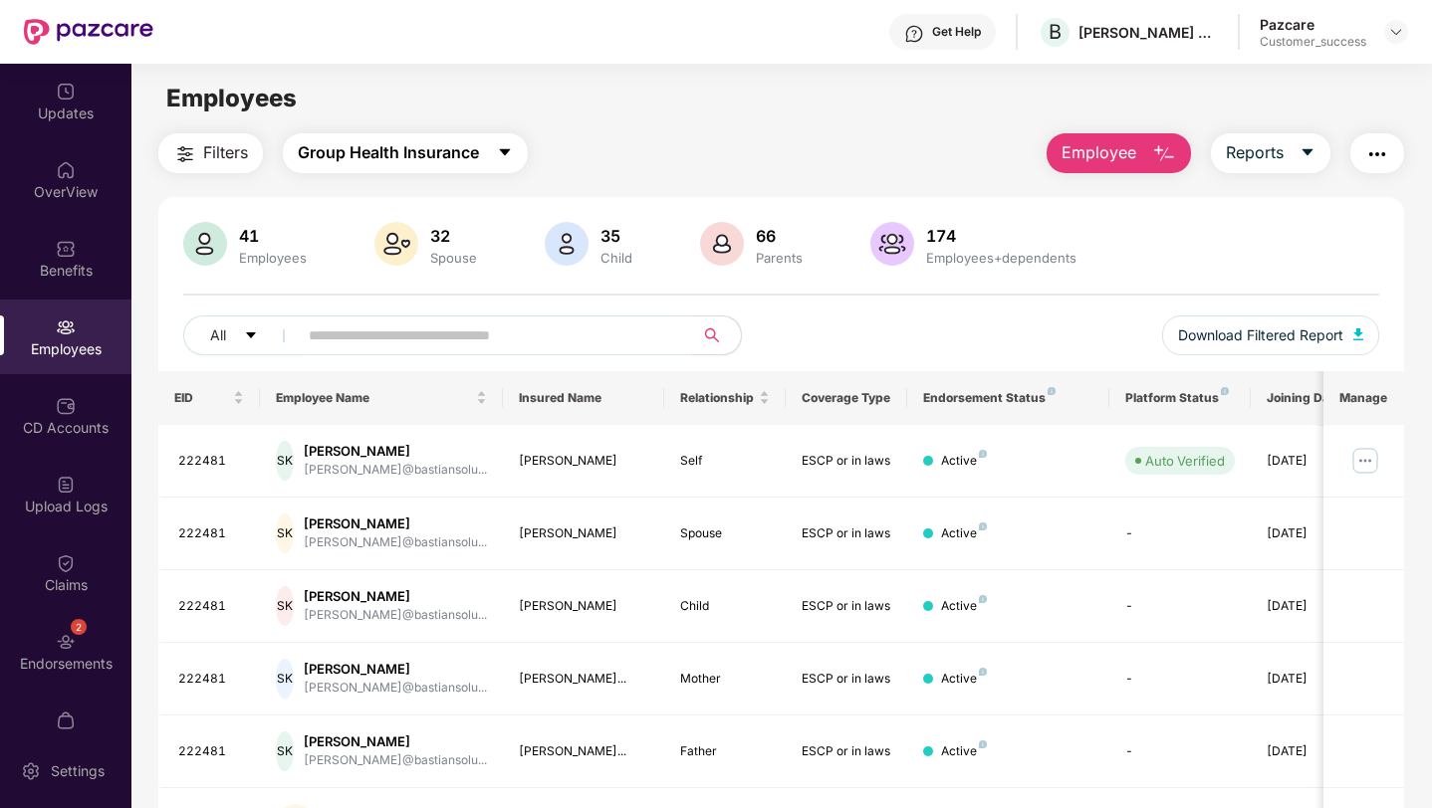
click at [377, 169] on button "Group Health Insurance" at bounding box center [405, 153] width 245 height 40
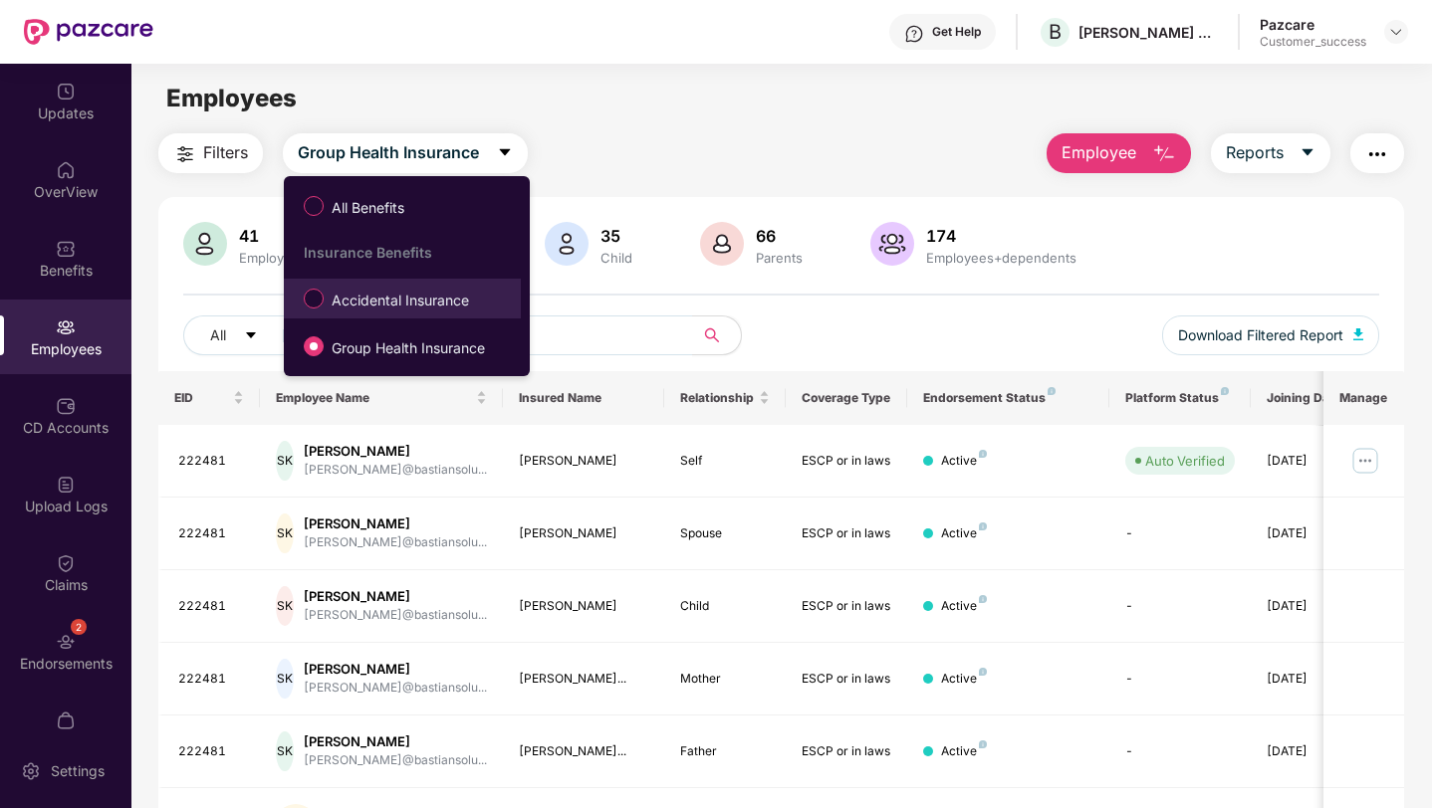
click at [372, 297] on span "Accidental Insurance" at bounding box center [400, 301] width 153 height 22
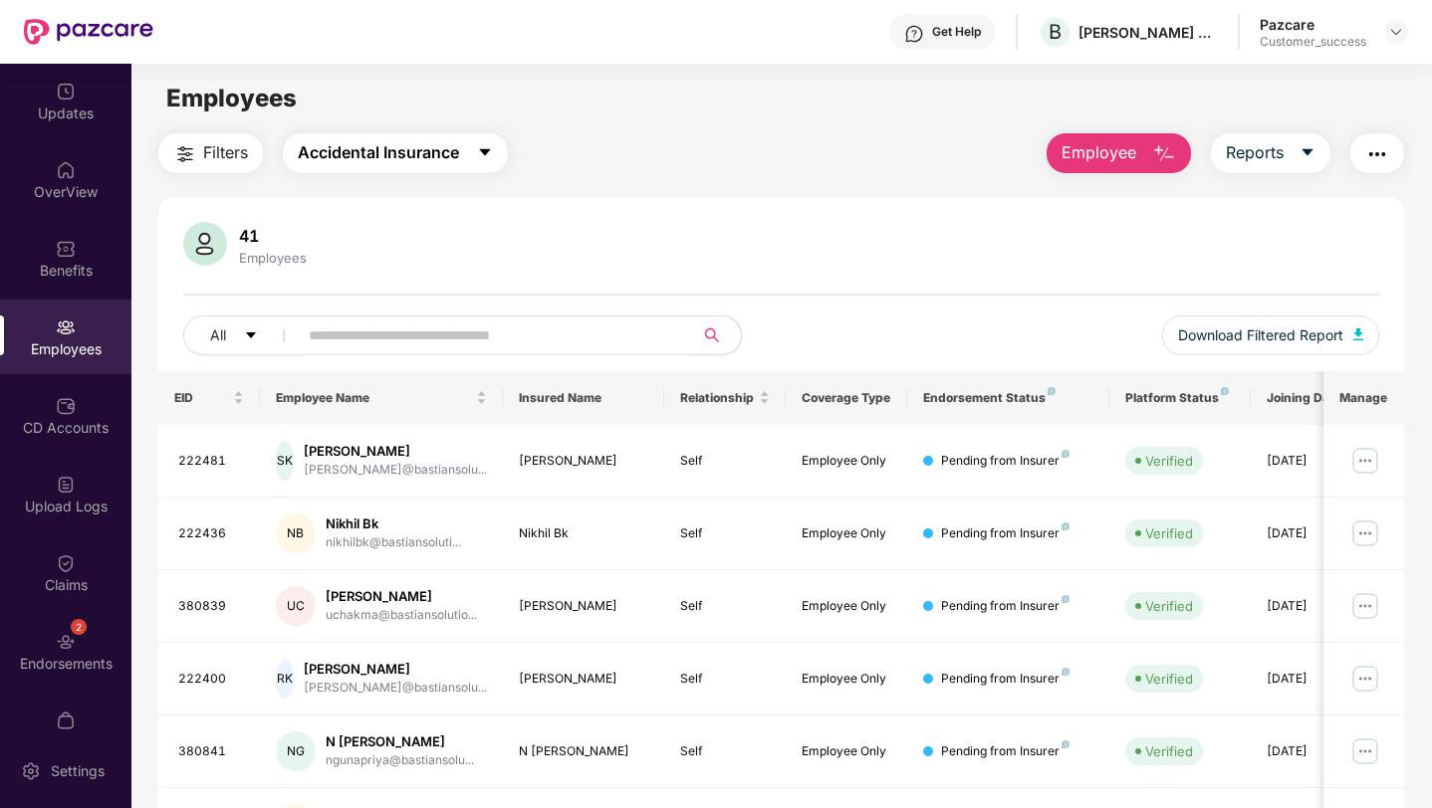
click at [390, 148] on span "Accidental Insurance" at bounding box center [378, 152] width 161 height 25
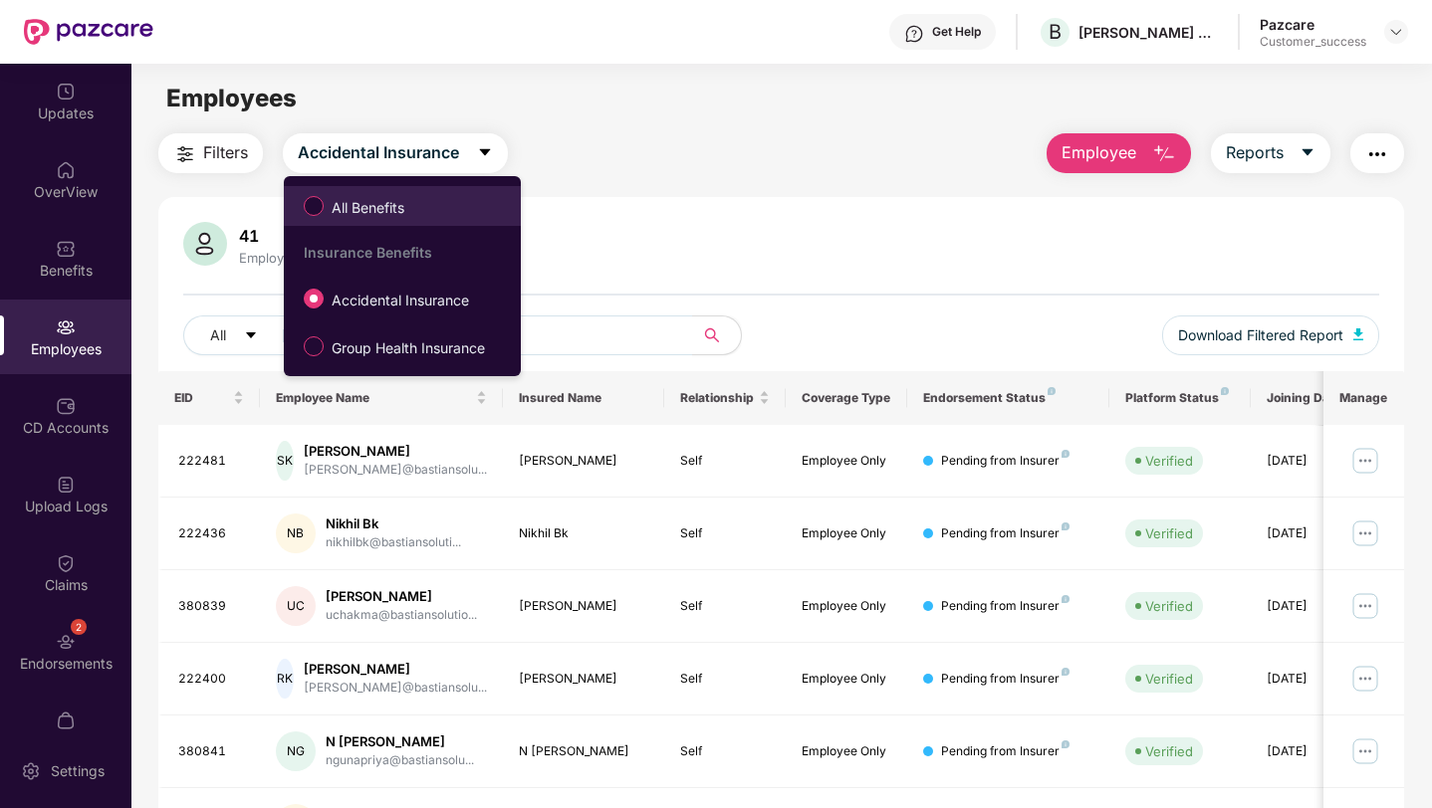
click at [395, 198] on span "All Benefits" at bounding box center [368, 208] width 89 height 22
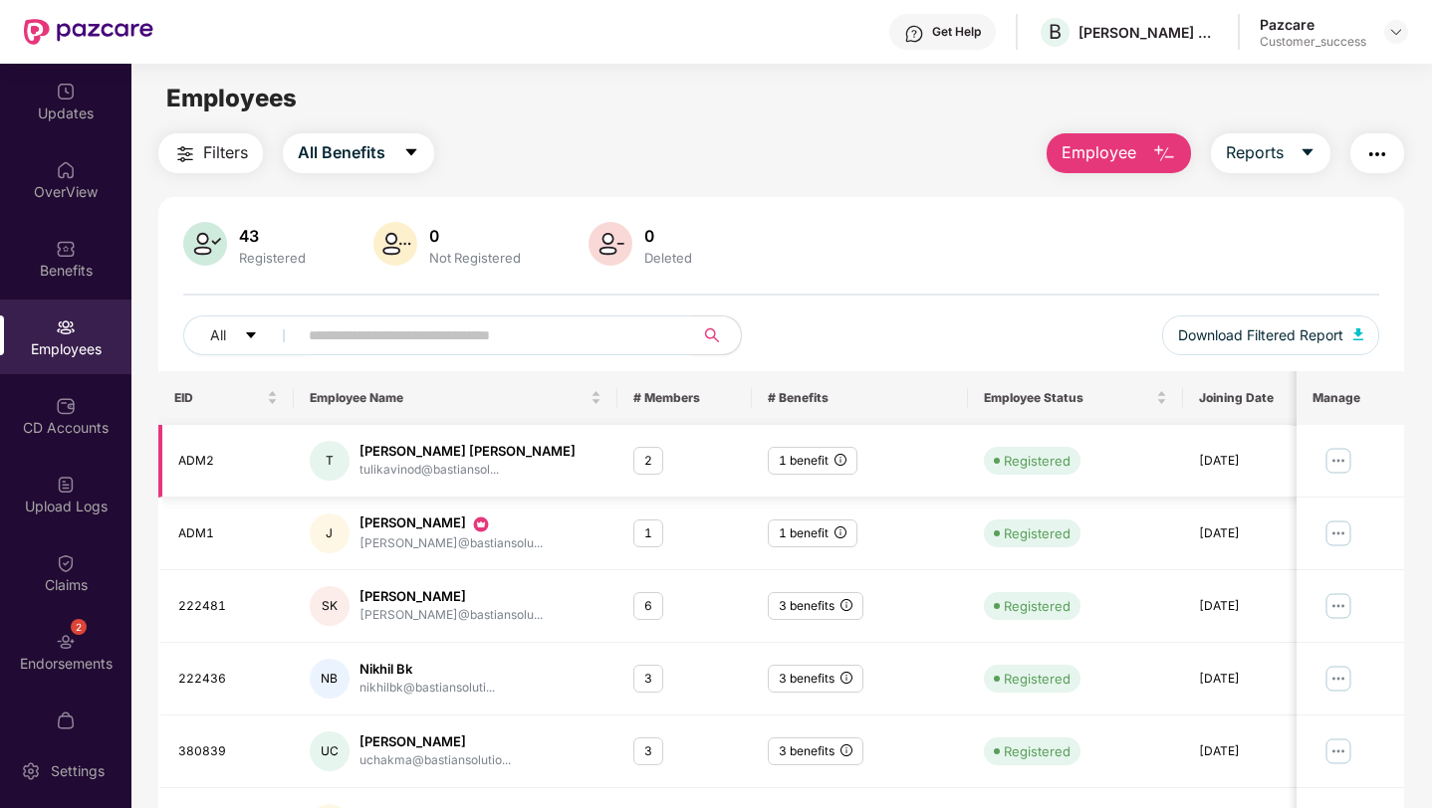
click at [1343, 463] on img at bounding box center [1337, 461] width 32 height 32
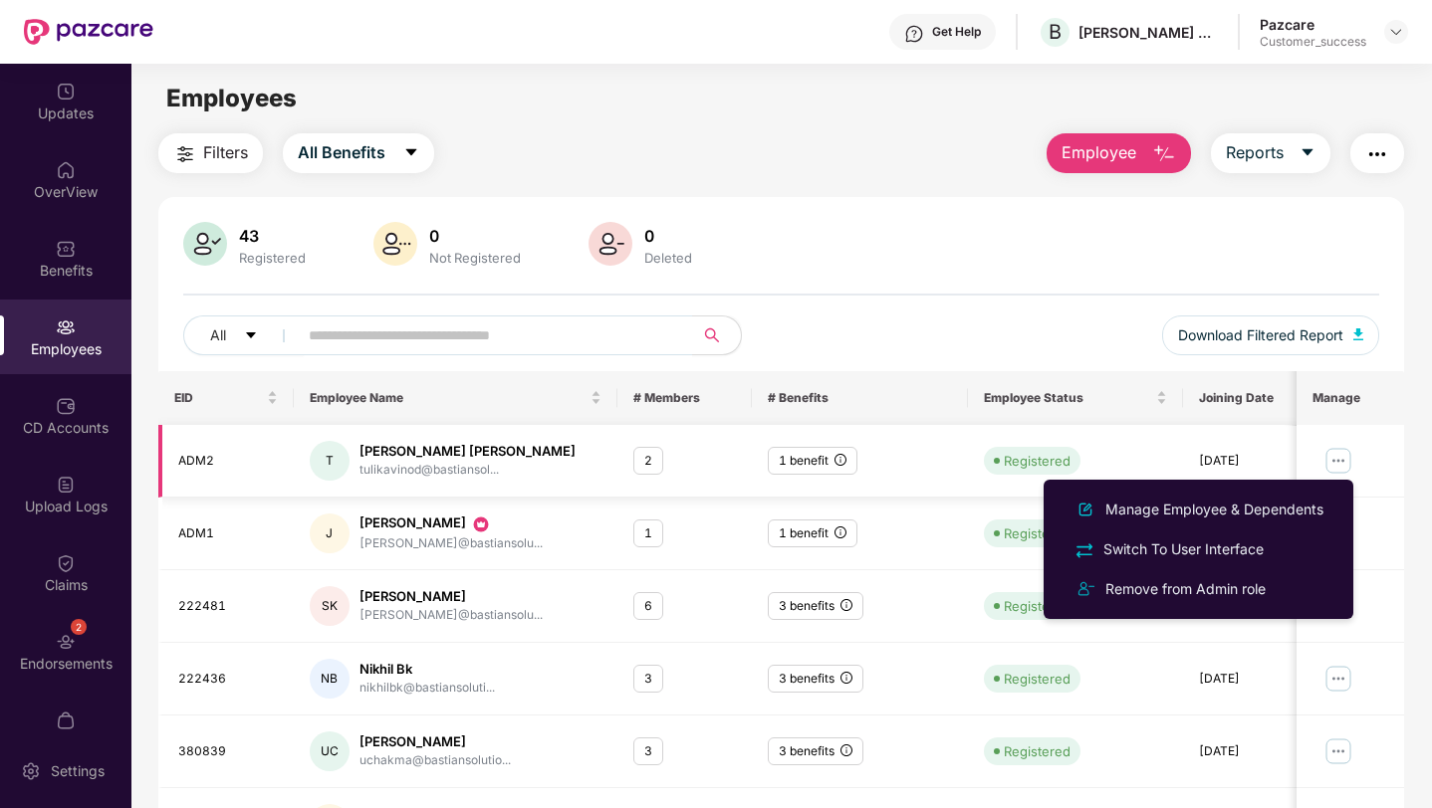
click at [511, 449] on div "T [PERSON_NAME] [PERSON_NAME] tulikavinod@bastiansol..." at bounding box center [456, 461] width 292 height 40
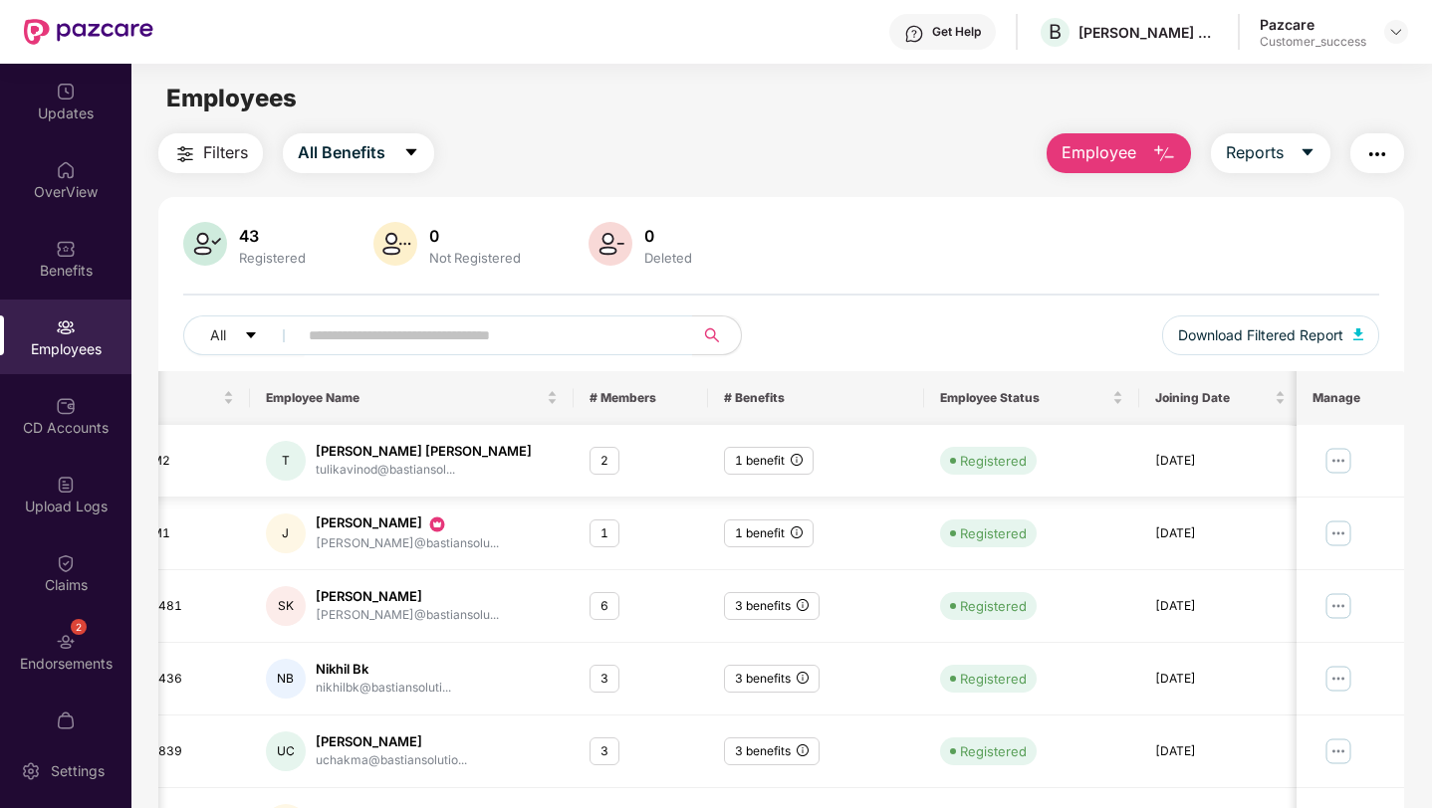
scroll to position [0, 50]
click at [600, 464] on div "2" at bounding box center [599, 461] width 30 height 29
click at [1336, 462] on img at bounding box center [1337, 461] width 32 height 32
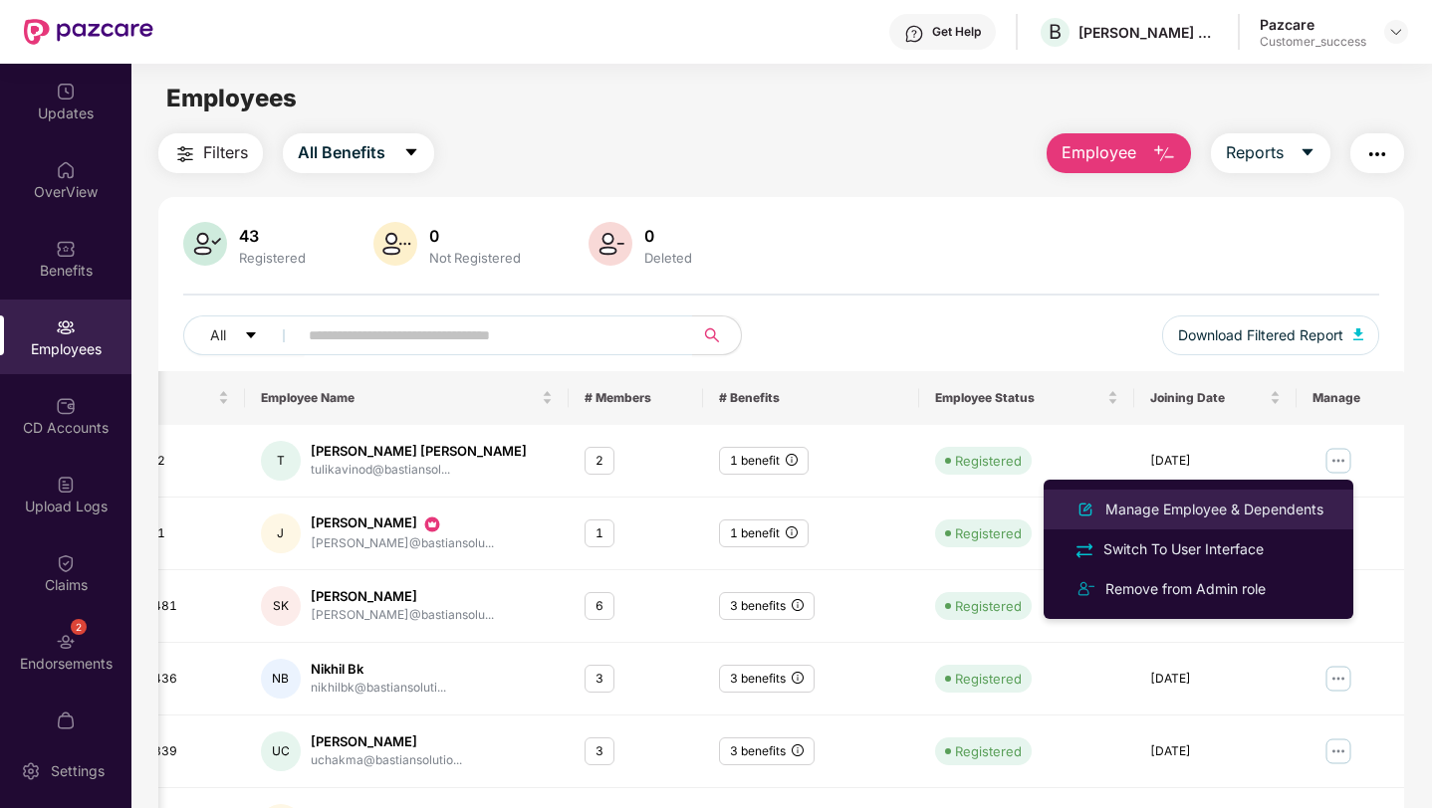
click at [1227, 515] on div "Manage Employee & Dependents" at bounding box center [1214, 510] width 226 height 22
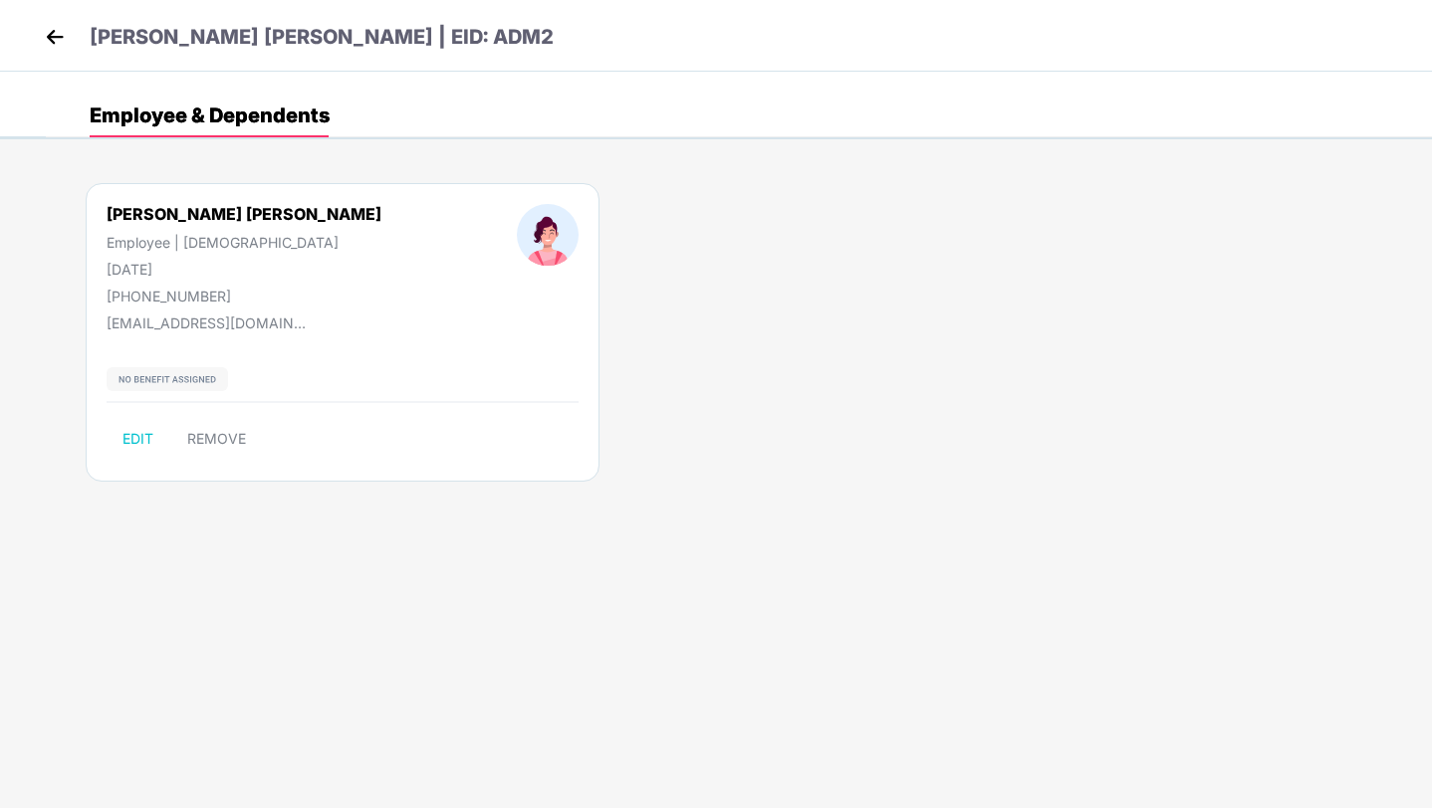
click at [55, 35] on img at bounding box center [55, 37] width 30 height 30
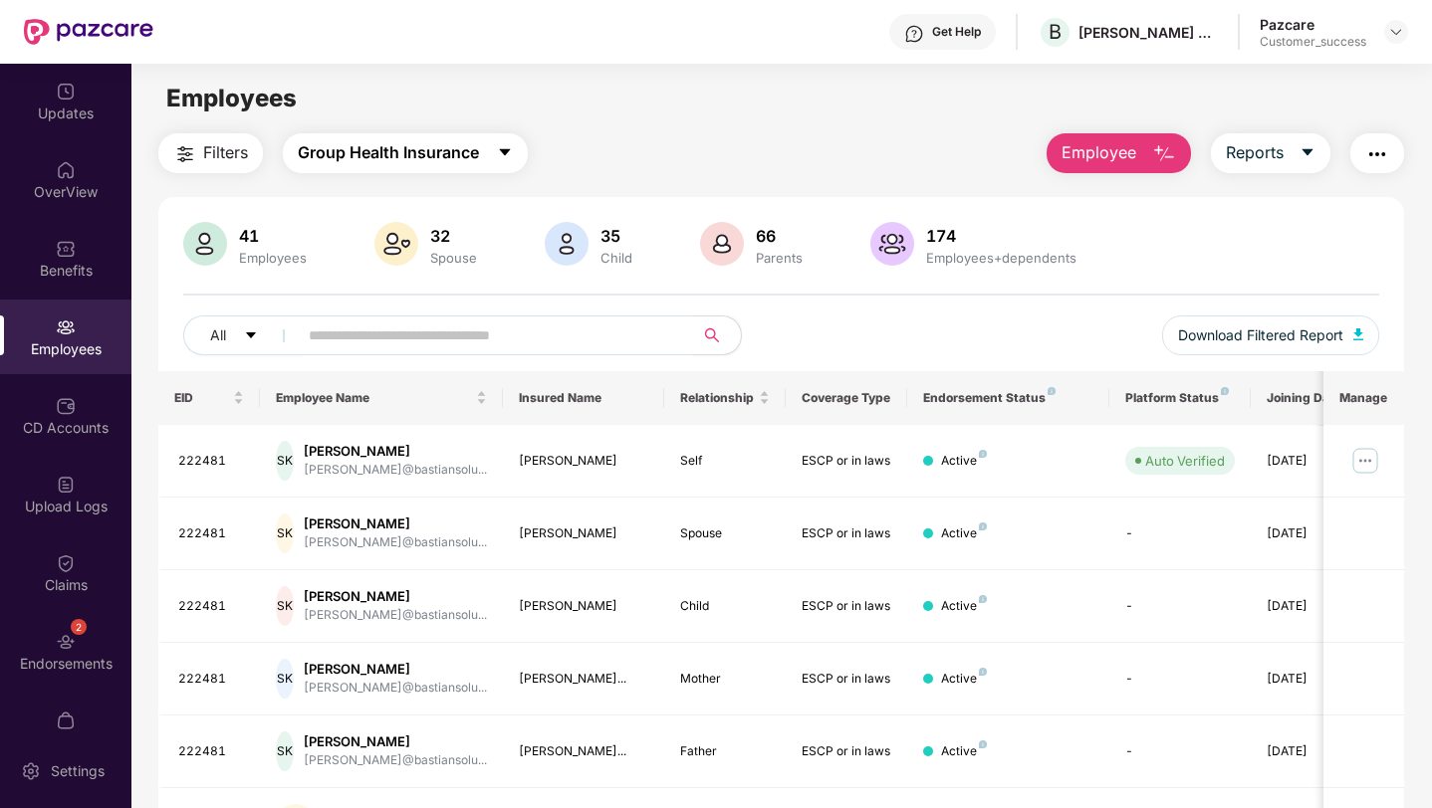
click at [412, 153] on span "Group Health Insurance" at bounding box center [388, 152] width 181 height 25
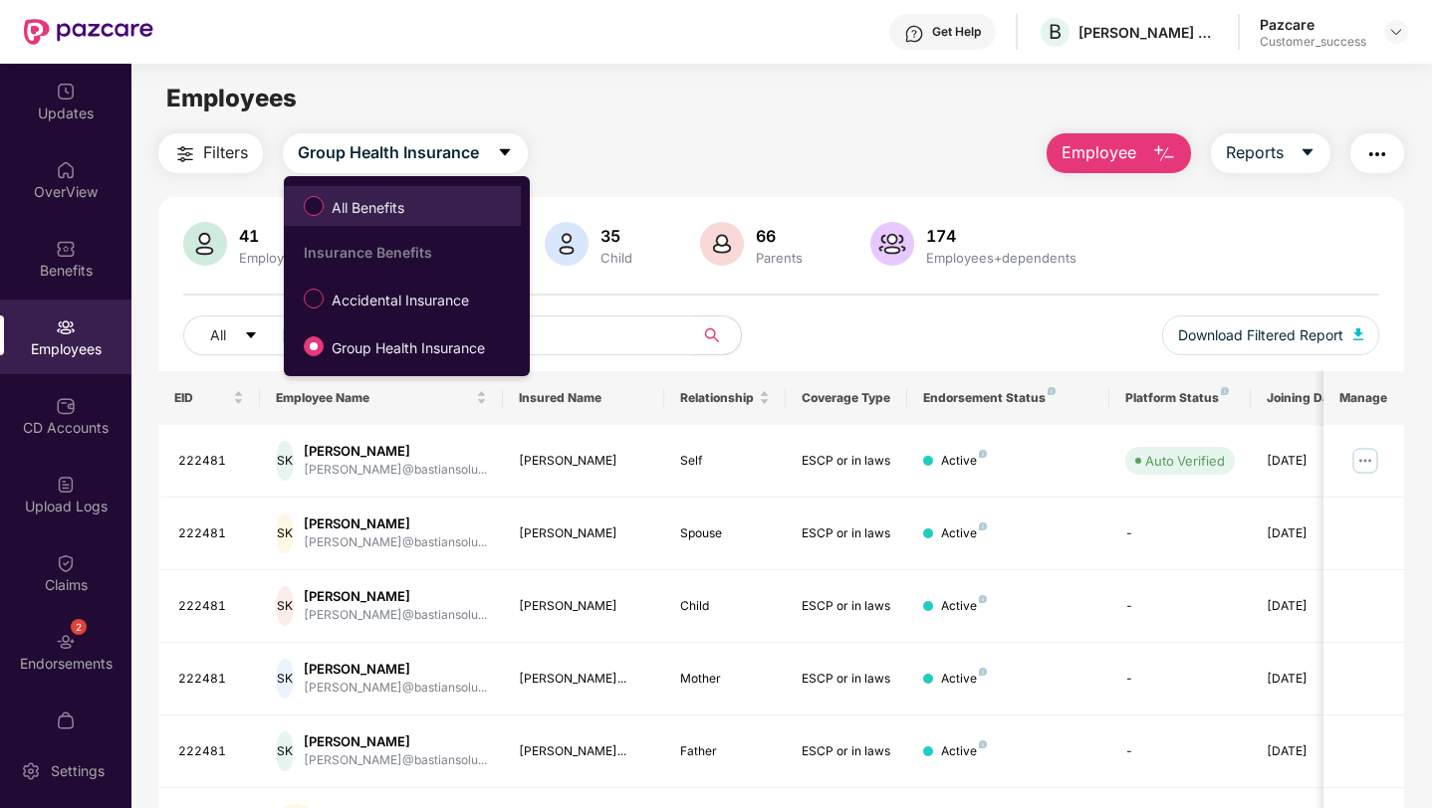
click at [419, 203] on label "All Benefits" at bounding box center [358, 206] width 128 height 34
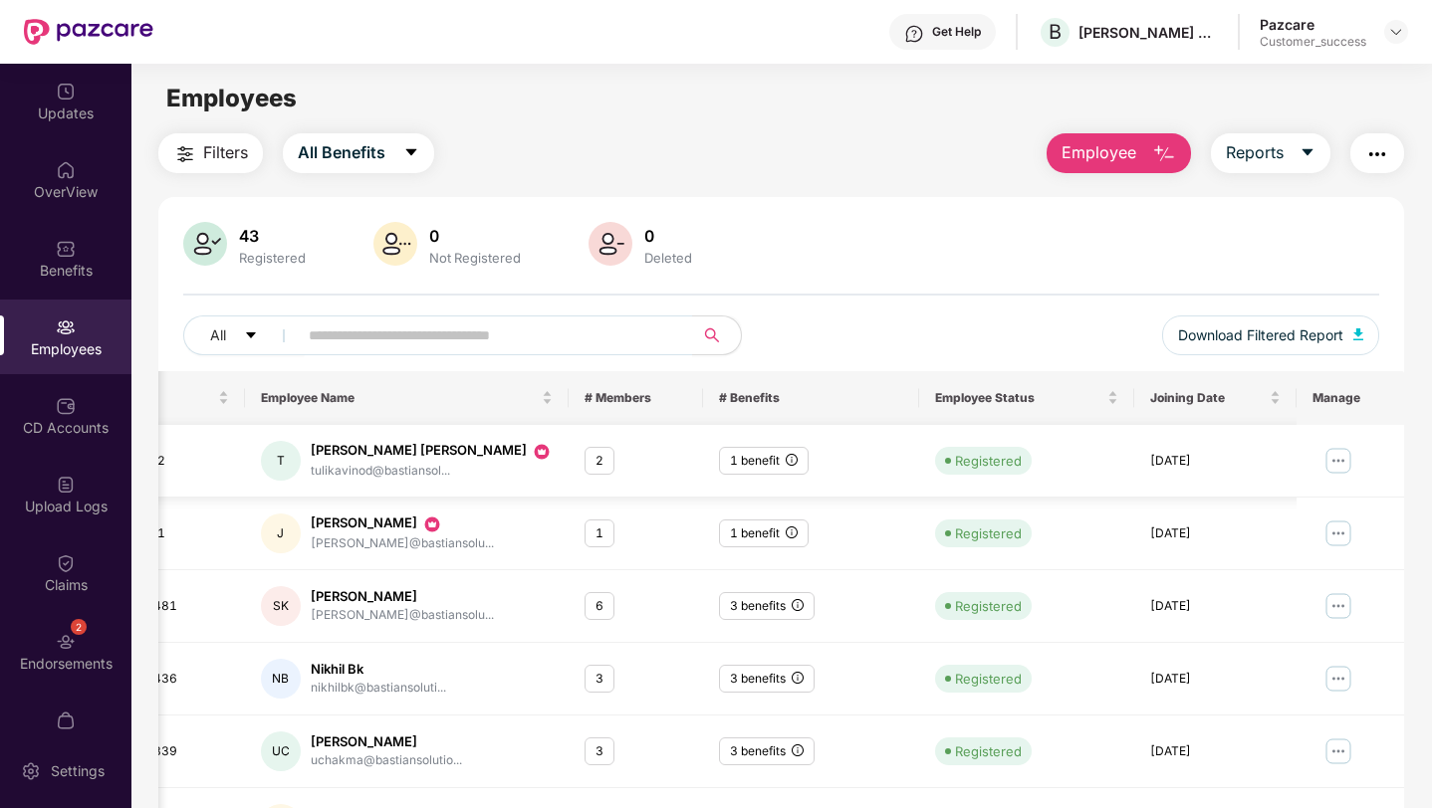
click at [595, 464] on div "2" at bounding box center [599, 461] width 30 height 29
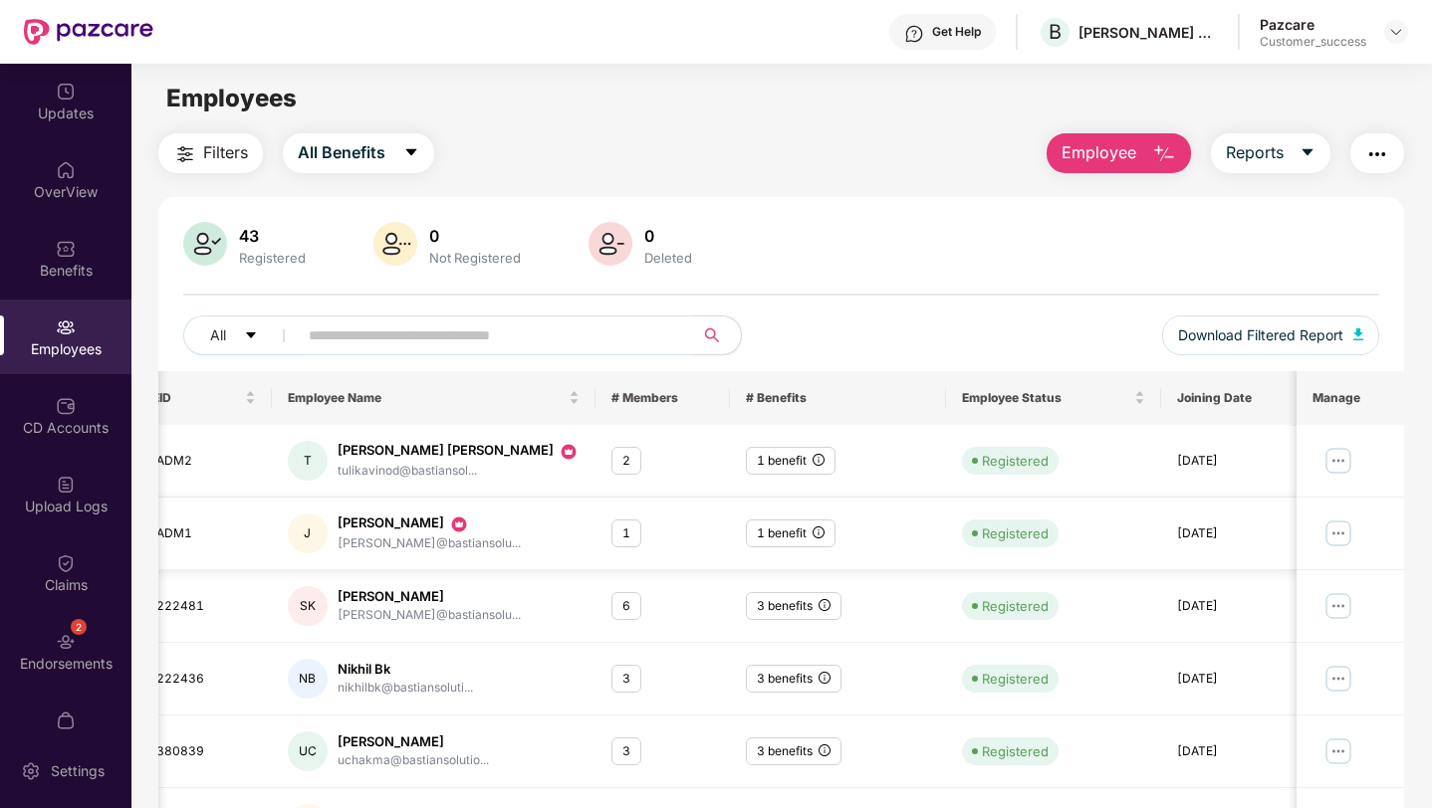
scroll to position [0, 21]
click at [367, 341] on input "text" at bounding box center [487, 336] width 357 height 30
type input "******"
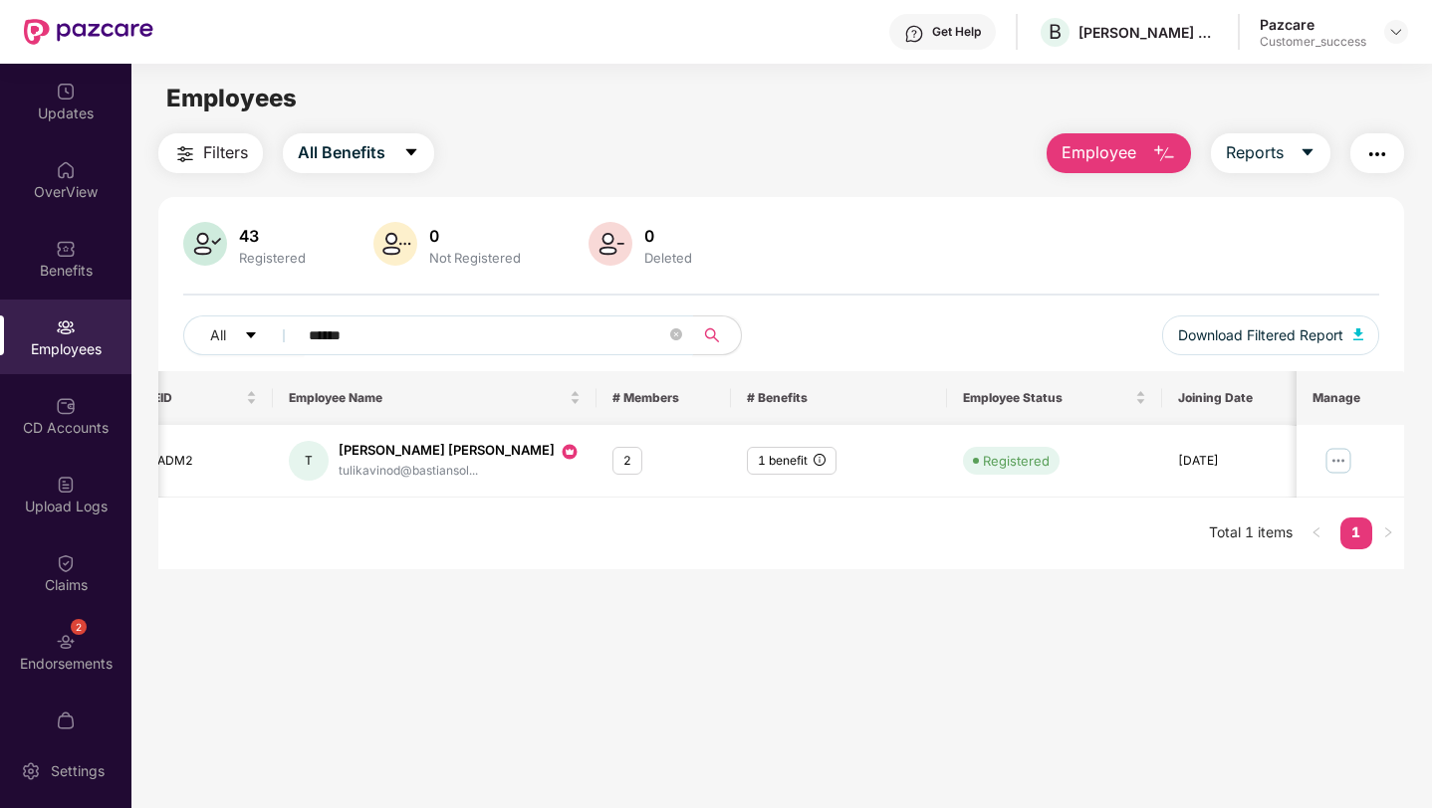
scroll to position [0, 50]
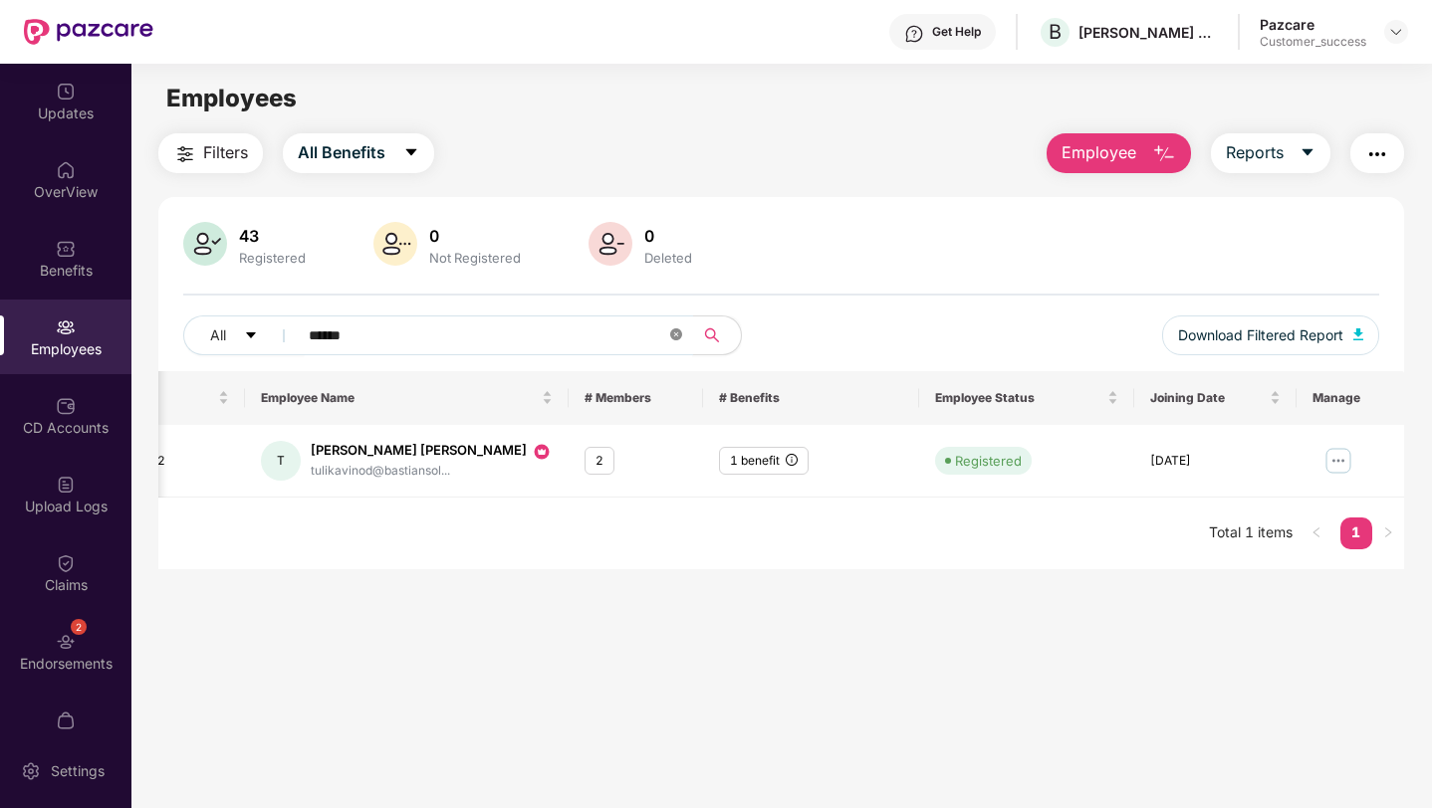
click at [675, 336] on icon "close-circle" at bounding box center [676, 335] width 12 height 12
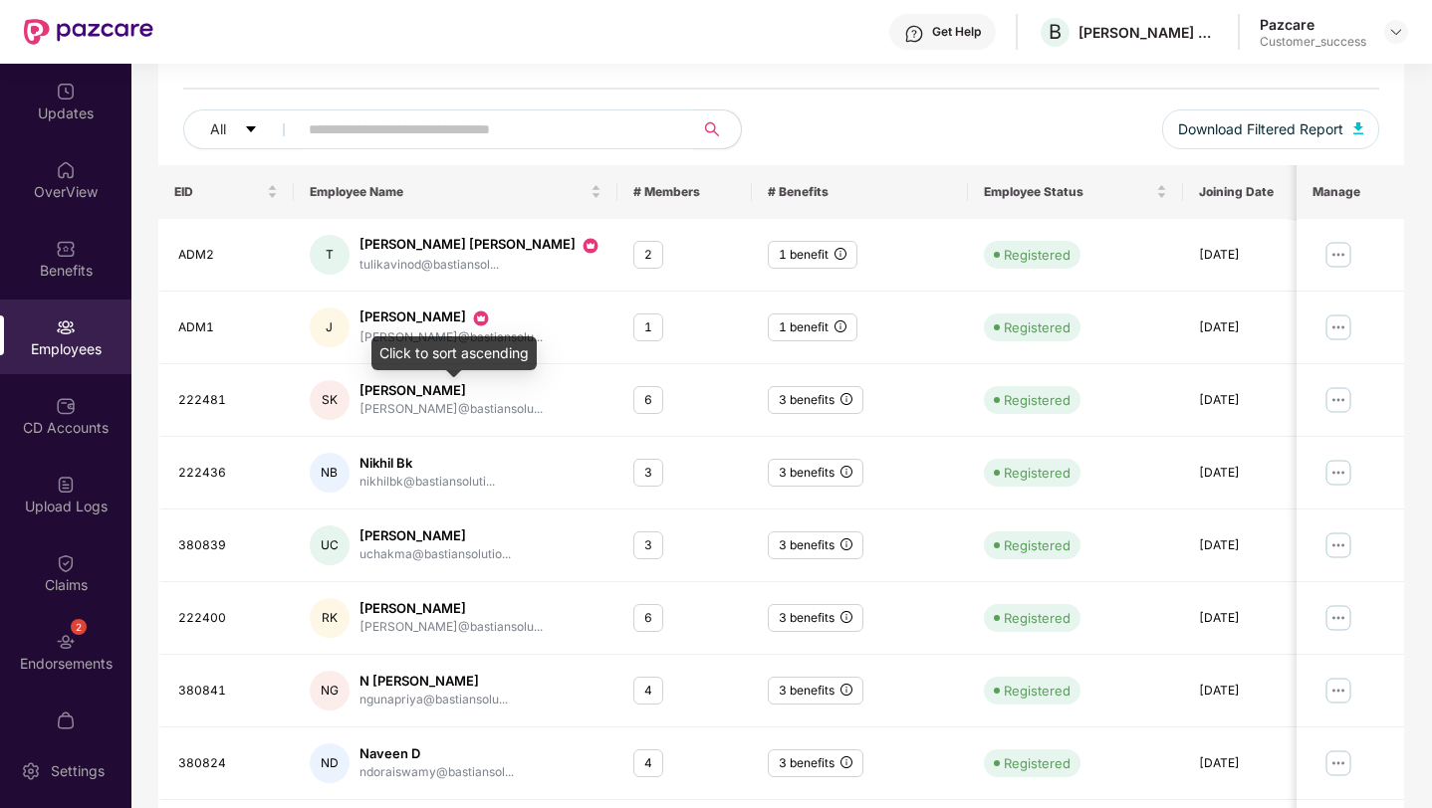
scroll to position [0, 0]
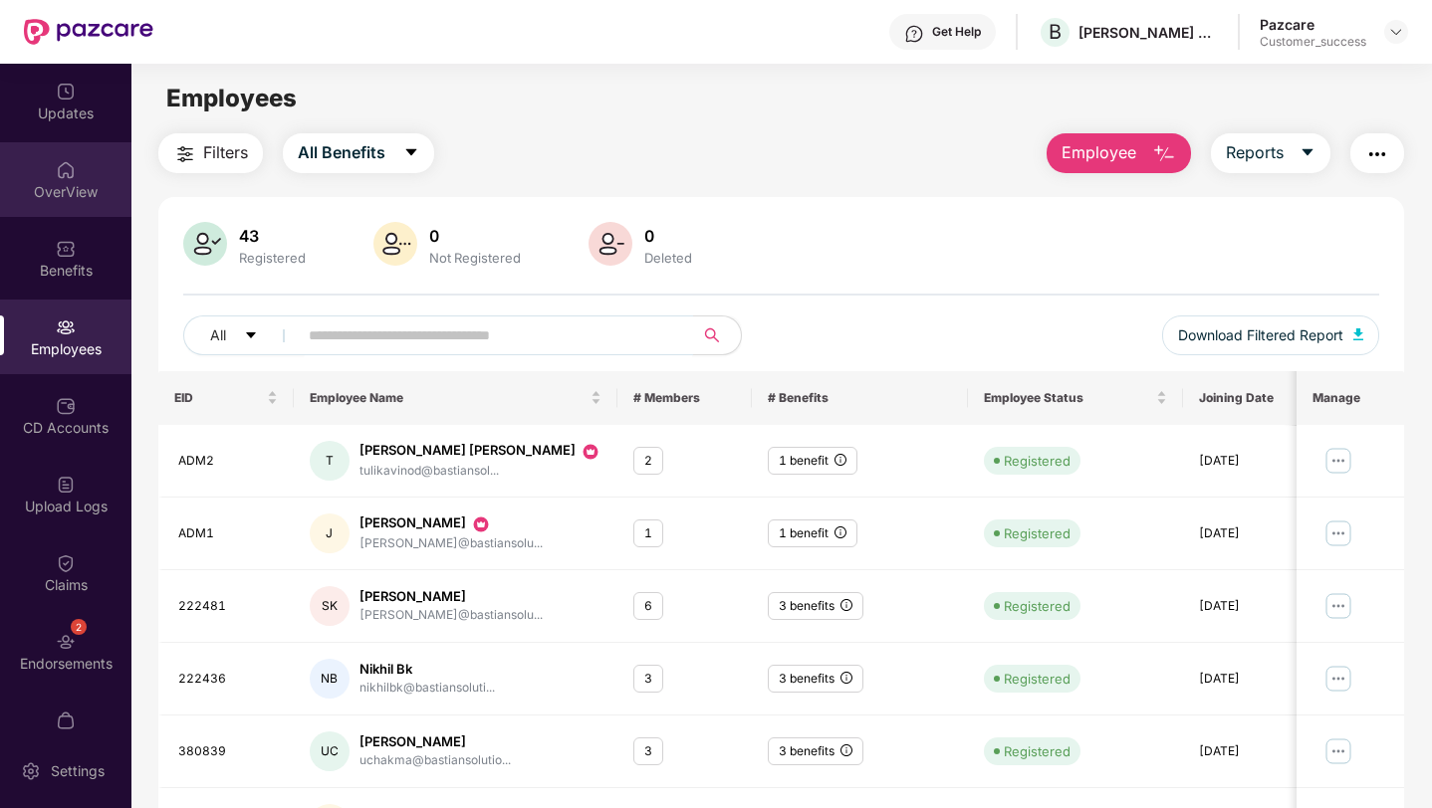
click at [57, 199] on div "OverView" at bounding box center [65, 192] width 131 height 20
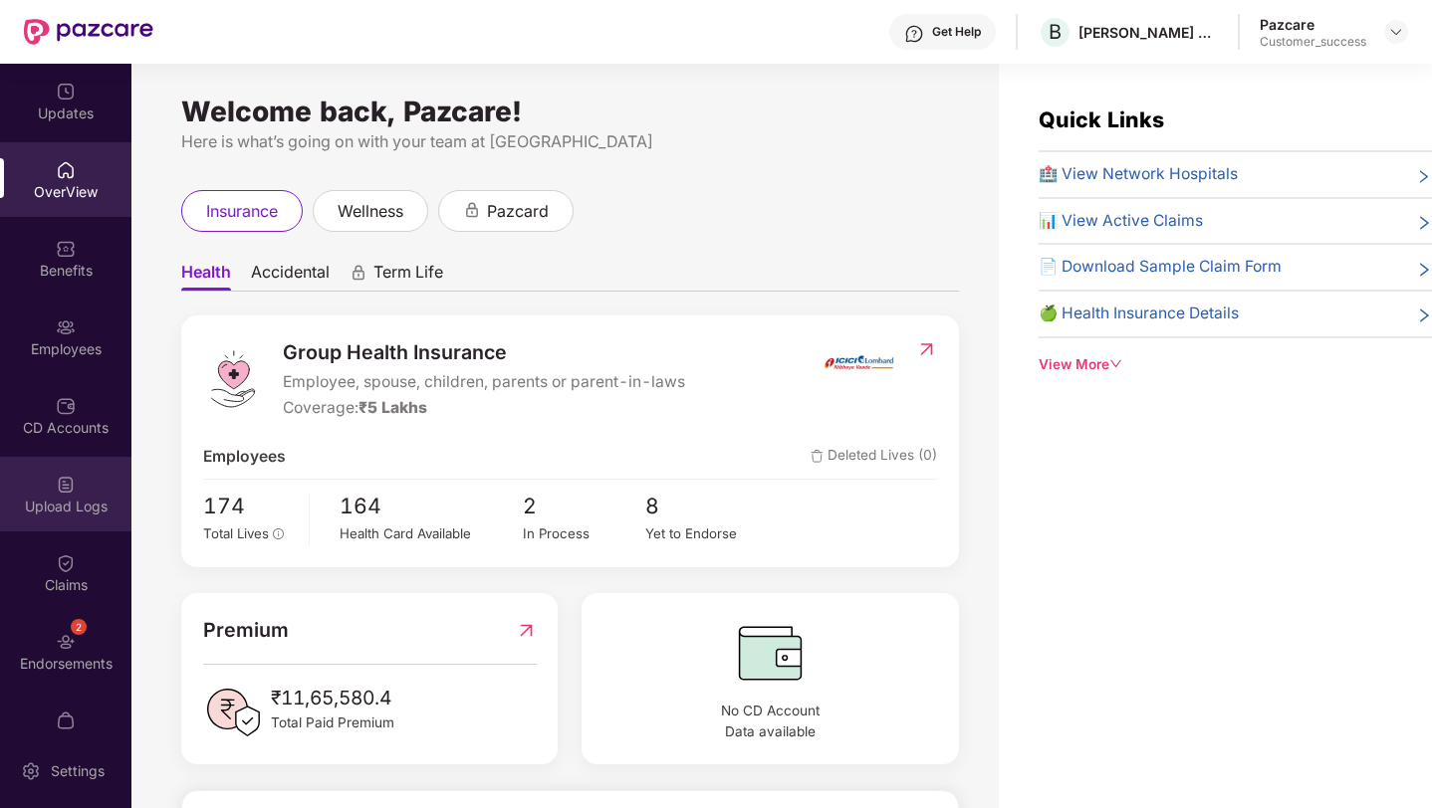
click at [71, 495] on div "Upload Logs" at bounding box center [65, 494] width 131 height 75
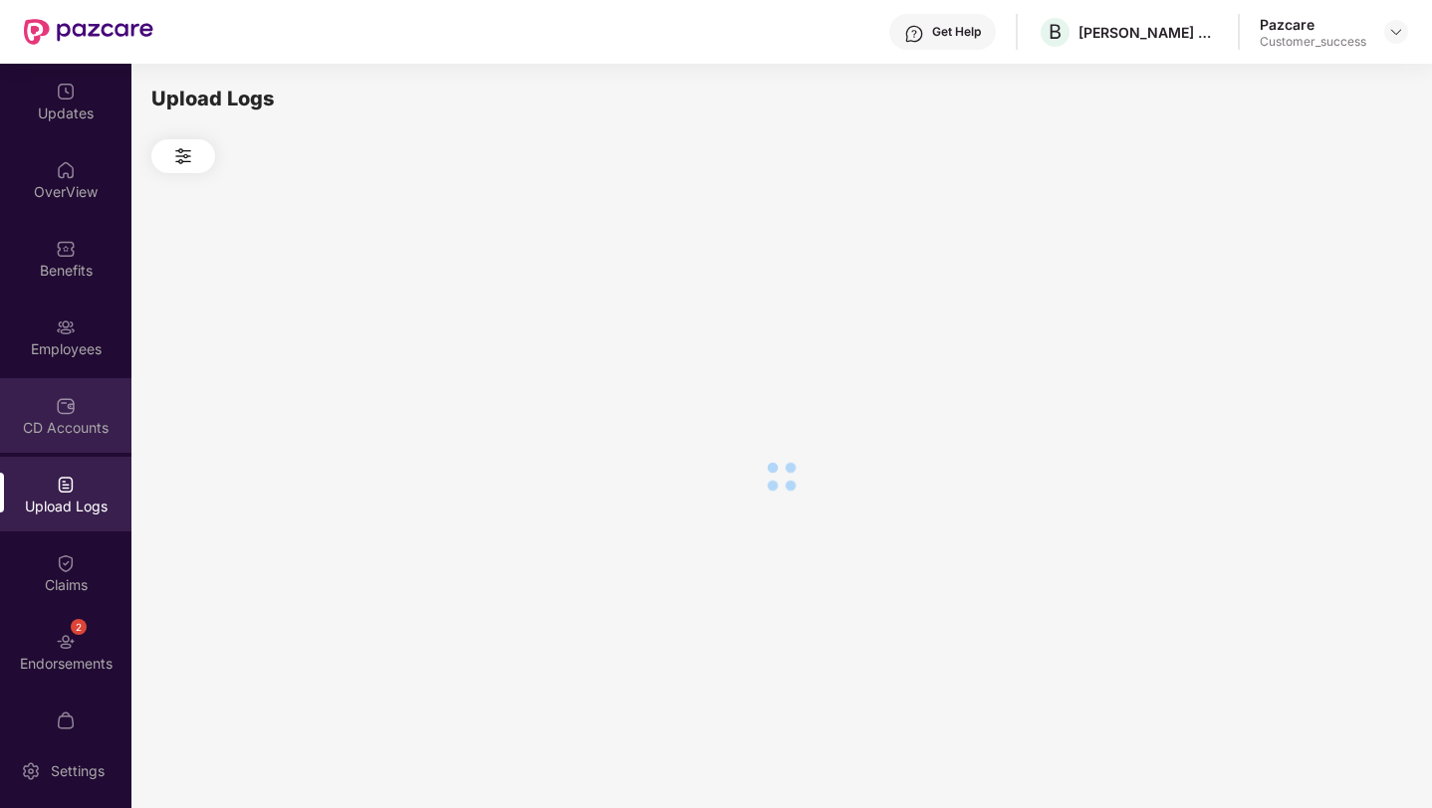
click at [67, 427] on div "CD Accounts" at bounding box center [65, 428] width 131 height 20
